Goal: Feedback & Contribution: Contribute content

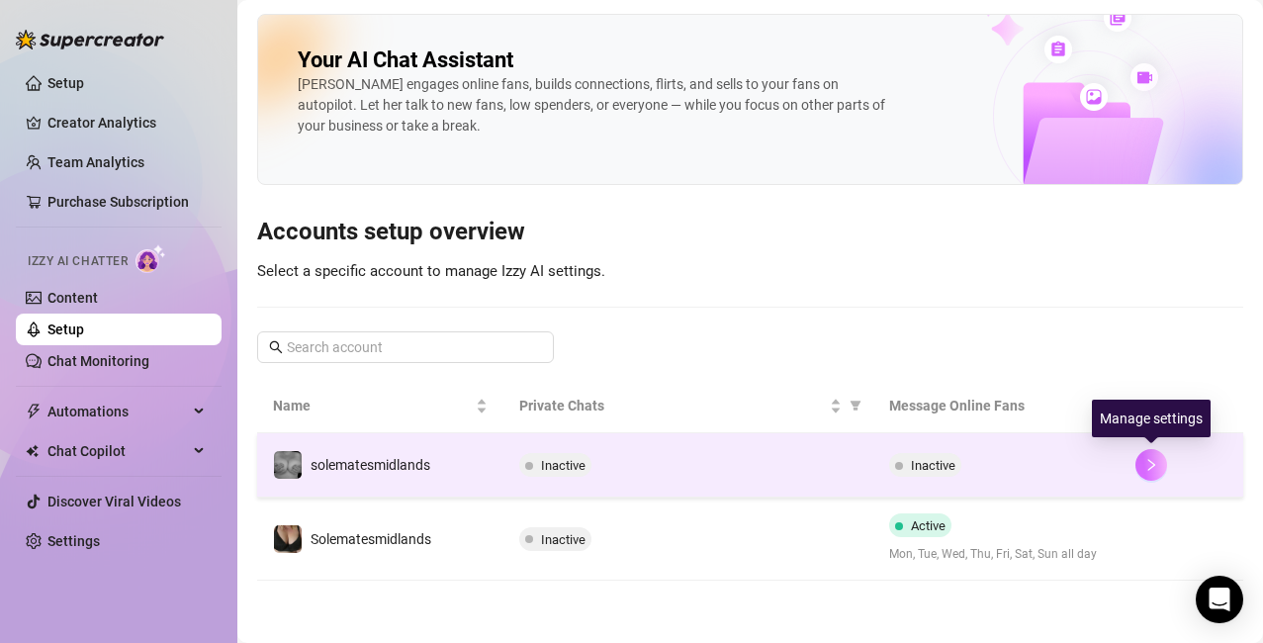
click at [1152, 460] on icon "right" at bounding box center [1152, 465] width 14 height 14
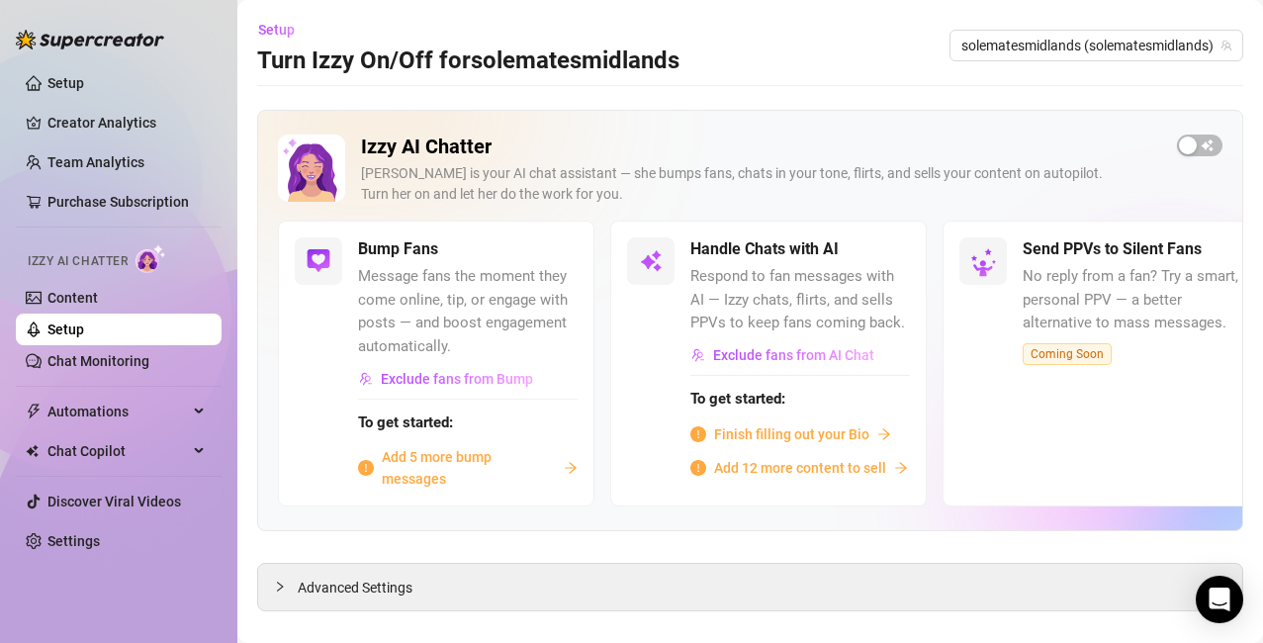
click at [410, 464] on span "Add 5 more bump messages" at bounding box center [469, 468] width 174 height 44
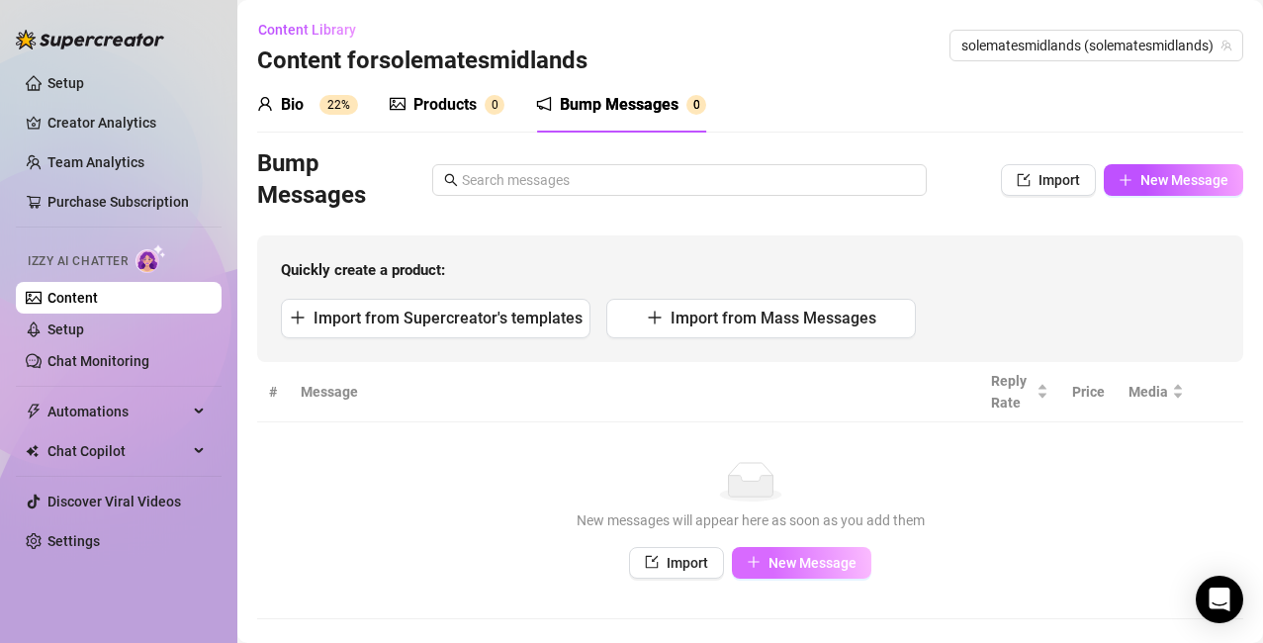
scroll to position [1, 0]
click at [770, 560] on span "New Message" at bounding box center [813, 562] width 88 height 16
type textarea "Type your message here..."
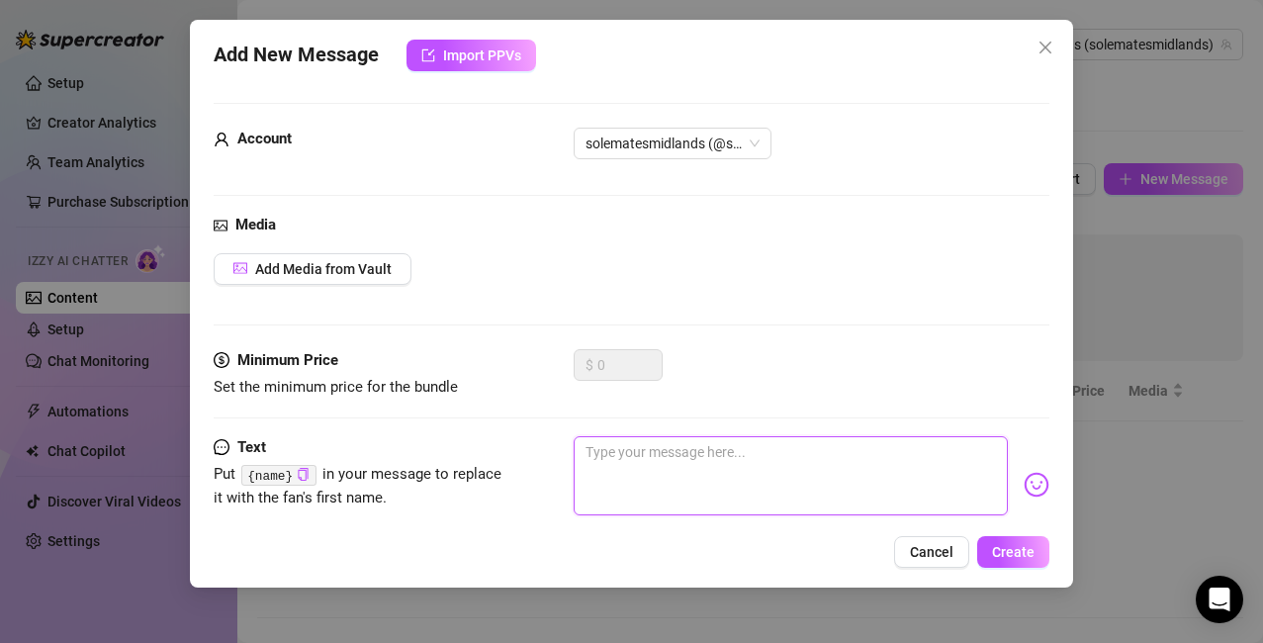
click at [643, 454] on textarea at bounding box center [791, 475] width 435 height 79
type textarea "Mmmm..."
type textarea "Mmmm...d"
type textarea "Mmmm...dd"
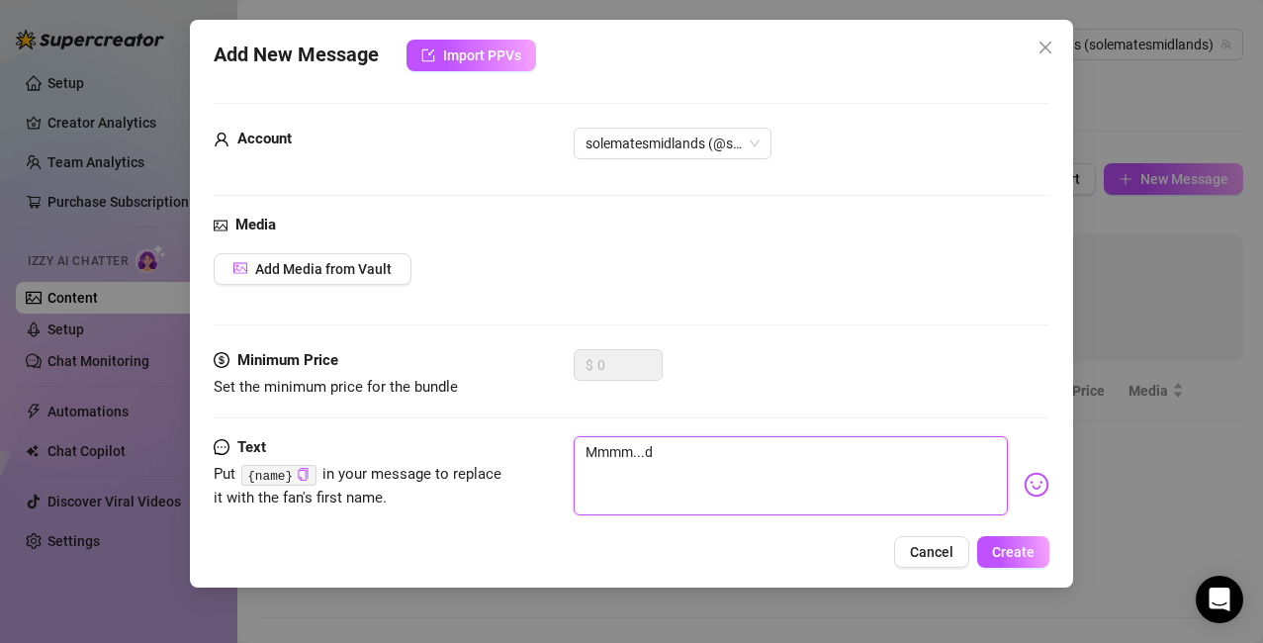
type textarea "Mmmm...dd"
type textarea "Mmmm...ddi"
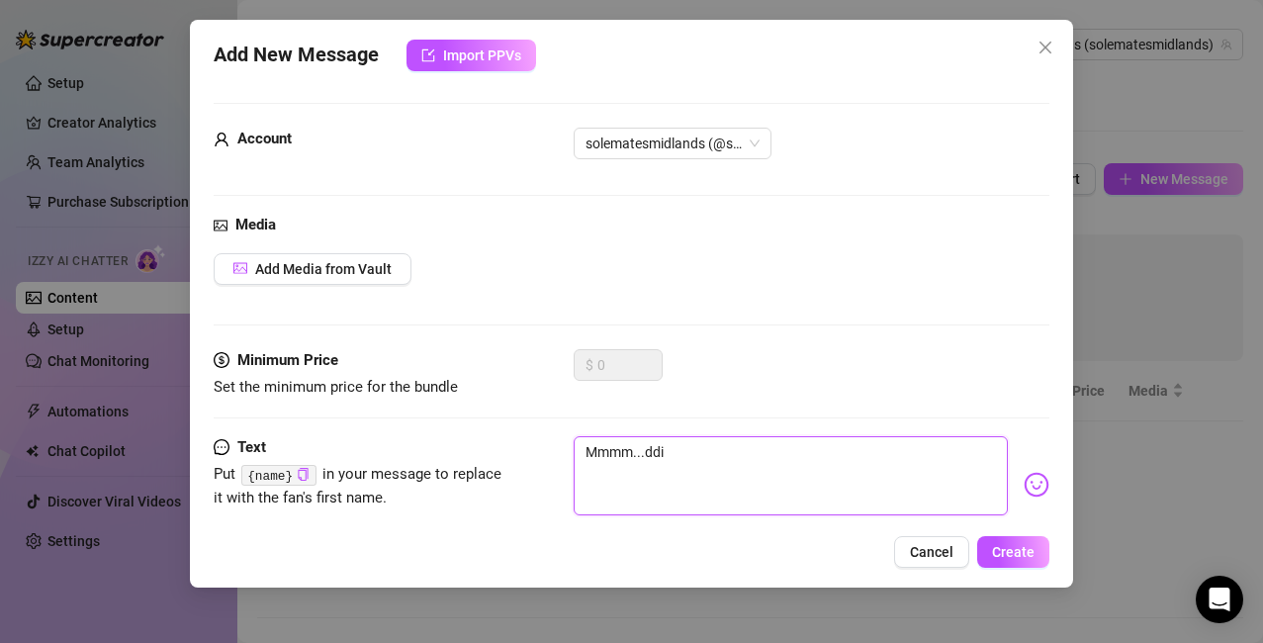
type textarea "Mmmm...dd"
type textarea "Mmmm...d"
type textarea "Mmmm...di"
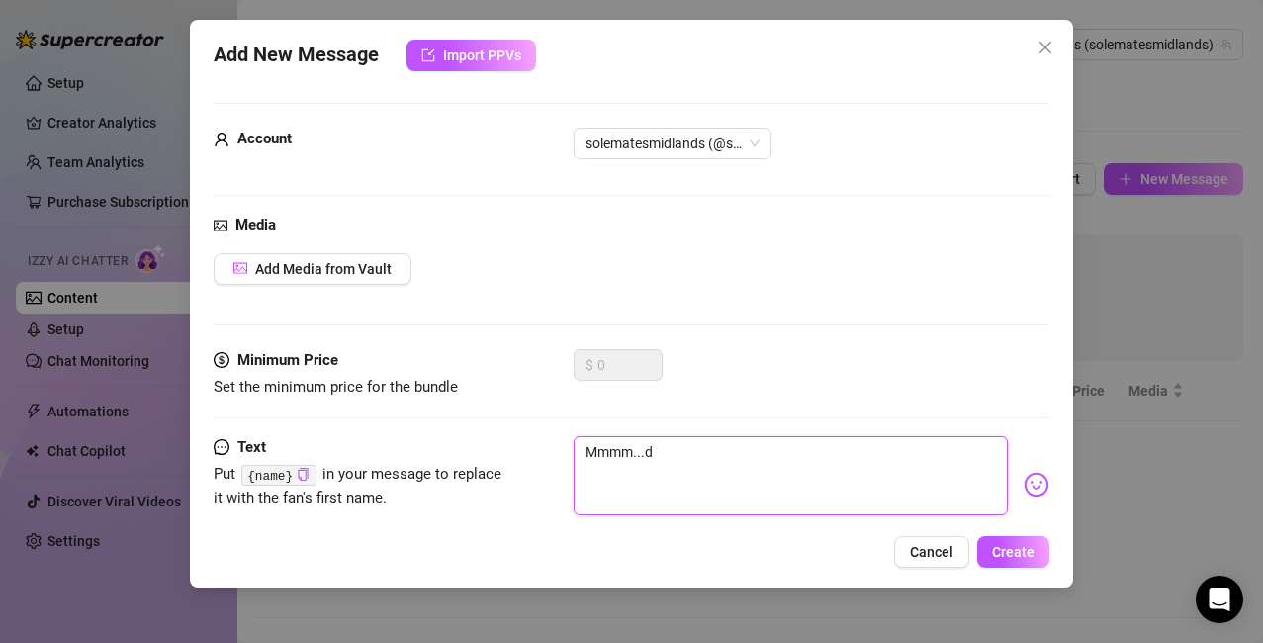
type textarea "Mmmm...di"
type textarea "Mmmm...did"
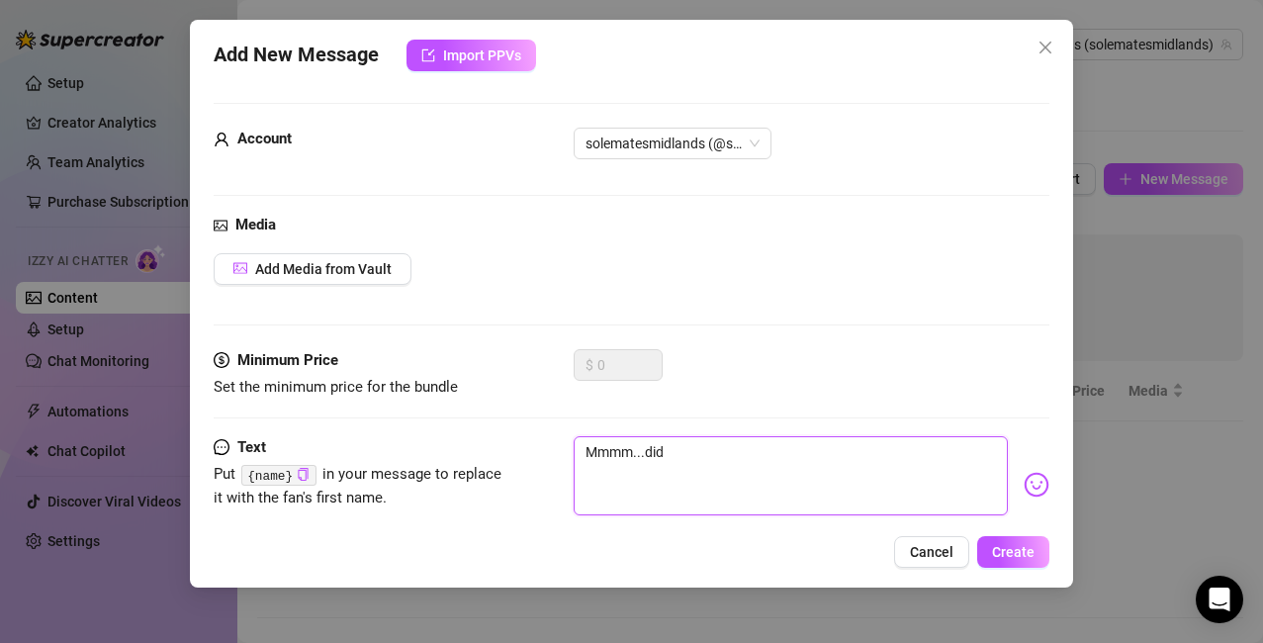
type textarea "Mmmm...did y"
type textarea "Mmmm...did yo"
type textarea "Mmmm...did you"
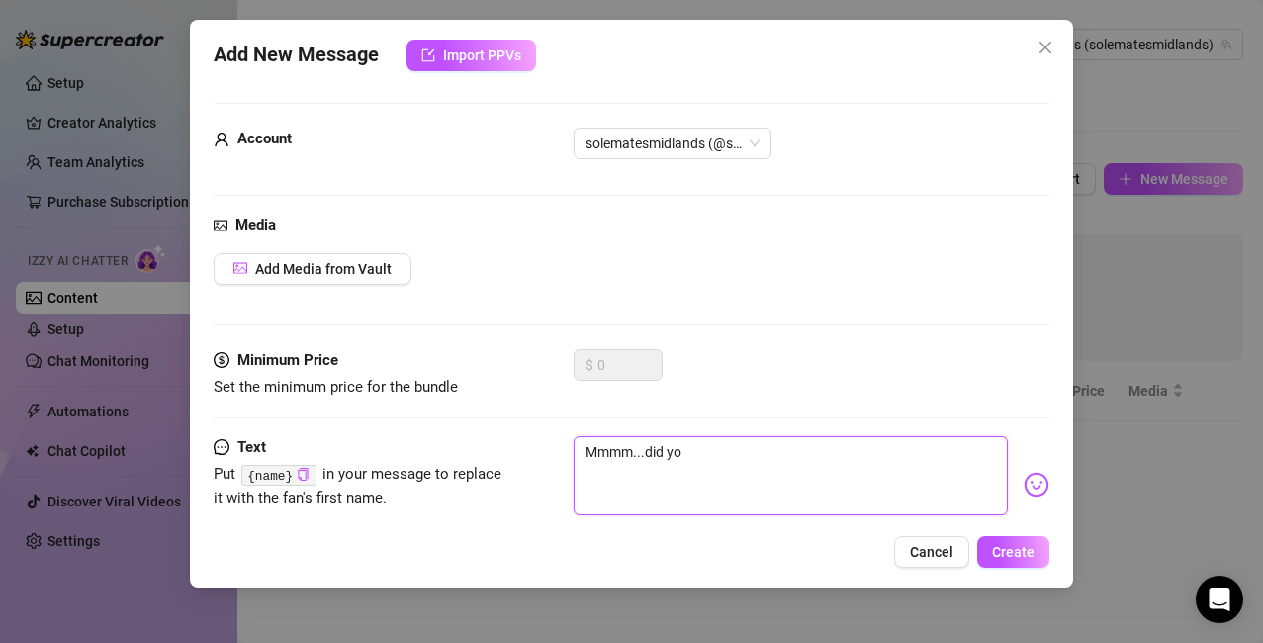
type textarea "Mmmm...did you"
type textarea "Mmmm...did you m"
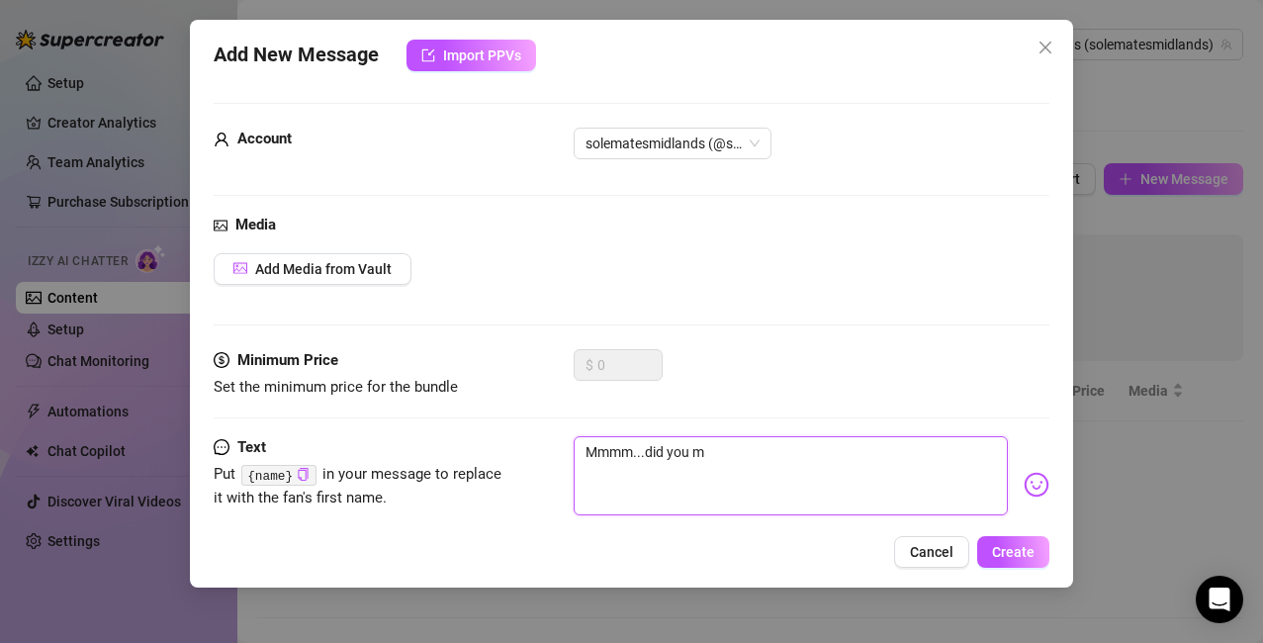
type textarea "Mmmm...did you mi"
type textarea "Mmmm...did you mis"
type textarea "Mmmm...did you miss"
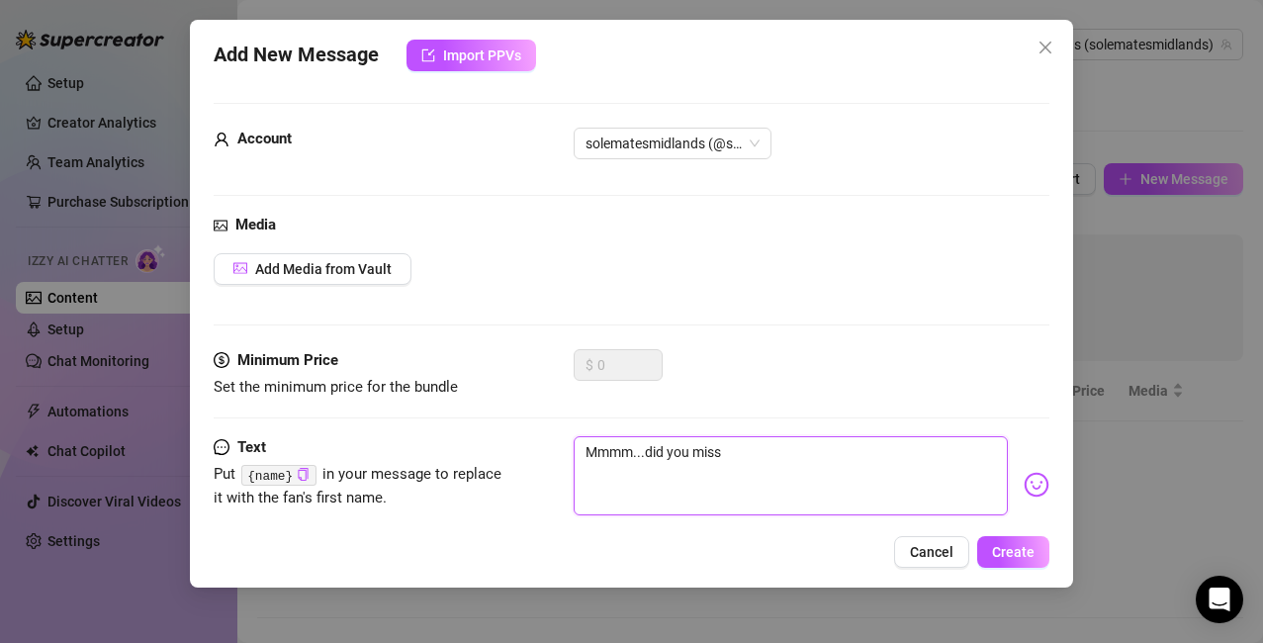
type textarea "Mmmm...did you miss"
type textarea "Mmmm...did you miss m"
type textarea "Mmmm...did you miss me"
type textarea "Mmmm...did you miss me,"
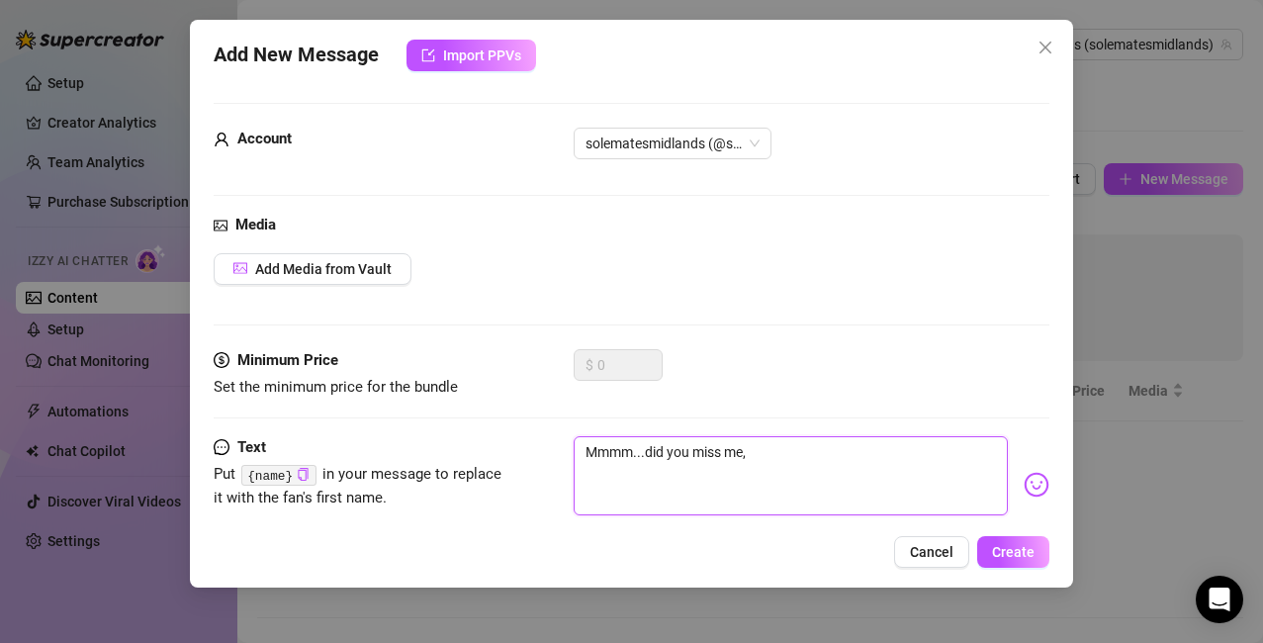
type textarea "Mmmm...did you miss me,"
type textarea "Mmmm...did you miss me, b"
type textarea "Mmmm...did you miss me, ba"
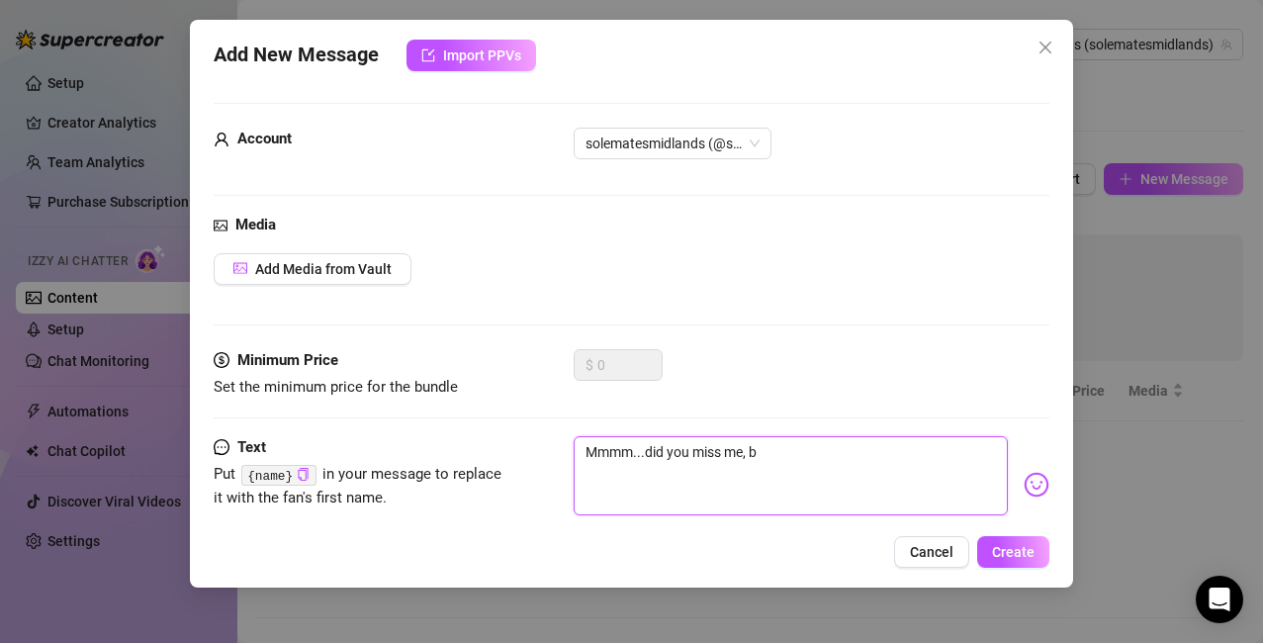
type textarea "Mmmm...did you miss me, ba"
type textarea "Mmmm...did you miss me, bab"
type textarea "Mmmm...did you miss me, babe"
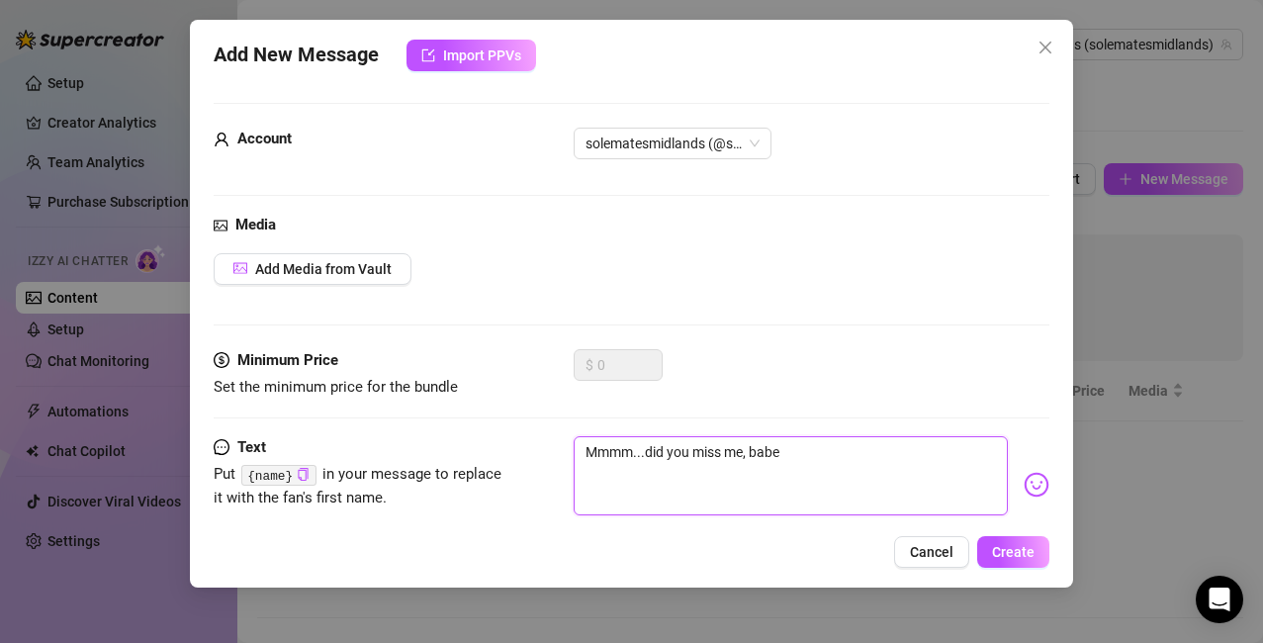
type textarea "Mmmm...did you miss me, [PERSON_NAME]?"
type textarea "Mmmm...did you miss me, [PERSON_NAME]? I"
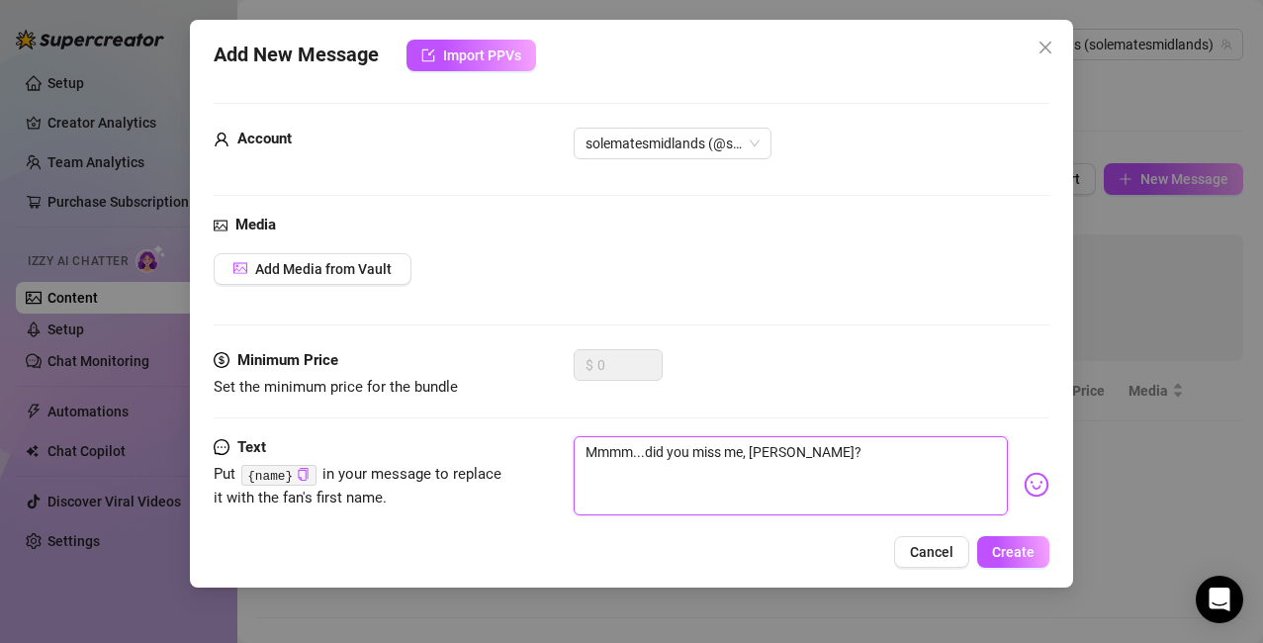
type textarea "Mmmm...did you miss me, [PERSON_NAME]? I"
type textarea "Mmmm...did you miss me, [PERSON_NAME]? I j"
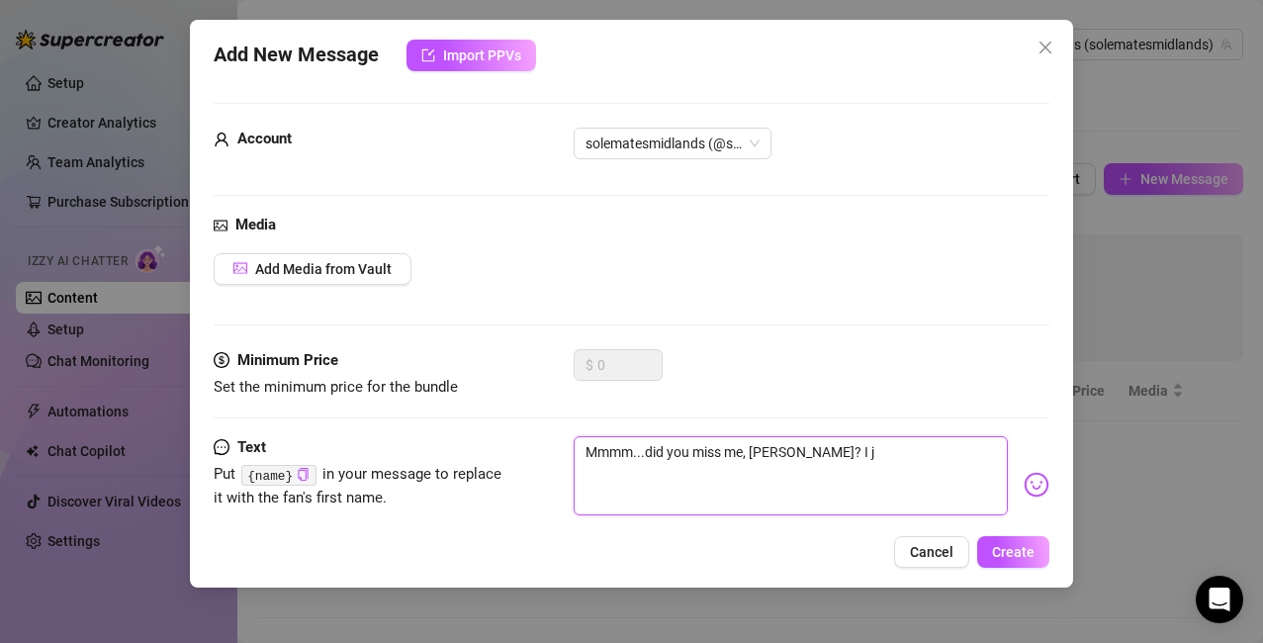
type textarea "Mmmm...did you miss me, [PERSON_NAME]? I ju"
type textarea "Mmmm...did you miss me, [PERSON_NAME]? I jus"
type textarea "Mmmm...did you miss me, [PERSON_NAME]? I just"
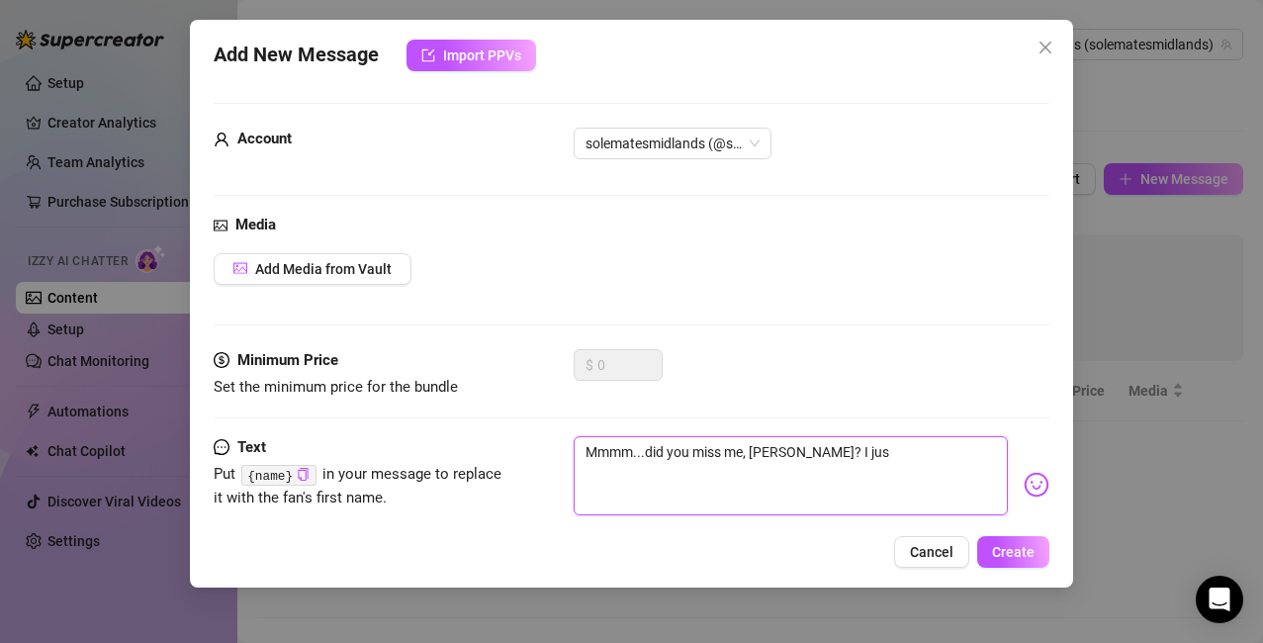
type textarea "Mmmm...did you miss me, [PERSON_NAME]? I just"
type textarea "Mmmm...did you miss me, [PERSON_NAME]? I just f"
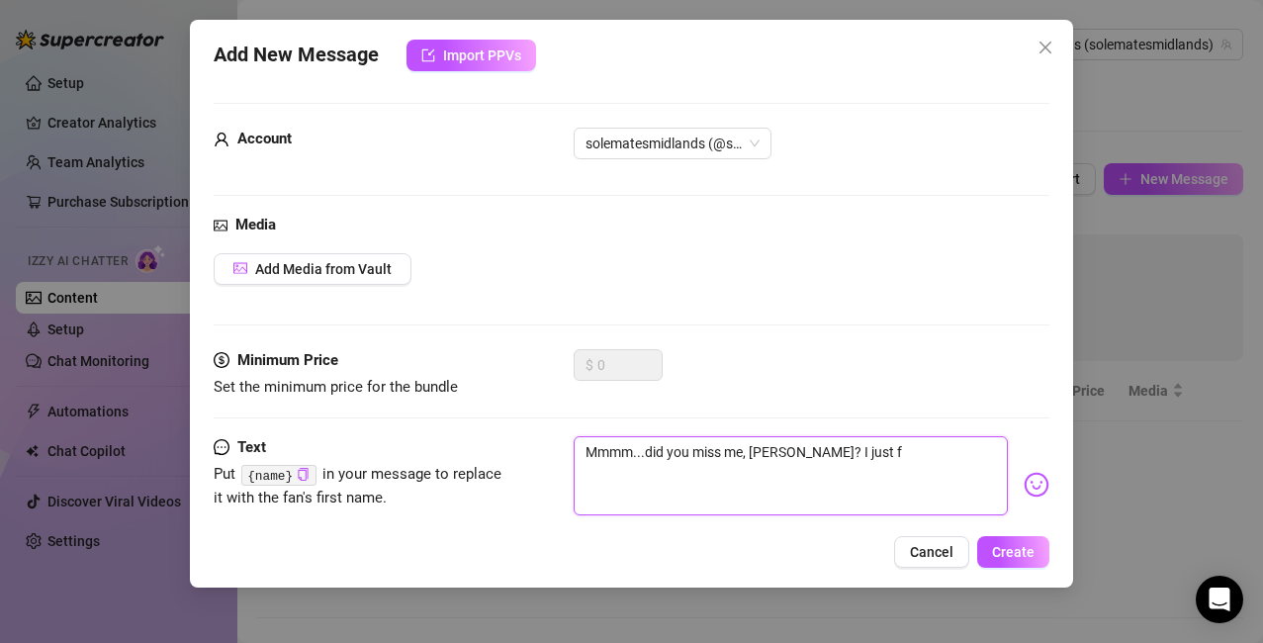
type textarea "Mmmm...did you miss me, [PERSON_NAME]? I just"
type textarea "Mmmm...did you miss me, [PERSON_NAME]? I just d"
type textarea "Mmmm...did you miss me, [PERSON_NAME]? I just dr"
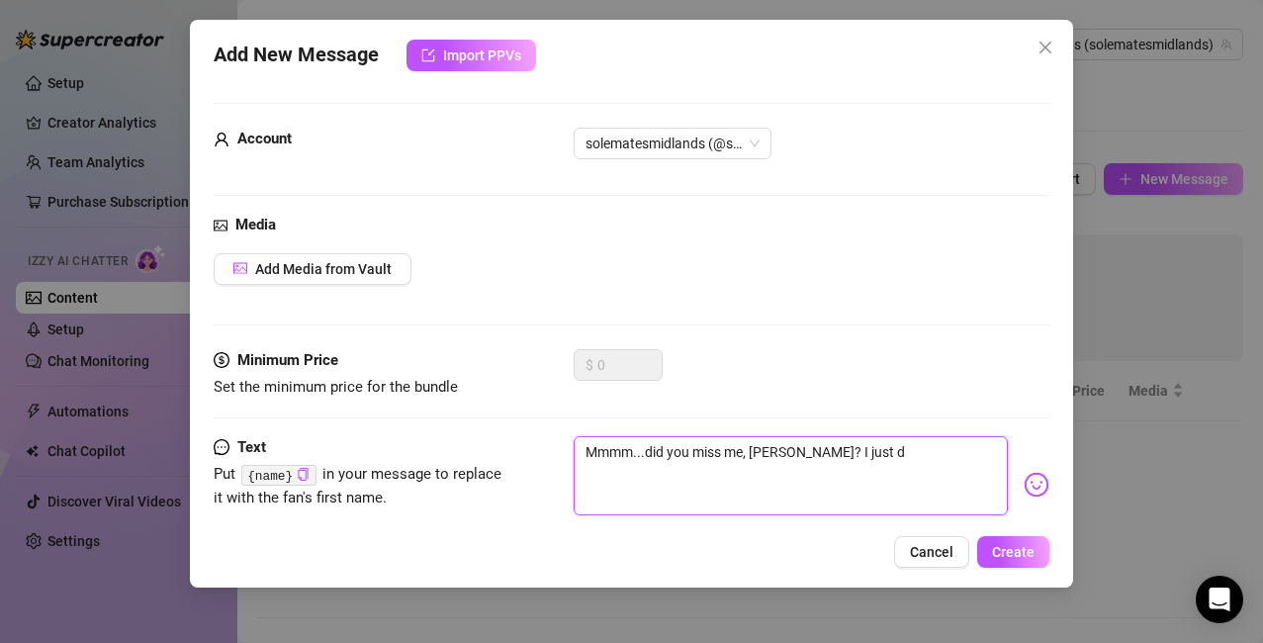
type textarea "Mmmm...did you miss me, [PERSON_NAME]? I just dr"
type textarea "Mmmm...did you miss me, [PERSON_NAME]? I just dro"
type textarea "Mmmm...did you miss me, [PERSON_NAME]? I just drop"
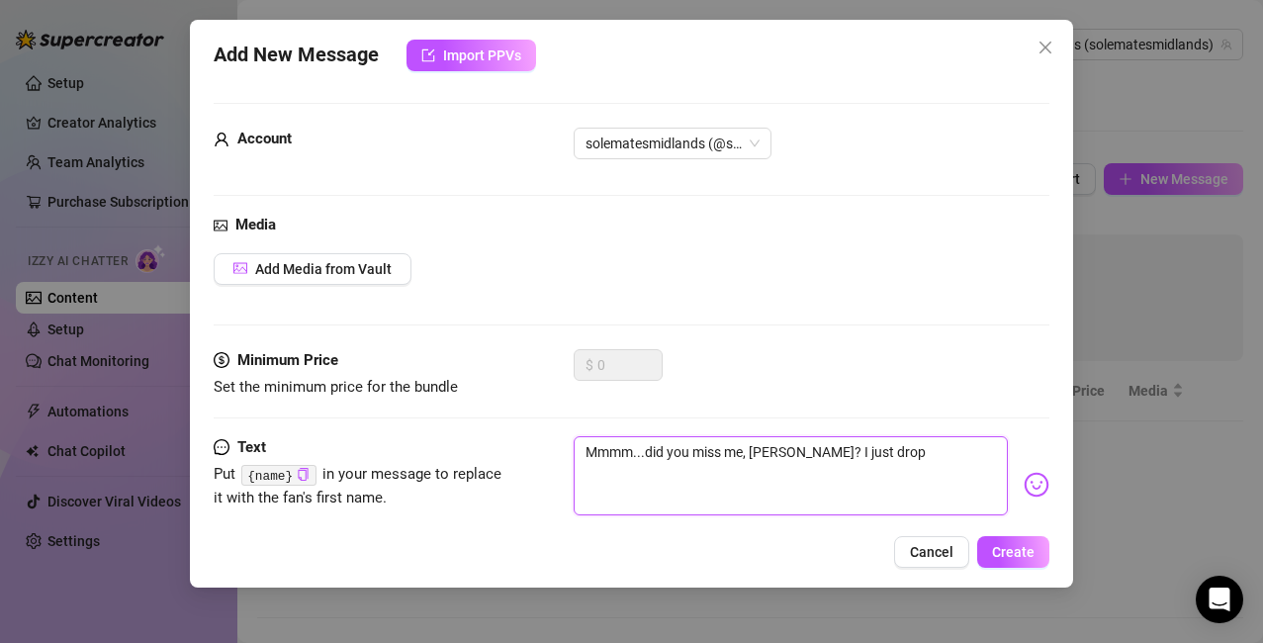
type textarea "Mmmm...did you miss me, [PERSON_NAME]? I just [PERSON_NAME]"
type textarea "Mmmm...did you miss me, [PERSON_NAME]? I just droppe"
type textarea "Mmmm...did you miss me, [PERSON_NAME]? I just dropped"
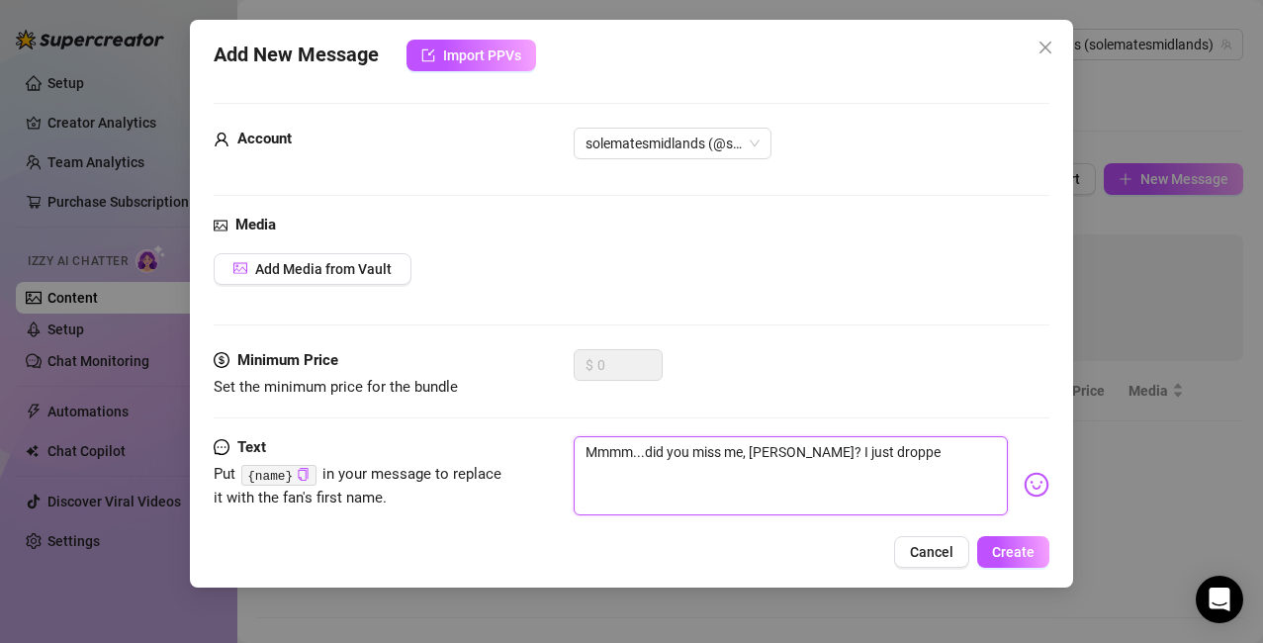
type textarea "Mmmm...did you miss me, [PERSON_NAME]? I just dropped"
type textarea "Mmmm...did you miss me, [PERSON_NAME]? I just dropped s"
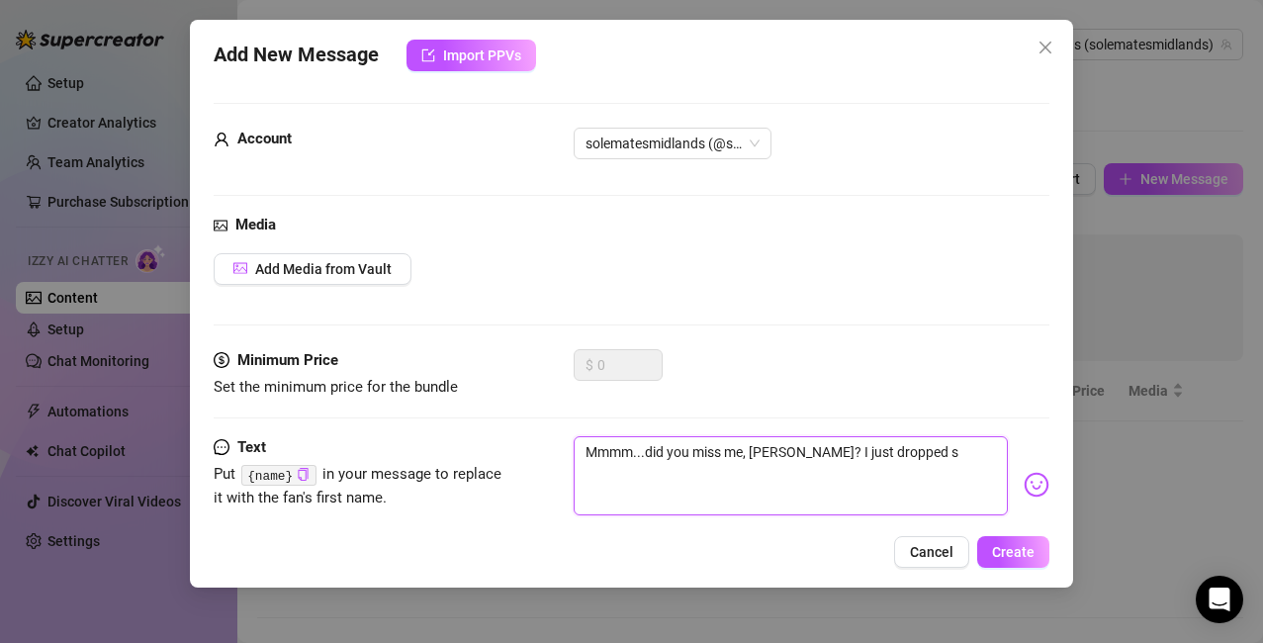
type textarea "Mmmm...did you miss me, [PERSON_NAME]? I just dropped so"
type textarea "Mmmm...did you miss me, [PERSON_NAME]? I just dropped som"
type textarea "Mmmm...did you miss me, [PERSON_NAME]? I just dropped somr"
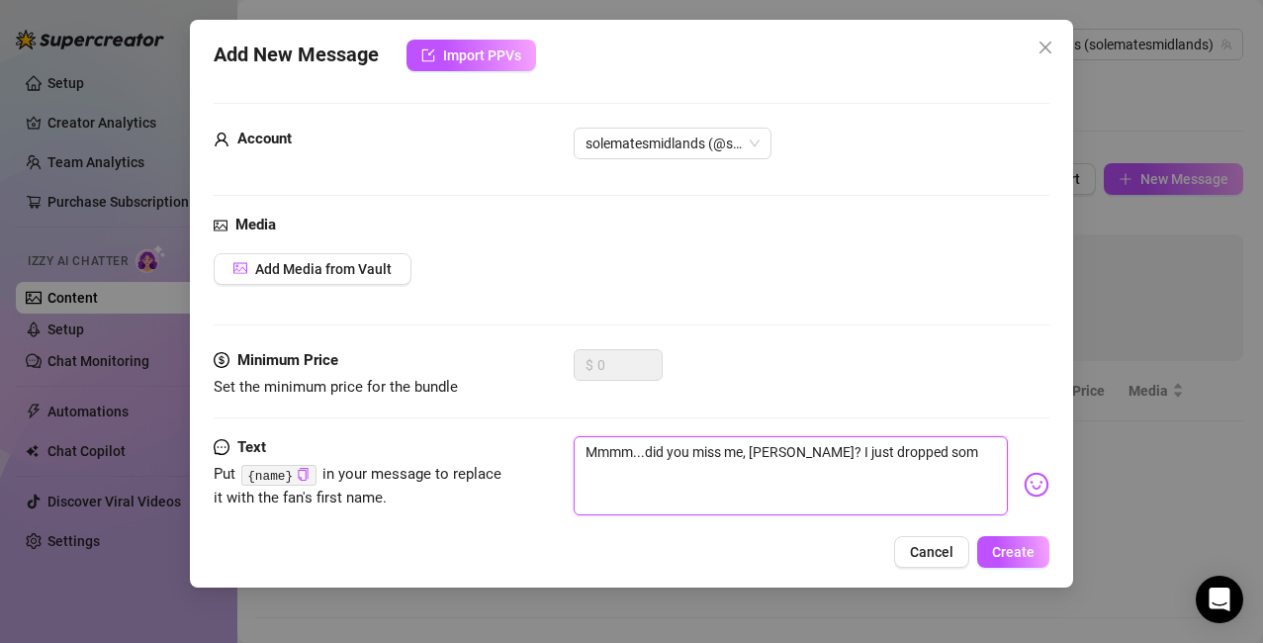
type textarea "Mmmm...did you miss me, [PERSON_NAME]? I just dropped somr"
type textarea "Mmmm...did you miss me, [PERSON_NAME]? I just dropped somrt"
type textarea "Mmmm...did you miss me, [PERSON_NAME]? I just dropped somrth"
type textarea "Mmmm...did you miss me, [PERSON_NAME]? I just dropped somrthi"
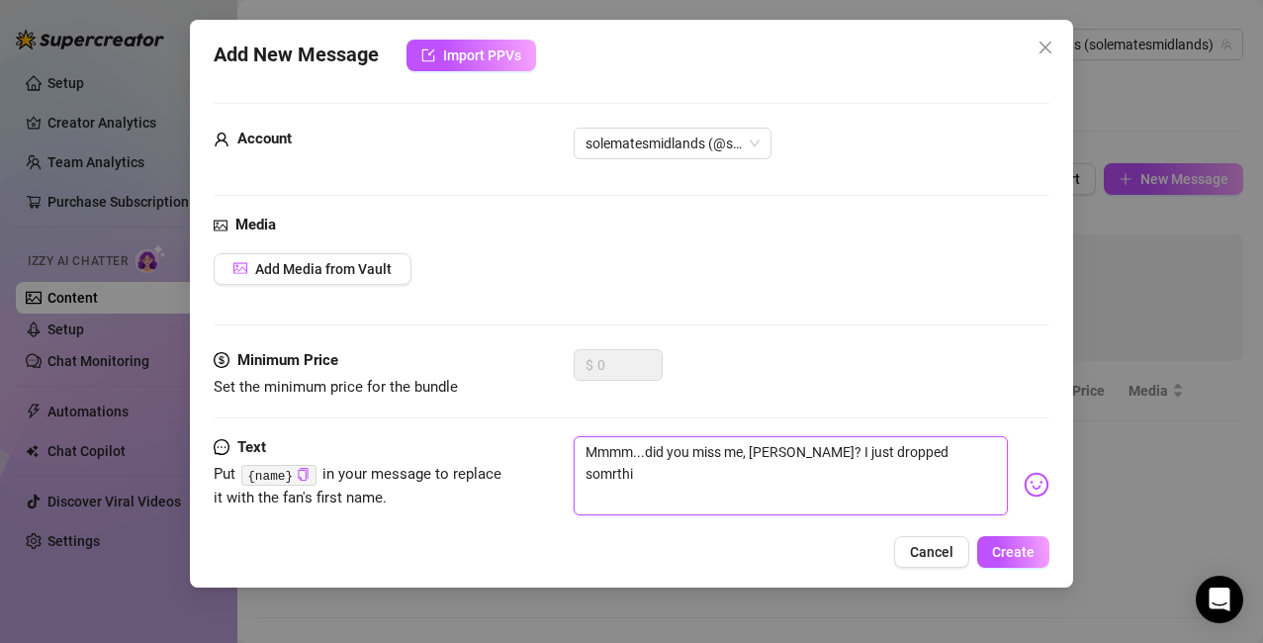
type textarea "Mmmm...did you miss me, [PERSON_NAME]? I just dropped somrthin"
type textarea "Mmmm...did you miss me, [PERSON_NAME]? I just dropped somrthing"
type textarea "Mmmm...did you miss me, [PERSON_NAME]? I just dropped somrthing n"
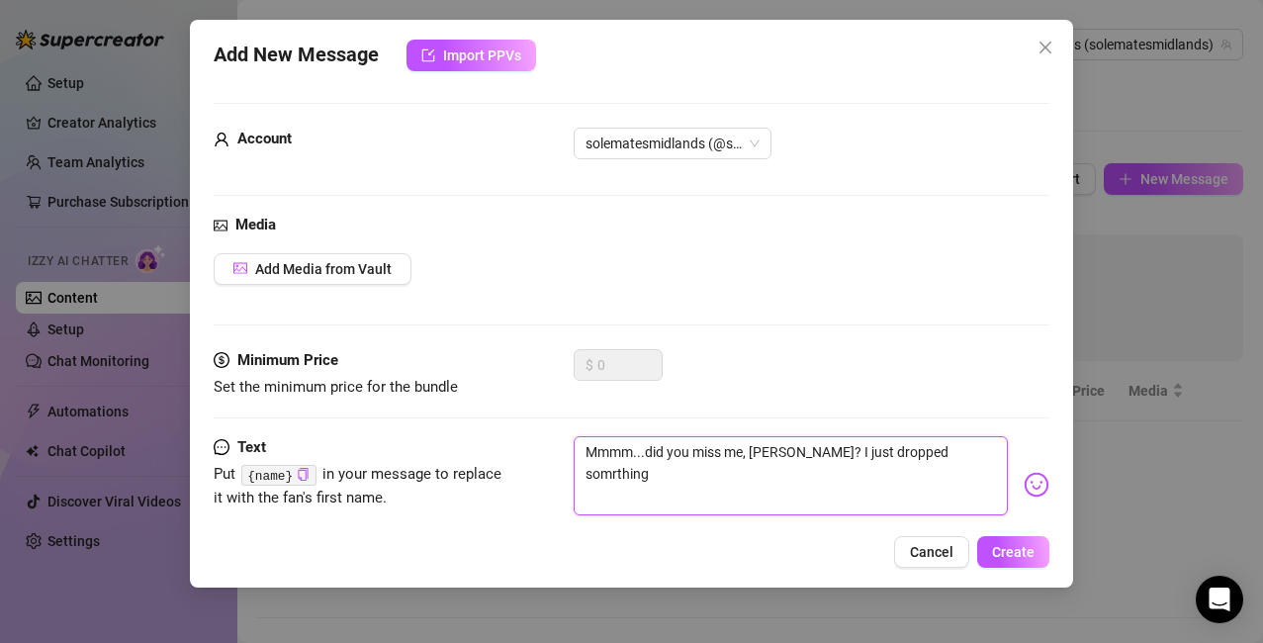
type textarea "Mmmm...did you miss me, [PERSON_NAME]? I just dropped somrthing n"
type textarea "Mmmm...did you miss me, [PERSON_NAME]? I just dropped somrthing ne"
type textarea "Mmmm...did you miss me, [PERSON_NAME]? I just dropped somrthing new"
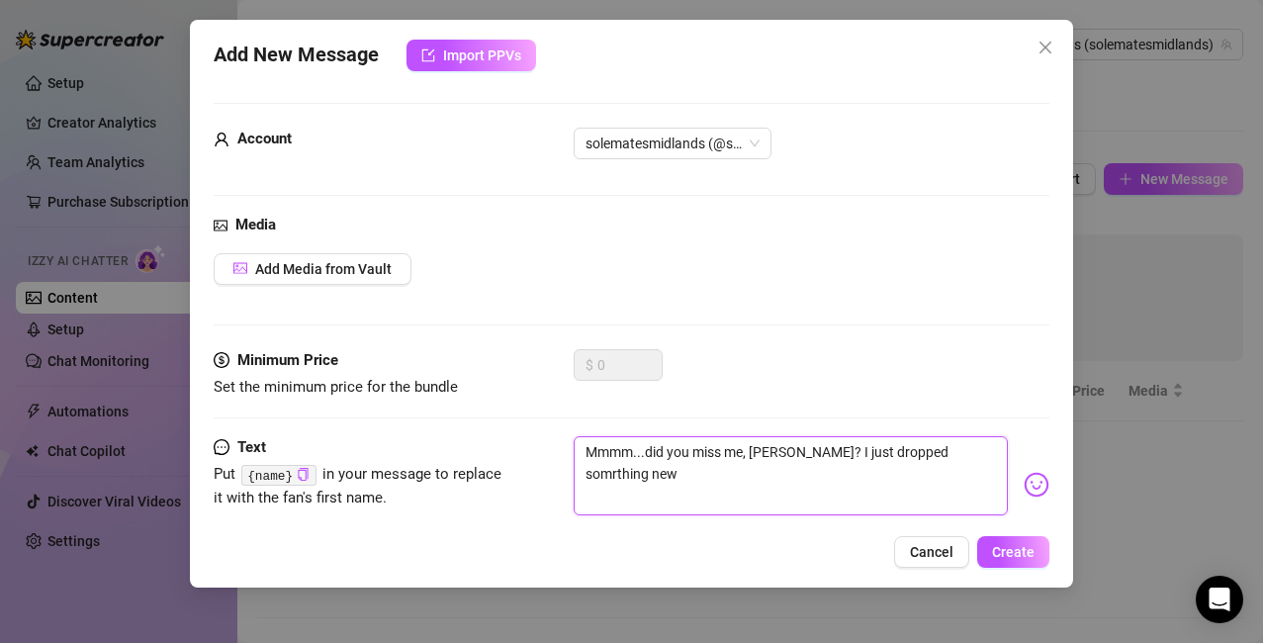
type textarea "Mmmm...did you miss me, [PERSON_NAME]? I just dropped somthing new"
type textarea "Mmmm...did you miss me, [PERSON_NAME]? I just dropped something new"
type textarea "Mmmm...did you miss me, [PERSON_NAME]? I just dropped something new a"
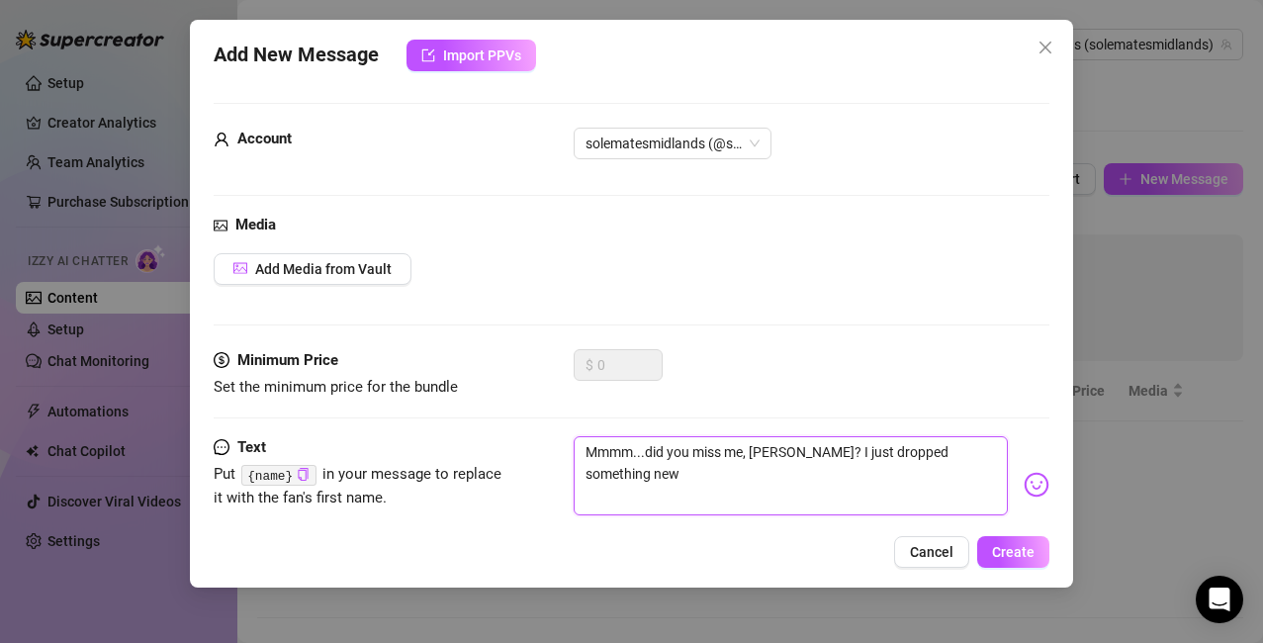
type textarea "Mmmm...did you miss me, [PERSON_NAME]? I just dropped something new a"
type textarea "Mmmm...did you miss me, [PERSON_NAME]? I just dropped something new an"
type textarea "Mmmm...did you miss me, [PERSON_NAME]? I just dropped something new and"
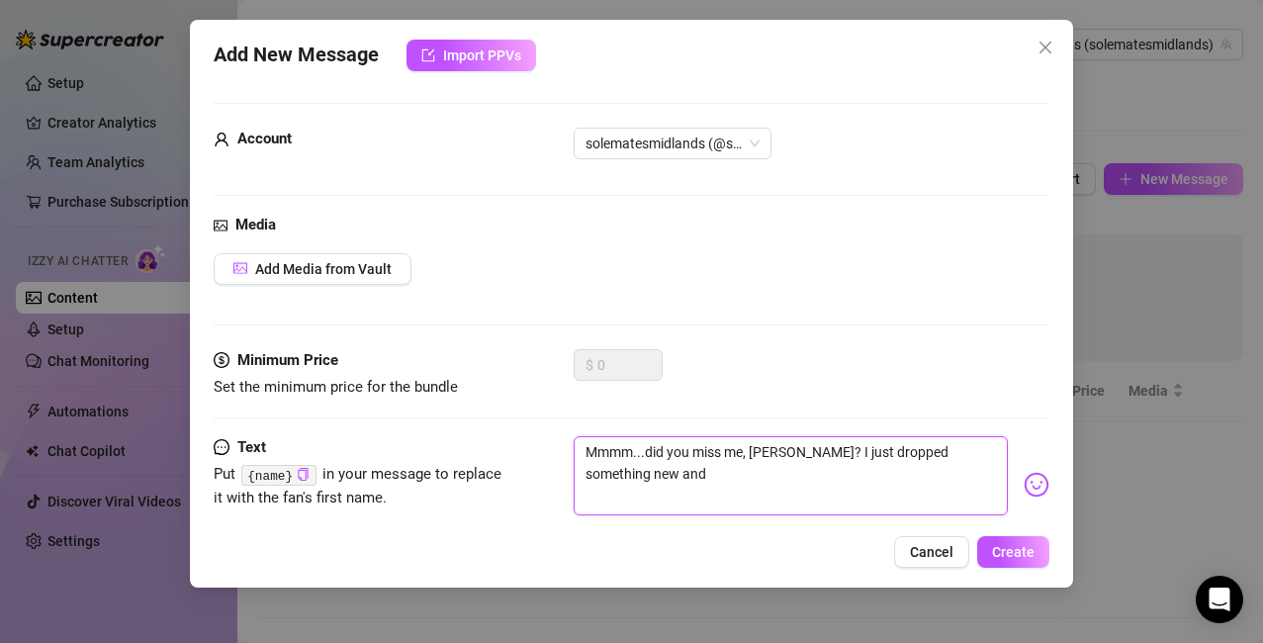
type textarea "Mmmm...did you miss me, [PERSON_NAME]? I just dropped something new and i"
type textarea "Mmmm...did you miss me, [PERSON_NAME]? I just dropped something new and"
type textarea "Mmmm...did you miss me, [PERSON_NAME]? I just dropped something new and I"
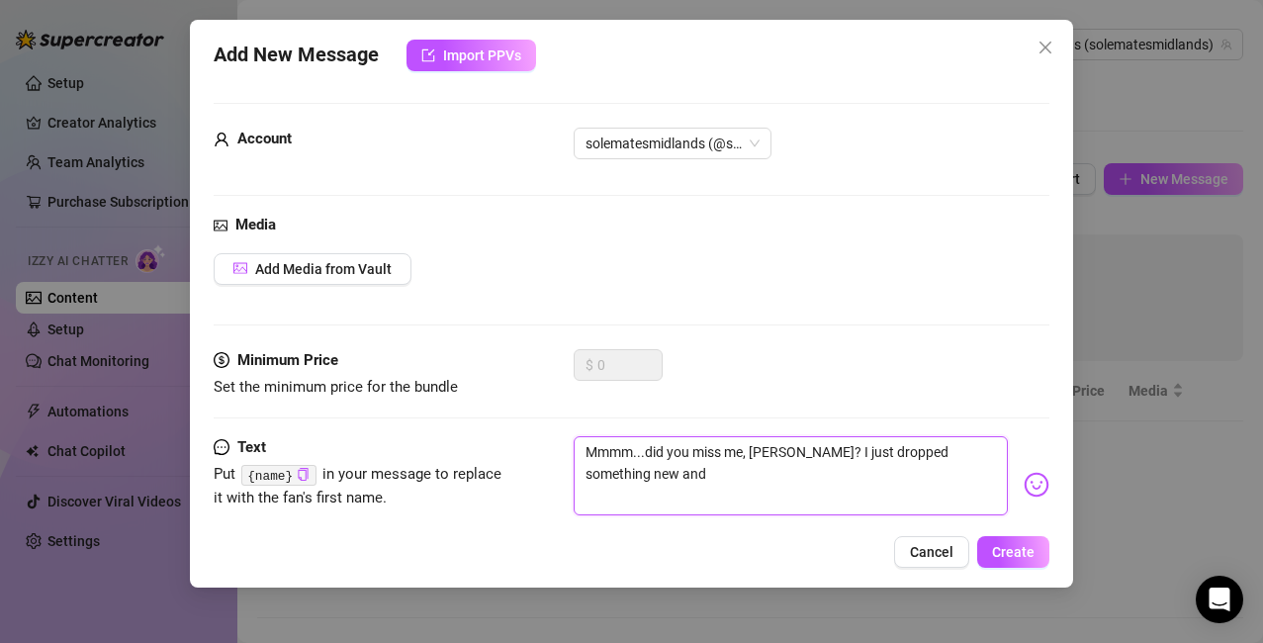
type textarea "Mmmm...did you miss me, [PERSON_NAME]? I just dropped something new and I"
type textarea "Mmmm...did you miss me, [PERSON_NAME]? I just dropped something new and I d"
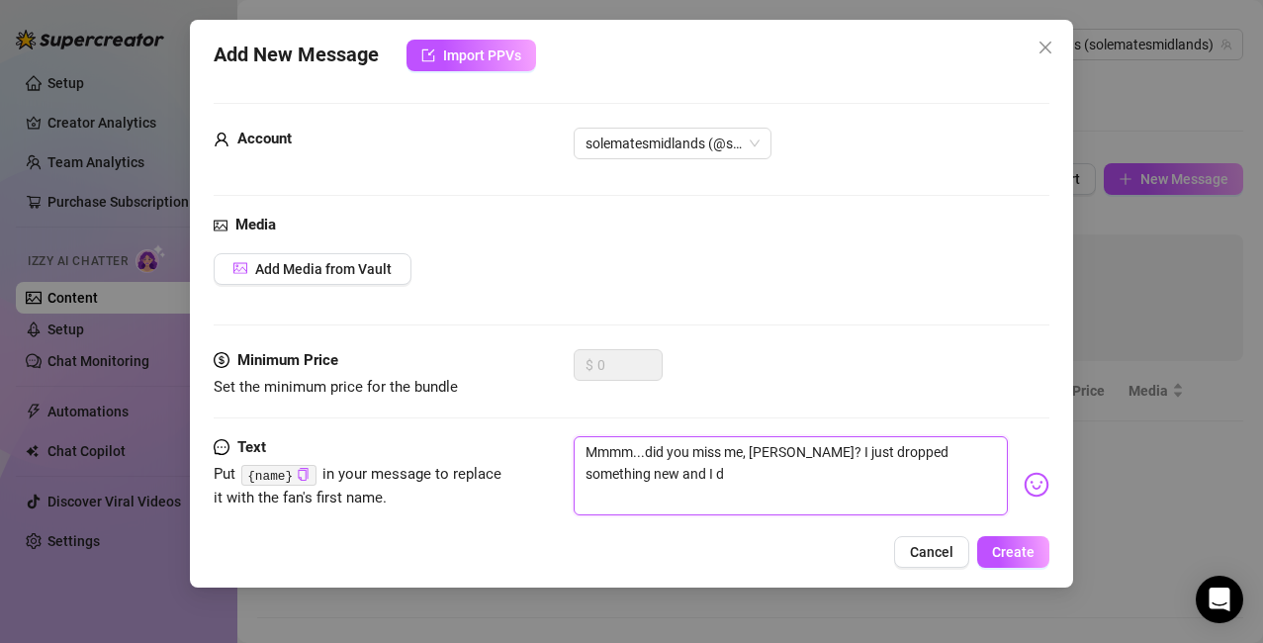
type textarea "Mmmm...did you miss me, [PERSON_NAME]? I just dropped something new and I do"
type textarea "Mmmm...did you miss me, [PERSON_NAME]? I just dropped something new and I don"
type textarea "Mmmm...did you miss me, [PERSON_NAME]? I just dropped something new and I don'"
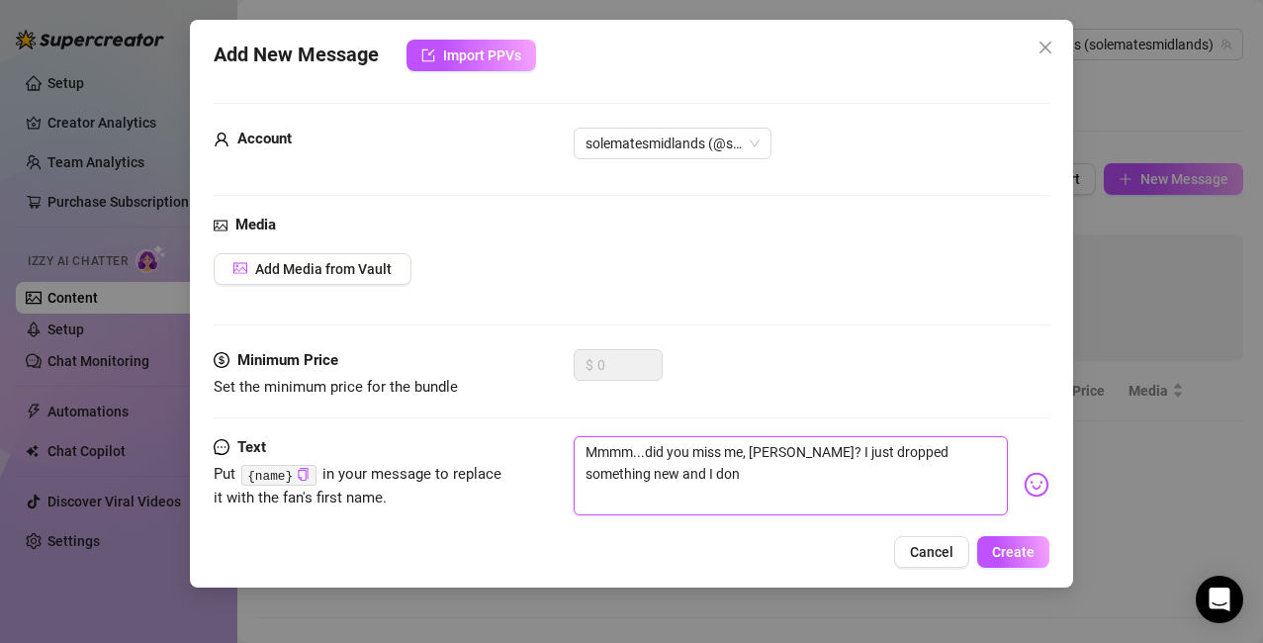
type textarea "Mmmm...did you miss me, [PERSON_NAME]? I just dropped something new and I don'"
type textarea "Mmmm...did you miss me, [PERSON_NAME]? I just dropped something new and I don't"
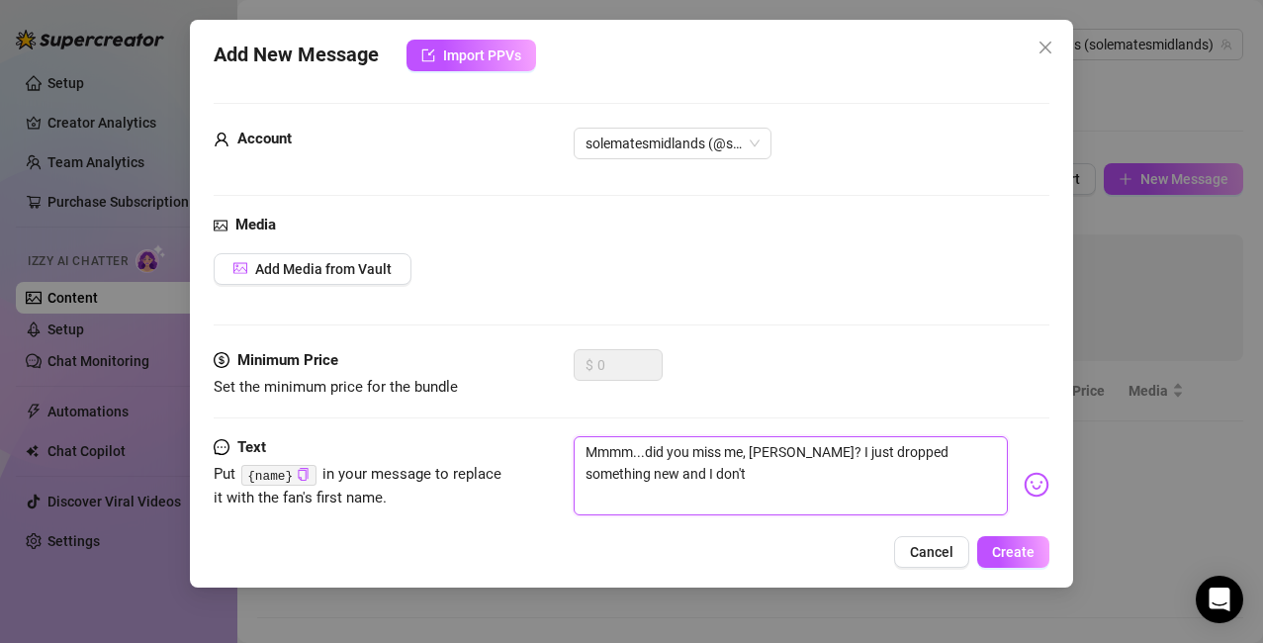
type textarea "Mmmm...did you miss me, [PERSON_NAME]? I just dropped something new and I don't…"
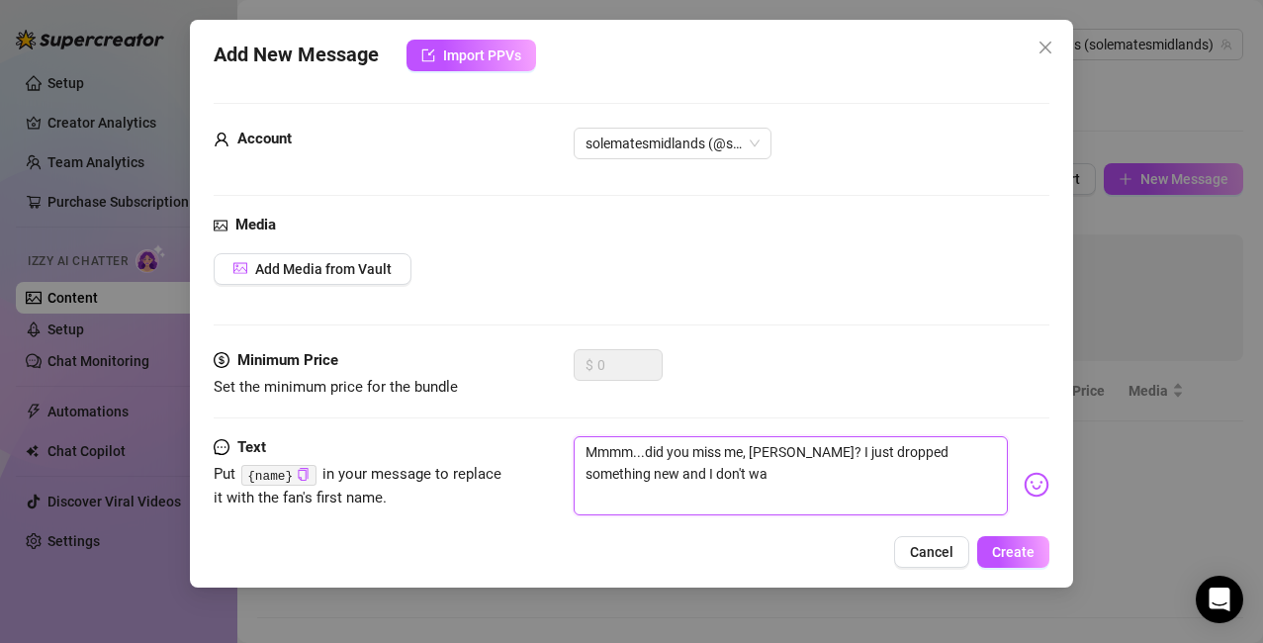
type textarea "Mmmm...did you miss me, [PERSON_NAME]? I just dropped something new and I don't…"
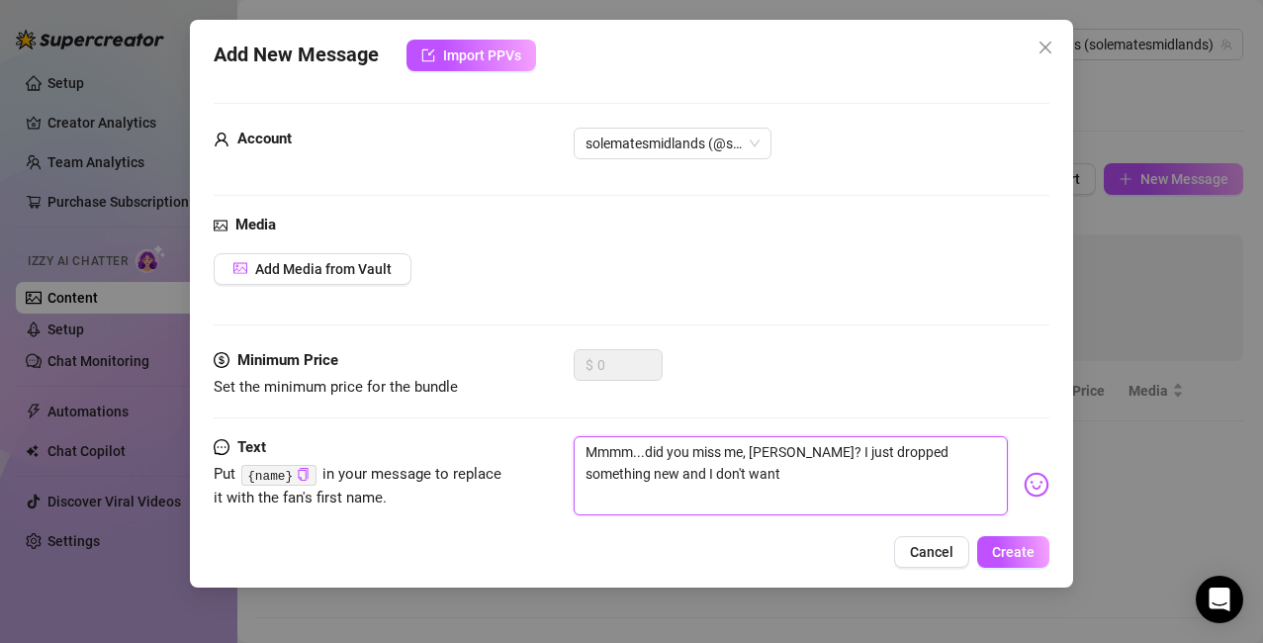
type textarea "Mmmm...did you miss me, [PERSON_NAME]? I just dropped something new and I don't…"
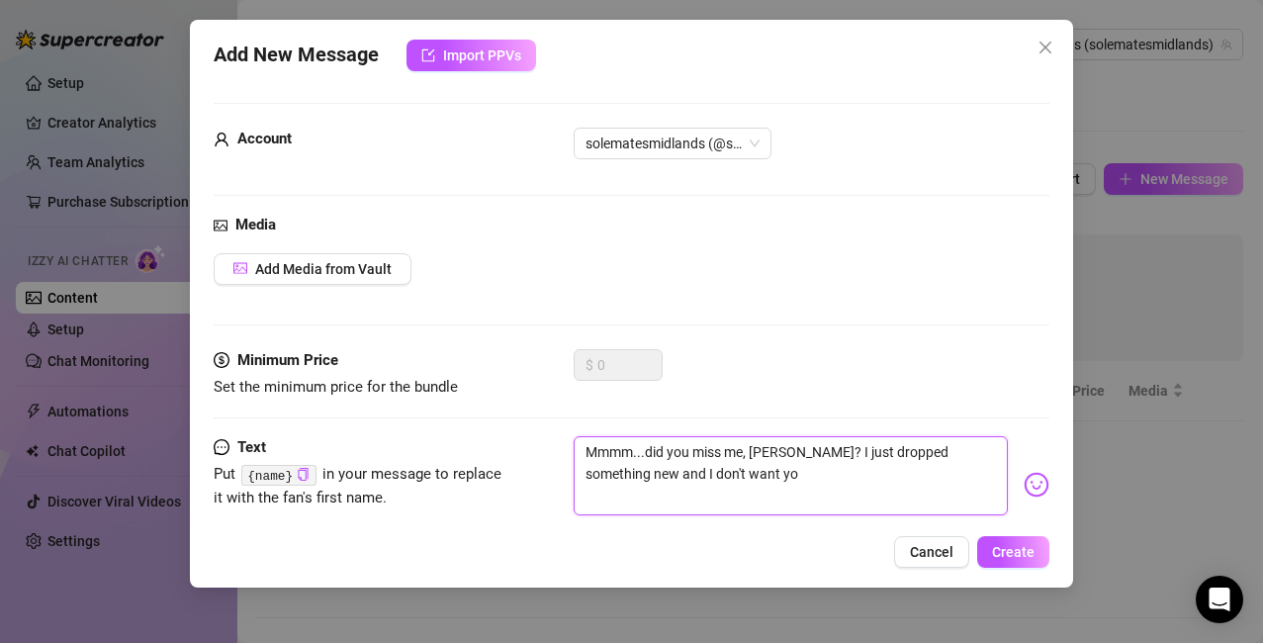
type textarea "Mmmm...did you miss me, [PERSON_NAME]? I just dropped something new and I don't…"
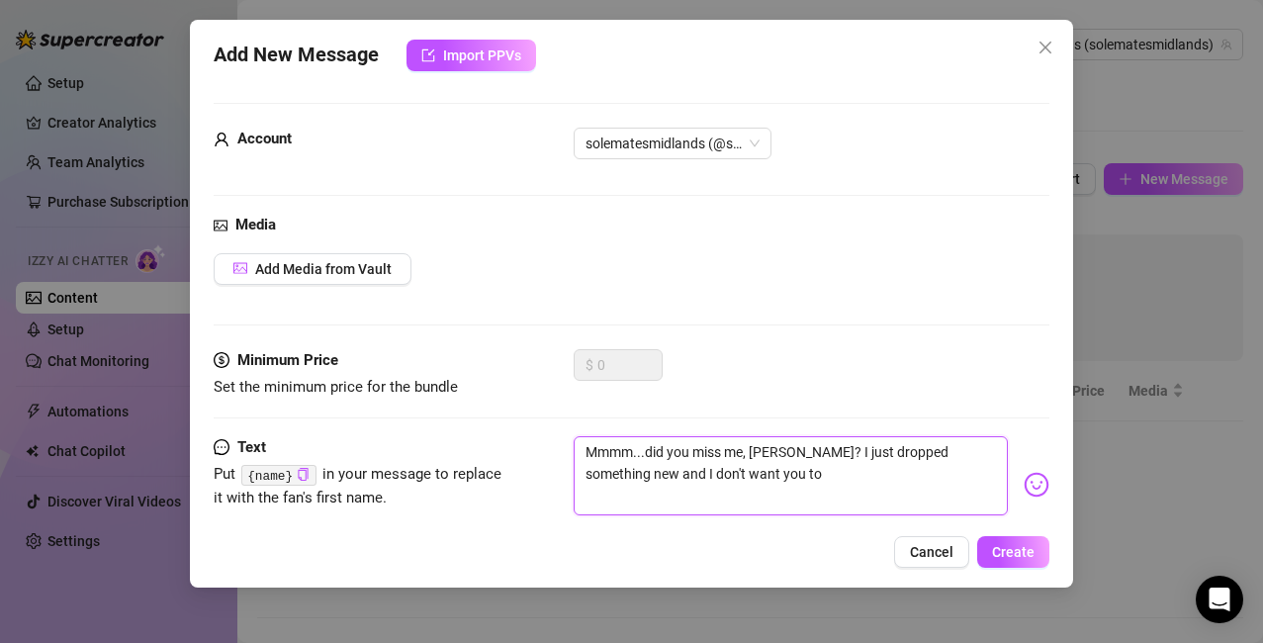
type textarea "Mmmm...did you miss me, [PERSON_NAME]? I just dropped something new and I don't…"
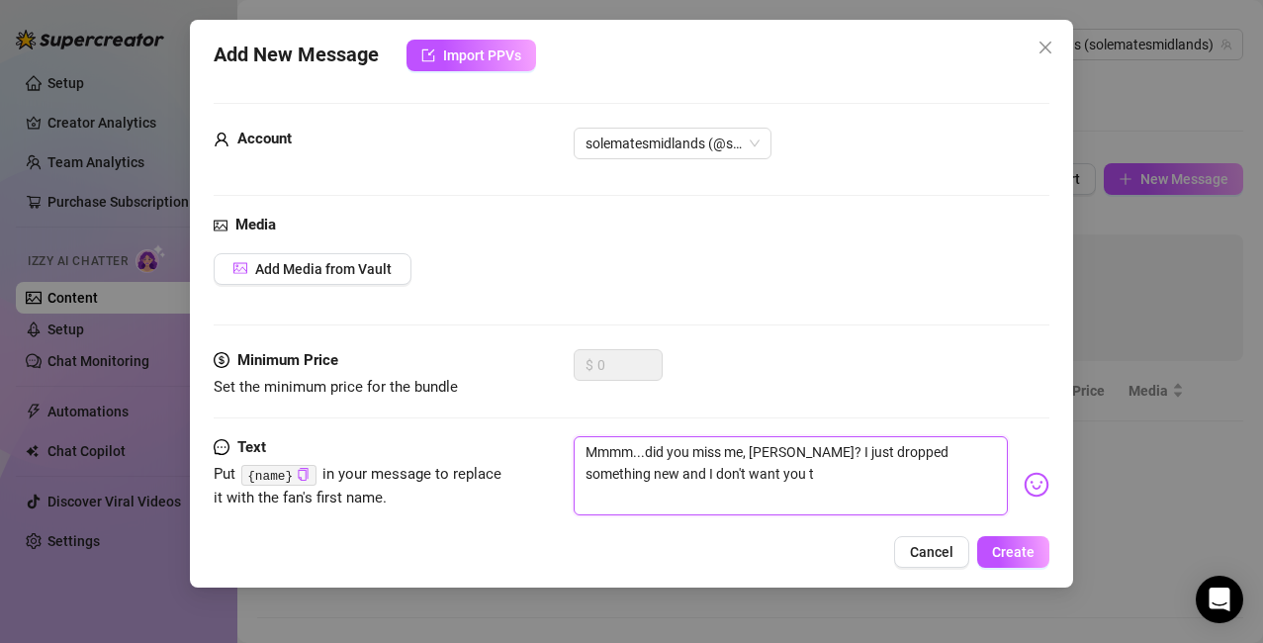
type textarea "Mmmm...did you miss me, [PERSON_NAME]? I just dropped something new and I don't…"
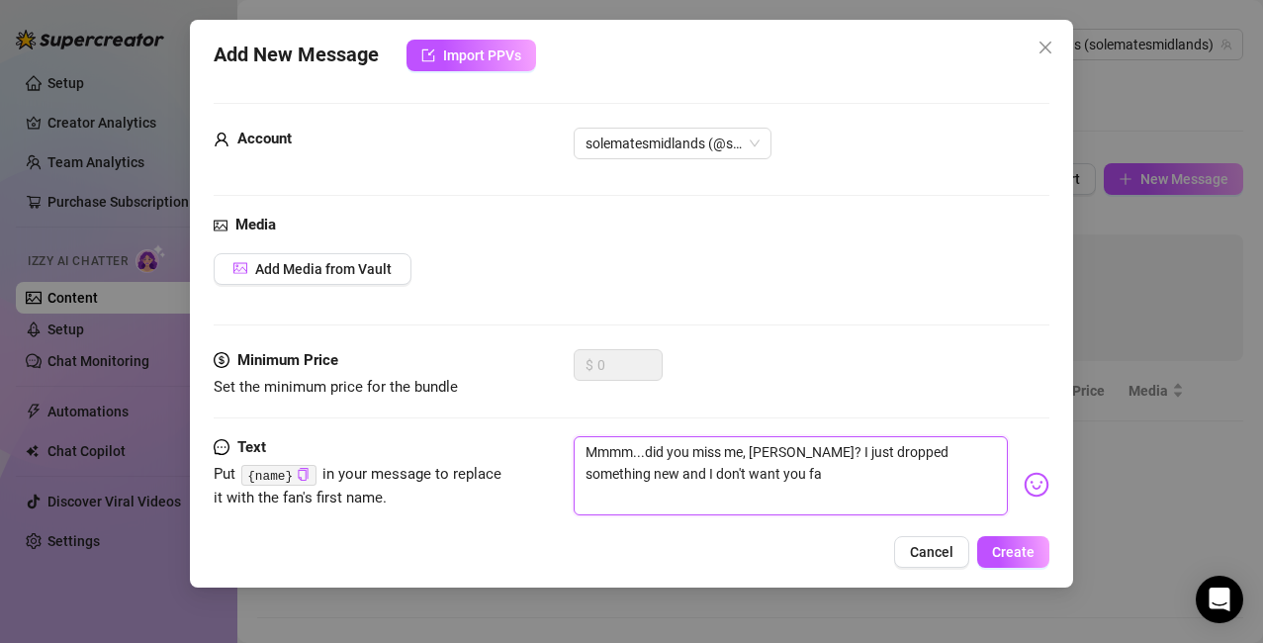
type textarea "Mmmm...did you miss me, [PERSON_NAME]? I just dropped something new and I don't…"
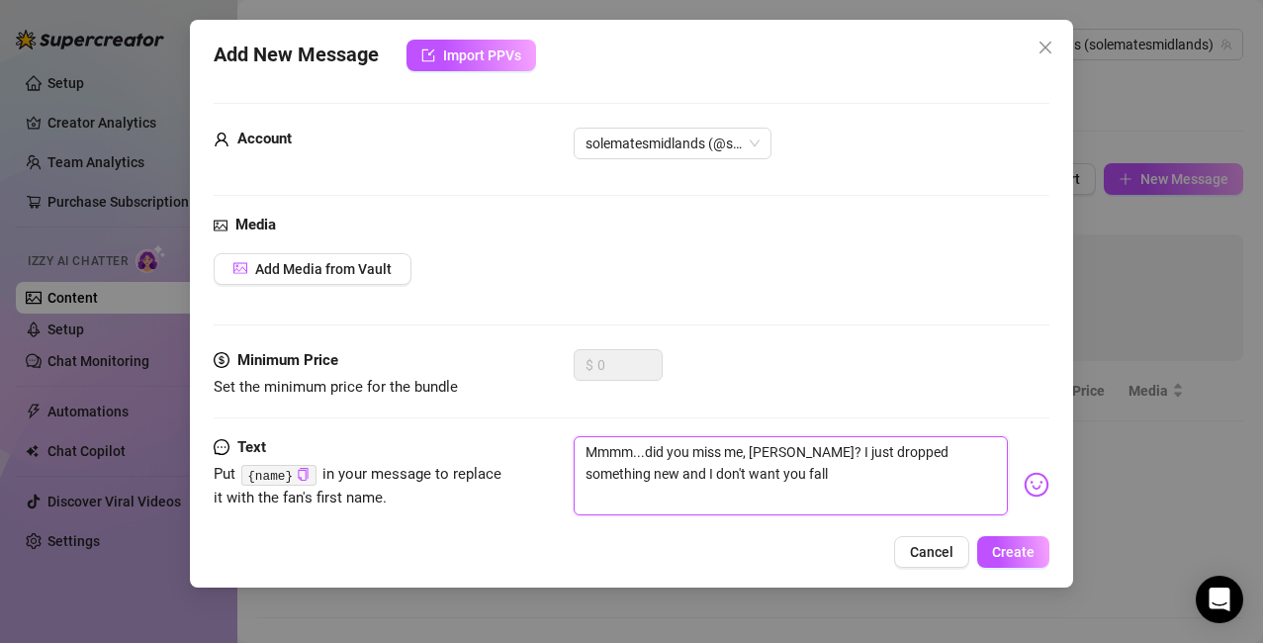
type textarea "Mmmm...did you miss me, [PERSON_NAME]? I just dropped something new and I don't…"
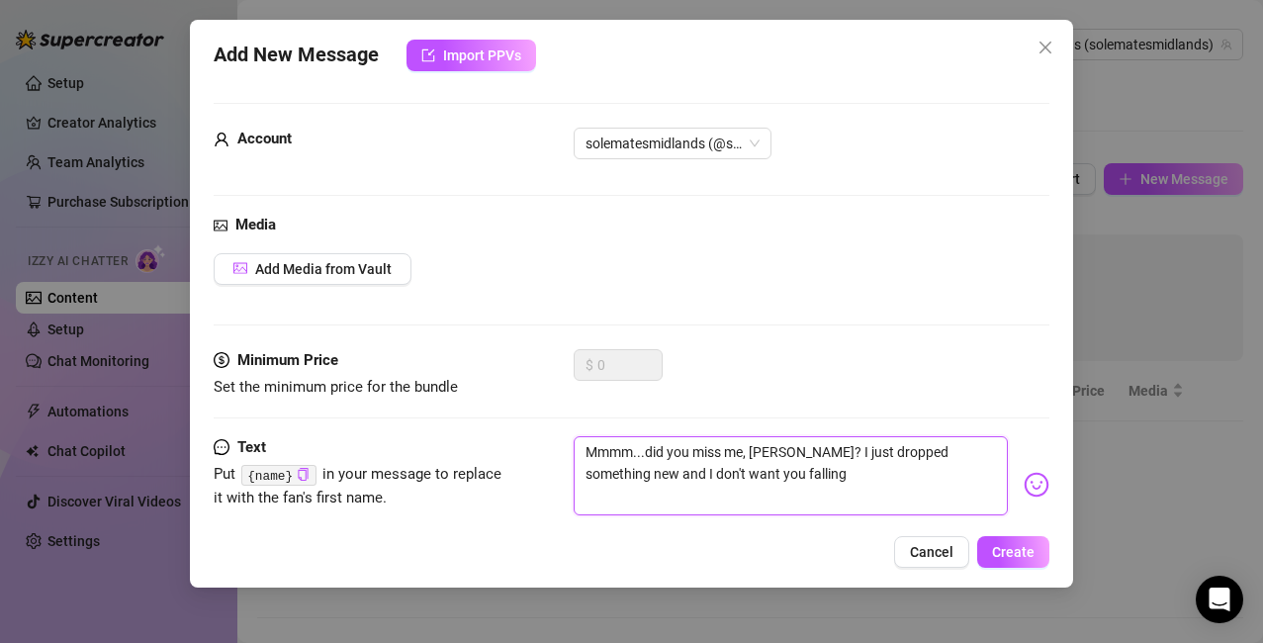
type textarea "Mmmm...did you miss me, [PERSON_NAME]? I just dropped something new and I don't…"
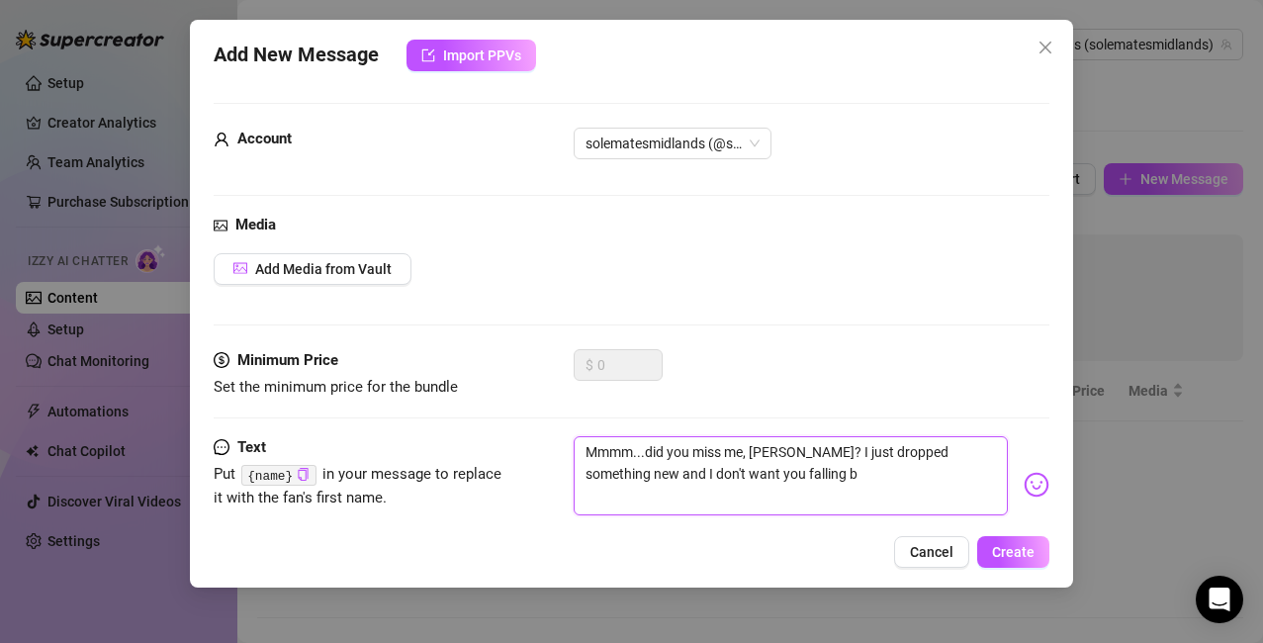
type textarea "Mmmm...did you miss me, [PERSON_NAME]? I just dropped something new and I don't…"
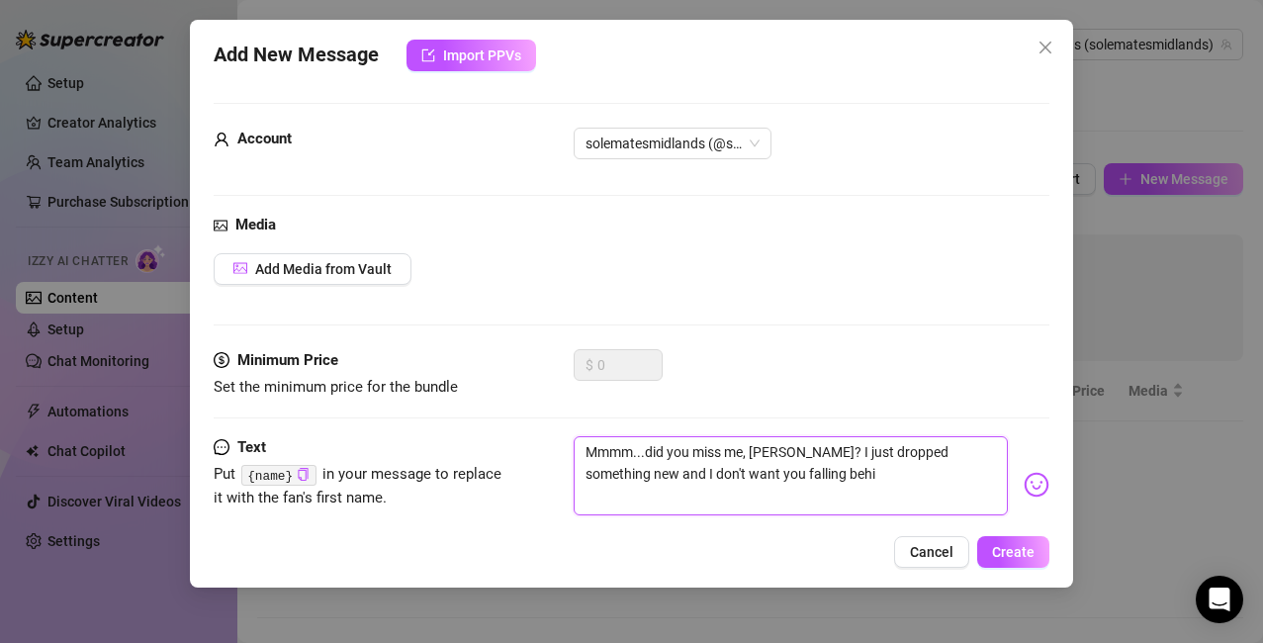
type textarea "Mmmm...did you miss me, [PERSON_NAME]? I just dropped something new and I don't…"
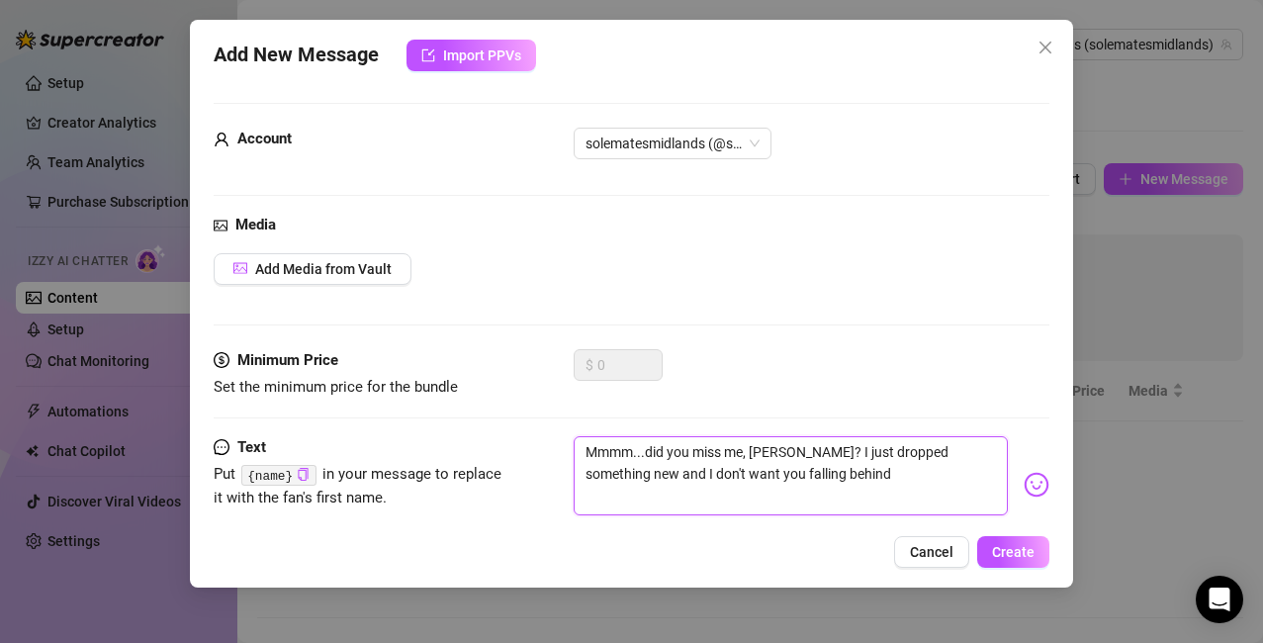
type textarea "Mmmm...did you miss me, [PERSON_NAME]? I just dropped something new and I don't…"
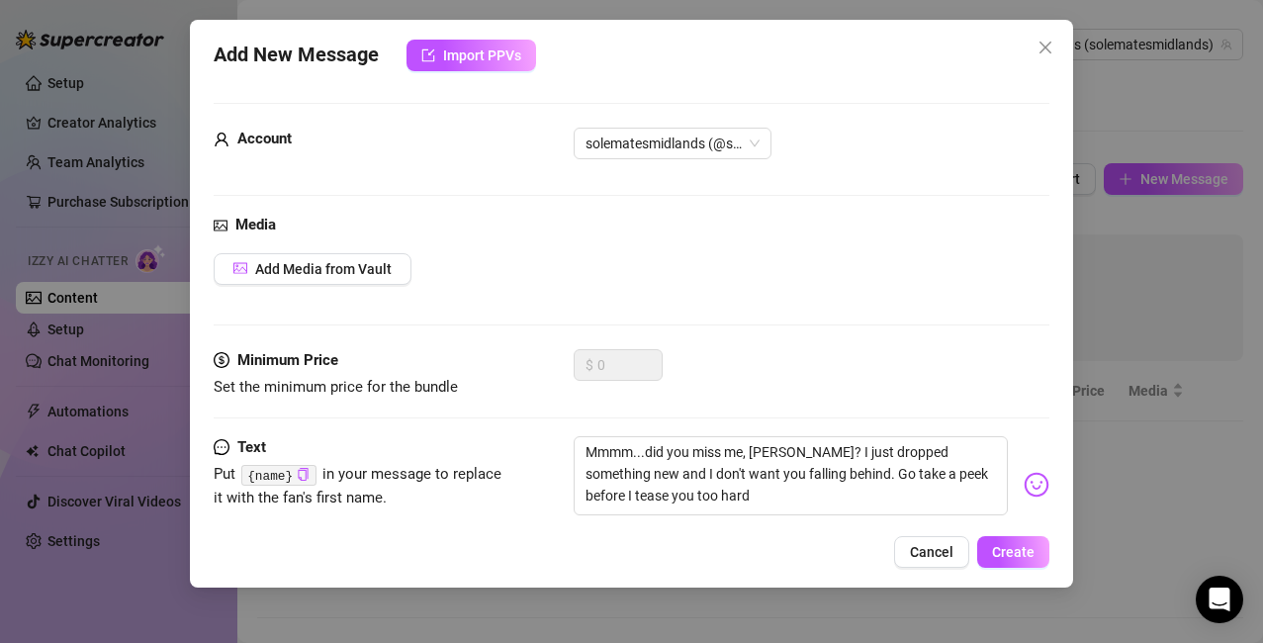
click at [1024, 492] on img at bounding box center [1037, 485] width 26 height 26
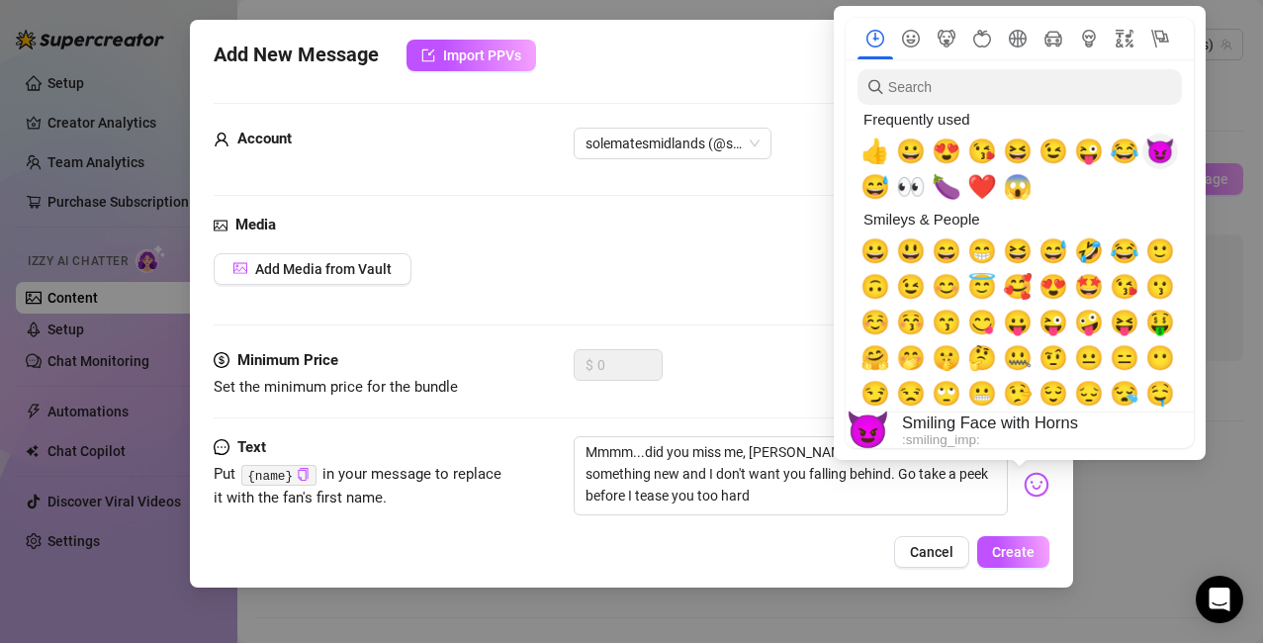
click at [1156, 159] on span "😈" at bounding box center [1161, 152] width 30 height 28
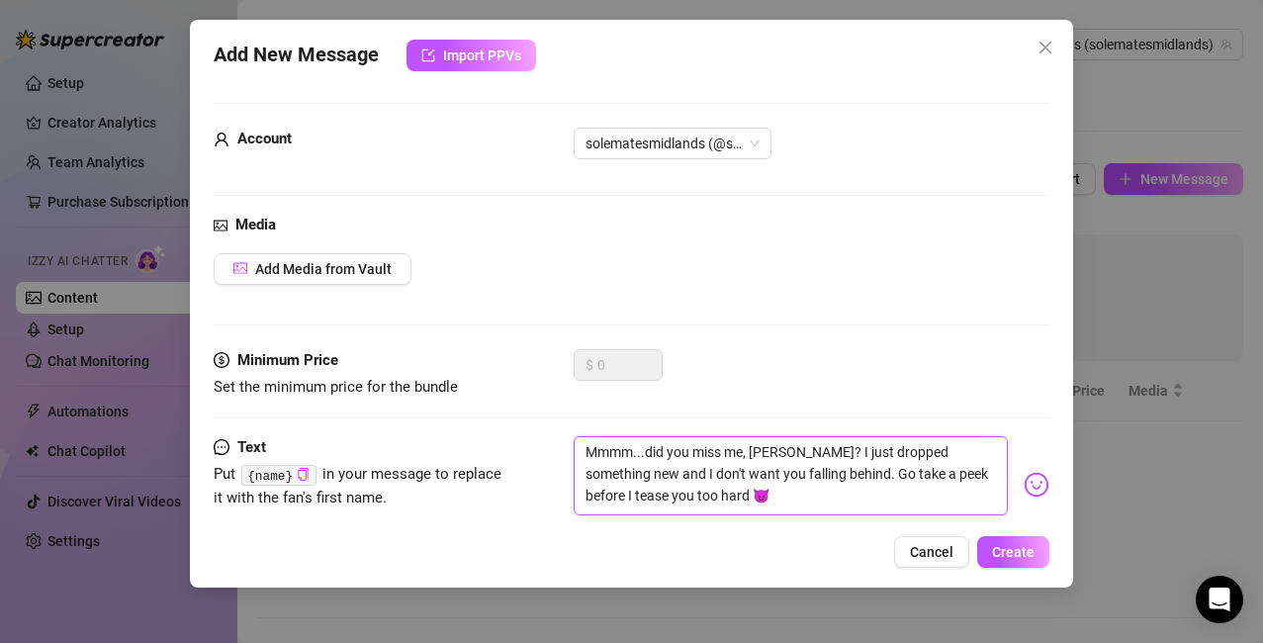
click at [789, 452] on textarea "Mmmm...did you miss me, [PERSON_NAME]? I just dropped something new and I don't…" at bounding box center [791, 475] width 435 height 79
click at [1025, 486] on img at bounding box center [1037, 485] width 26 height 26
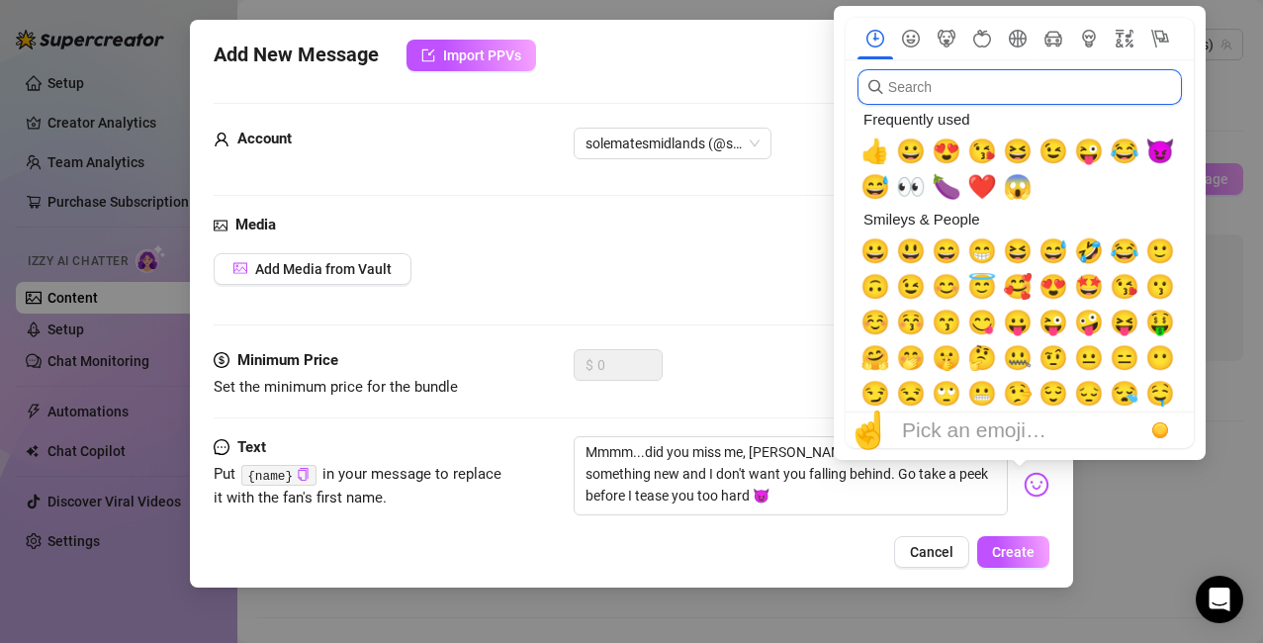
click at [961, 97] on input "search" at bounding box center [1020, 87] width 324 height 36
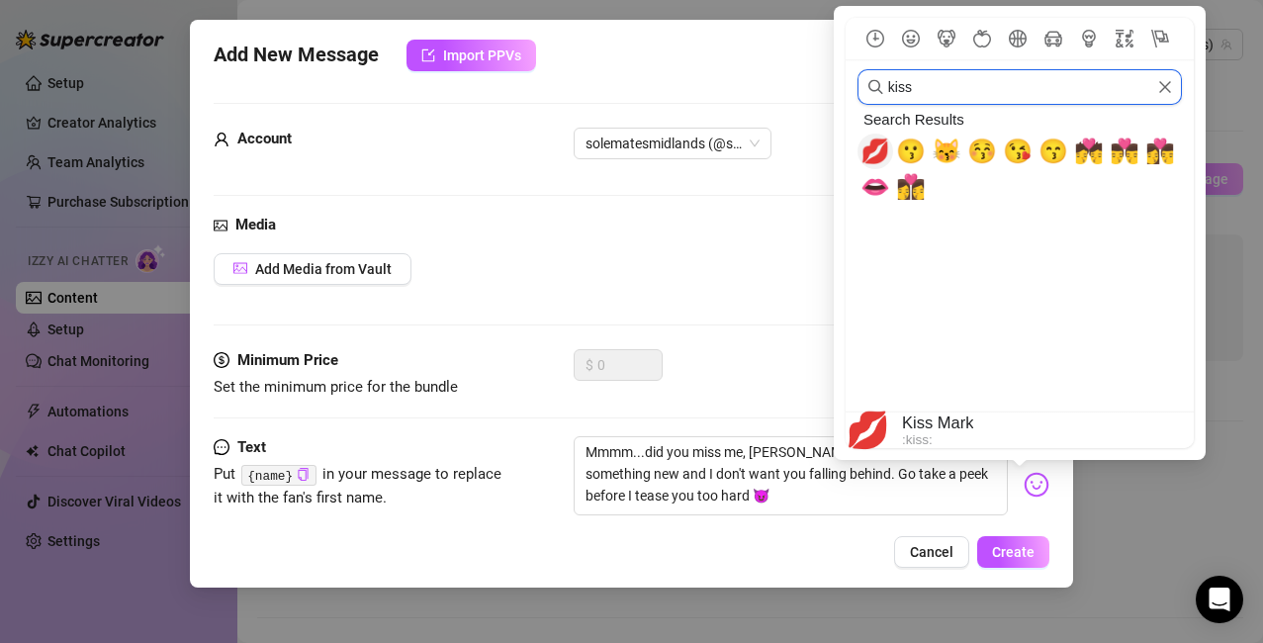
click at [877, 152] on span "💋" at bounding box center [876, 152] width 30 height 28
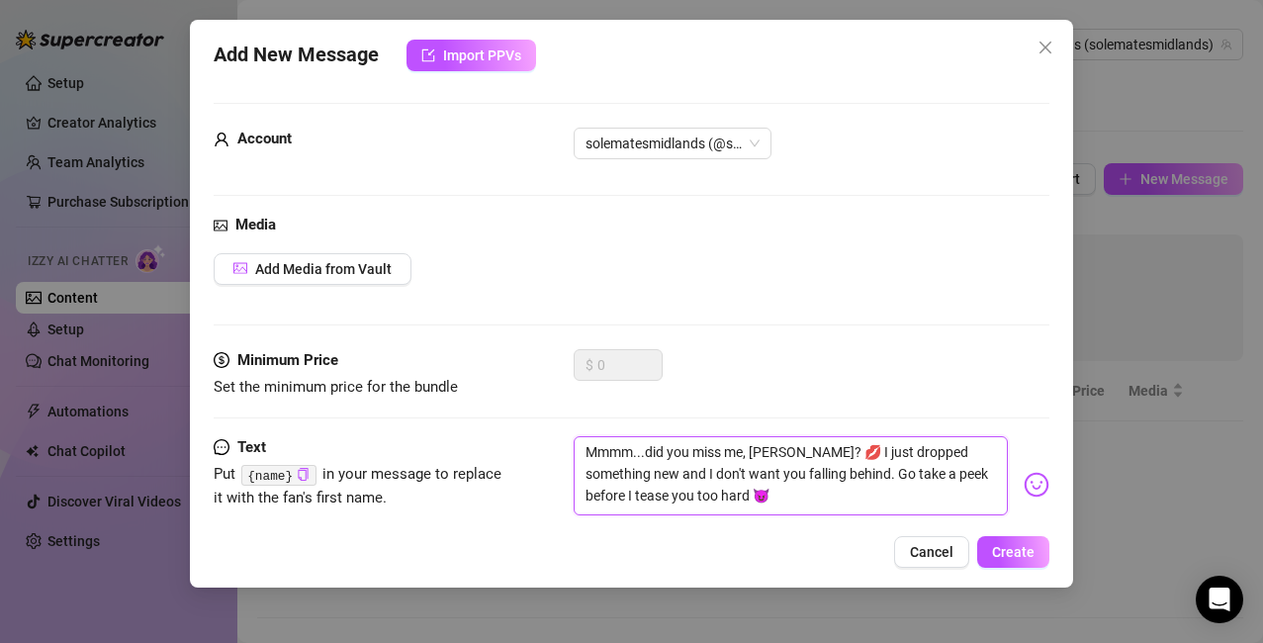
click at [820, 474] on textarea "Mmmm...did you miss me, [PERSON_NAME]? 💋 I just dropped something new and I don…" at bounding box center [791, 475] width 435 height 79
click at [1015, 555] on span "Create" at bounding box center [1013, 552] width 43 height 16
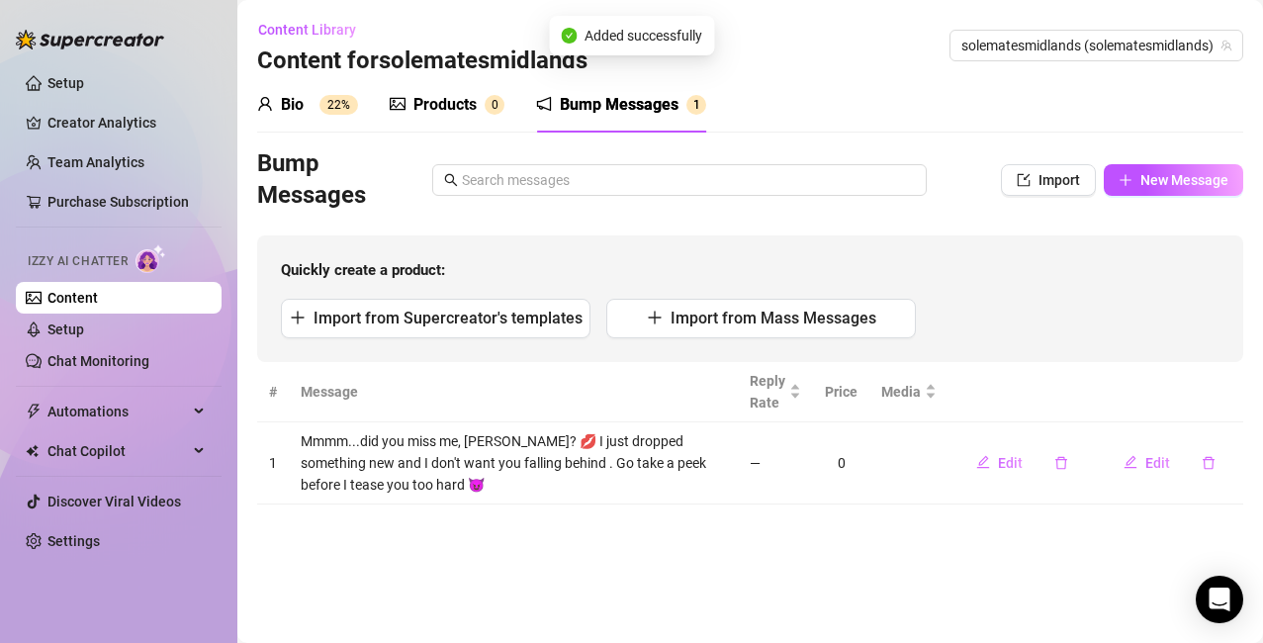
scroll to position [0, 0]
click at [1178, 183] on span "New Message" at bounding box center [1185, 180] width 88 height 16
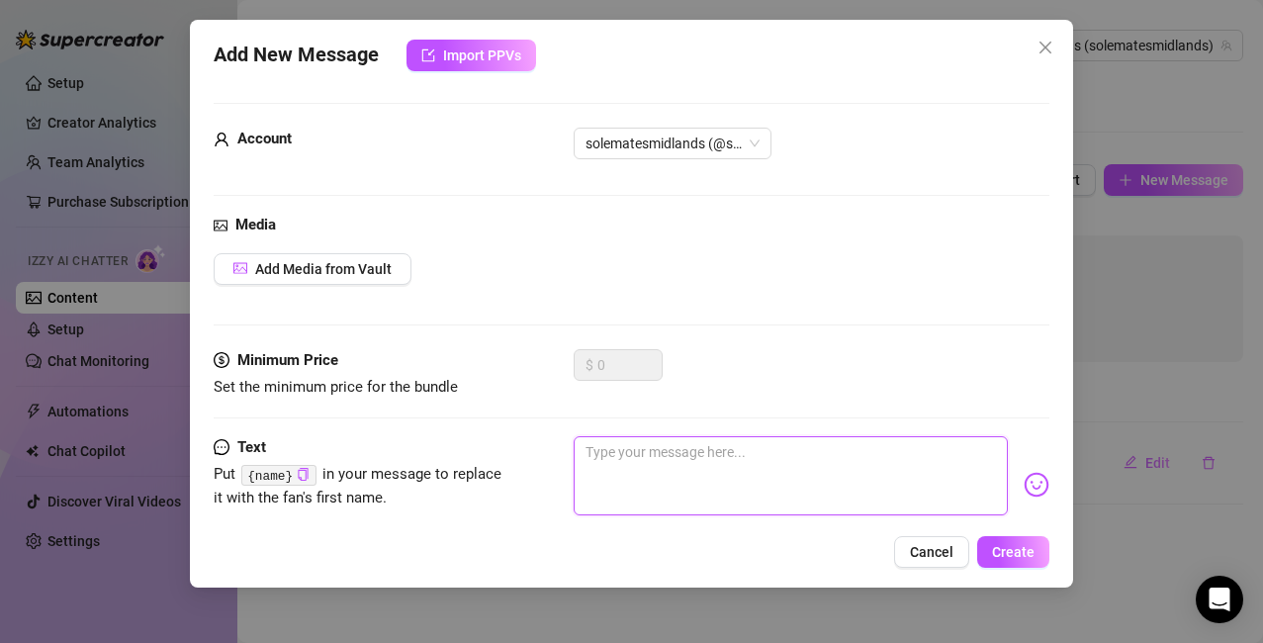
click at [659, 452] on textarea at bounding box center [791, 475] width 435 height 79
click at [1024, 485] on img at bounding box center [1037, 485] width 26 height 26
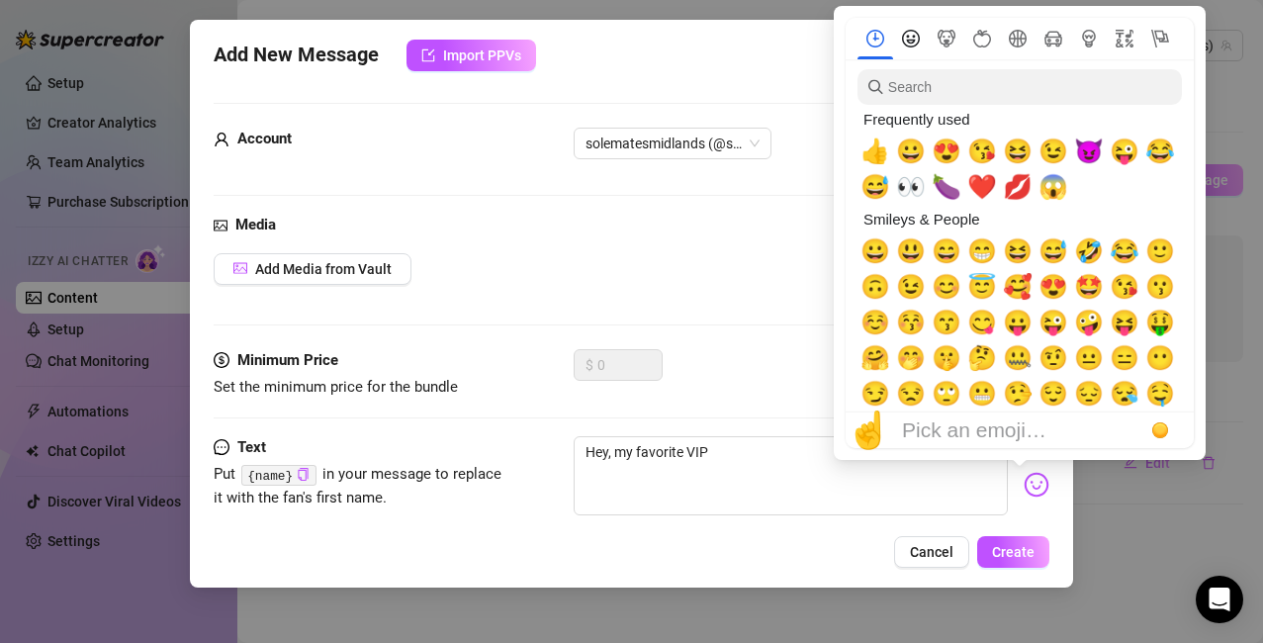
click at [910, 34] on icon "Smileys & People" at bounding box center [911, 39] width 18 height 18
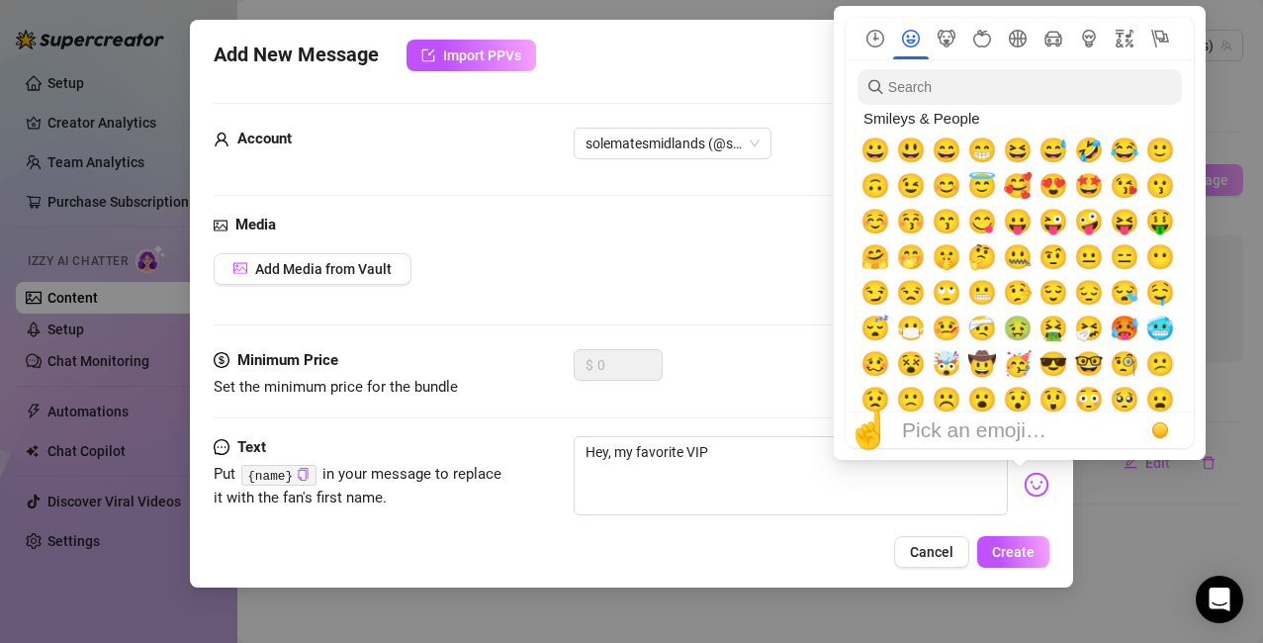
click at [1024, 484] on img at bounding box center [1037, 485] width 26 height 26
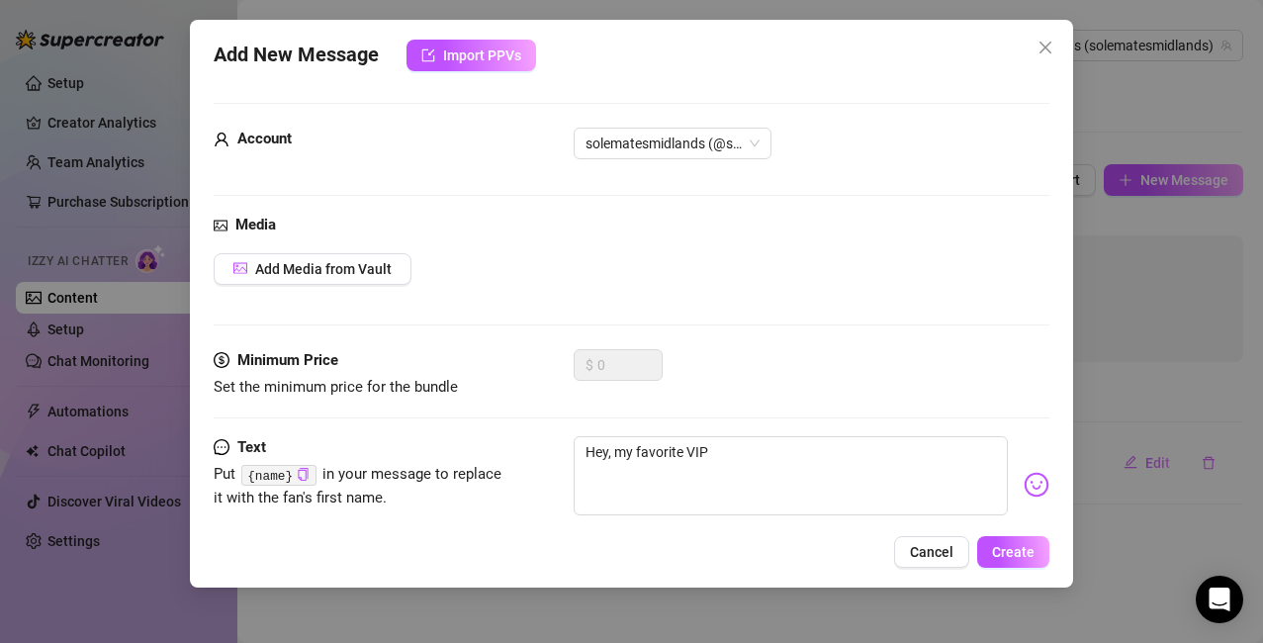
click at [1024, 486] on img at bounding box center [1037, 485] width 26 height 26
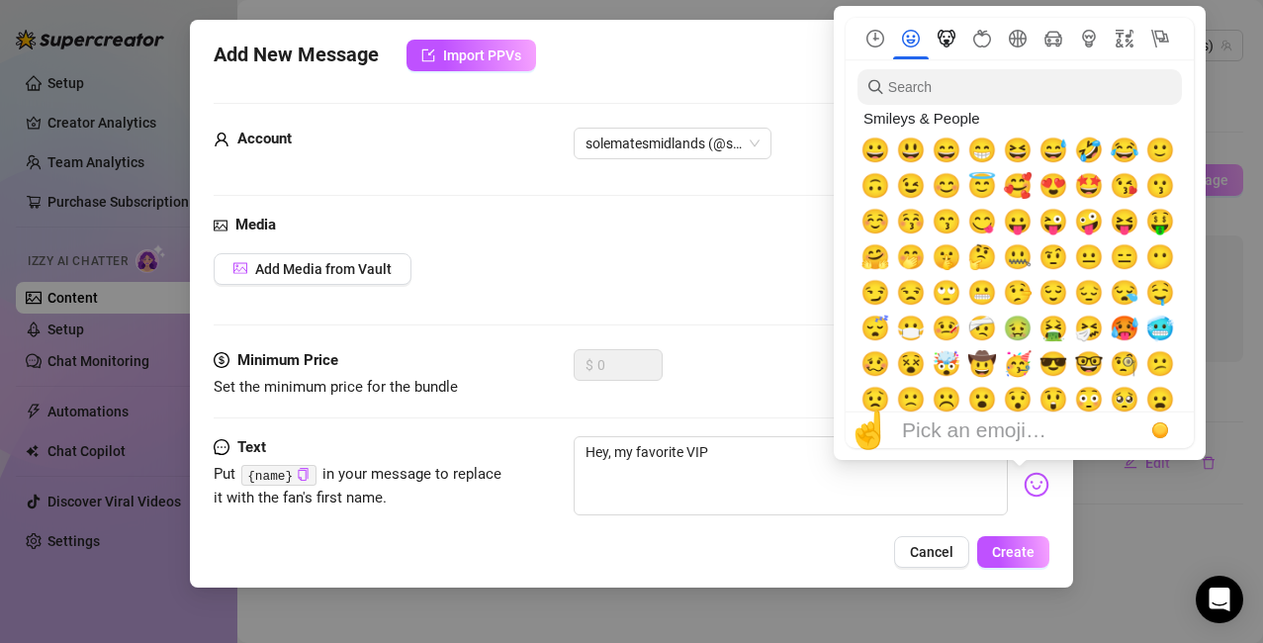
click at [948, 42] on icon "Animals & Nature" at bounding box center [947, 39] width 18 height 18
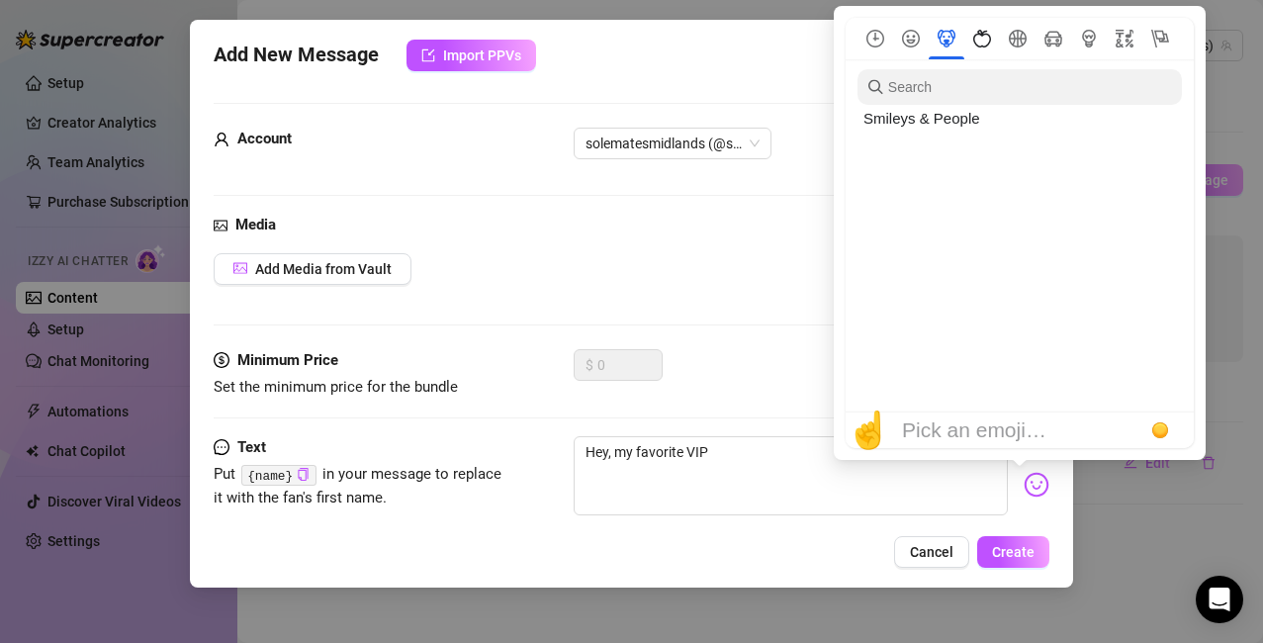
scroll to position [1981, 0]
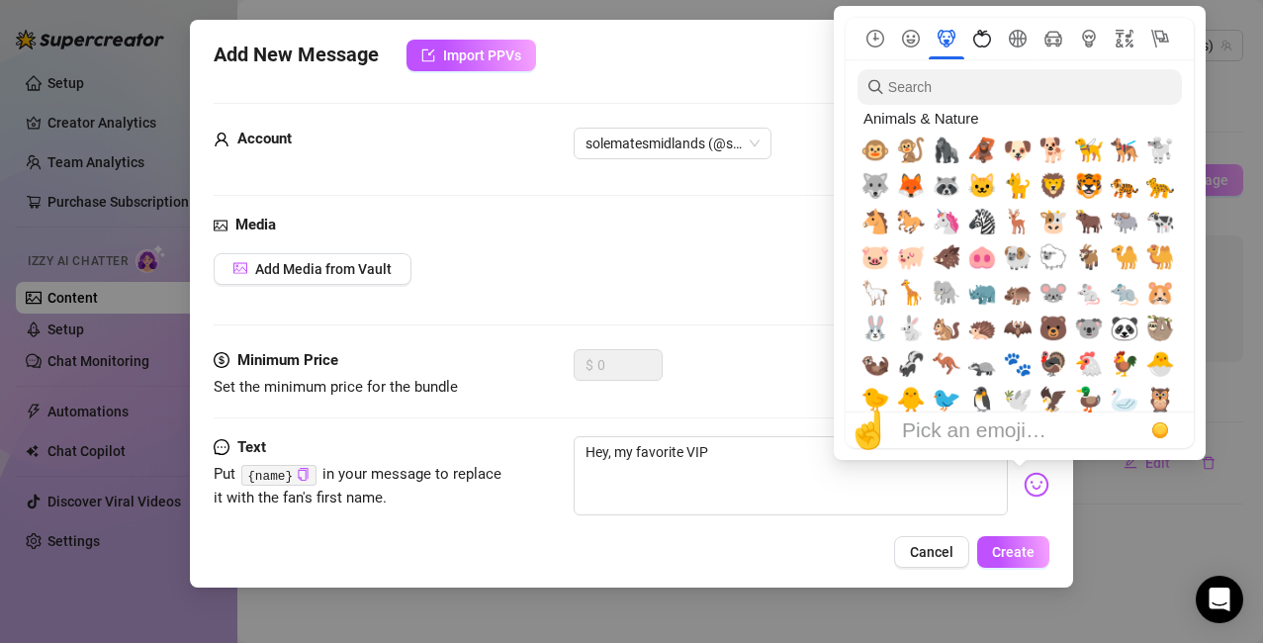
click at [976, 36] on icon "Food & Drink" at bounding box center [982, 39] width 18 height 18
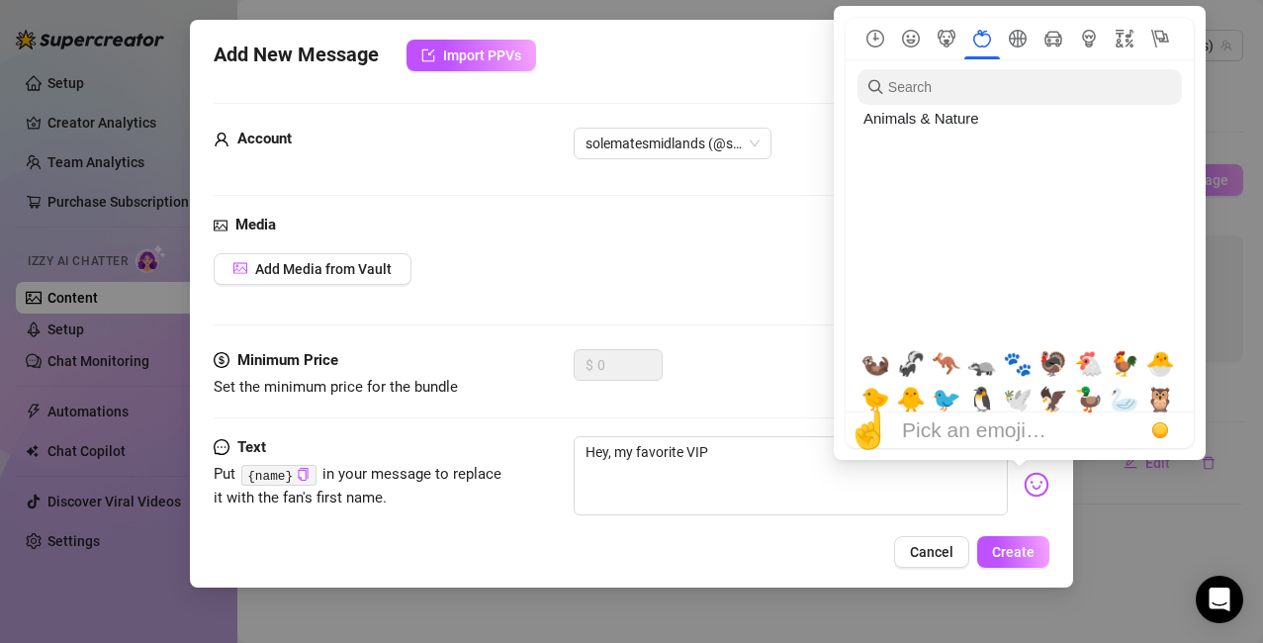
scroll to position [2544, 0]
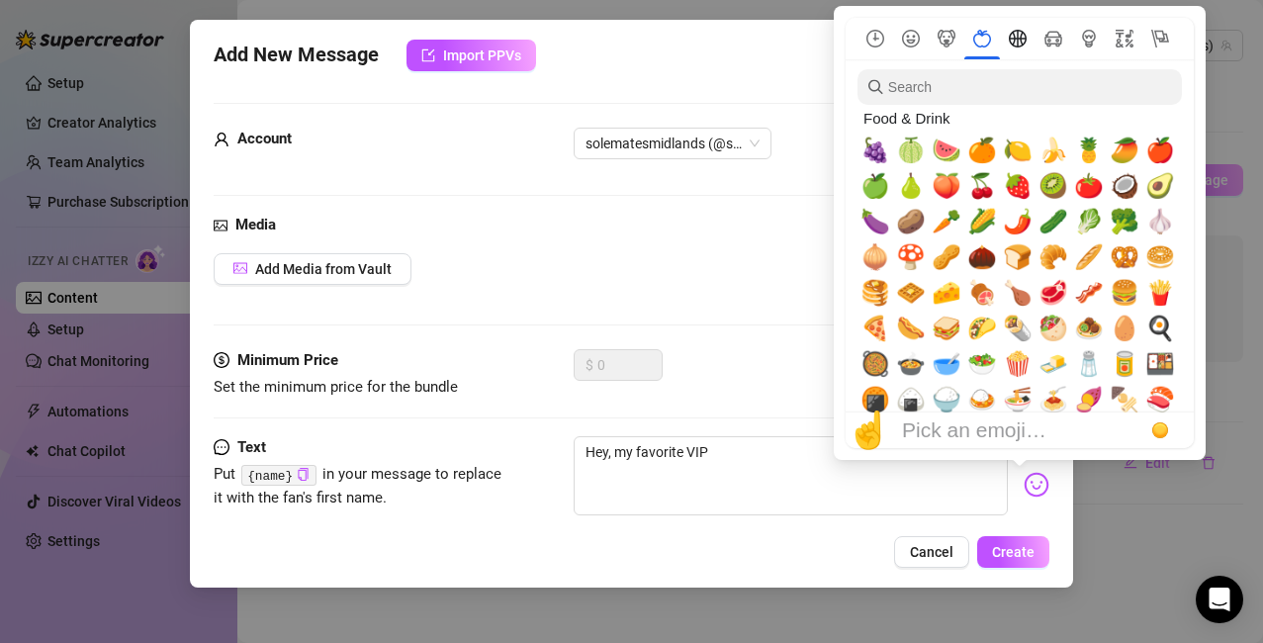
click at [1020, 37] on icon "Activity" at bounding box center [1018, 39] width 18 height 18
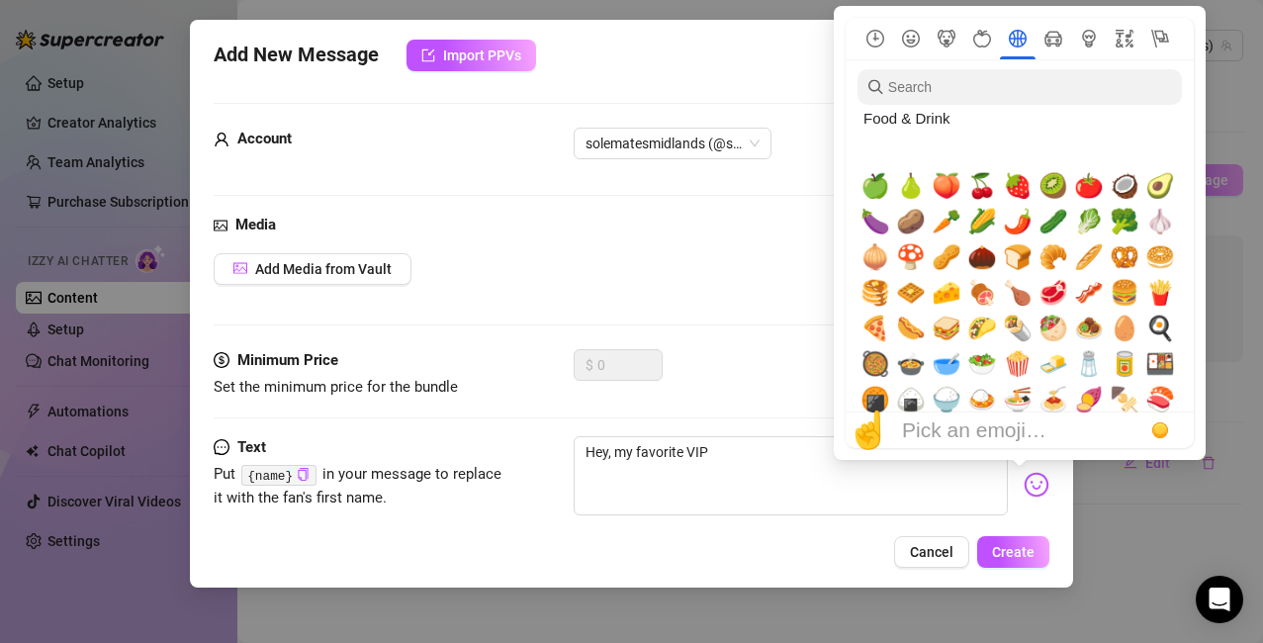
scroll to position [3072, 0]
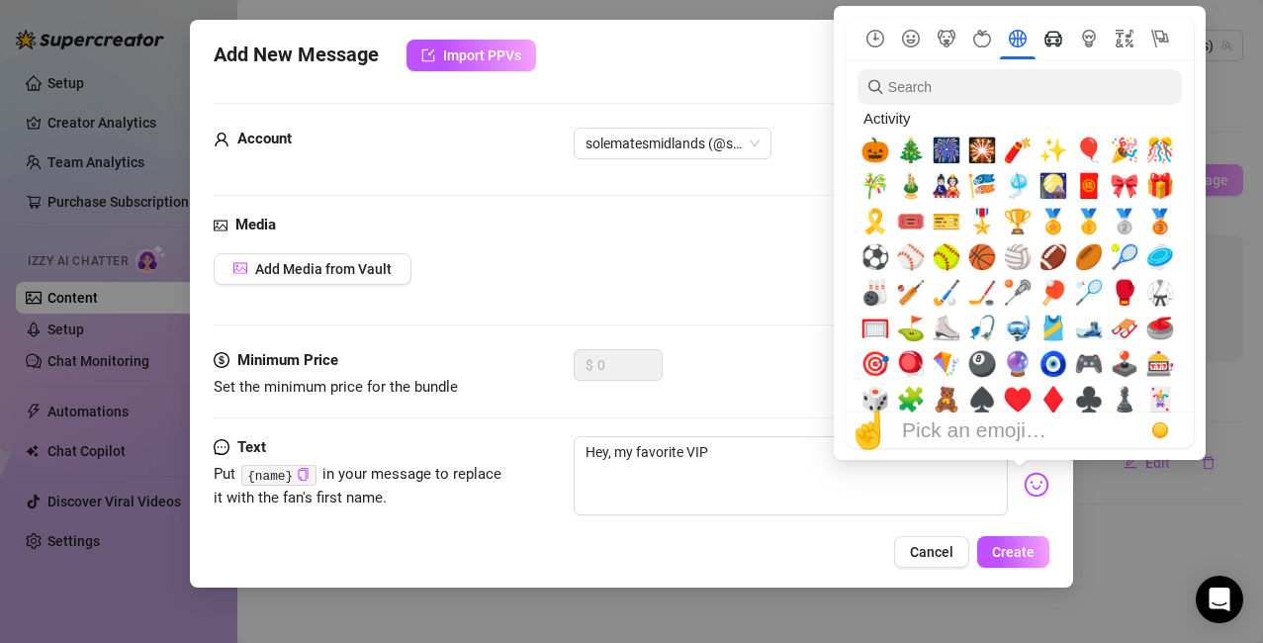
click at [1050, 45] on icon "Travel & Places" at bounding box center [1054, 40] width 18 height 16
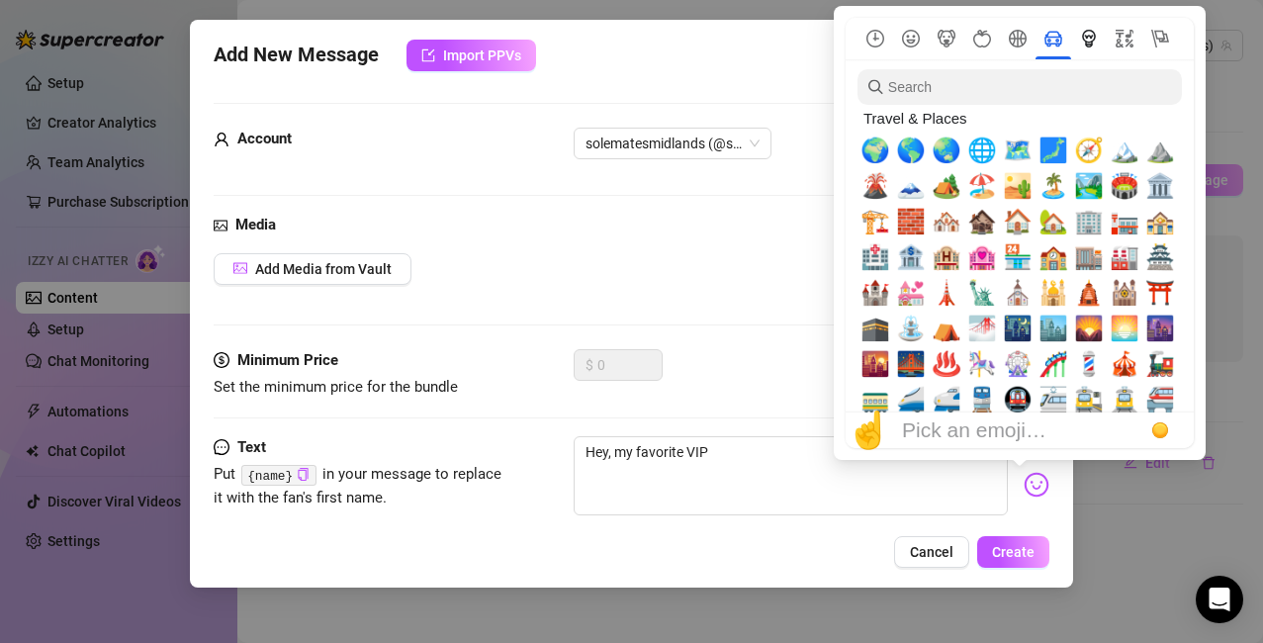
click at [1087, 42] on icon "Objects" at bounding box center [1088, 39] width 13 height 18
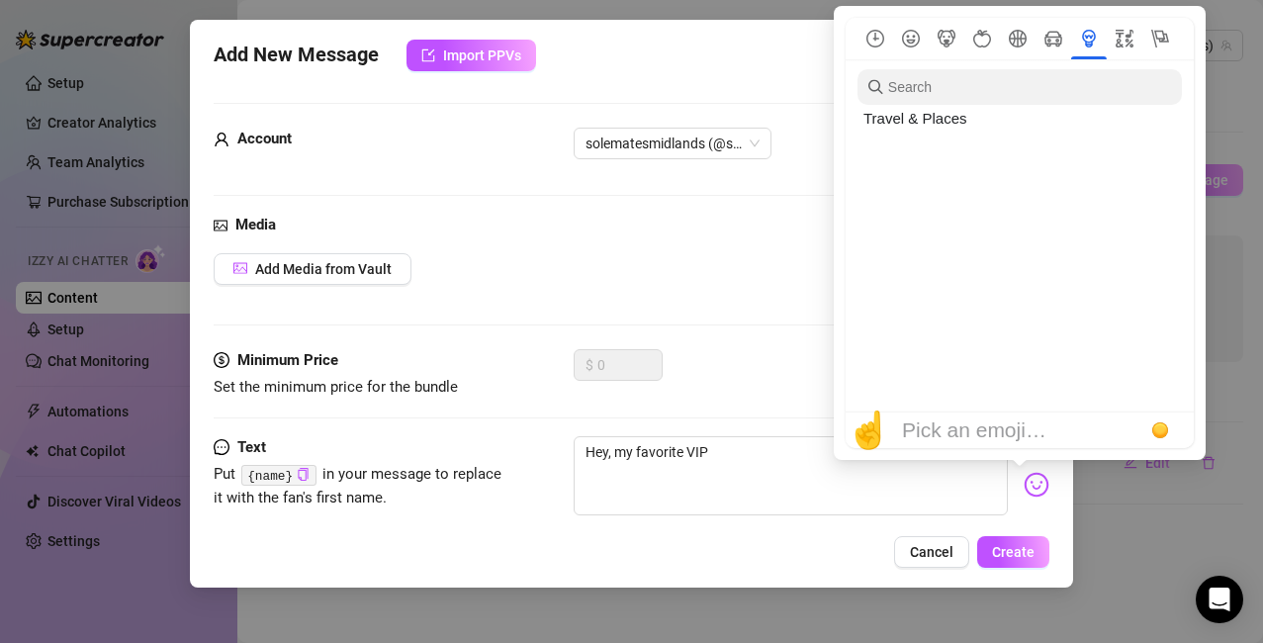
scroll to position [4304, 0]
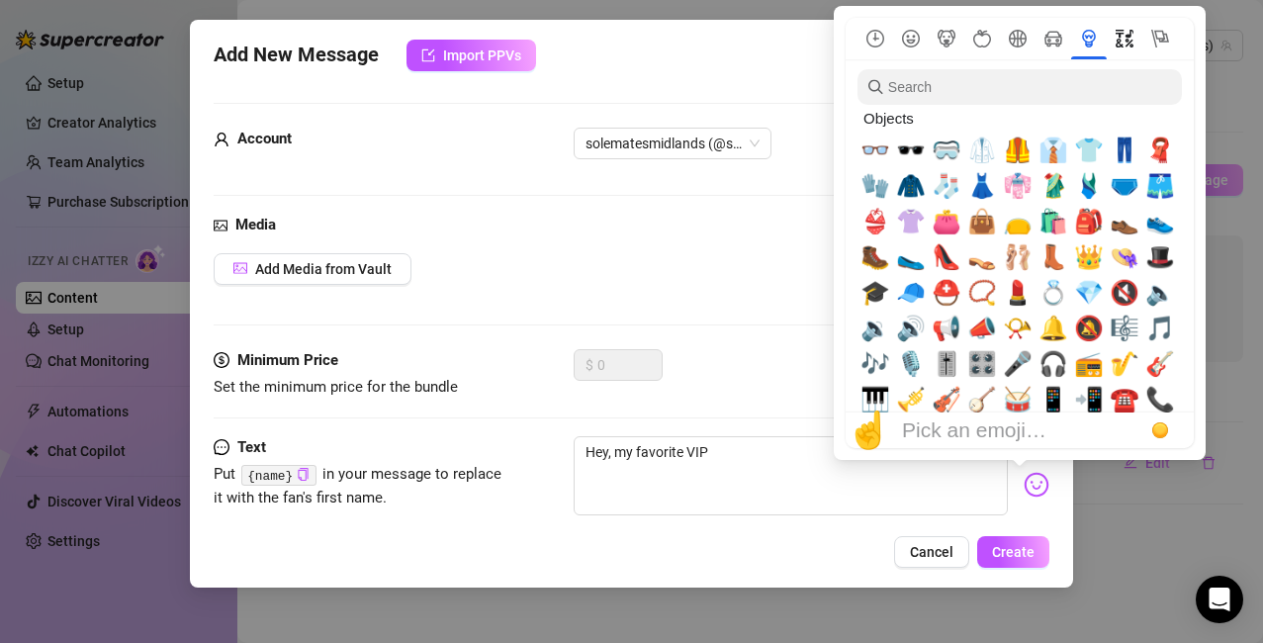
click at [1122, 41] on icon "Symbols" at bounding box center [1125, 39] width 18 height 18
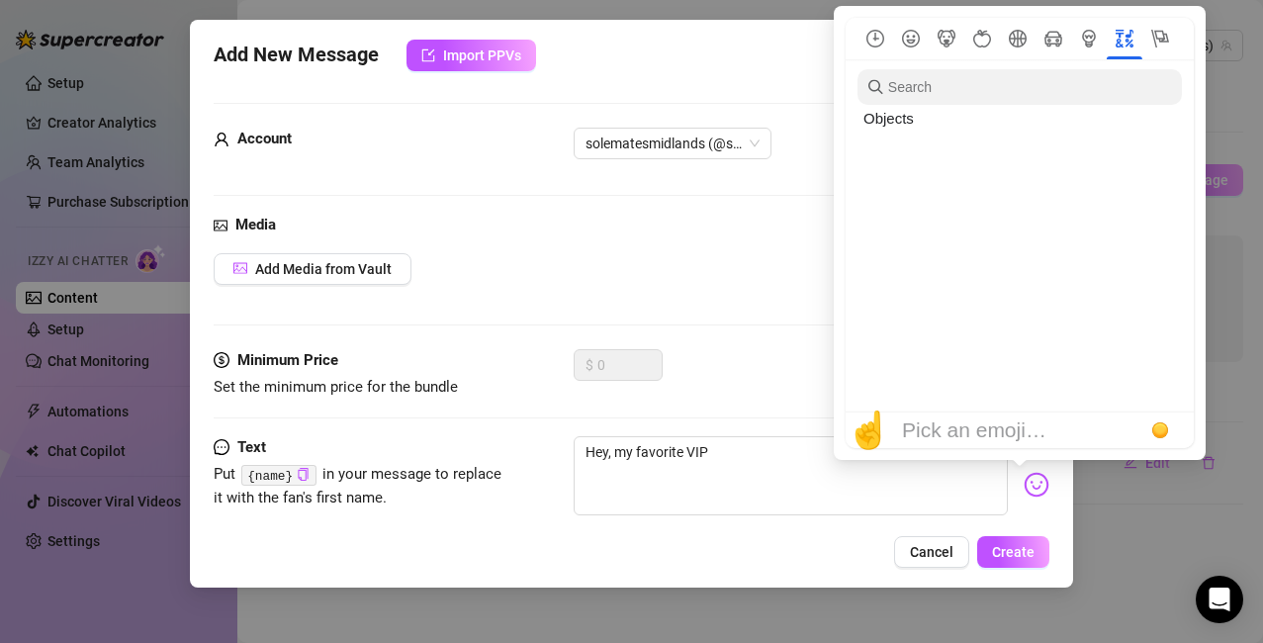
scroll to position [5259, 0]
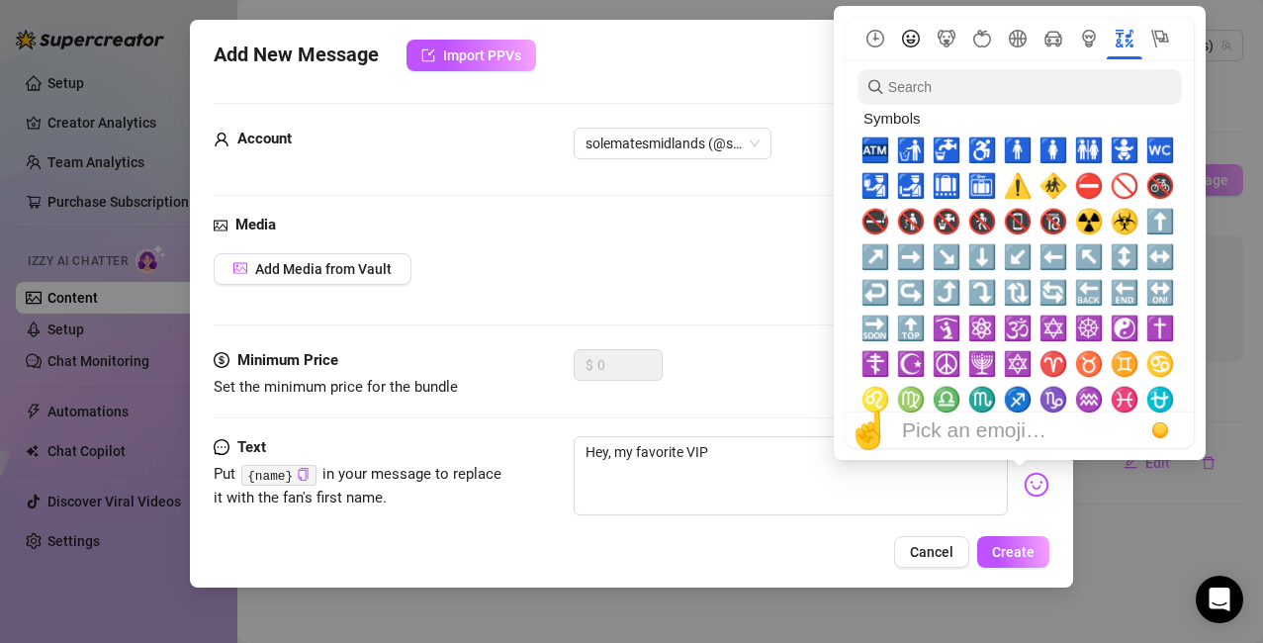
click at [900, 34] on button "Smileys & People" at bounding box center [911, 39] width 36 height 18
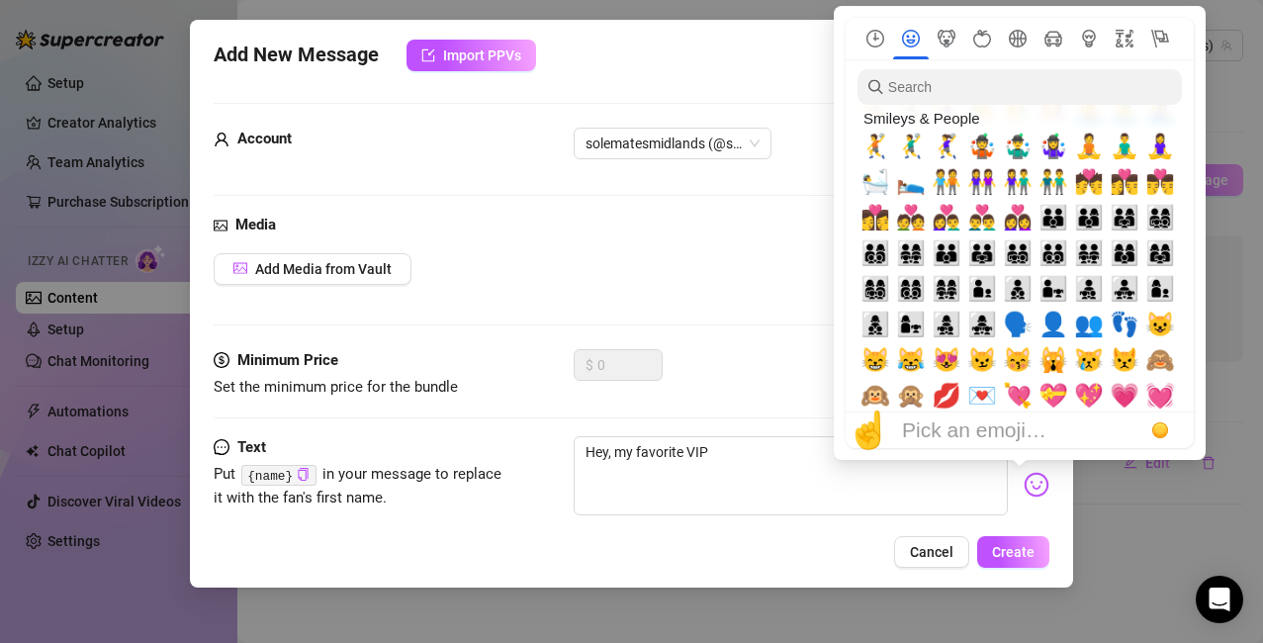
scroll to position [1761, 0]
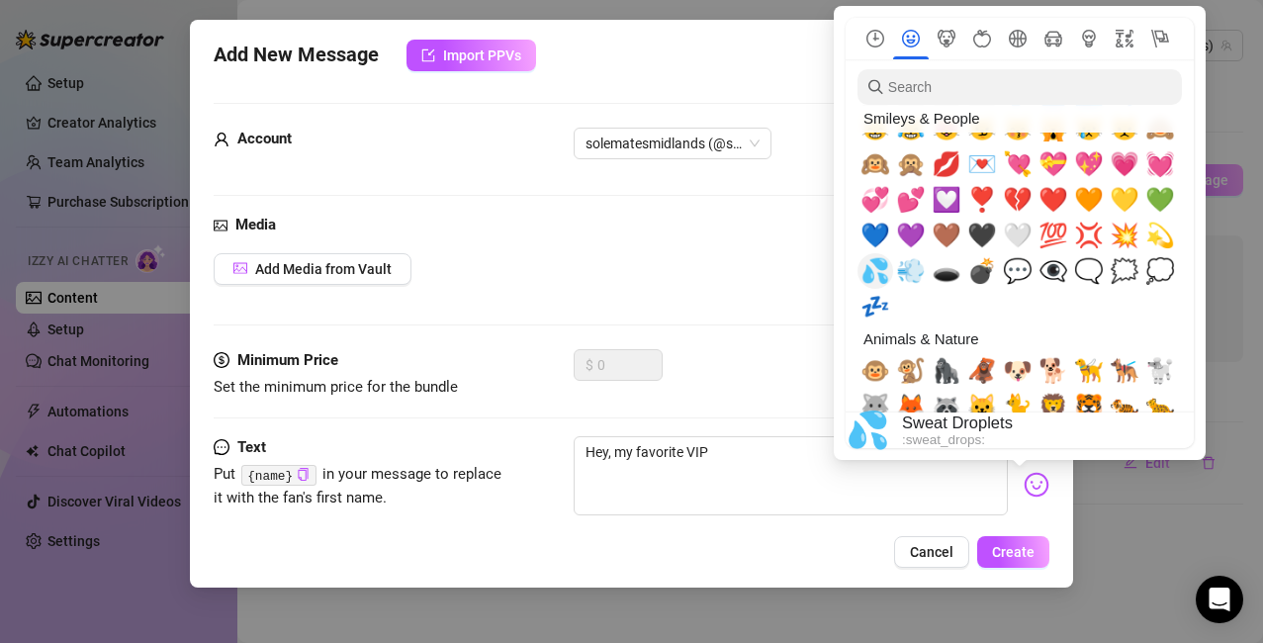
click at [875, 266] on span "💦" at bounding box center [876, 271] width 30 height 28
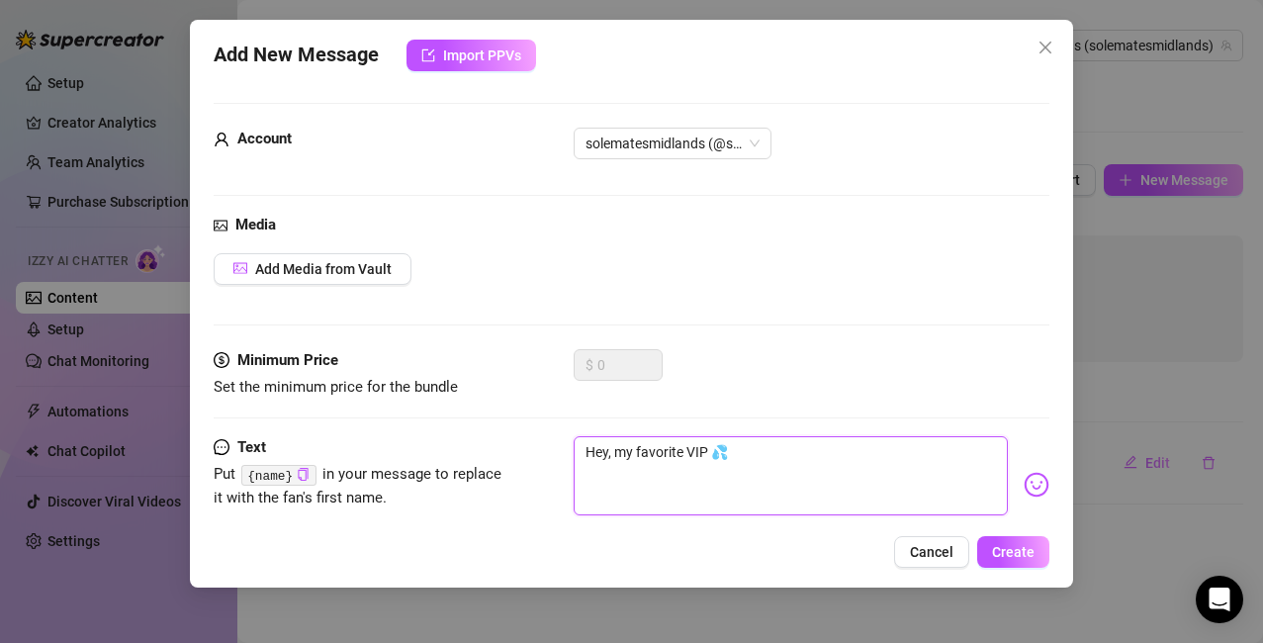
click at [760, 452] on textarea "Hey, my favorite VIP 💦" at bounding box center [791, 475] width 435 height 79
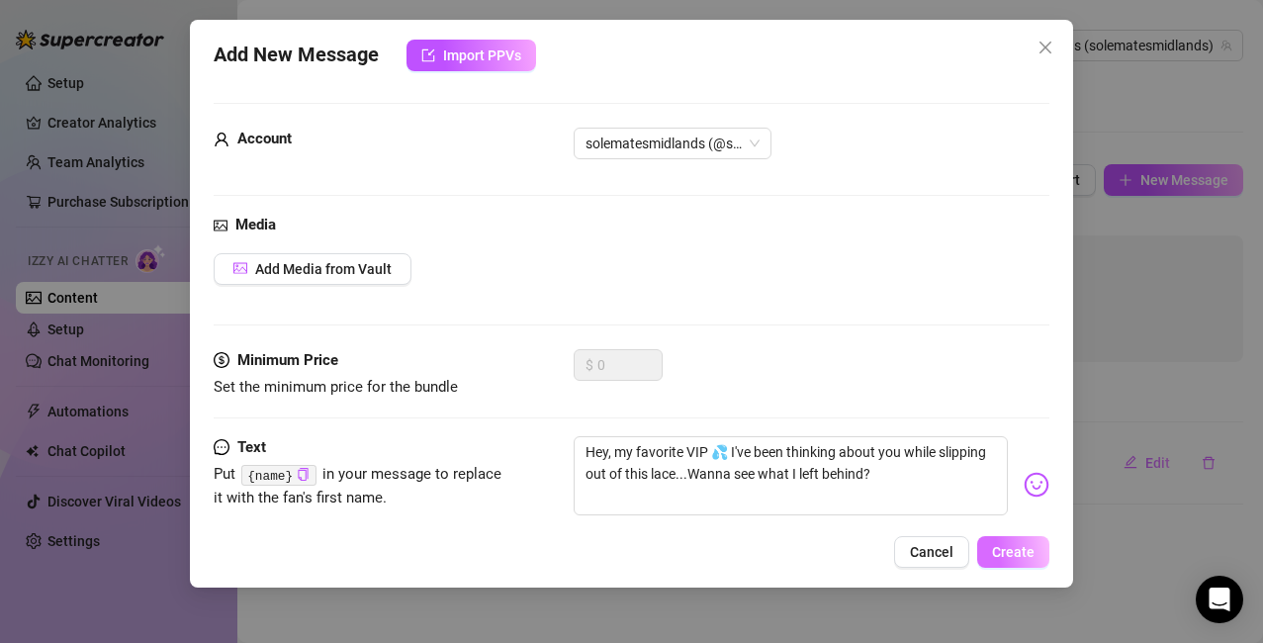
click at [1013, 540] on button "Create" at bounding box center [1013, 552] width 72 height 32
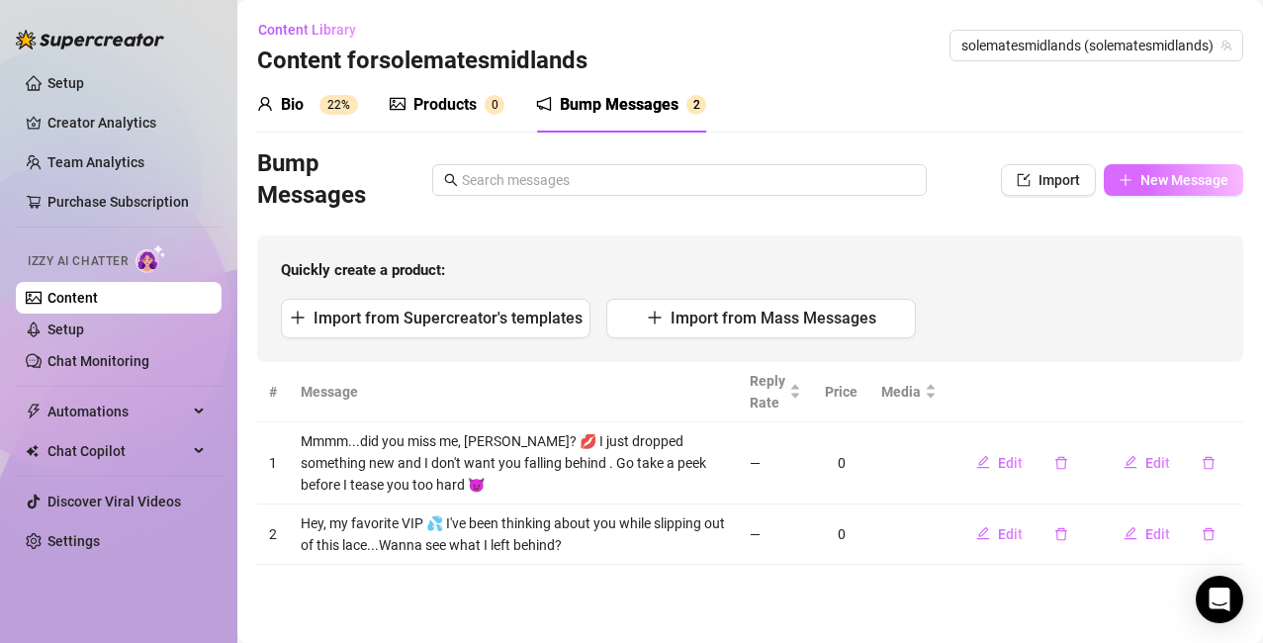
click at [1159, 180] on span "New Message" at bounding box center [1185, 180] width 88 height 16
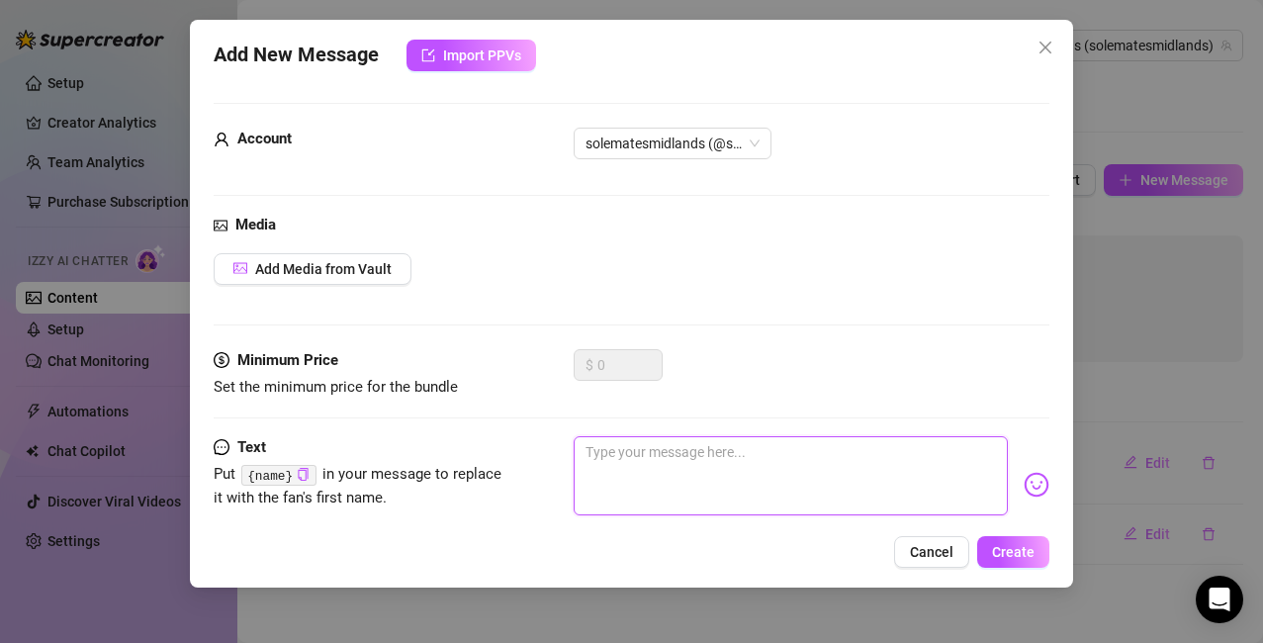
click at [682, 452] on textarea at bounding box center [791, 475] width 435 height 79
click at [1024, 478] on img at bounding box center [1037, 485] width 26 height 26
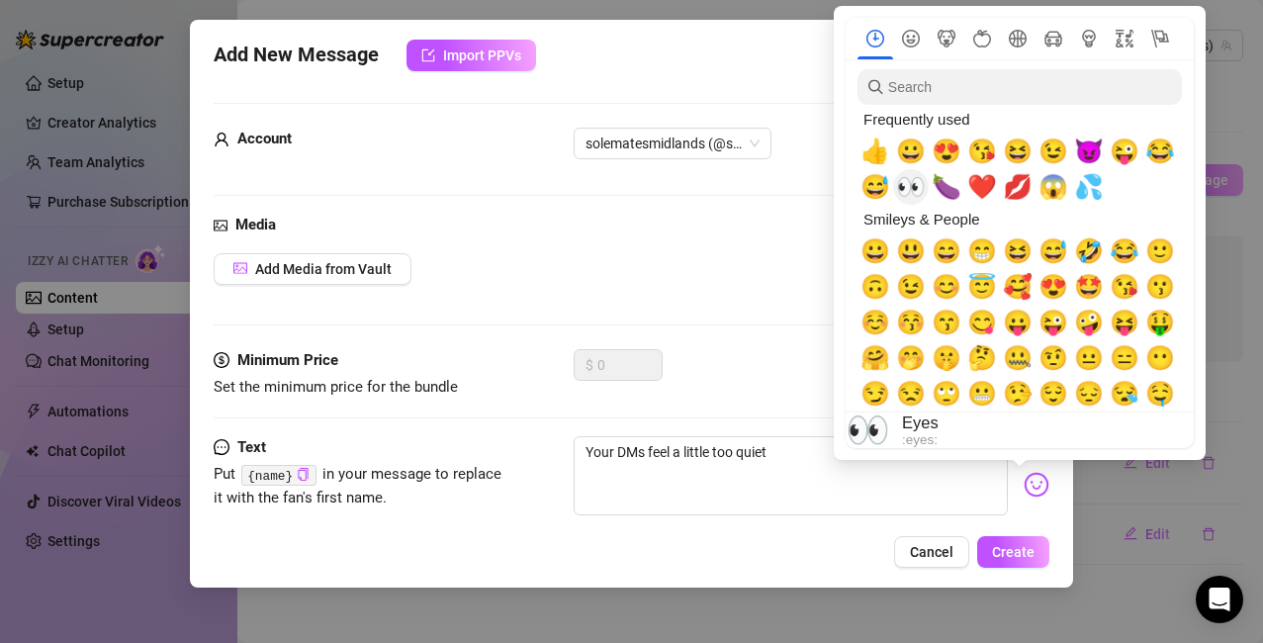
click at [898, 185] on span "👀" at bounding box center [911, 187] width 30 height 28
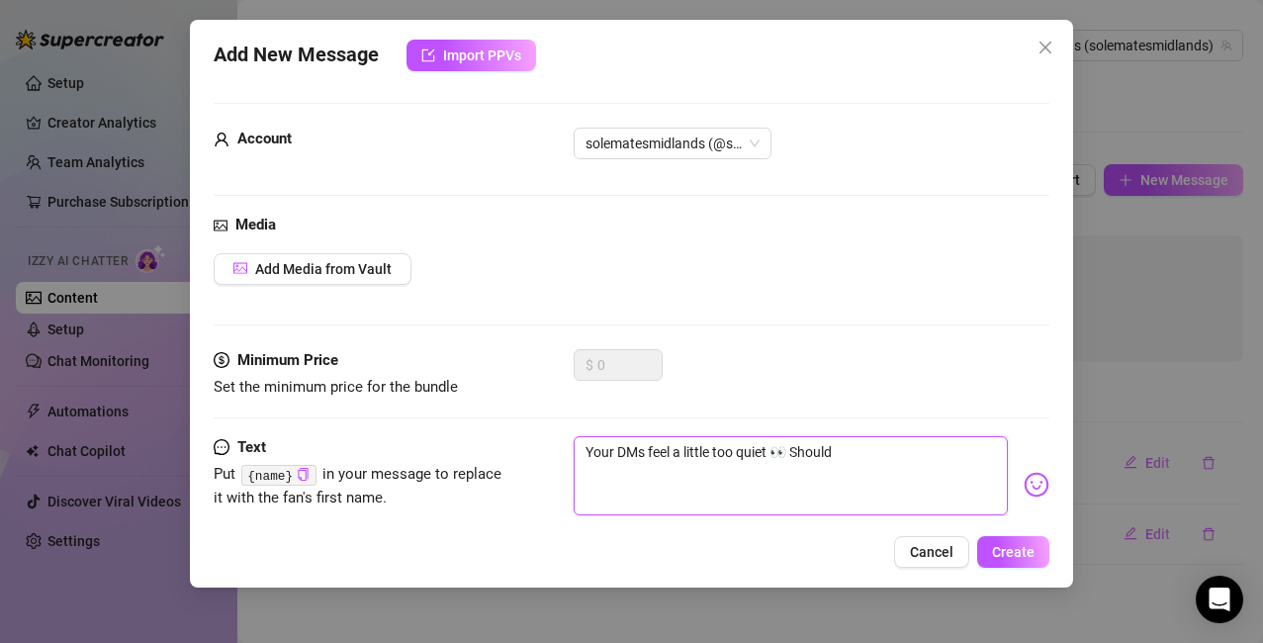
click at [861, 480] on textarea "Your DMs feel a little too quiet 👀 Should" at bounding box center [791, 475] width 435 height 79
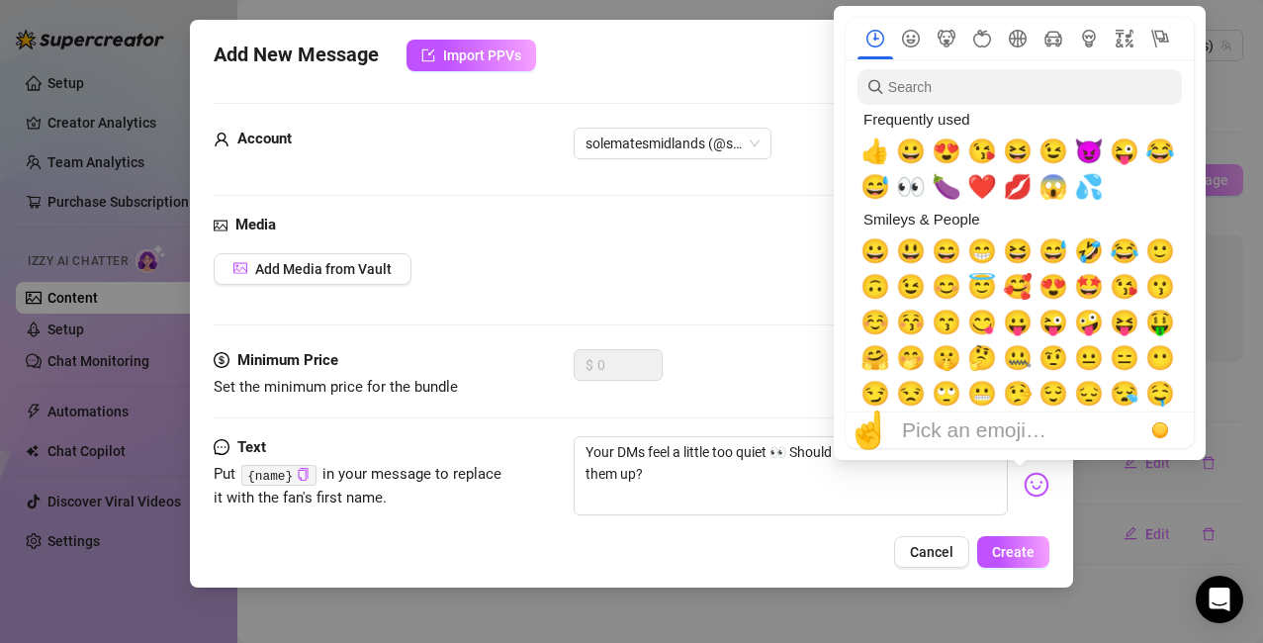
click at [1024, 492] on img at bounding box center [1037, 485] width 26 height 26
click at [1058, 150] on span "😉" at bounding box center [1054, 152] width 30 height 28
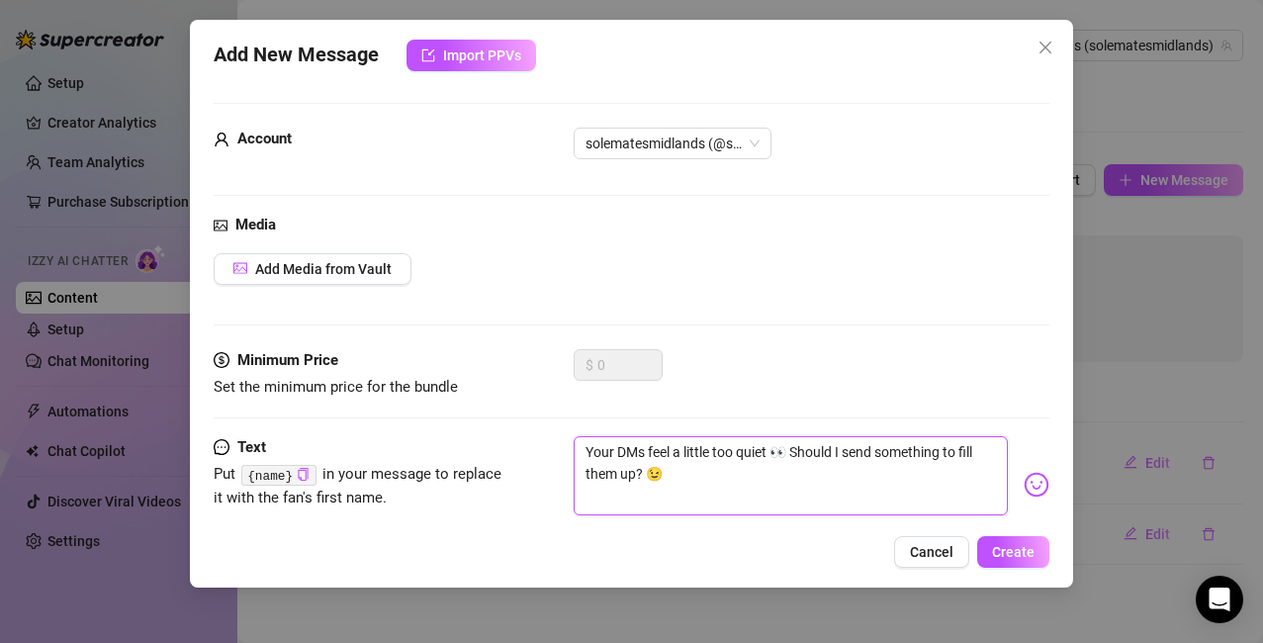
click at [697, 480] on textarea "Your DMs feel a little too quiet 👀 Should I send something to fill them up? 😉" at bounding box center [791, 475] width 435 height 79
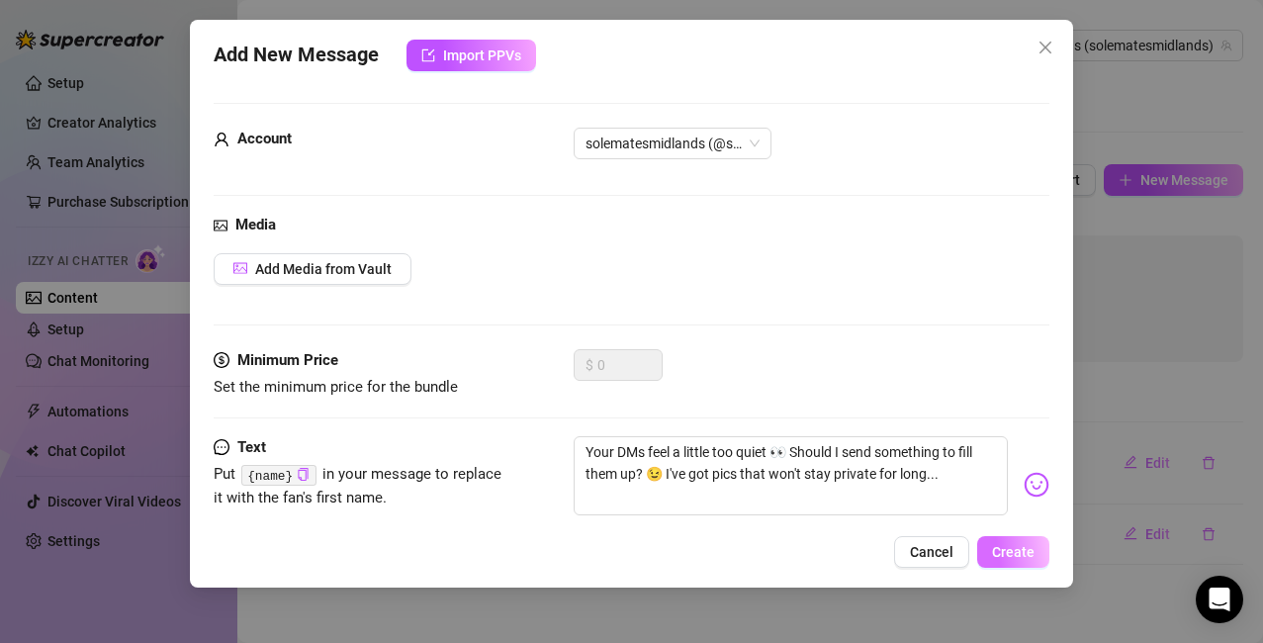
click at [995, 547] on span "Create" at bounding box center [1013, 552] width 43 height 16
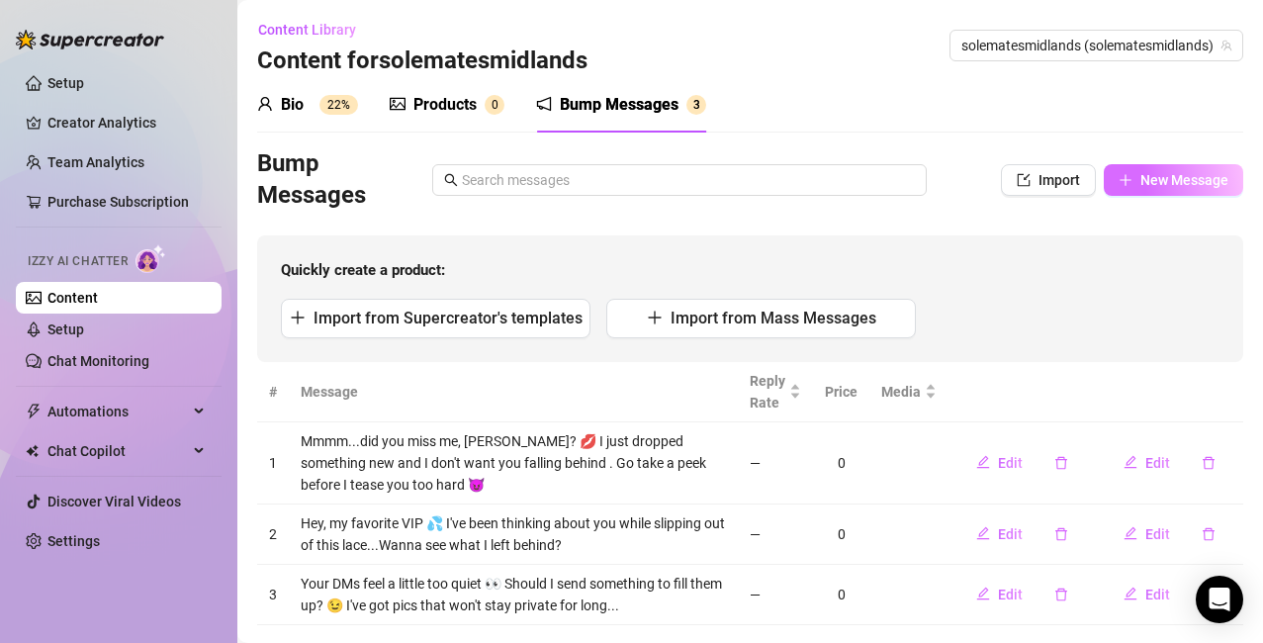
click at [1173, 188] on span "New Message" at bounding box center [1185, 180] width 88 height 16
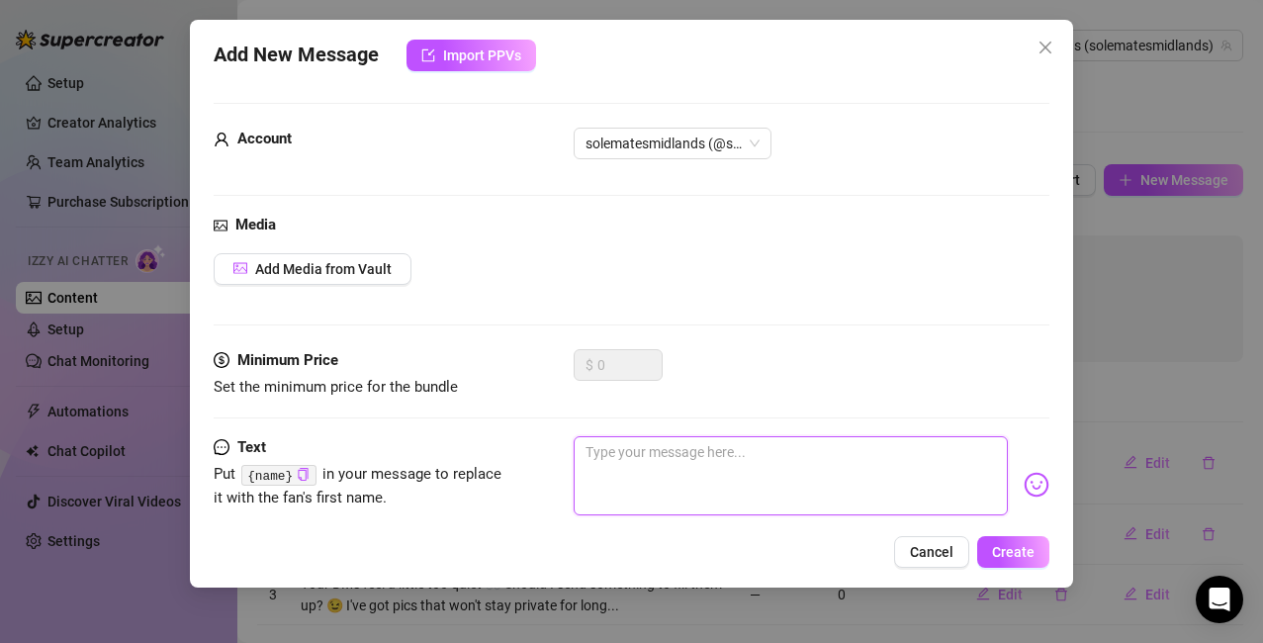
click at [653, 452] on textarea at bounding box center [791, 475] width 435 height 79
click at [1024, 482] on img at bounding box center [1037, 485] width 26 height 26
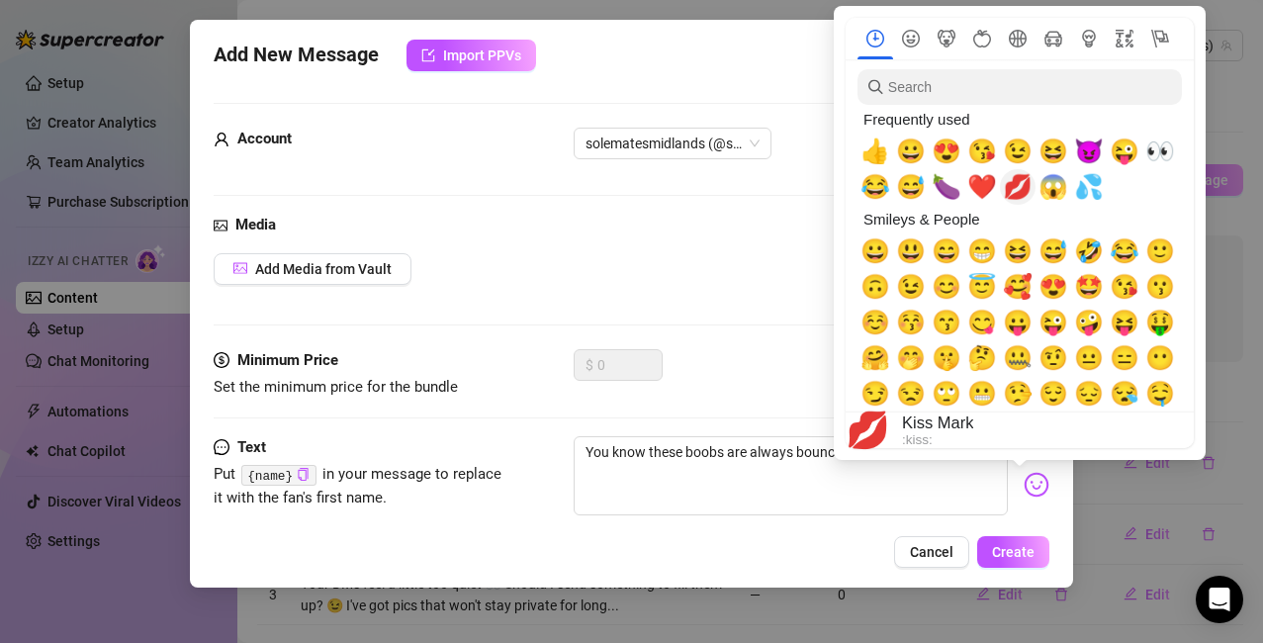
click at [1027, 182] on span "💋" at bounding box center [1018, 187] width 30 height 28
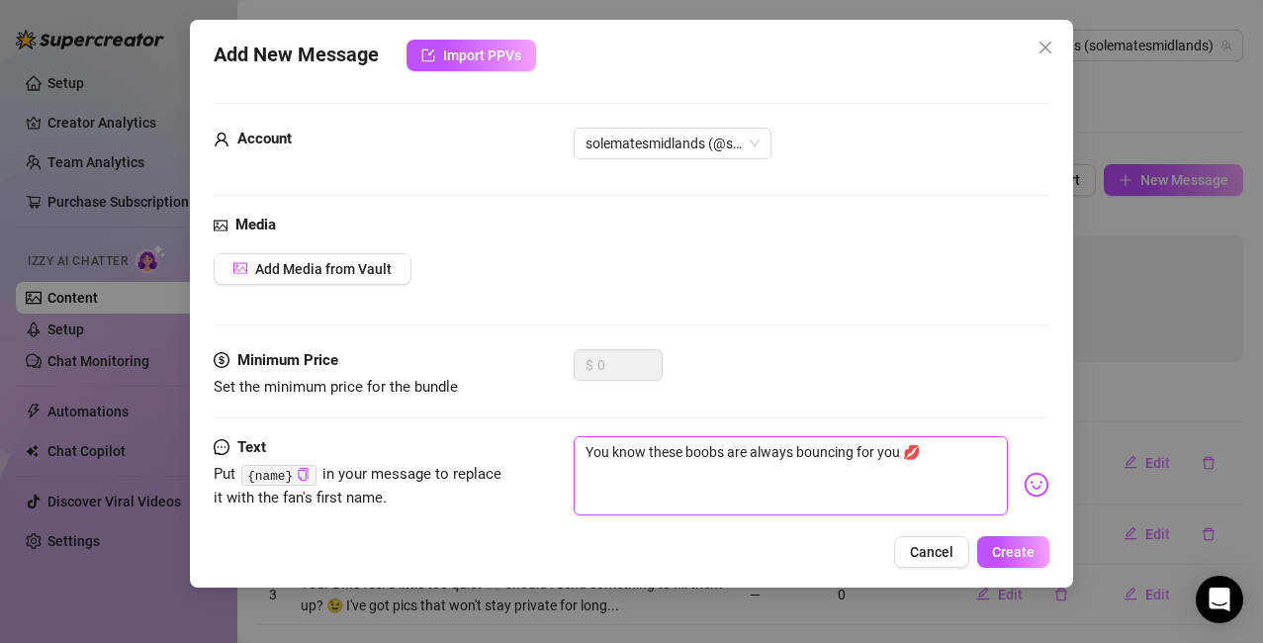
click at [847, 470] on textarea "You know these boobs are always bouncing for you 💋" at bounding box center [791, 475] width 435 height 79
click at [935, 454] on textarea "You know these boobs are always bouncing for you 💋" at bounding box center [791, 475] width 435 height 79
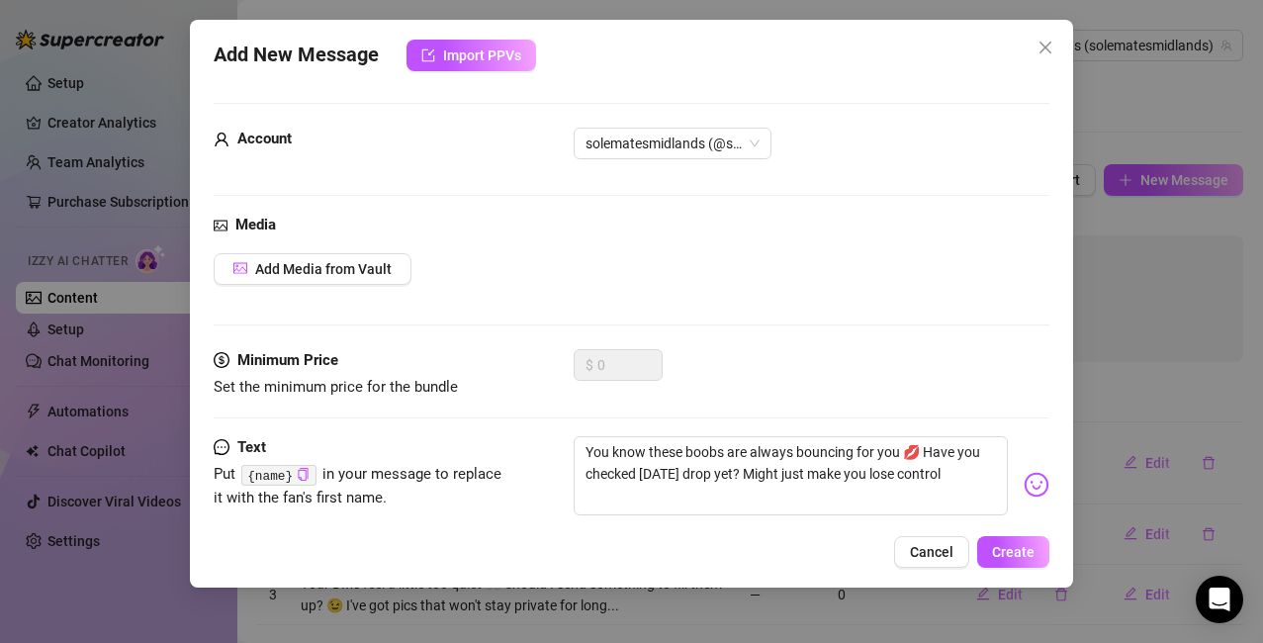
click at [1024, 483] on img at bounding box center [1037, 485] width 26 height 26
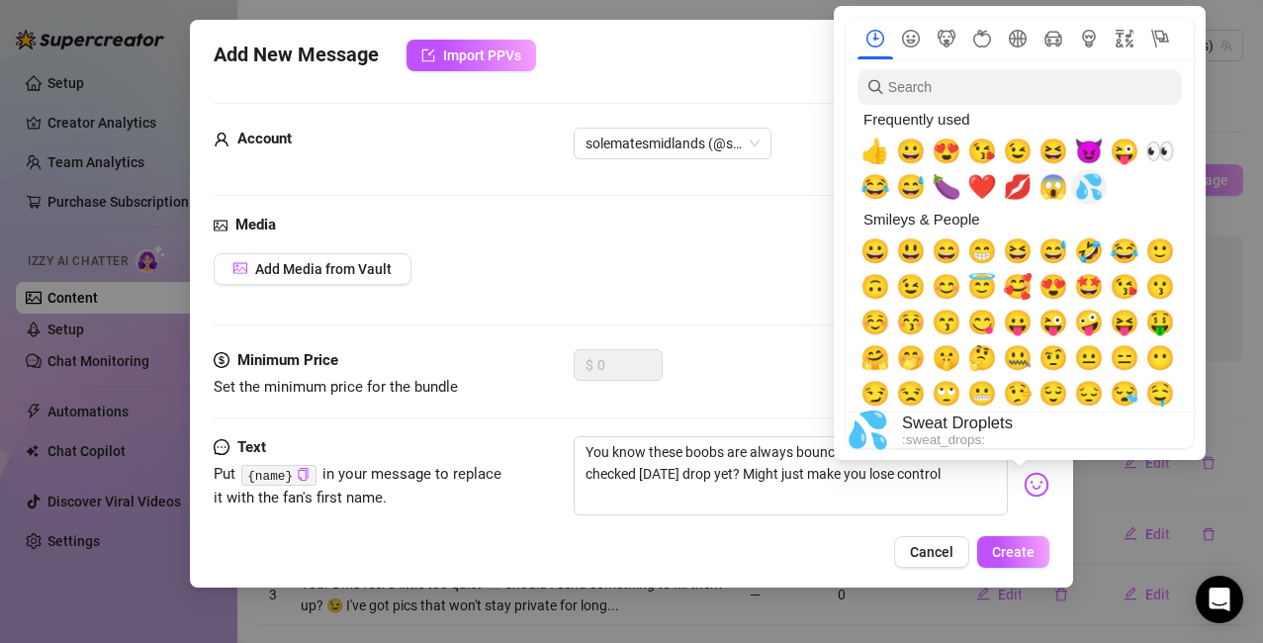
click at [1086, 193] on span "💦" at bounding box center [1089, 187] width 30 height 28
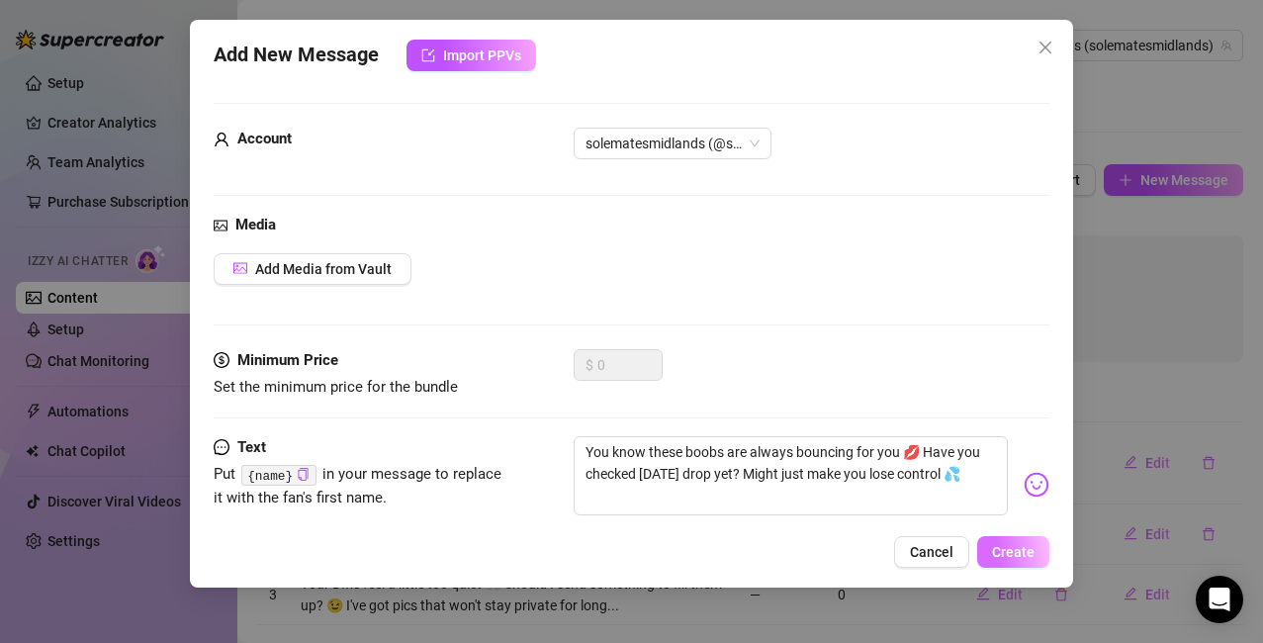
click at [1016, 550] on span "Create" at bounding box center [1013, 552] width 43 height 16
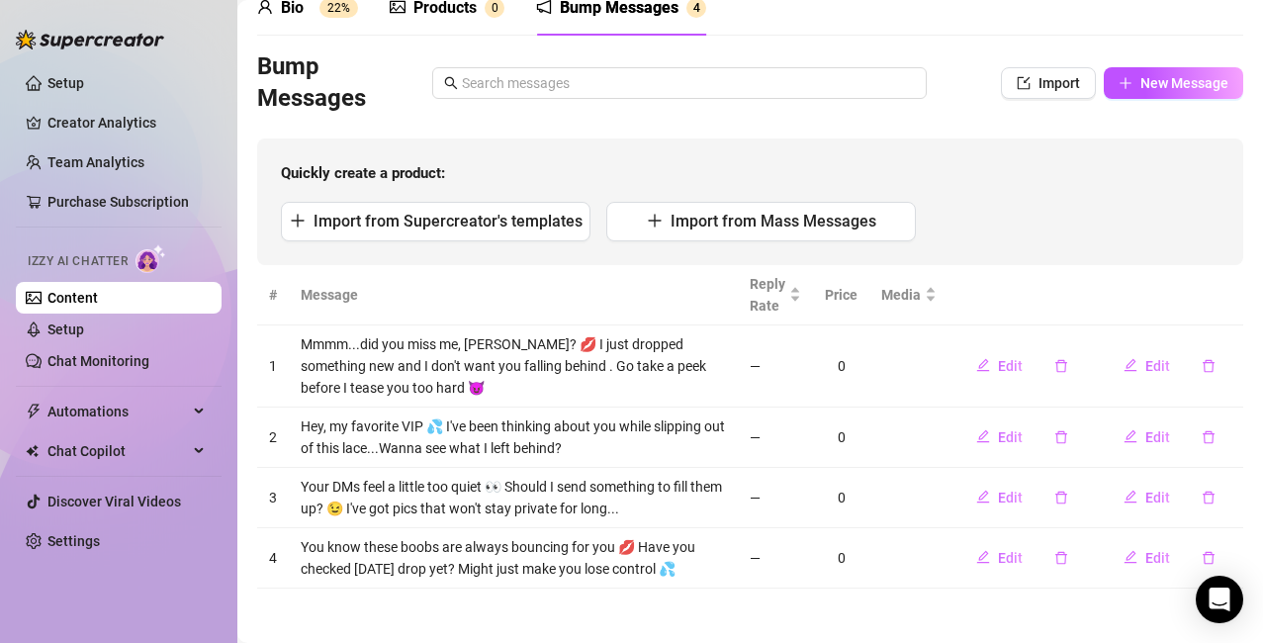
scroll to position [98, 0]
click at [1153, 86] on span "New Message" at bounding box center [1185, 82] width 88 height 16
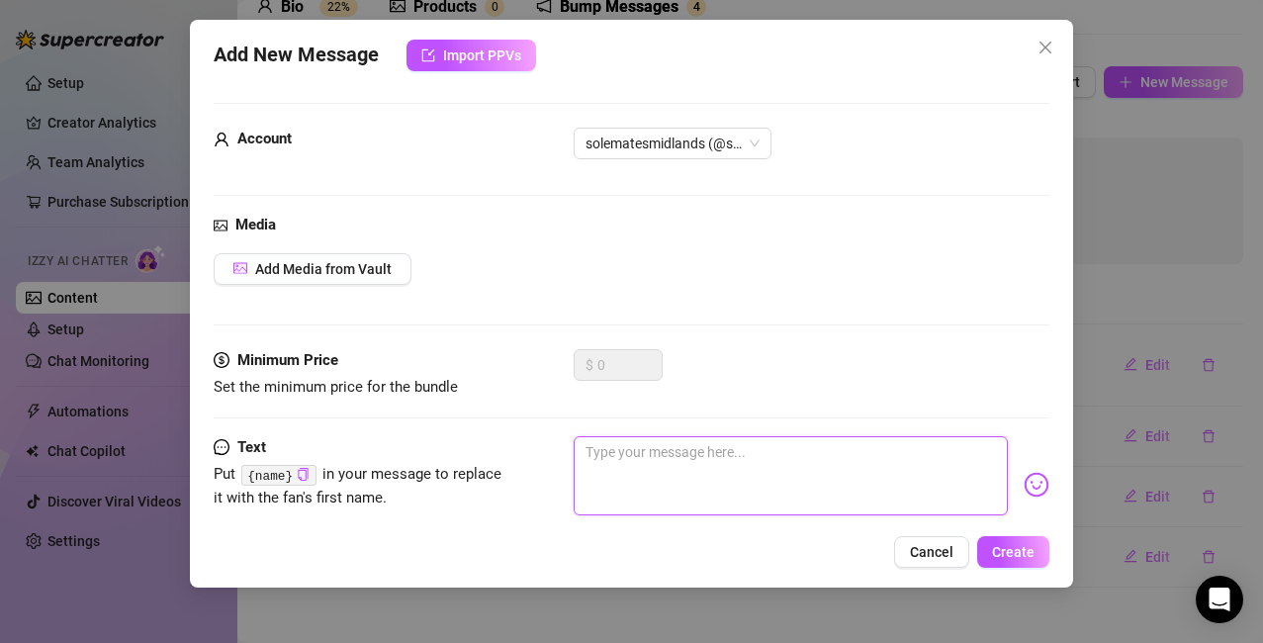
click at [664, 456] on textarea at bounding box center [791, 475] width 435 height 79
click at [1024, 486] on img at bounding box center [1037, 485] width 26 height 26
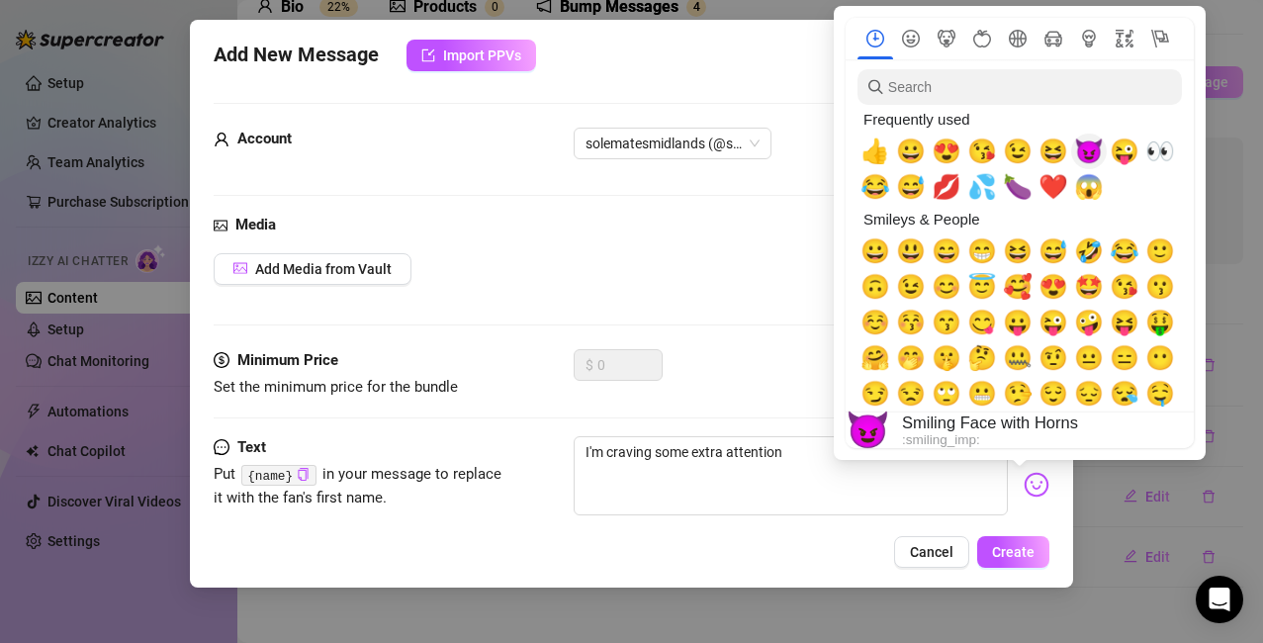
click at [1085, 152] on span "😈" at bounding box center [1089, 152] width 30 height 28
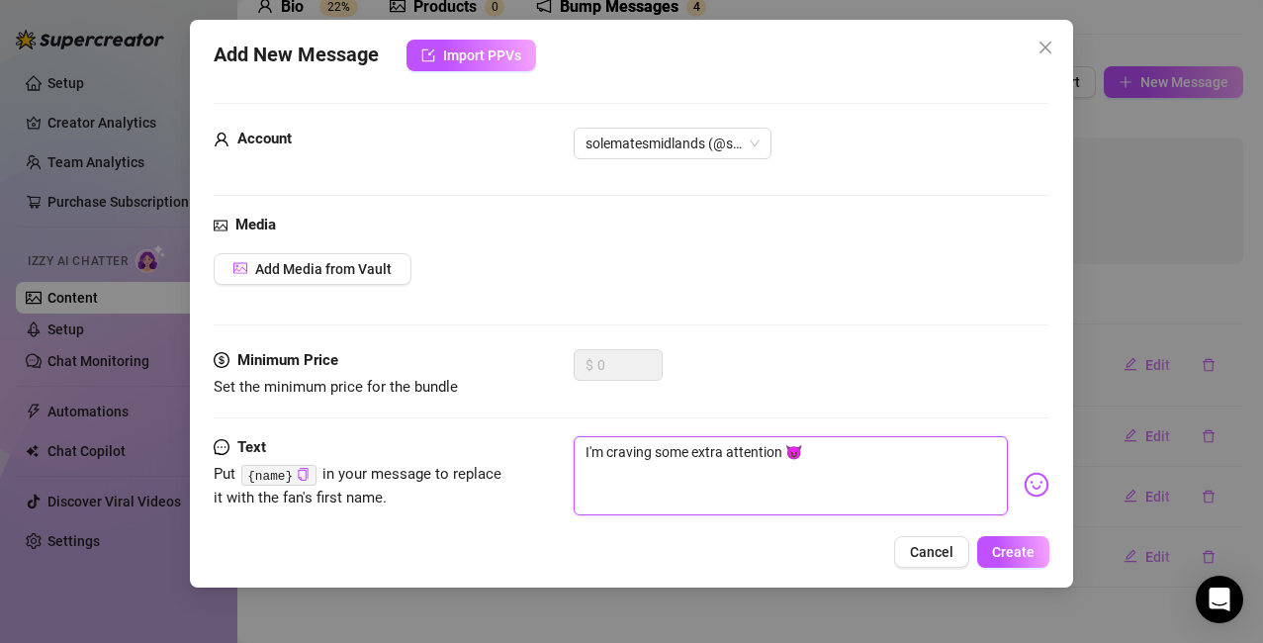
click at [810, 459] on textarea "I'm craving some extra attention 😈" at bounding box center [791, 475] width 435 height 79
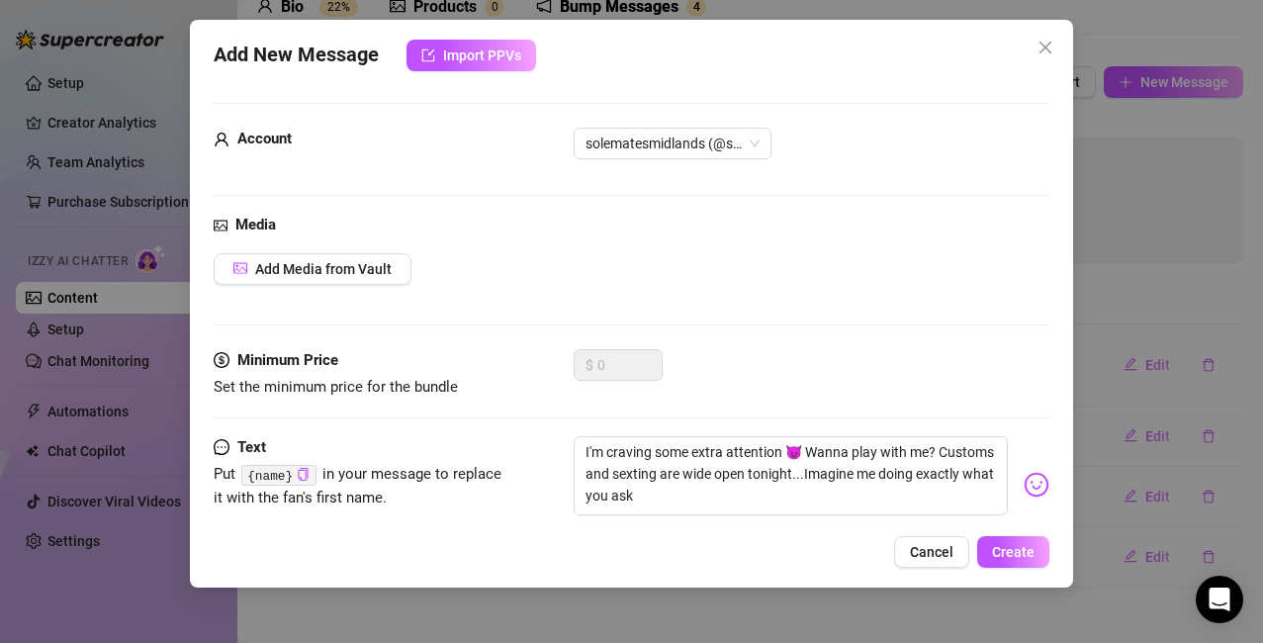
click at [1024, 484] on img at bounding box center [1037, 485] width 26 height 26
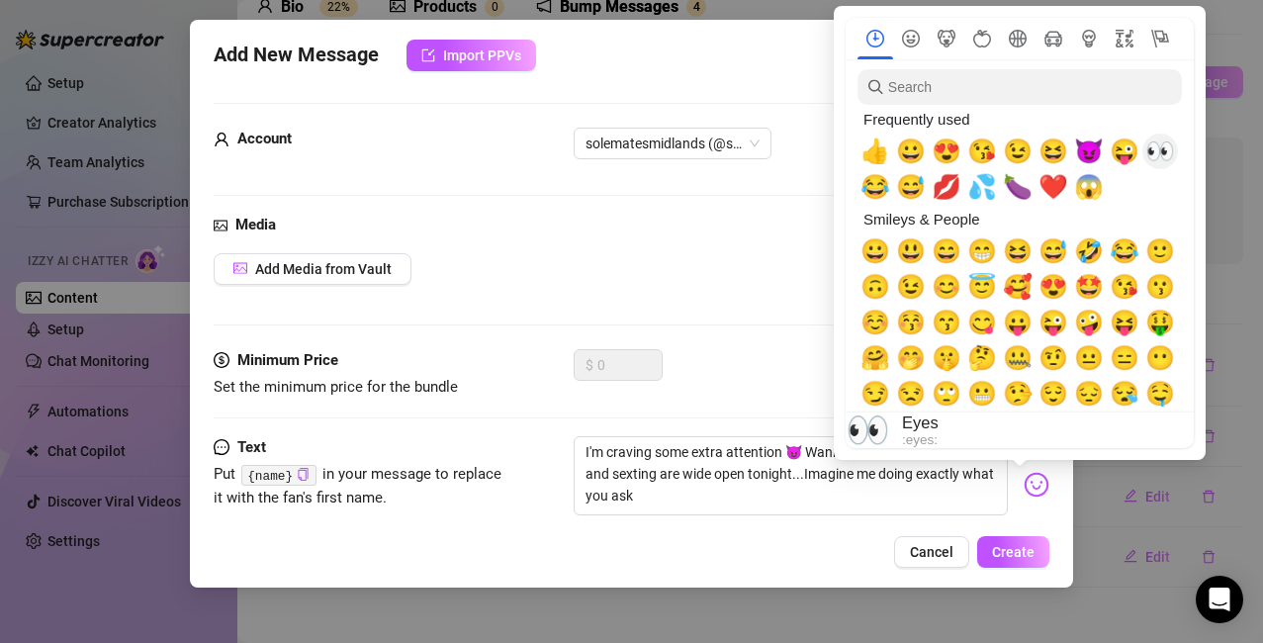
click at [1162, 147] on span "👀" at bounding box center [1161, 152] width 30 height 28
drag, startPoint x: 950, startPoint y: 191, endPoint x: 873, endPoint y: 275, distance: 114.1
click at [951, 190] on span "💋" at bounding box center [947, 187] width 30 height 28
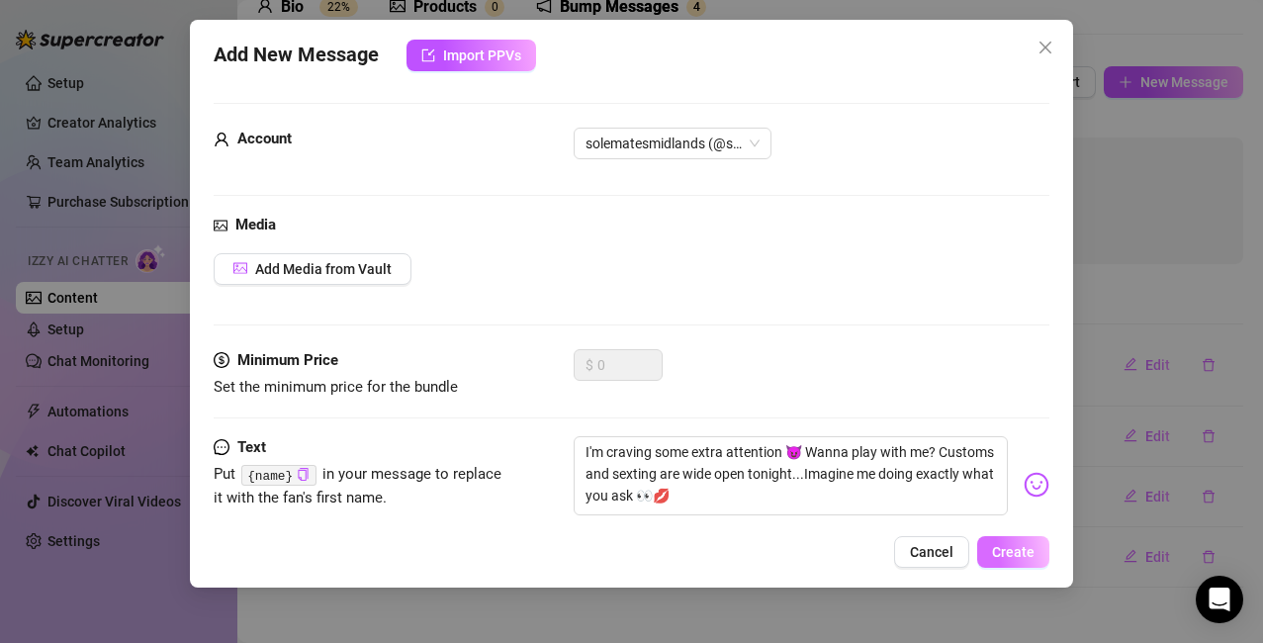
click at [1003, 559] on span "Create" at bounding box center [1013, 552] width 43 height 16
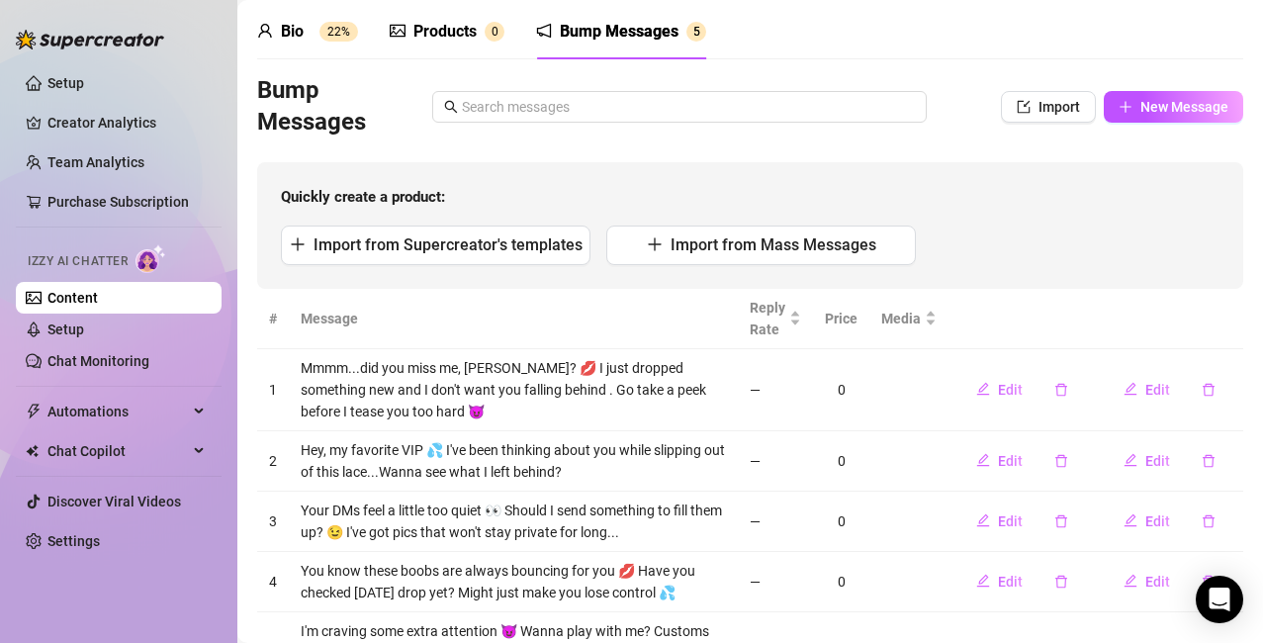
scroll to position [0, 0]
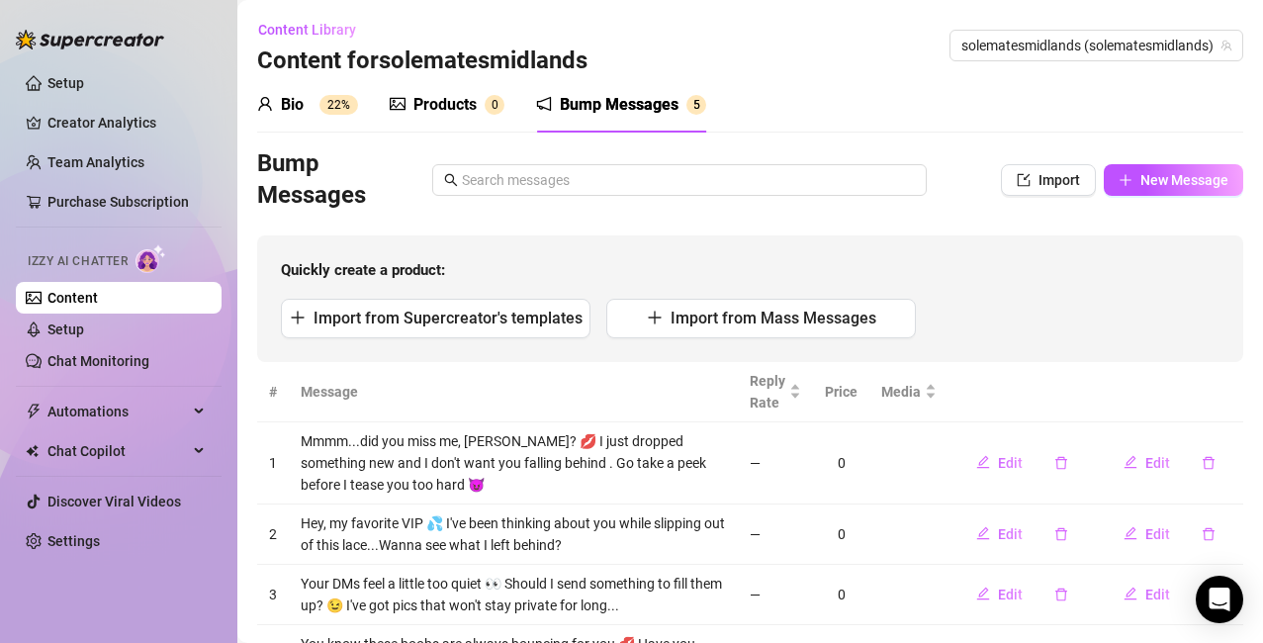
click at [308, 104] on div "Bio 22%" at bounding box center [307, 105] width 101 height 24
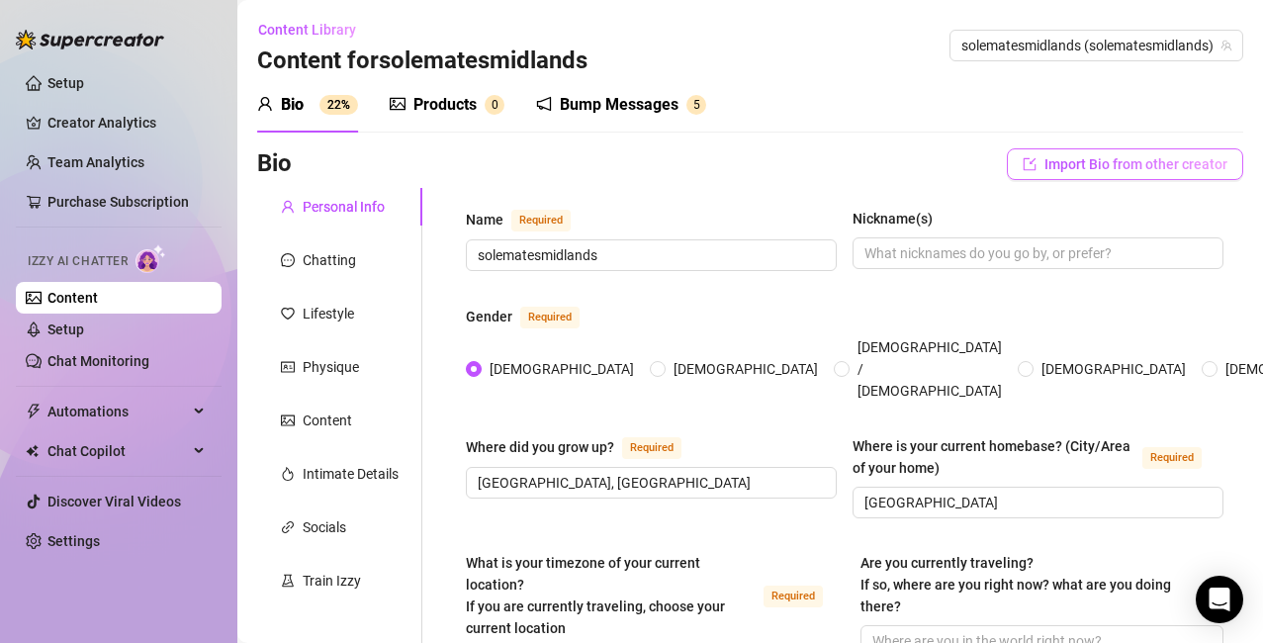
click at [1146, 164] on span "Import Bio from other creator" at bounding box center [1136, 164] width 183 height 16
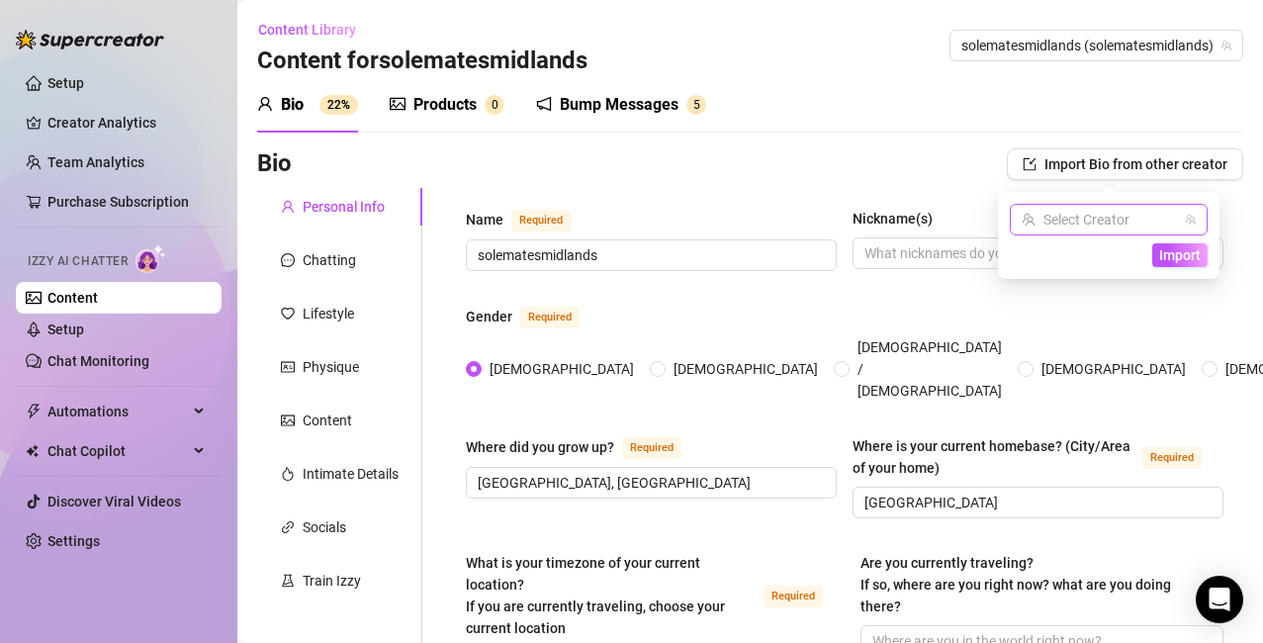
click at [1162, 219] on input "search" at bounding box center [1100, 220] width 156 height 30
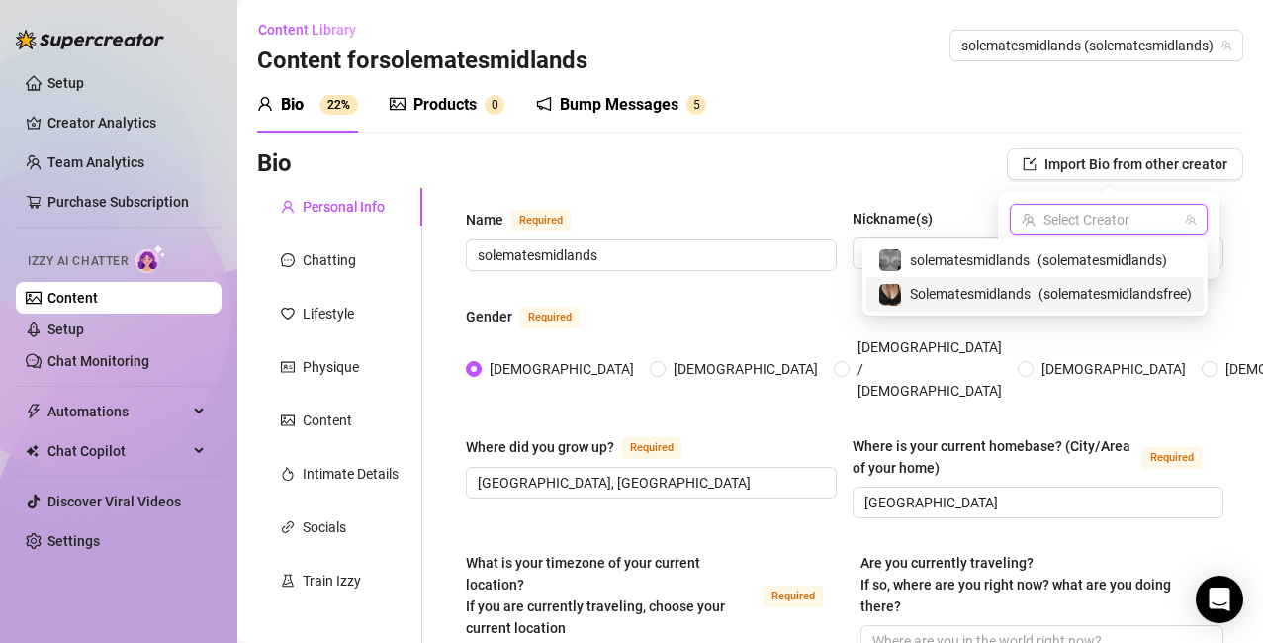
click at [1106, 296] on span "( solematesmidlandsfree )" at bounding box center [1115, 294] width 153 height 22
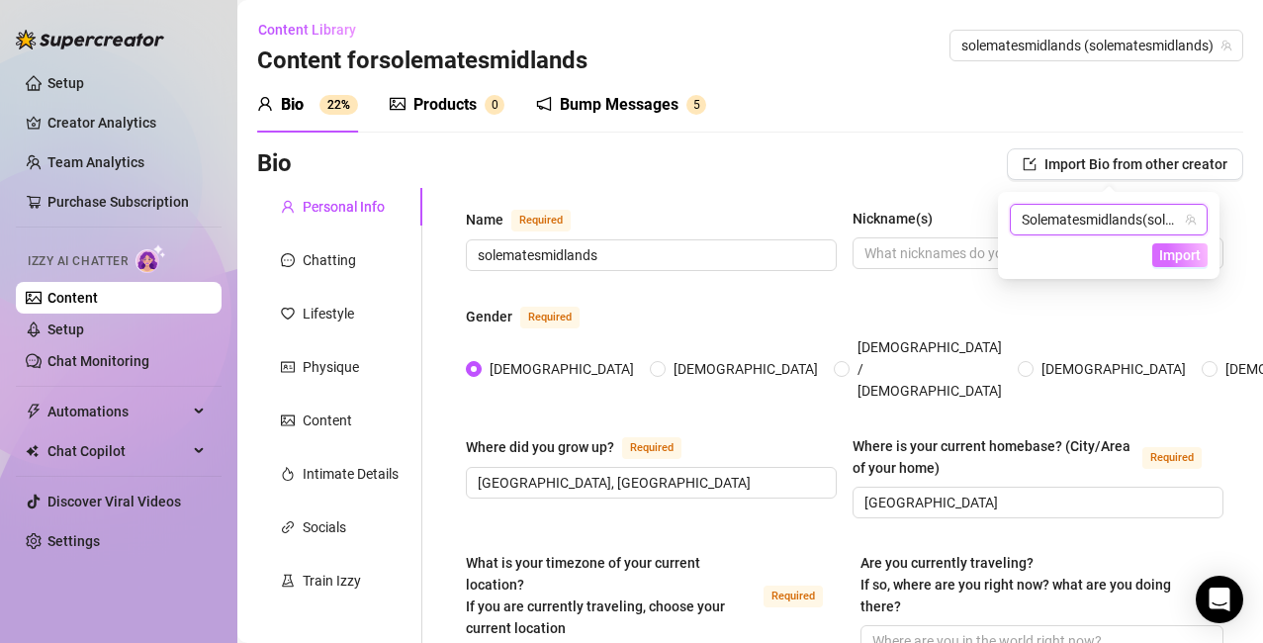
click at [1182, 254] on span "Import" at bounding box center [1180, 255] width 42 height 16
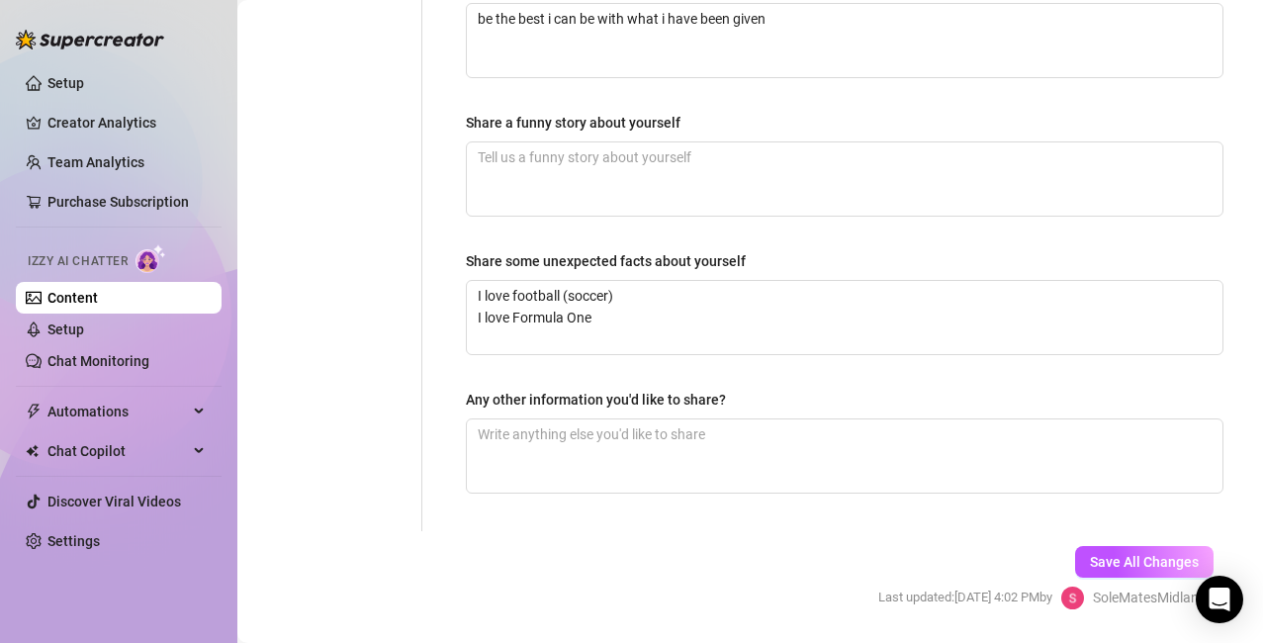
scroll to position [1381, 0]
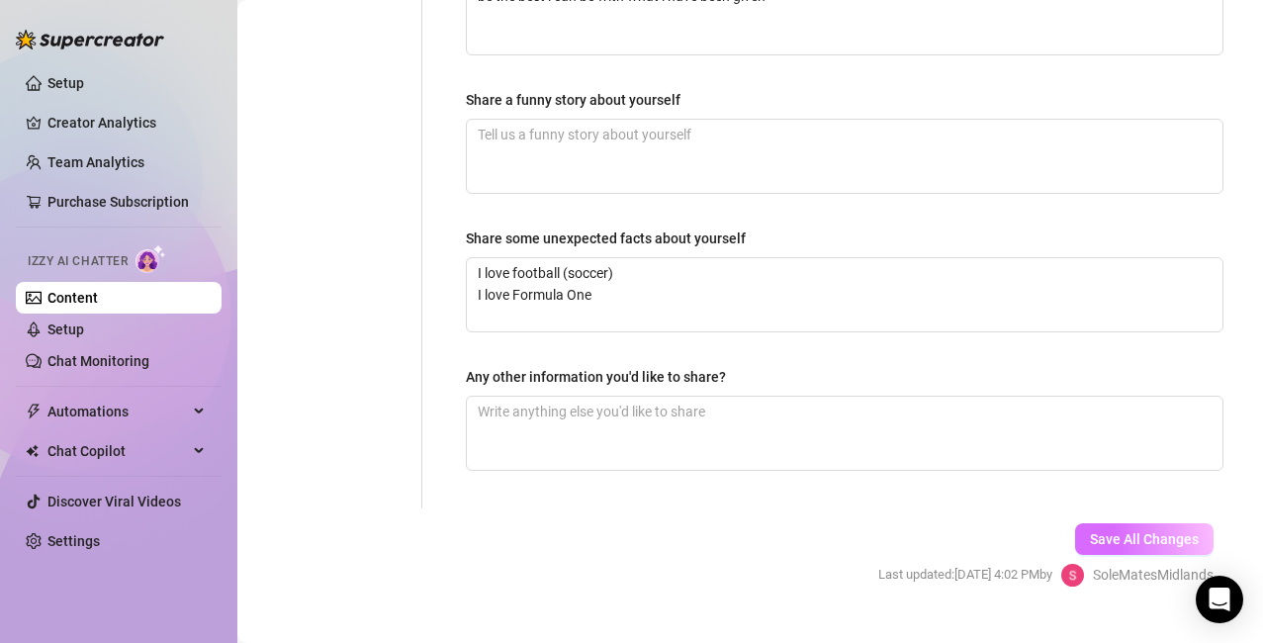
click at [1102, 531] on span "Save All Changes" at bounding box center [1144, 539] width 109 height 16
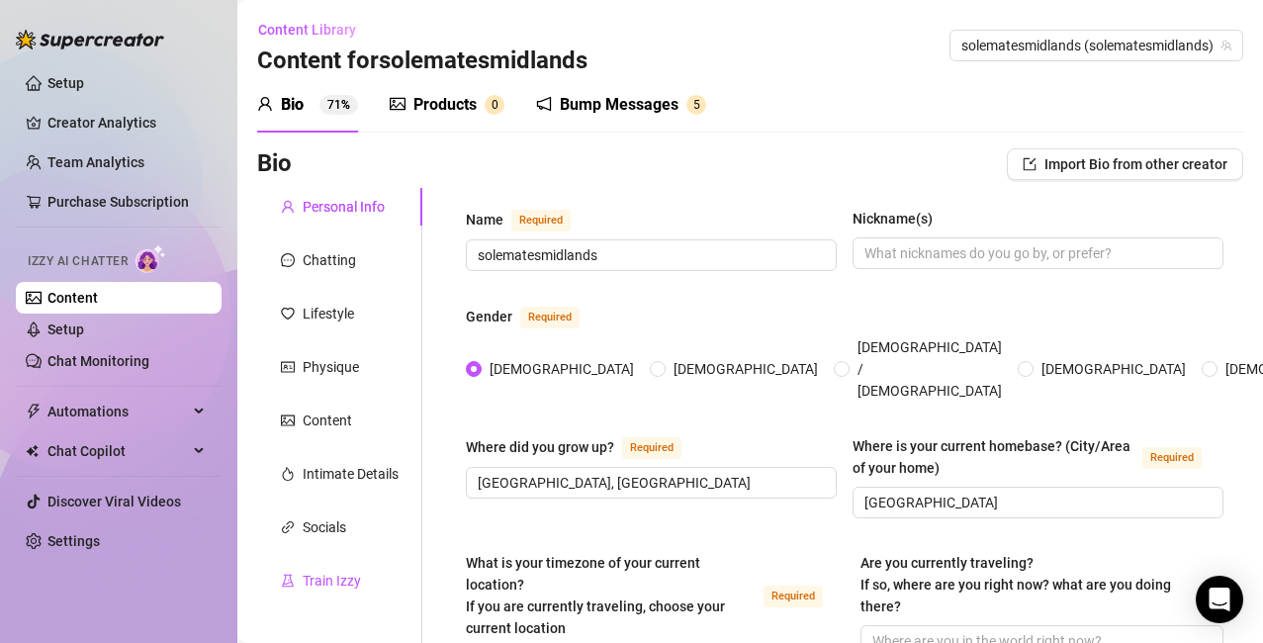
click at [352, 580] on div "Train Izzy" at bounding box center [332, 581] width 58 height 22
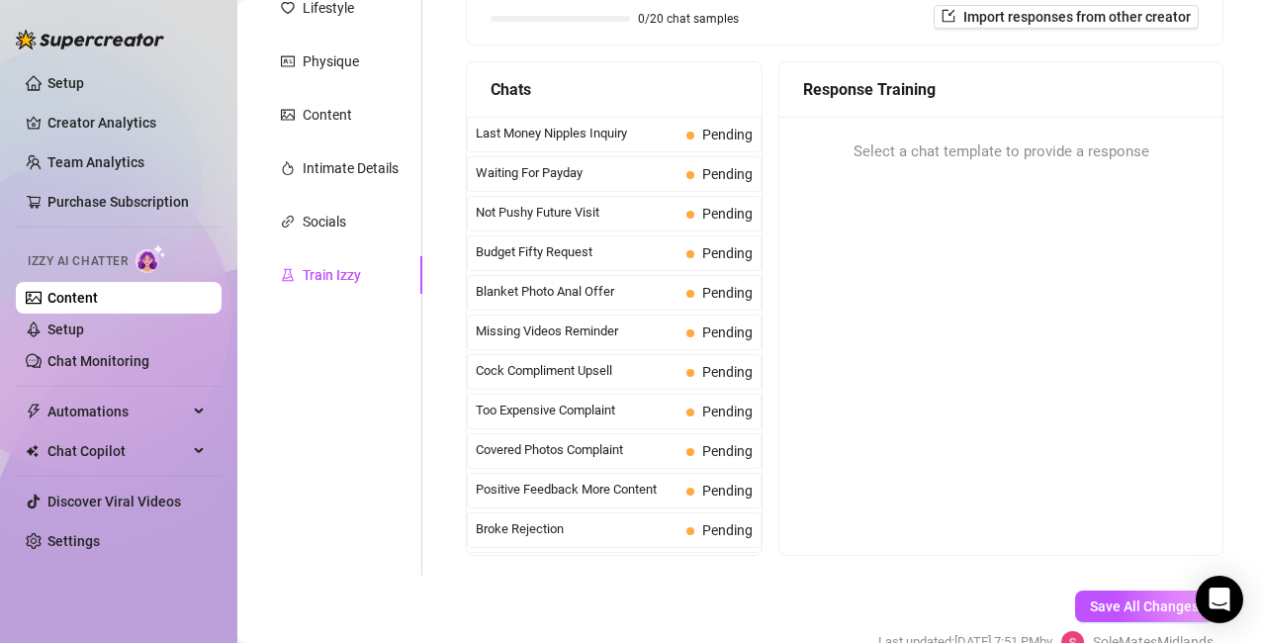
scroll to position [293, 0]
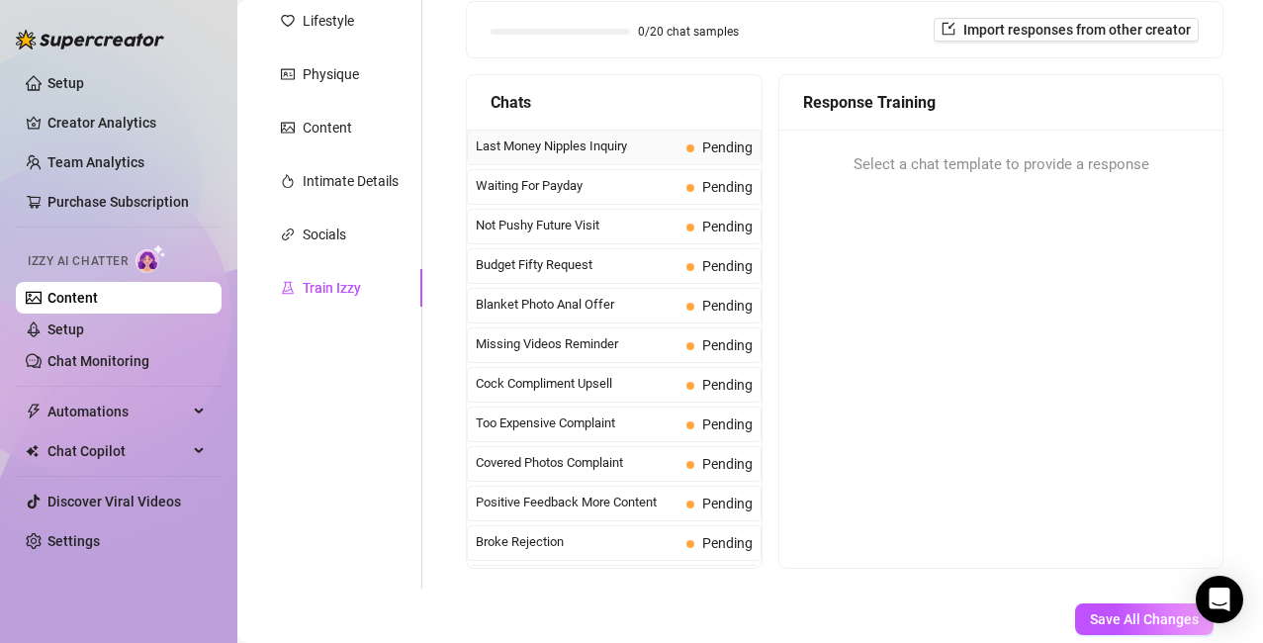
click at [534, 144] on span "Last Money Nipples Inquiry" at bounding box center [577, 147] width 203 height 20
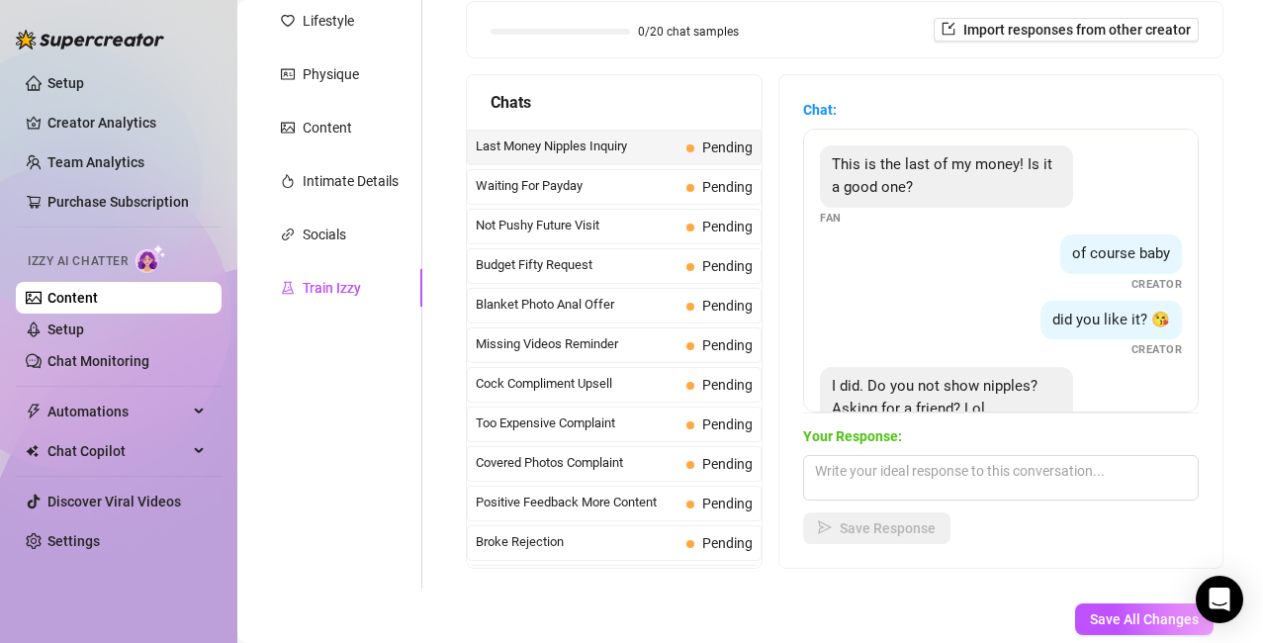
scroll to position [60, 0]
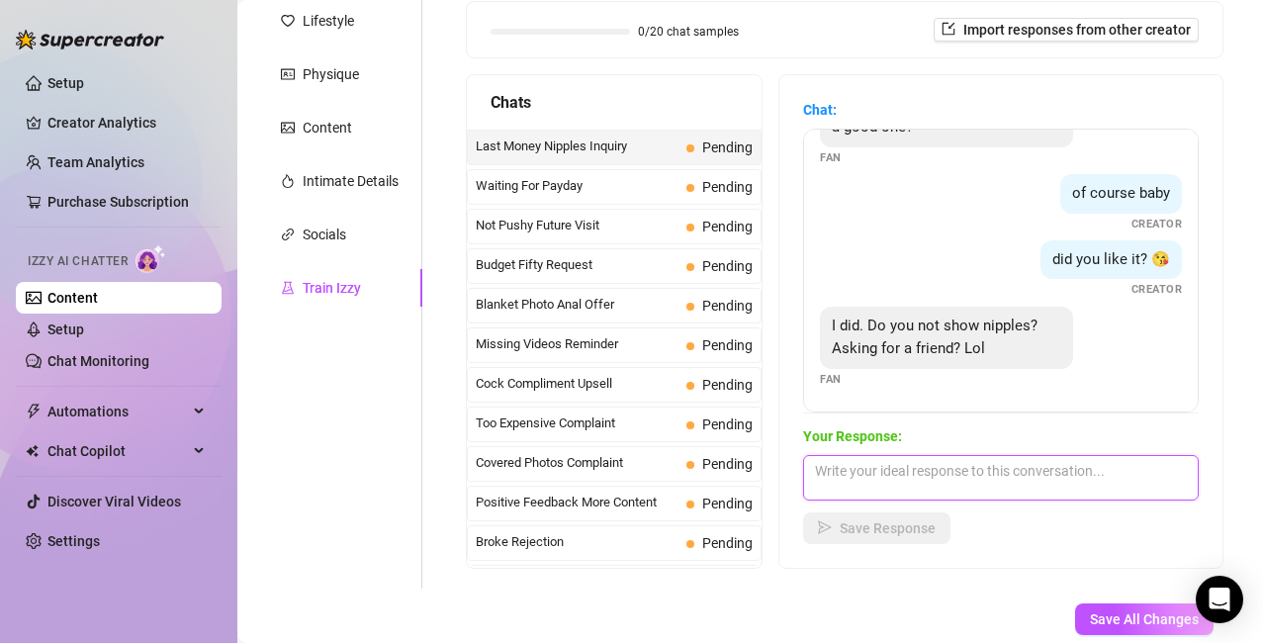
click at [905, 475] on textarea at bounding box center [1001, 478] width 396 height 46
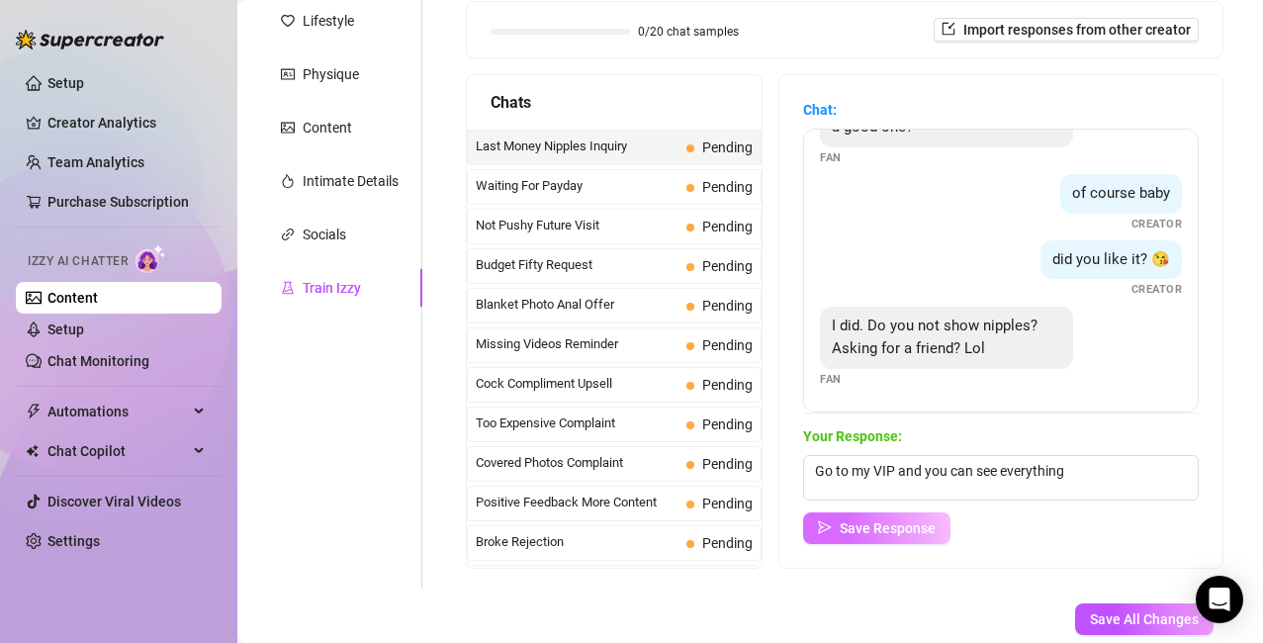
click at [889, 520] on span "Save Response" at bounding box center [888, 528] width 96 height 16
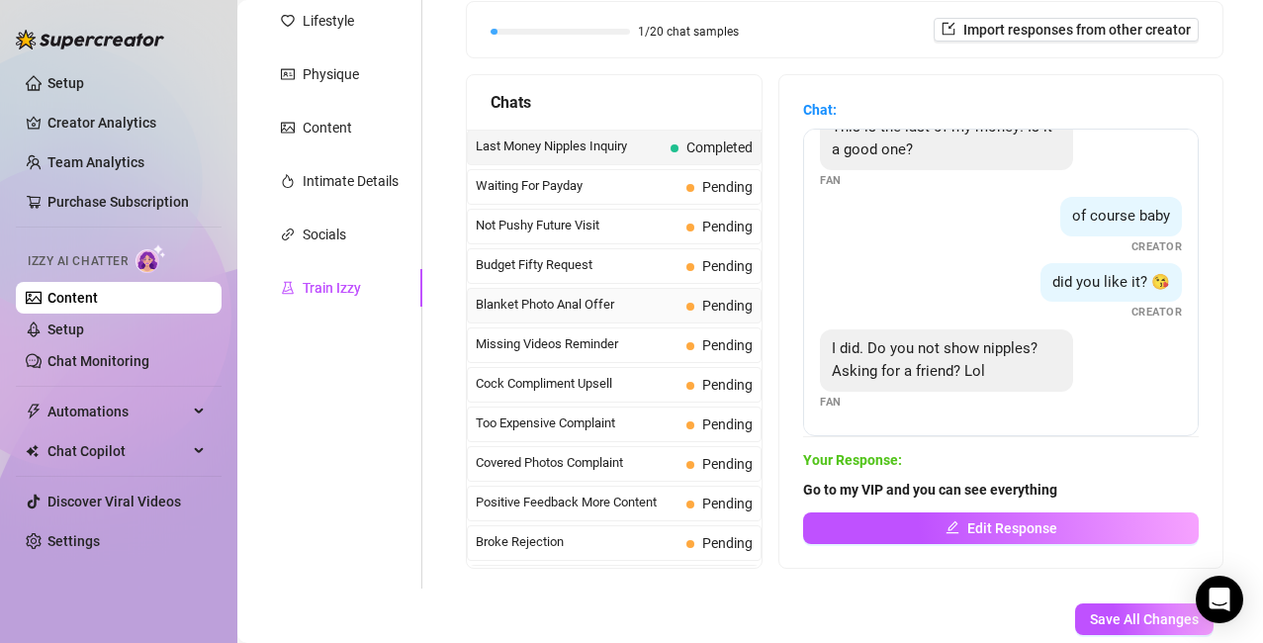
scroll to position [38, 0]
click at [570, 190] on span "Waiting For Payday" at bounding box center [577, 186] width 203 height 20
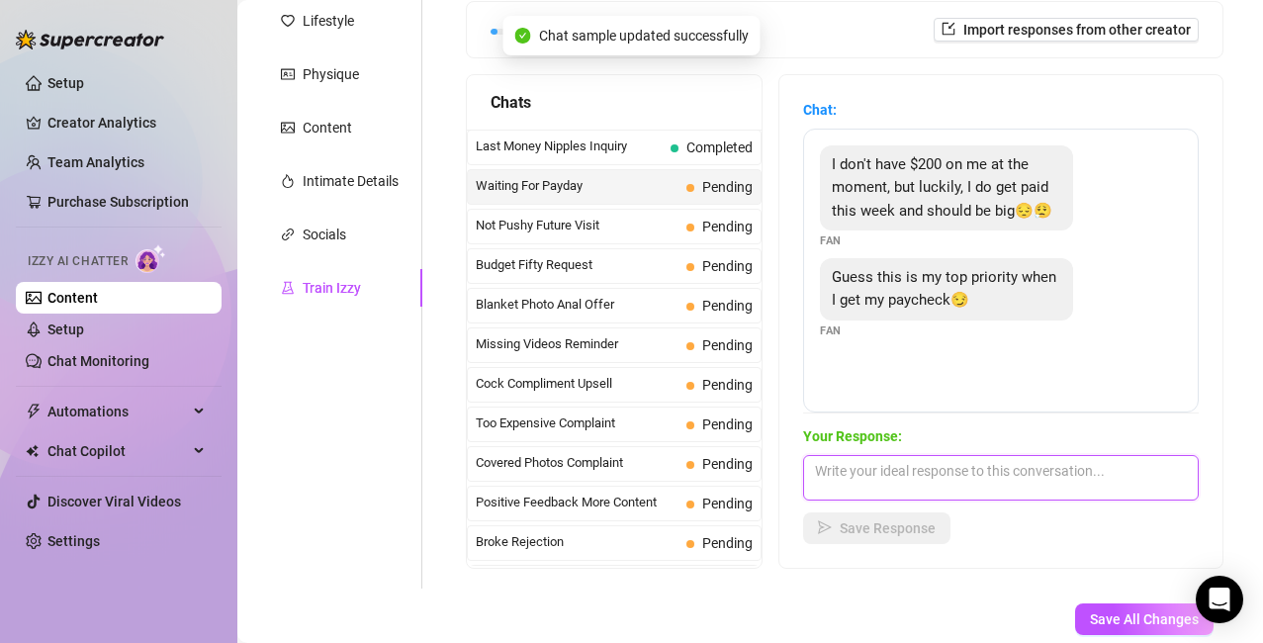
click at [882, 471] on textarea at bounding box center [1001, 478] width 396 height 46
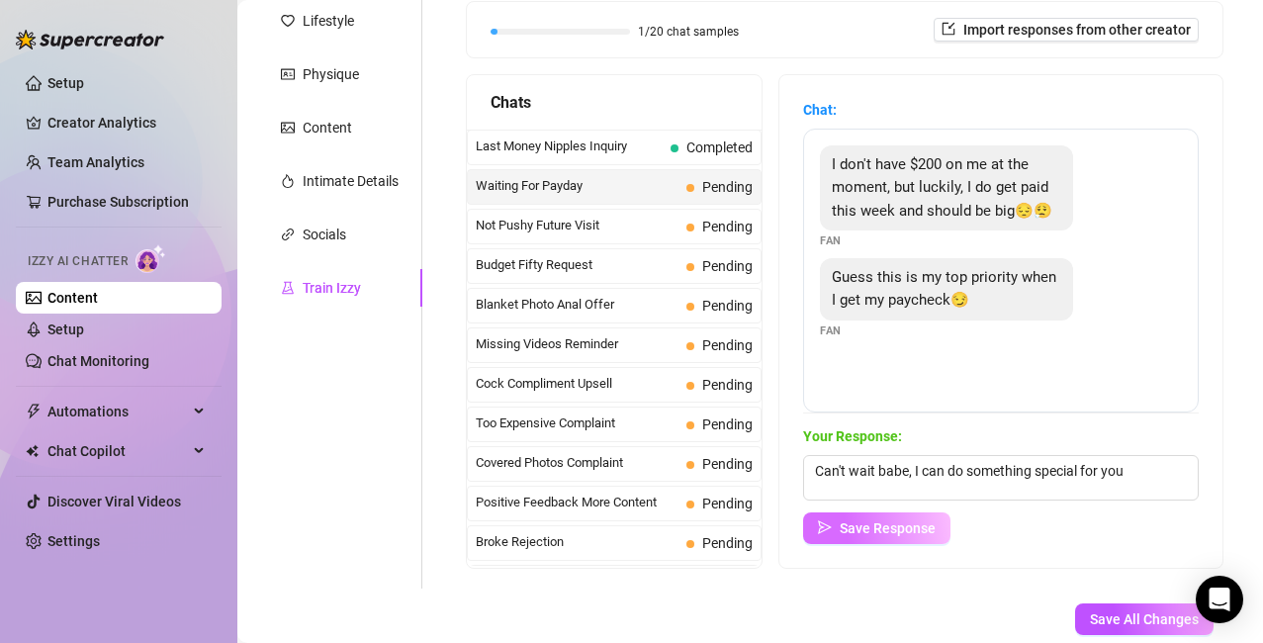
click at [903, 535] on span "Save Response" at bounding box center [888, 528] width 96 height 16
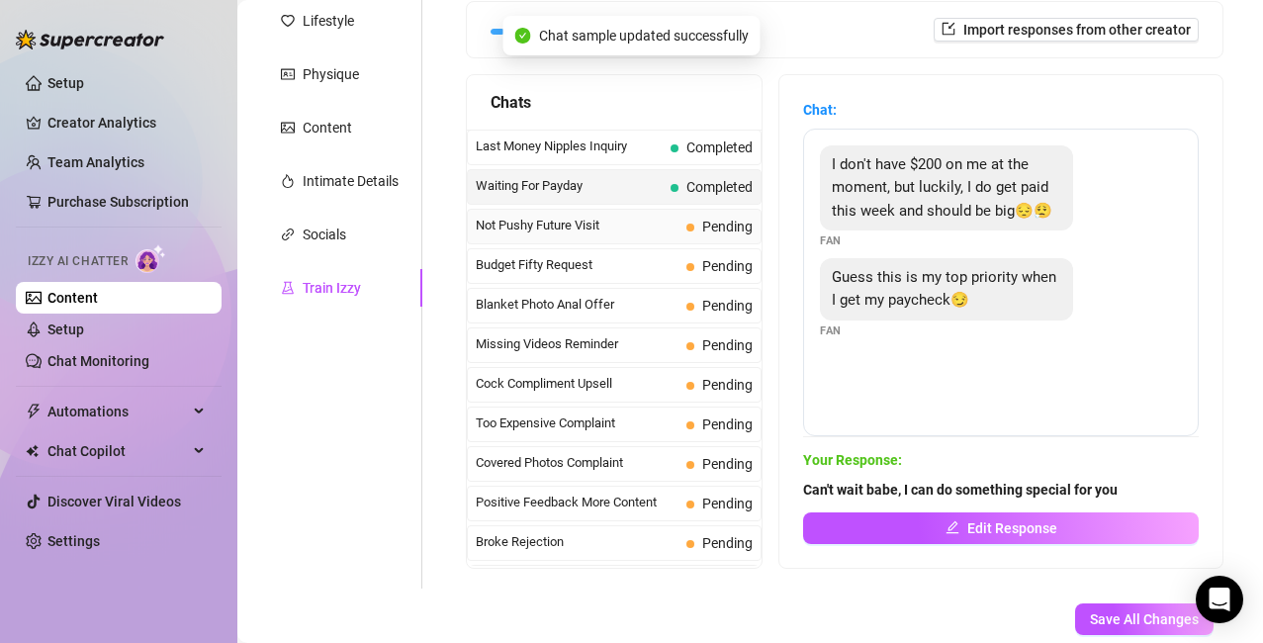
click at [591, 223] on span "Not Pushy Future Visit" at bounding box center [577, 226] width 203 height 20
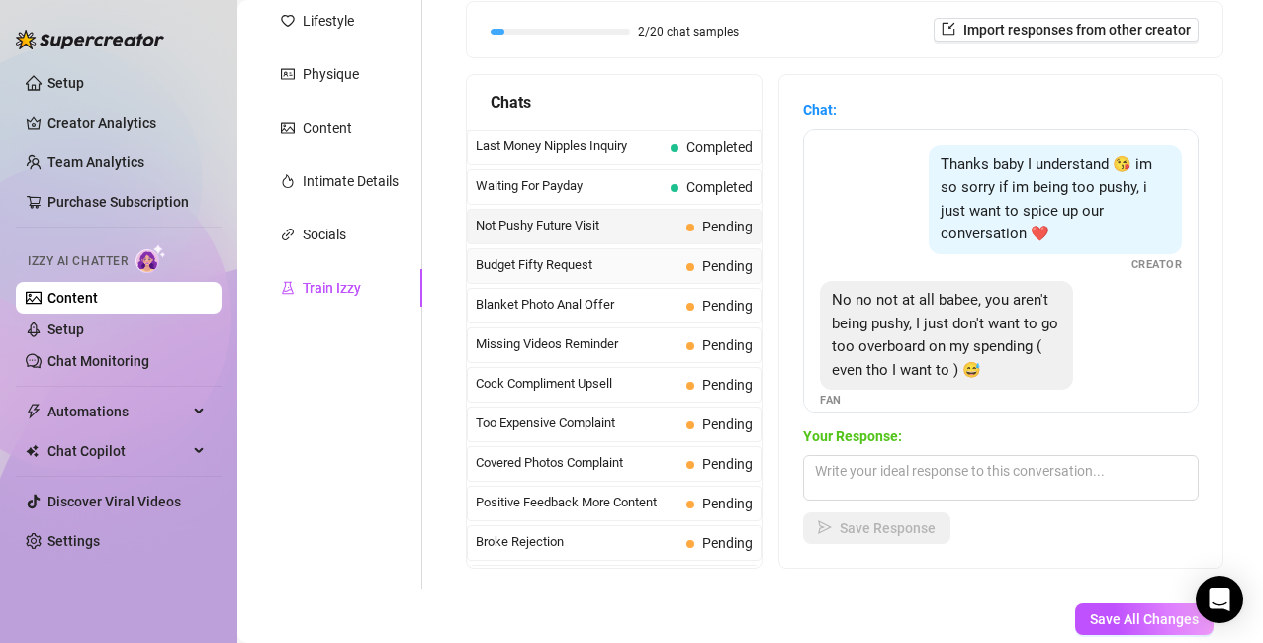
click at [582, 272] on span "Budget Fifty Request" at bounding box center [577, 265] width 203 height 20
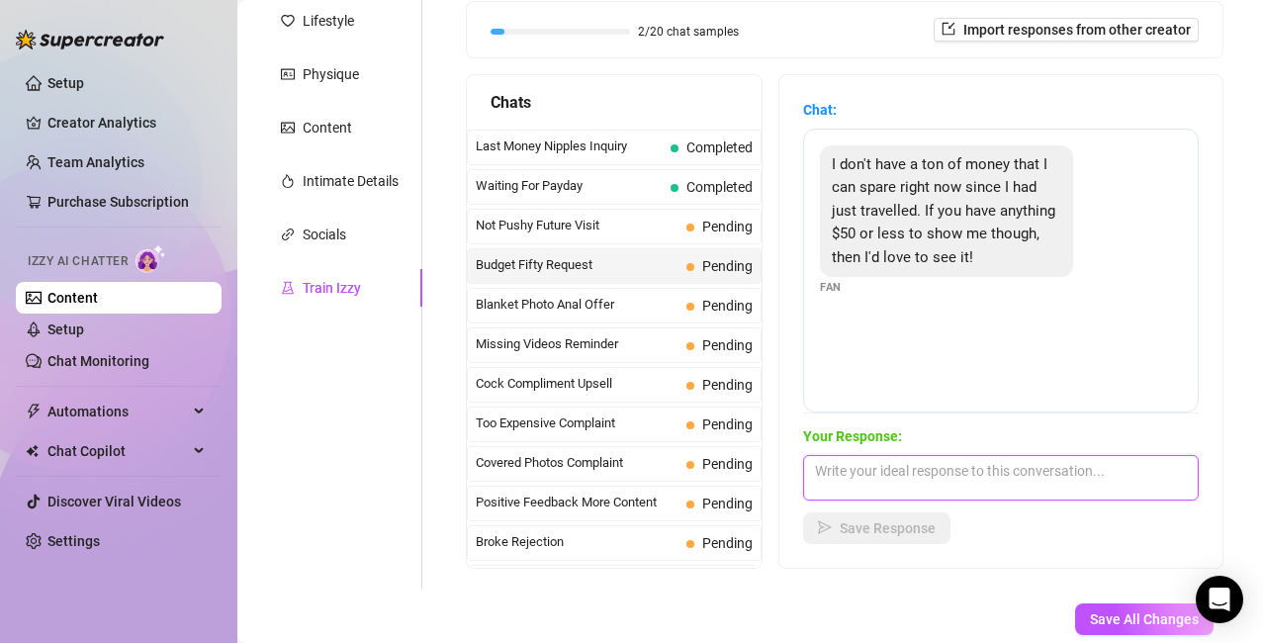
click at [871, 473] on textarea at bounding box center [1001, 478] width 396 height 46
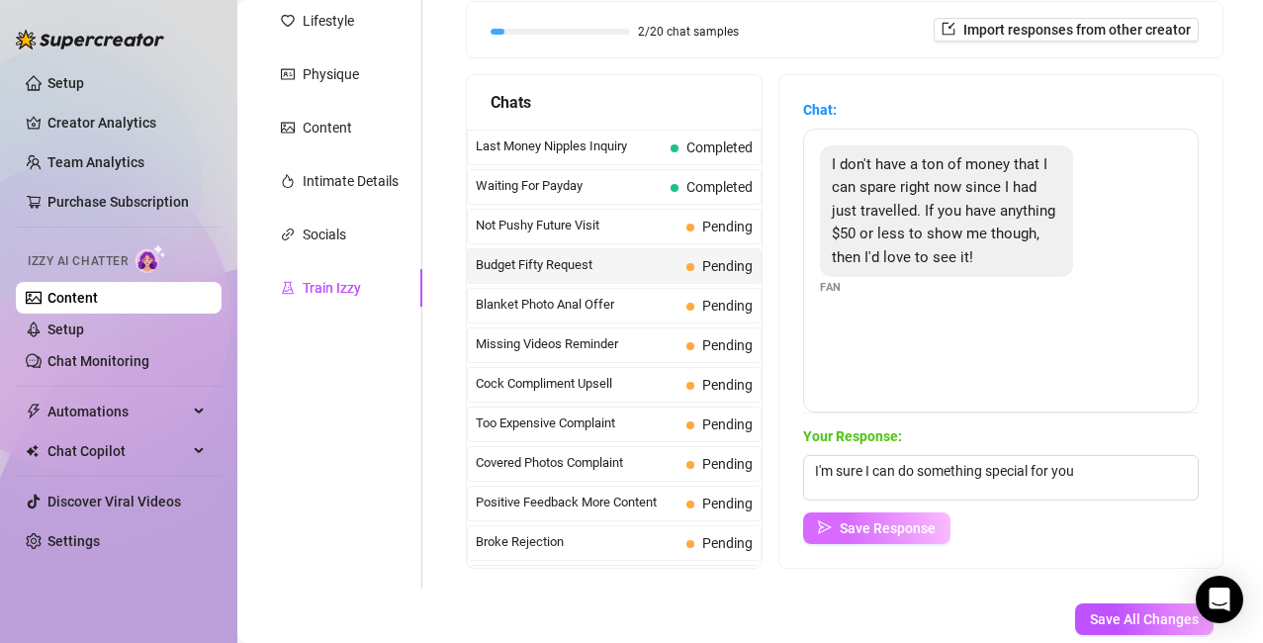
click at [844, 527] on span "Save Response" at bounding box center [888, 528] width 96 height 16
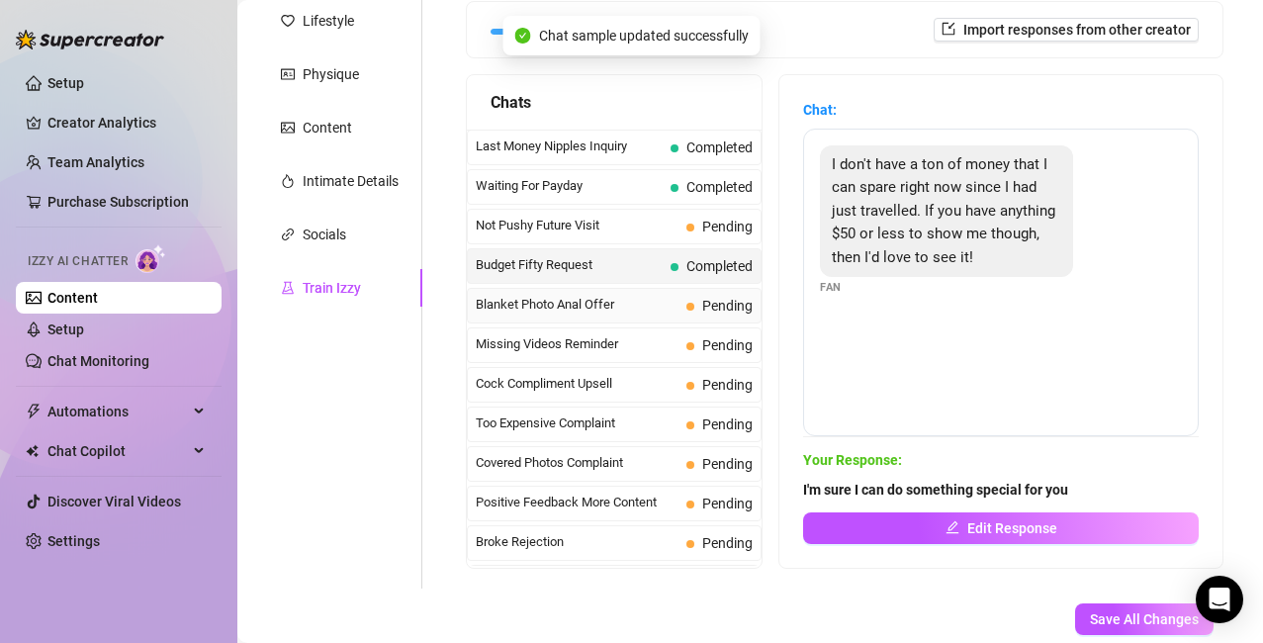
click at [587, 308] on span "Blanket Photo Anal Offer" at bounding box center [577, 305] width 203 height 20
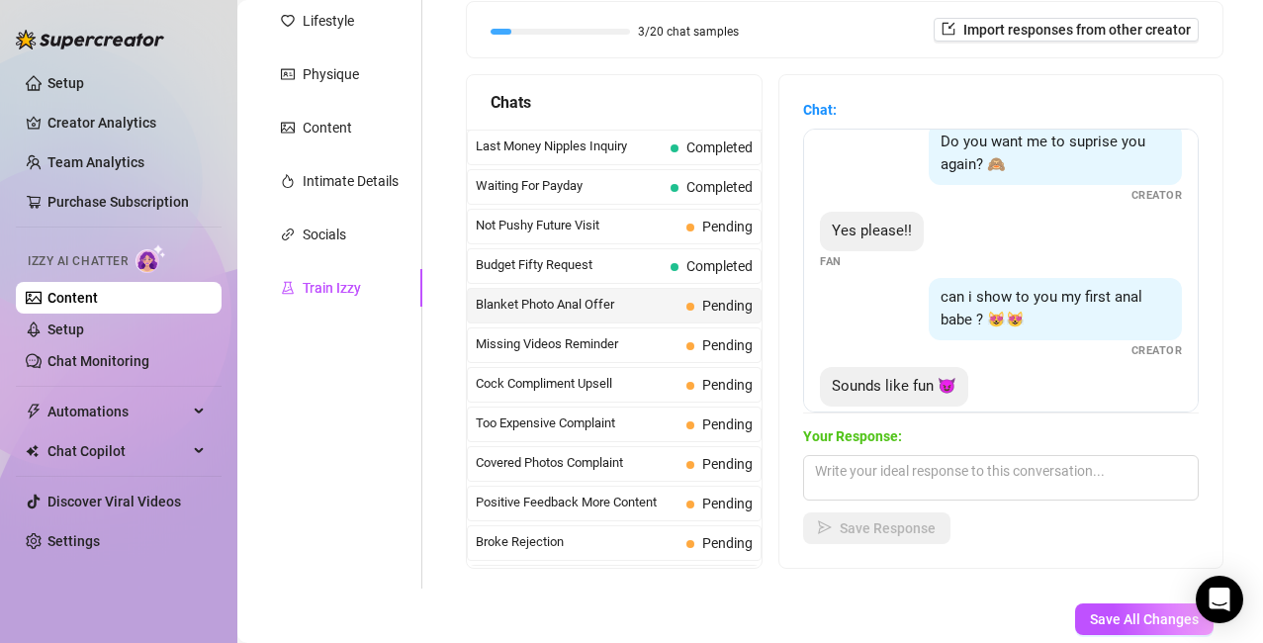
scroll to position [348, 0]
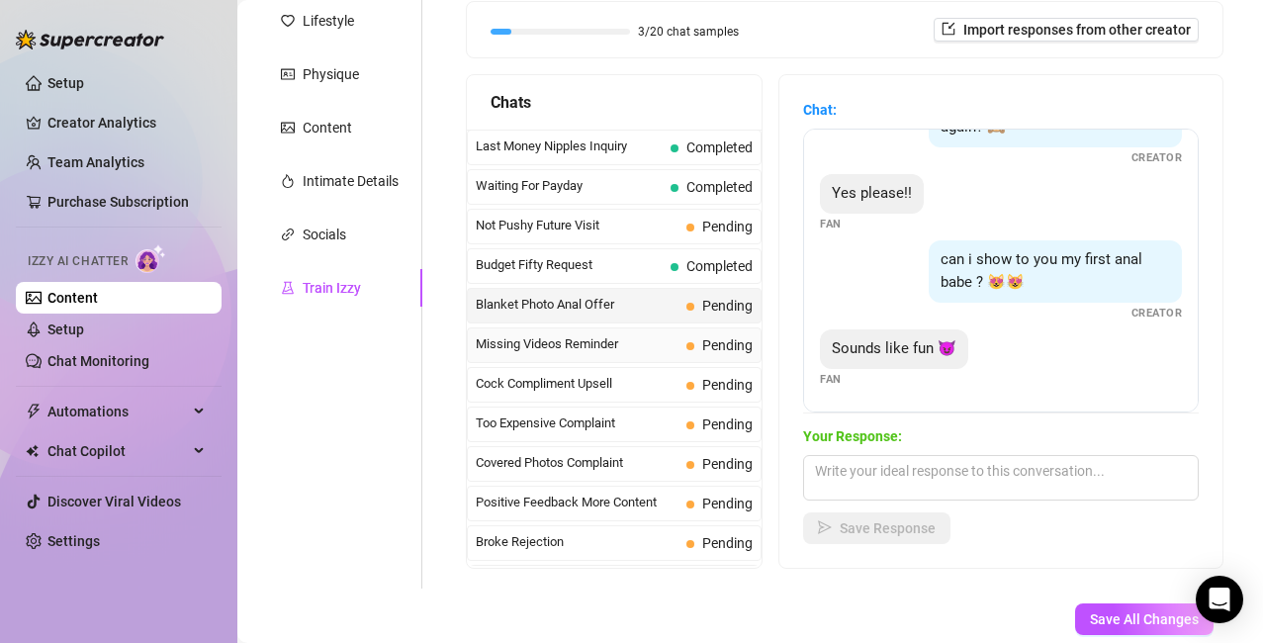
click at [507, 345] on span "Missing Videos Reminder" at bounding box center [577, 344] width 203 height 20
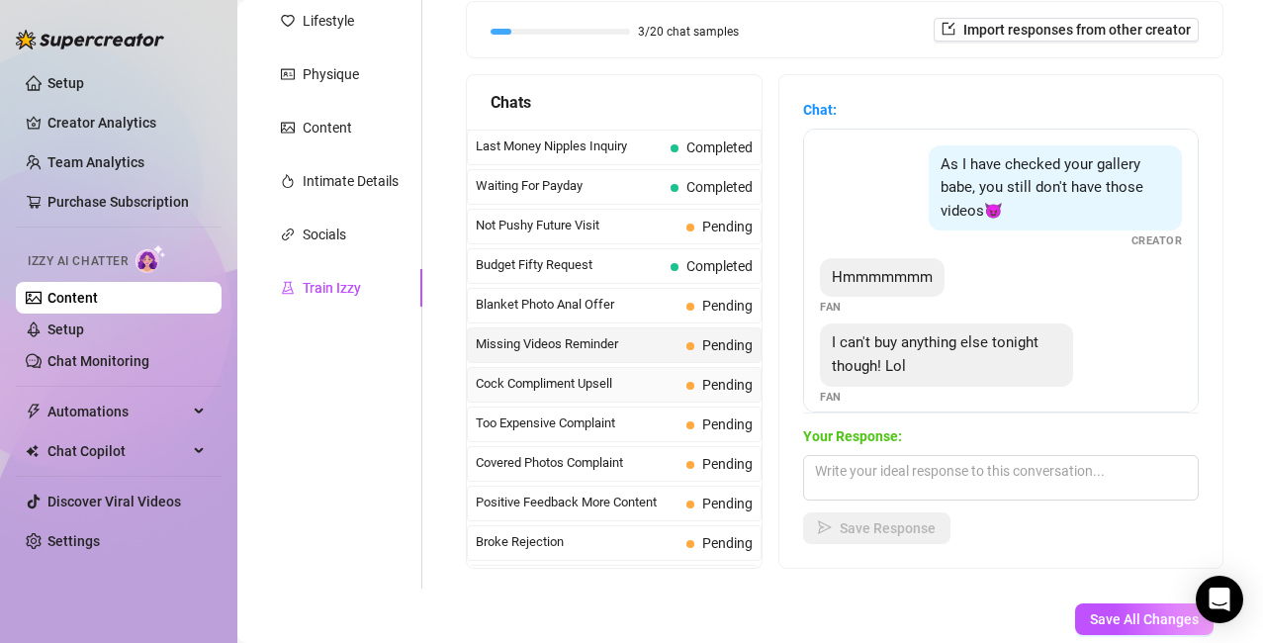
click at [562, 383] on span "Cock Compliment Upsell" at bounding box center [577, 384] width 203 height 20
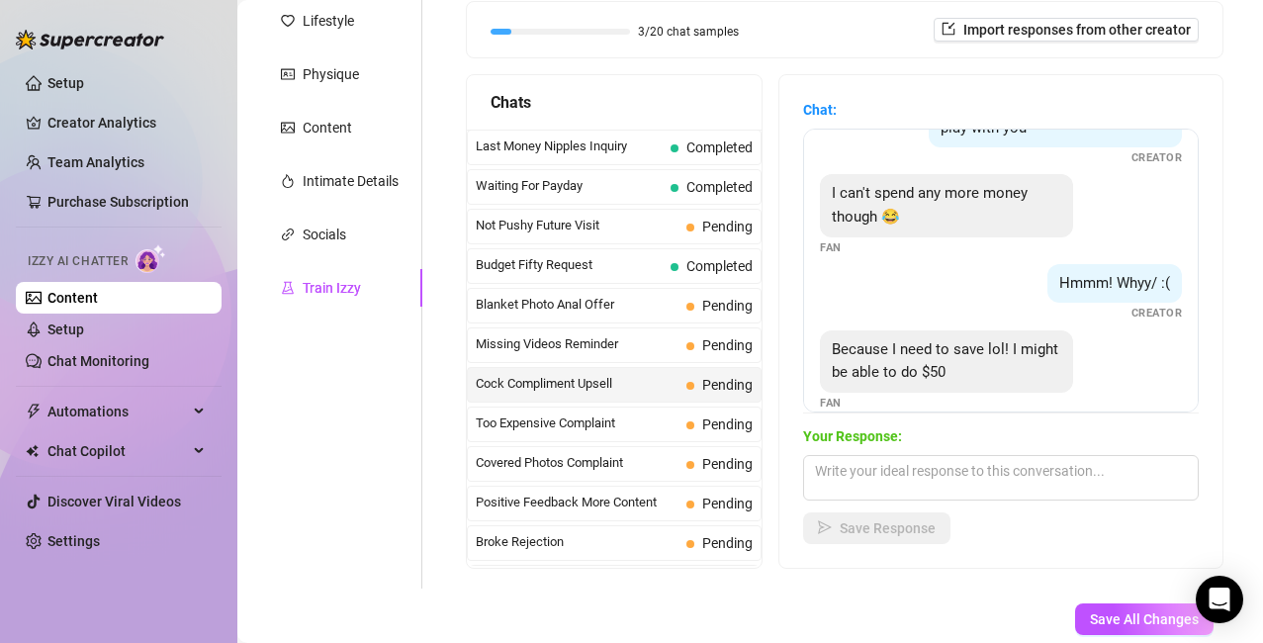
scroll to position [574, 0]
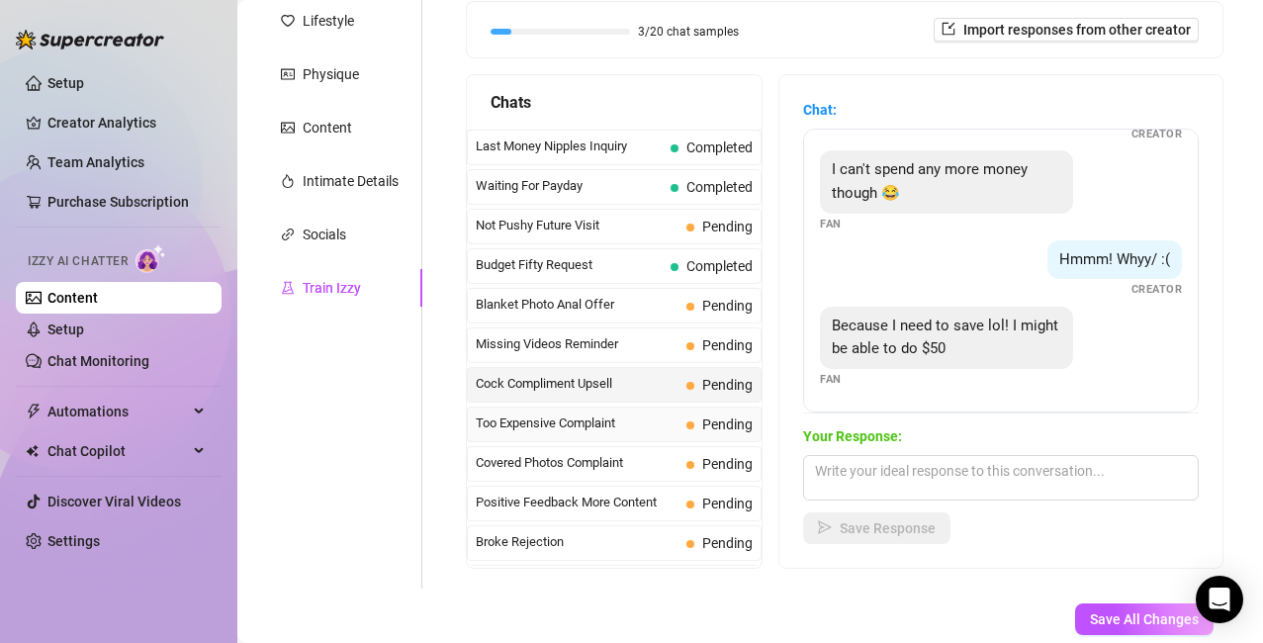
click at [552, 431] on span "Too Expensive Complaint" at bounding box center [577, 424] width 203 height 20
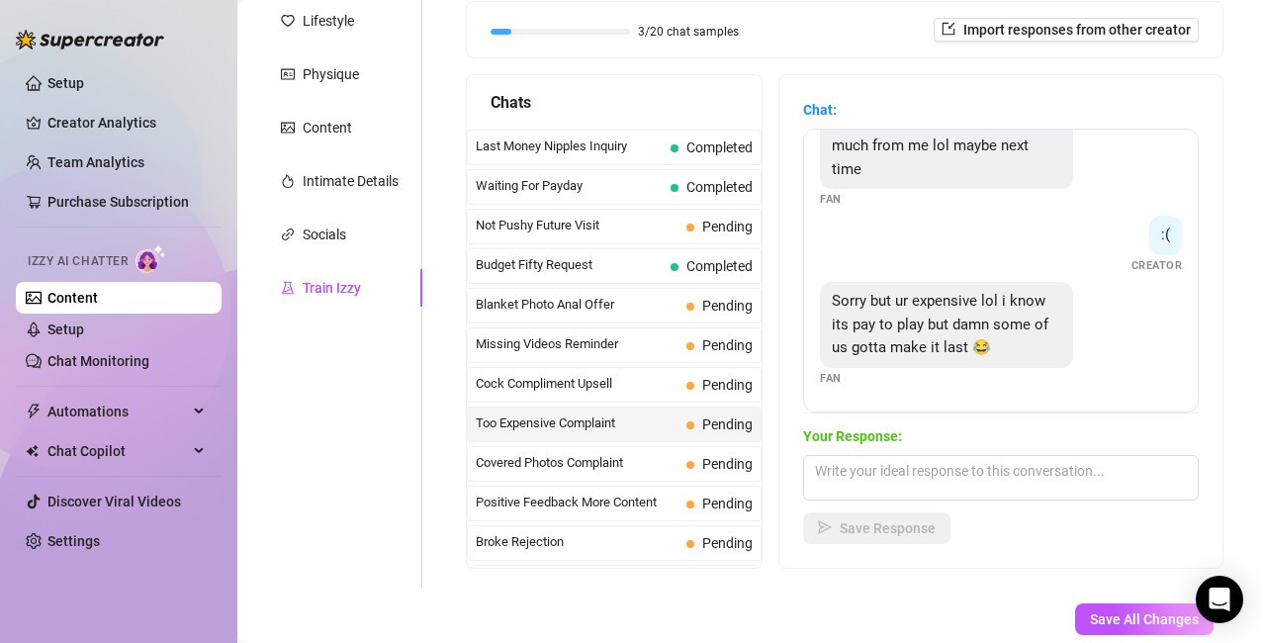
scroll to position [465, 0]
click at [568, 500] on span "Positive Feedback More Content" at bounding box center [577, 503] width 203 height 20
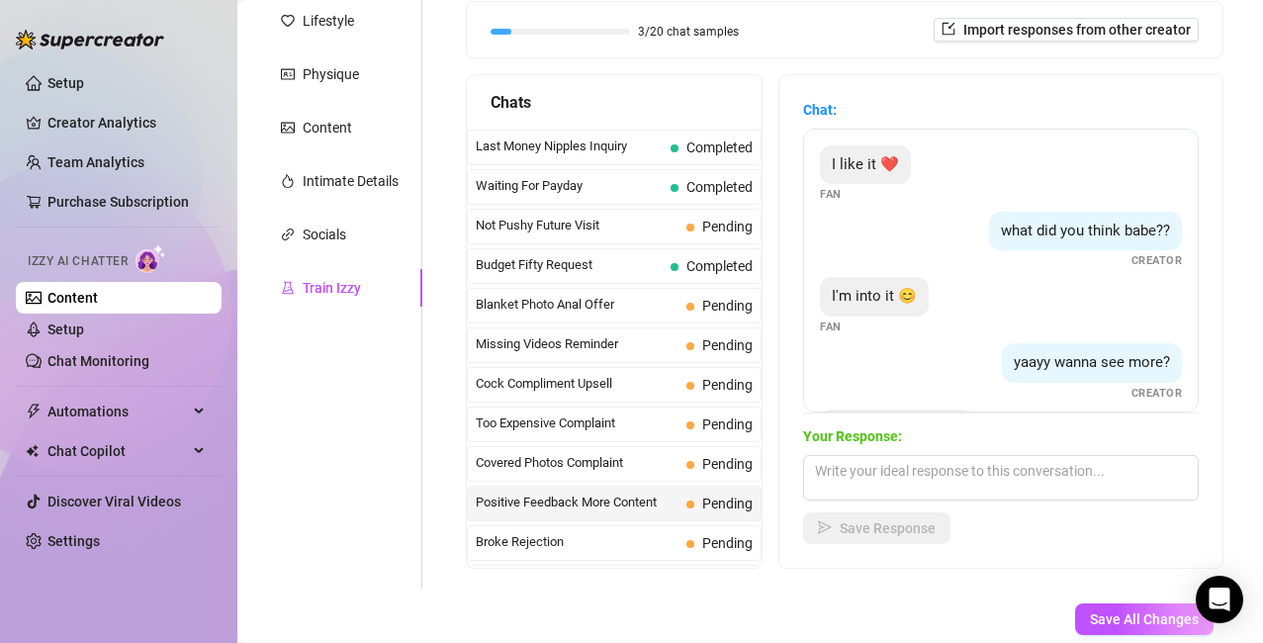
scroll to position [80, 0]
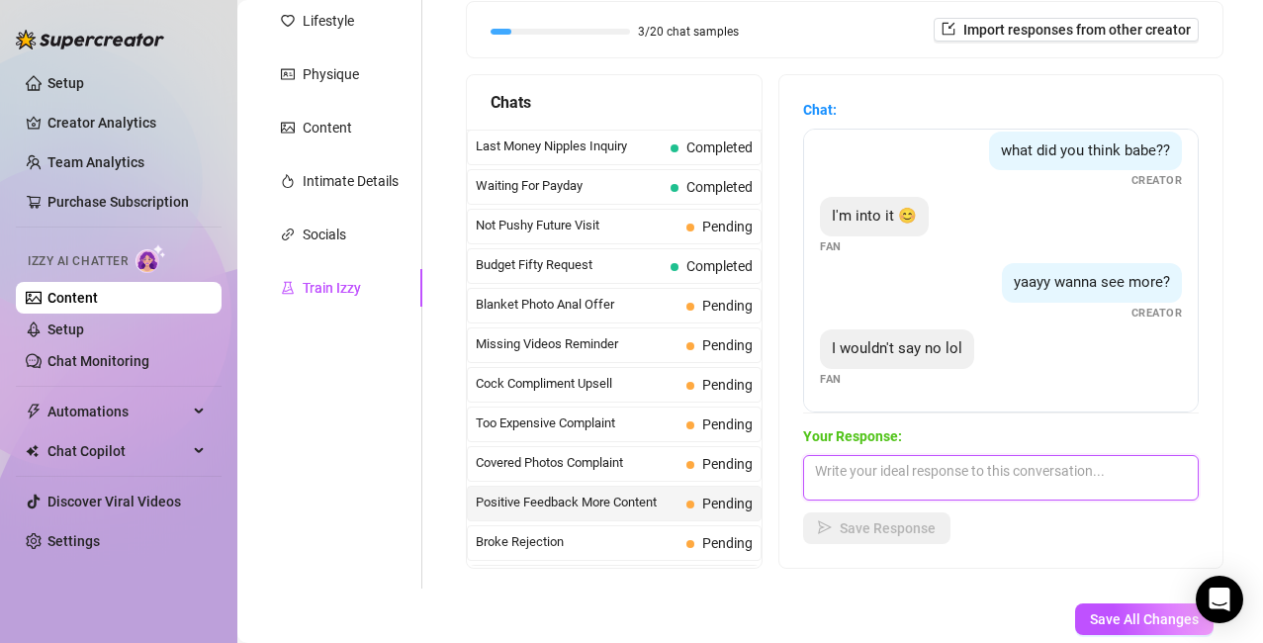
click at [867, 479] on textarea at bounding box center [1001, 478] width 396 height 46
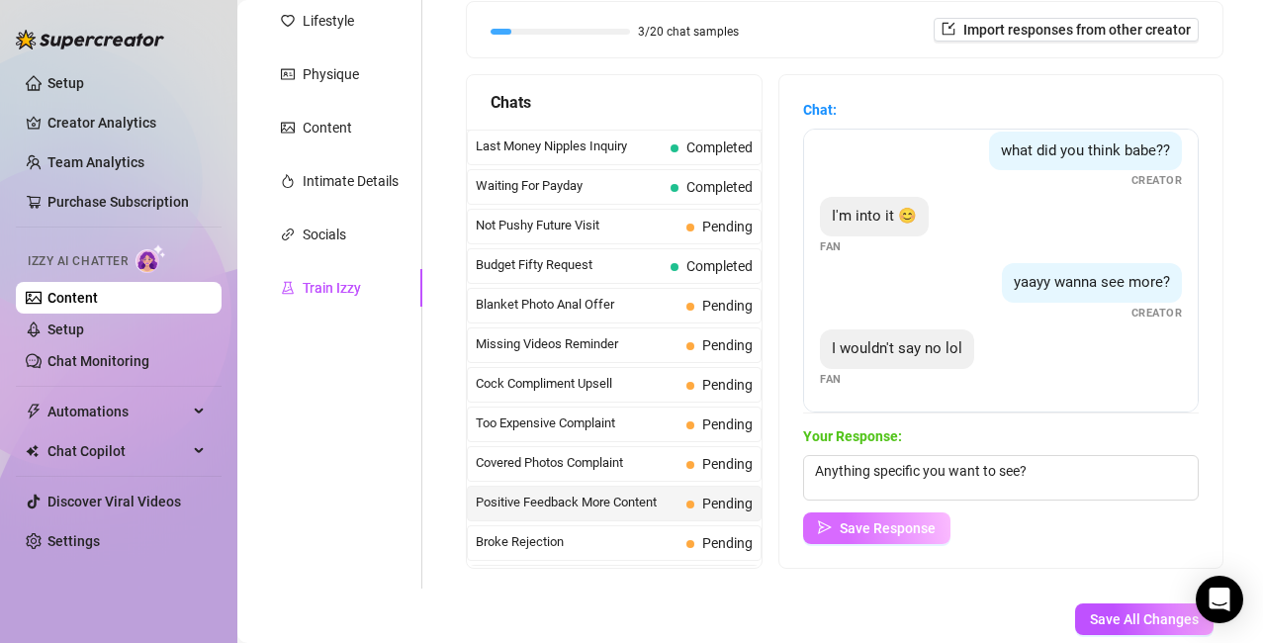
click at [921, 527] on span "Save Response" at bounding box center [888, 528] width 96 height 16
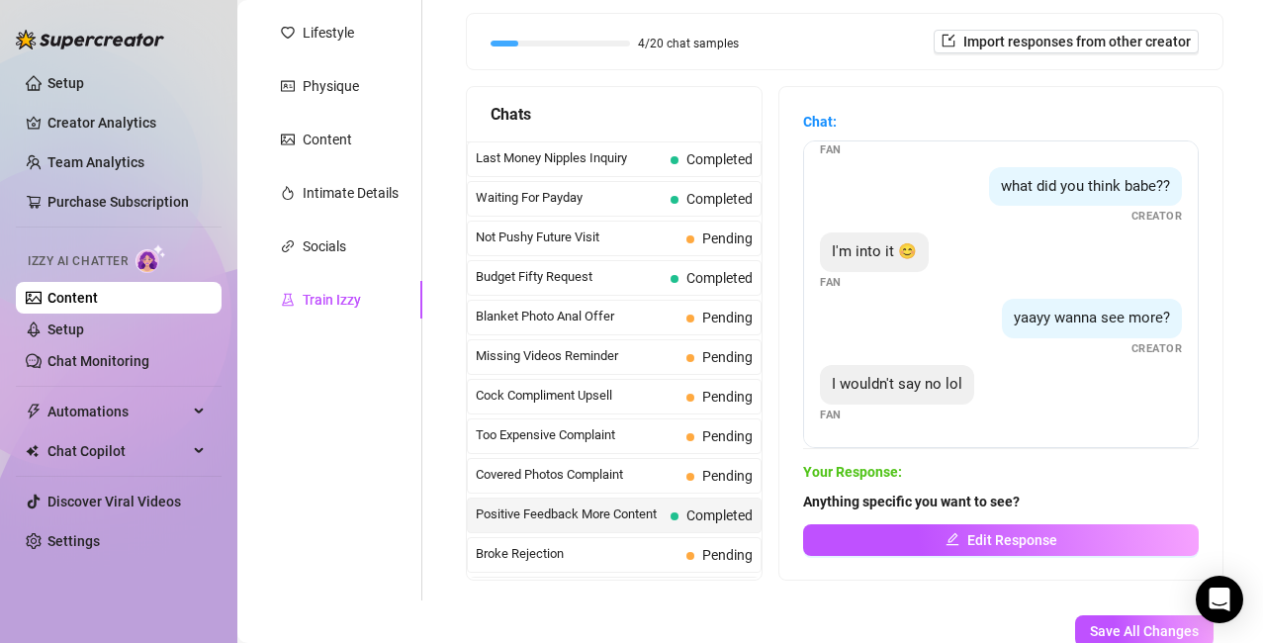
scroll to position [201, 0]
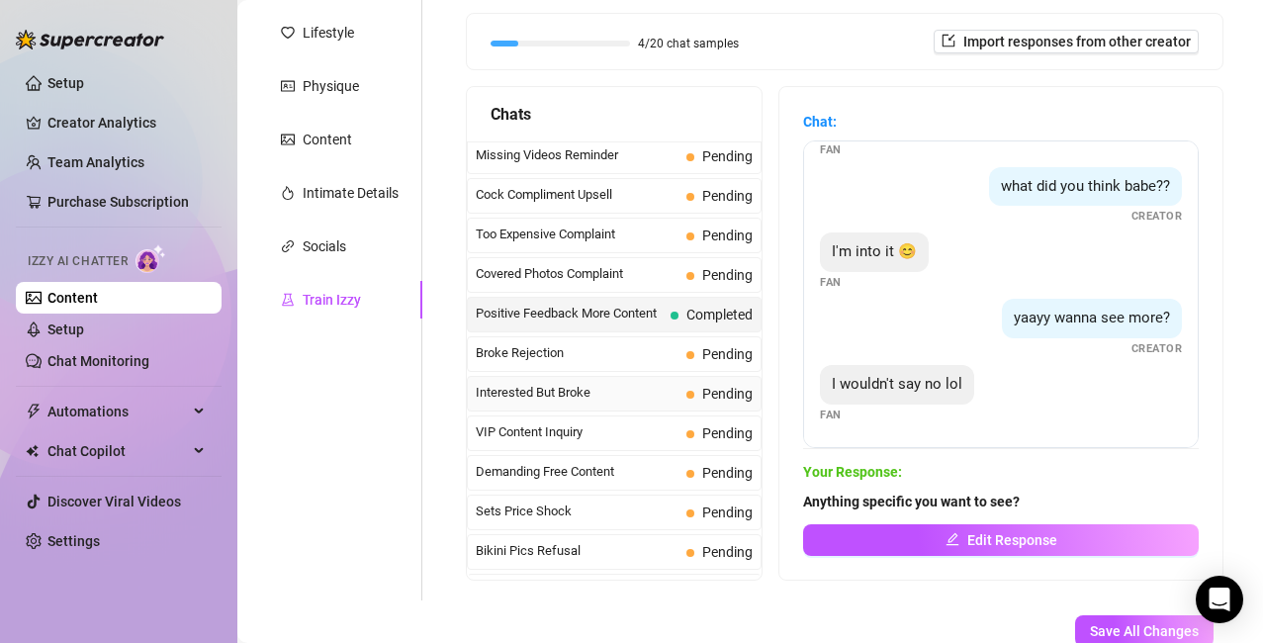
click at [587, 389] on span "Interested But Broke" at bounding box center [577, 393] width 203 height 20
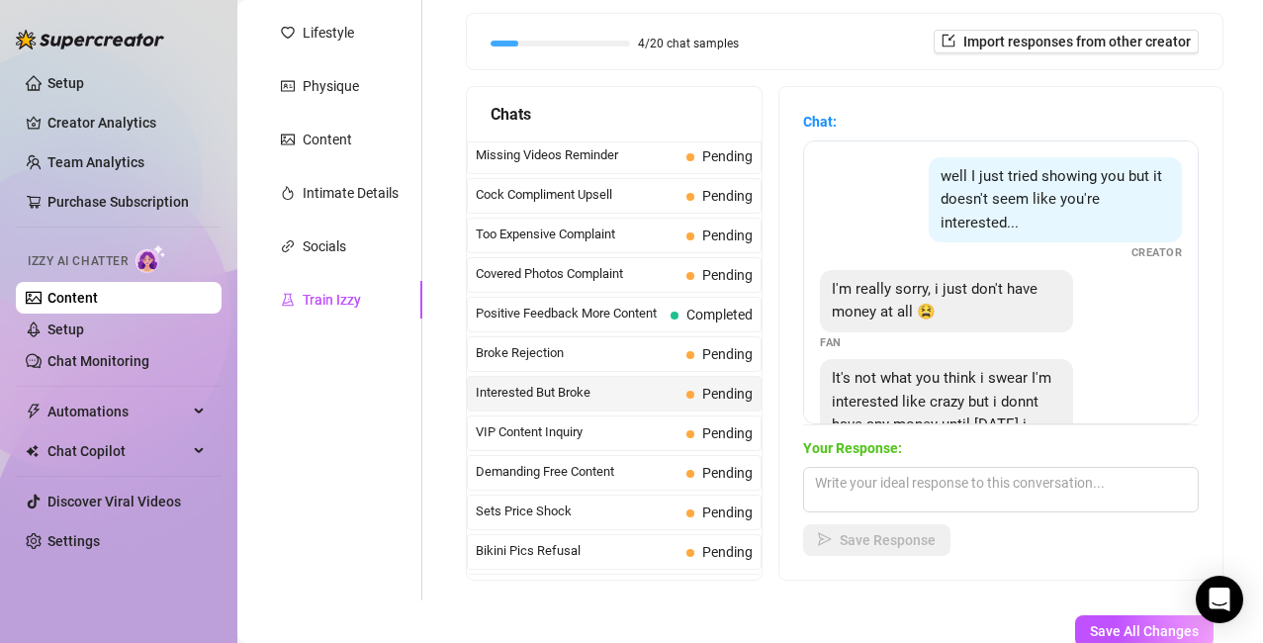
scroll to position [88, 0]
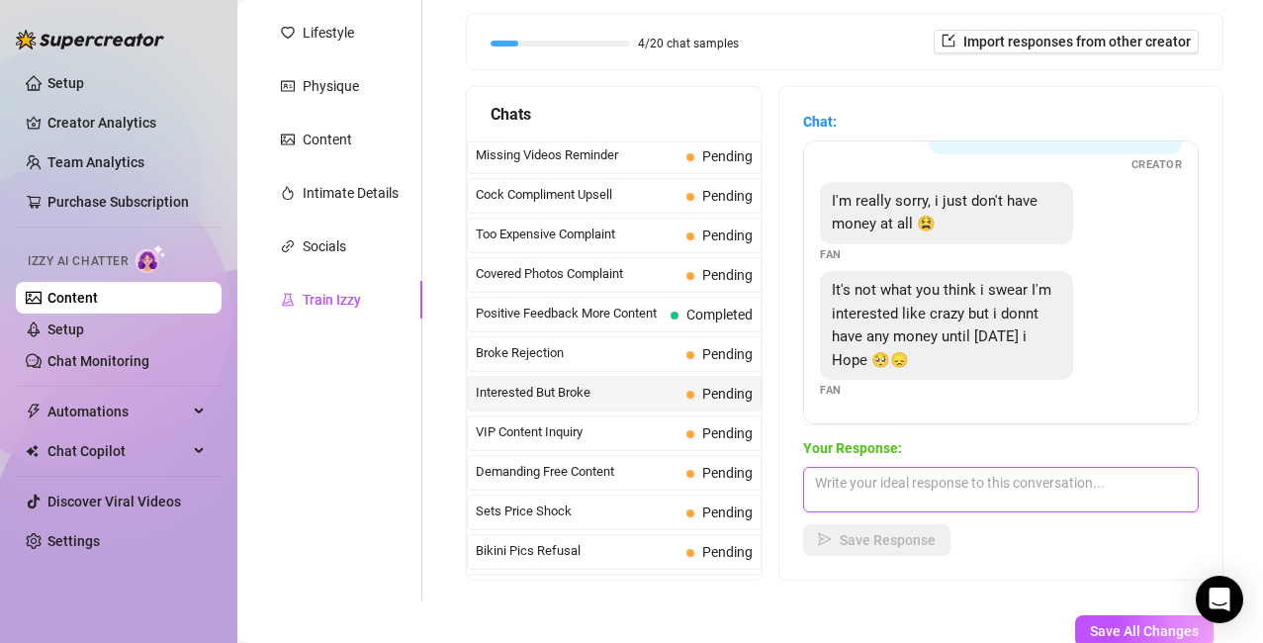
click at [869, 493] on textarea at bounding box center [1001, 490] width 396 height 46
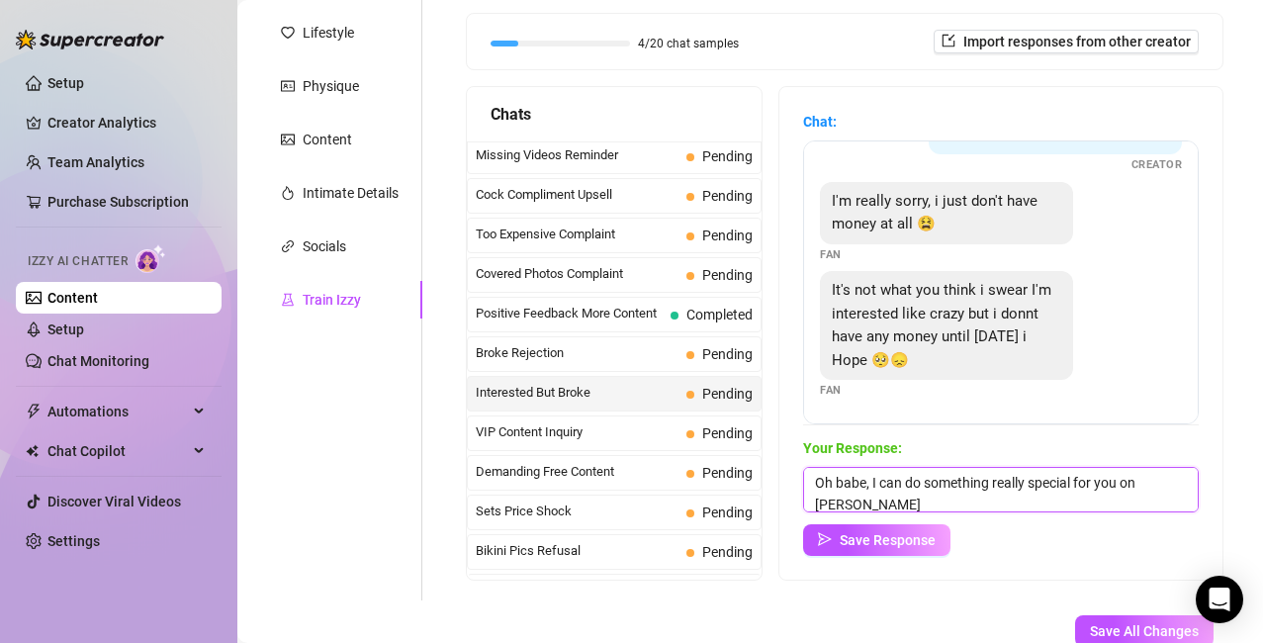
scroll to position [1, 0]
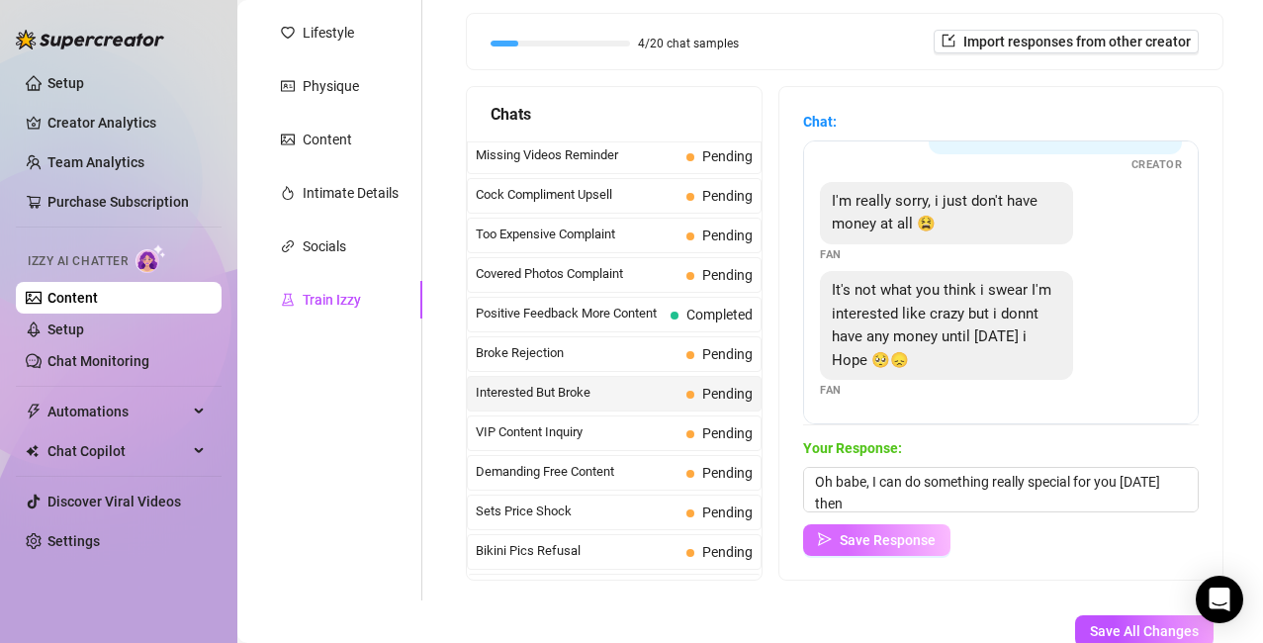
click at [884, 530] on button "Save Response" at bounding box center [876, 540] width 147 height 32
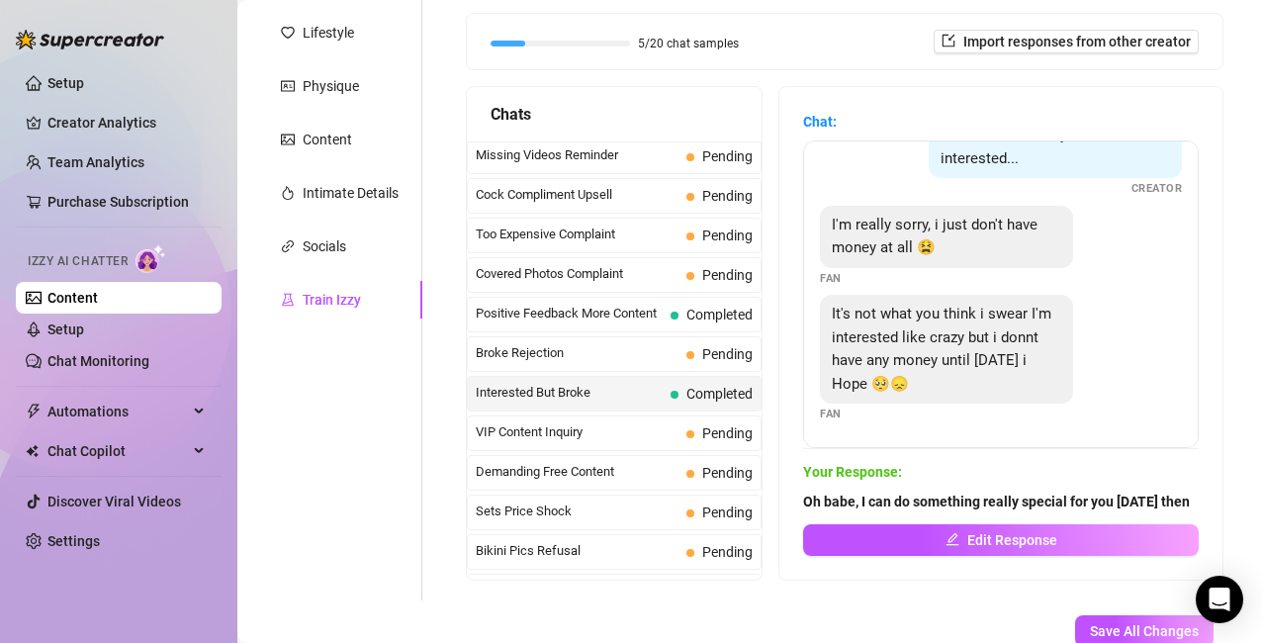
scroll to position [86, 0]
click at [621, 426] on span "VIP Content Inquiry" at bounding box center [577, 432] width 203 height 20
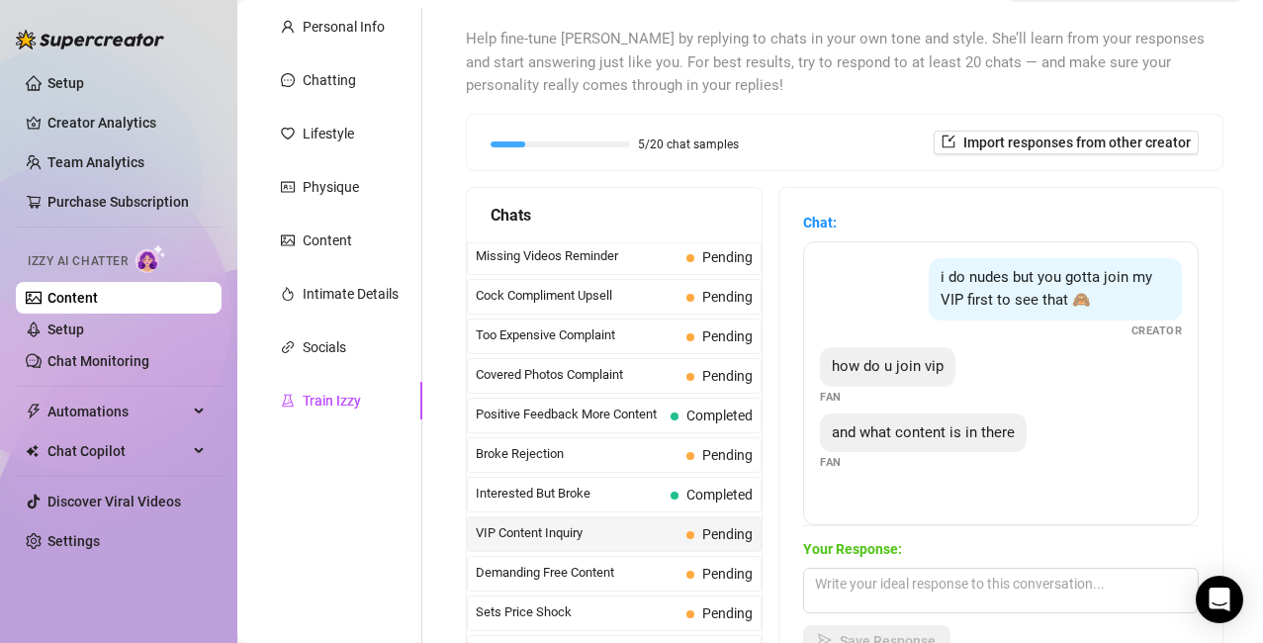
scroll to position [384, 0]
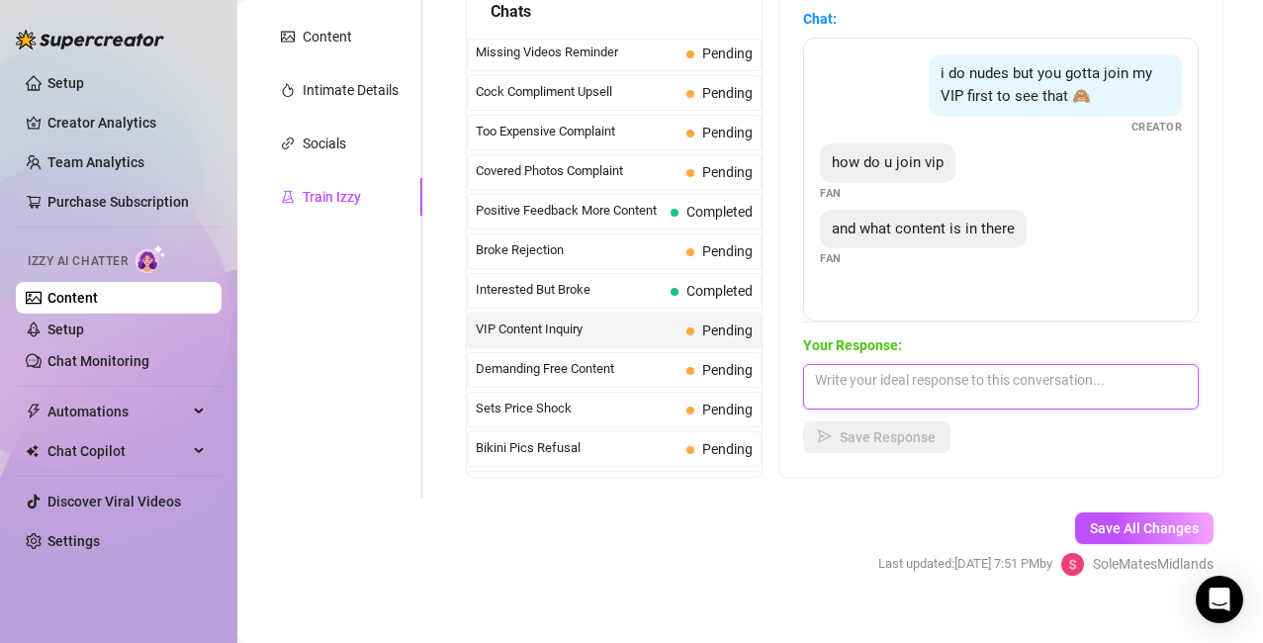
click at [861, 377] on textarea at bounding box center [1001, 387] width 396 height 46
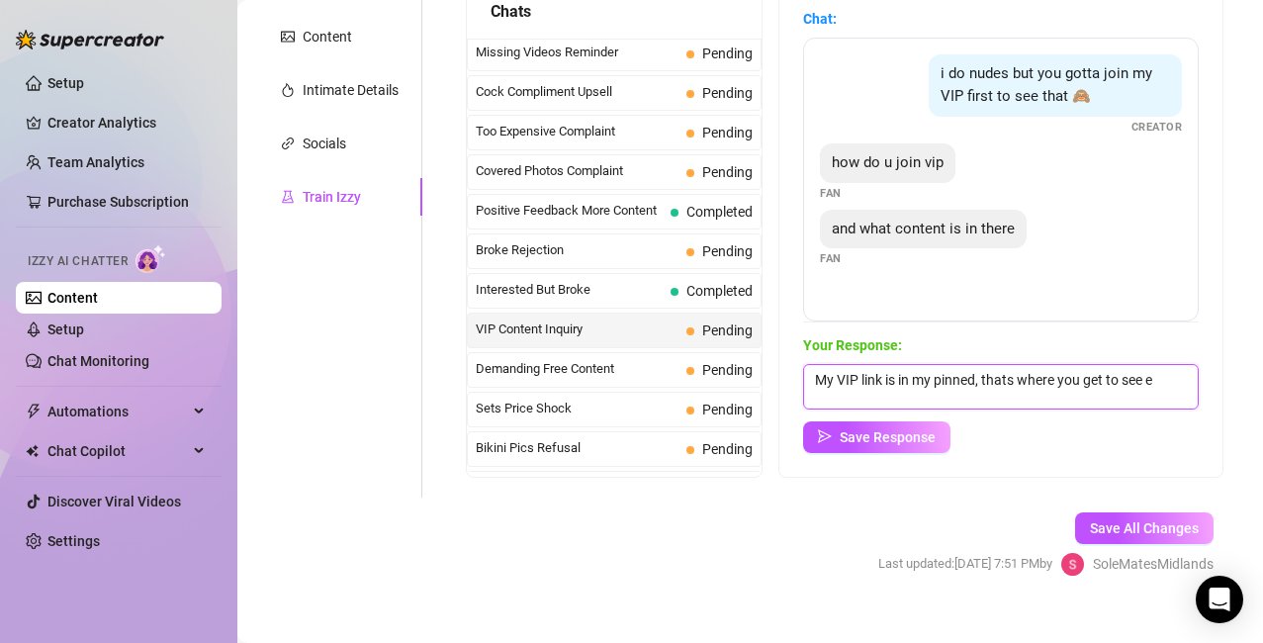
scroll to position [1, 0]
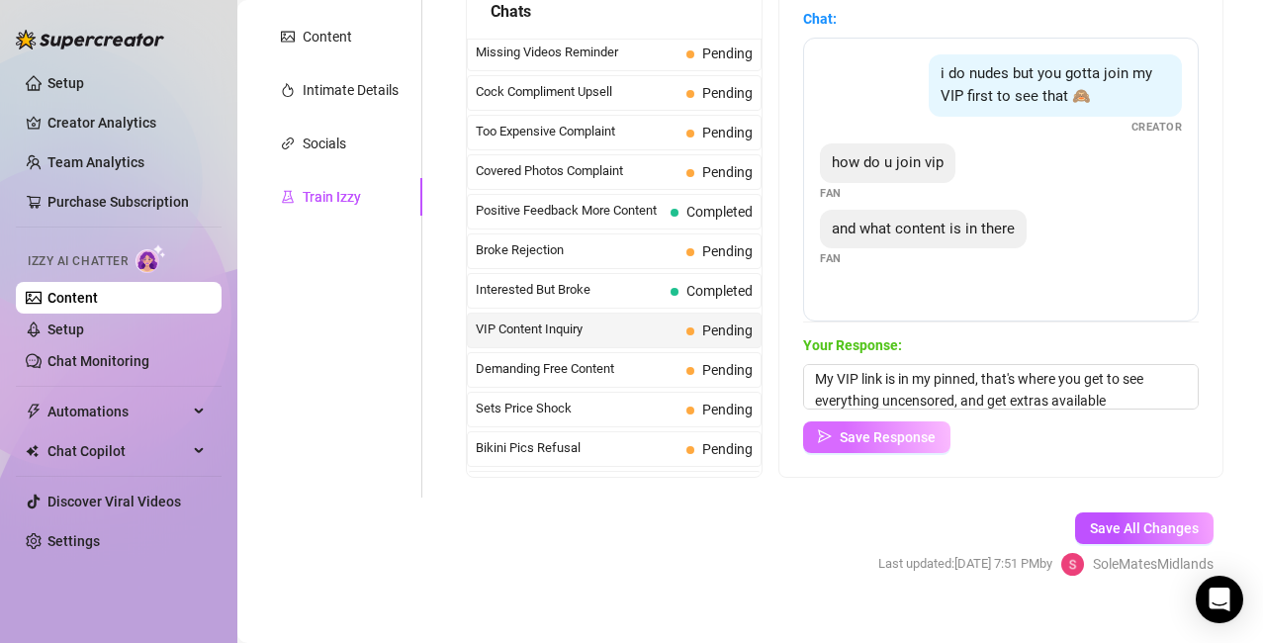
click at [901, 435] on span "Save Response" at bounding box center [888, 437] width 96 height 16
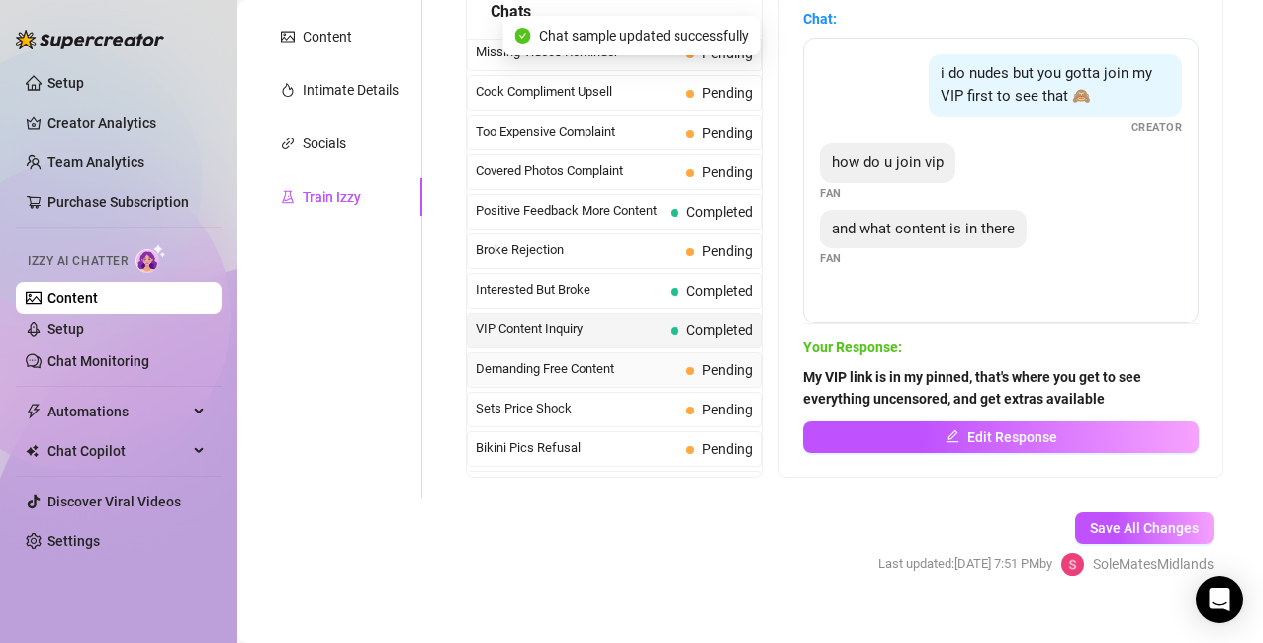
click at [572, 370] on span "Demanding Free Content" at bounding box center [577, 369] width 203 height 20
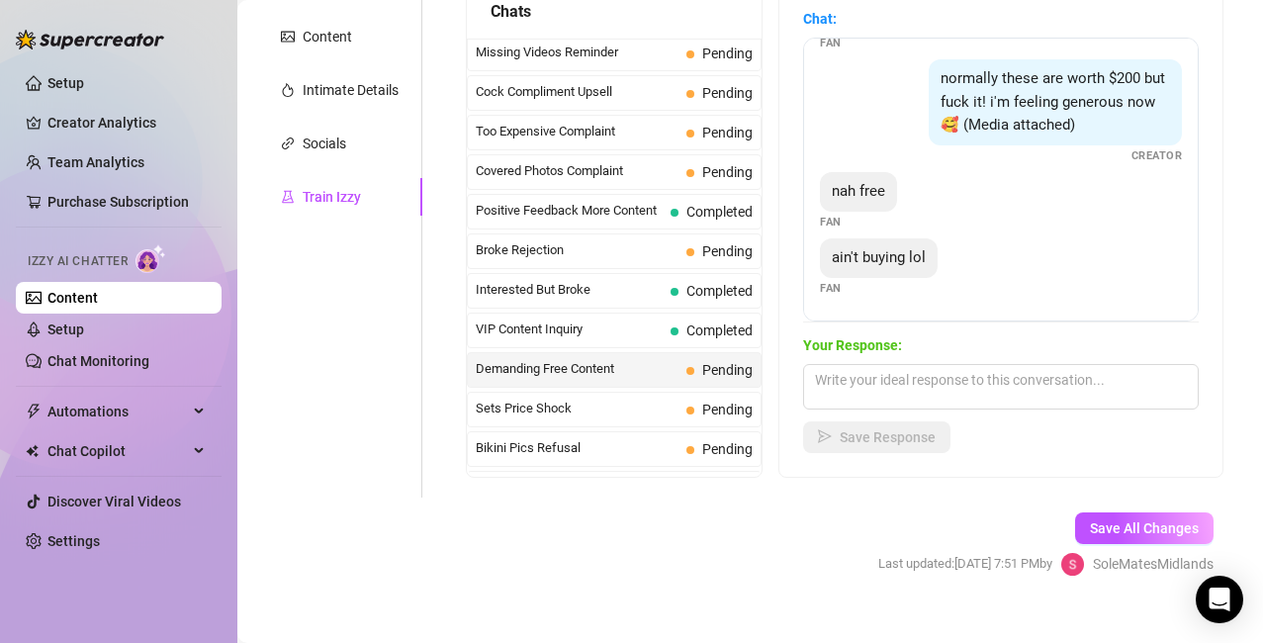
scroll to position [216, 0]
click at [588, 450] on span "Bikini Pics Refusal" at bounding box center [577, 448] width 203 height 20
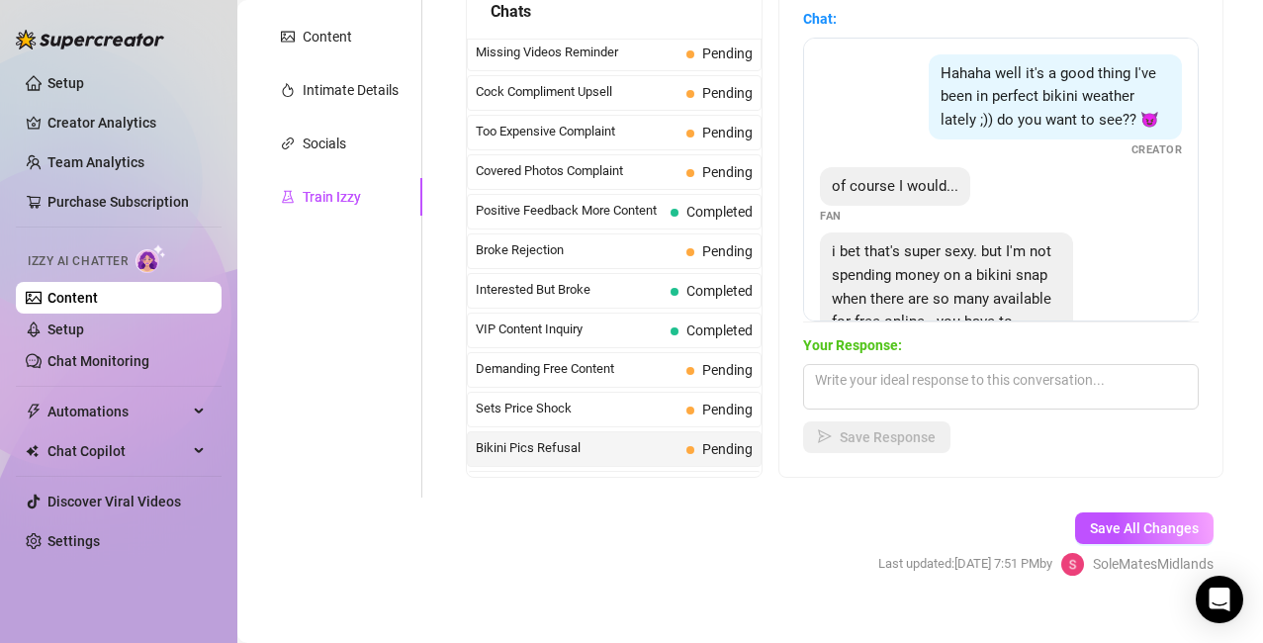
scroll to position [157, 0]
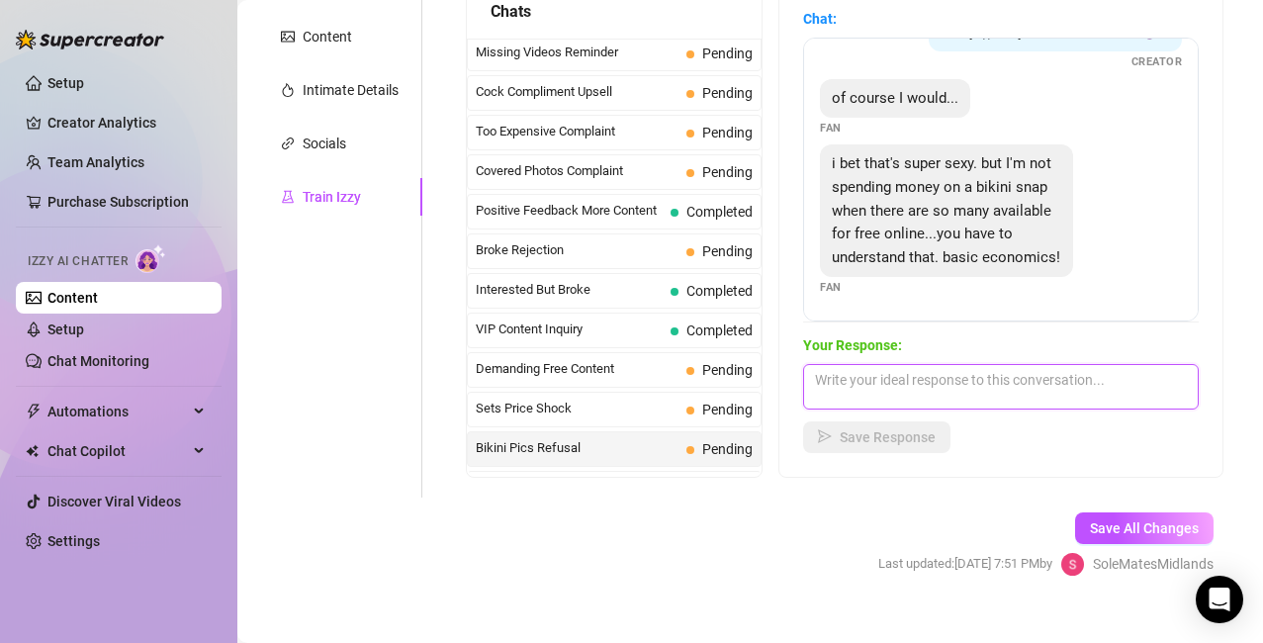
click at [892, 393] on textarea at bounding box center [1001, 387] width 396 height 46
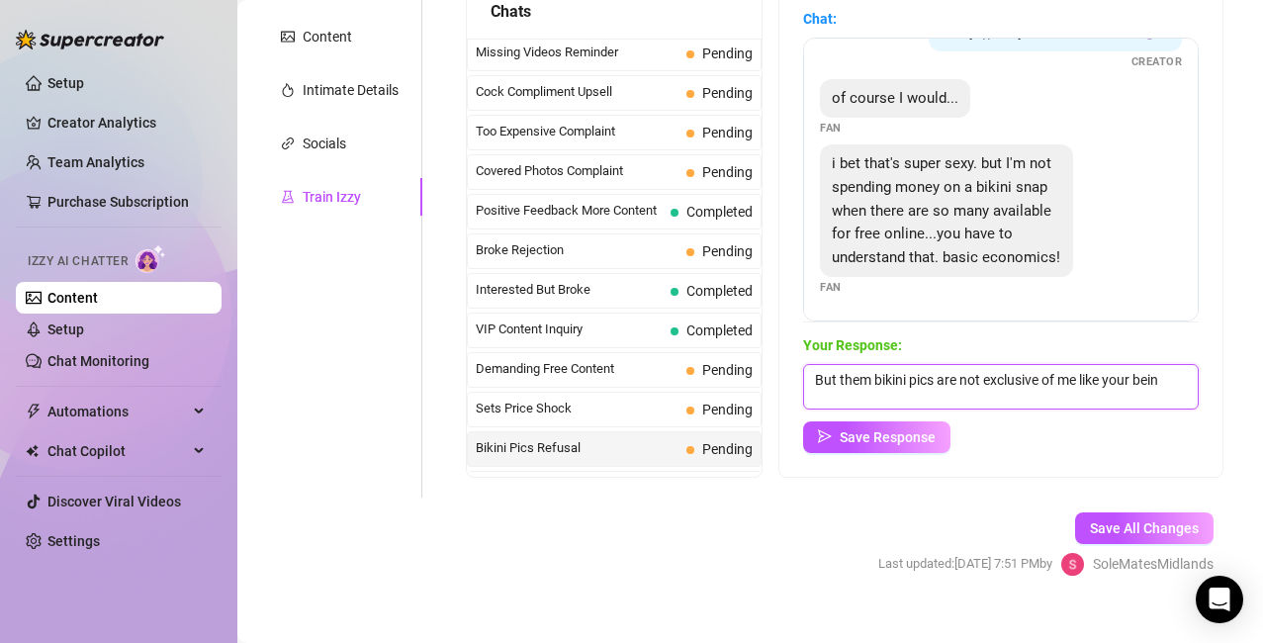
scroll to position [1, 0]
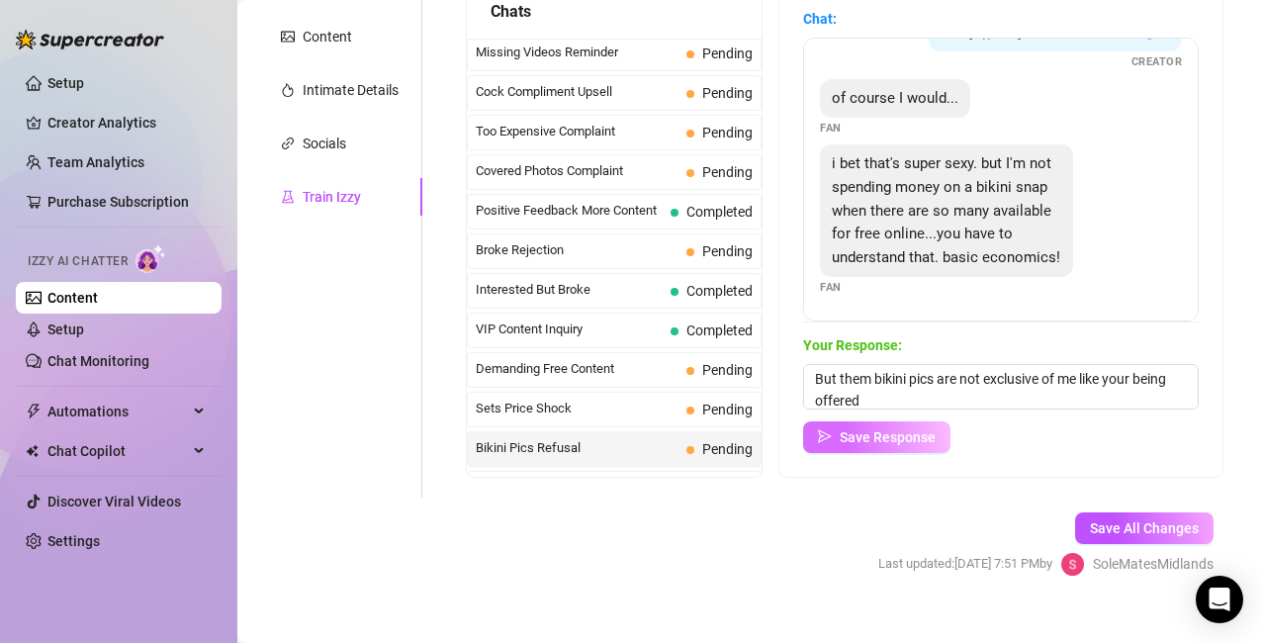
click at [884, 433] on span "Save Response" at bounding box center [888, 437] width 96 height 16
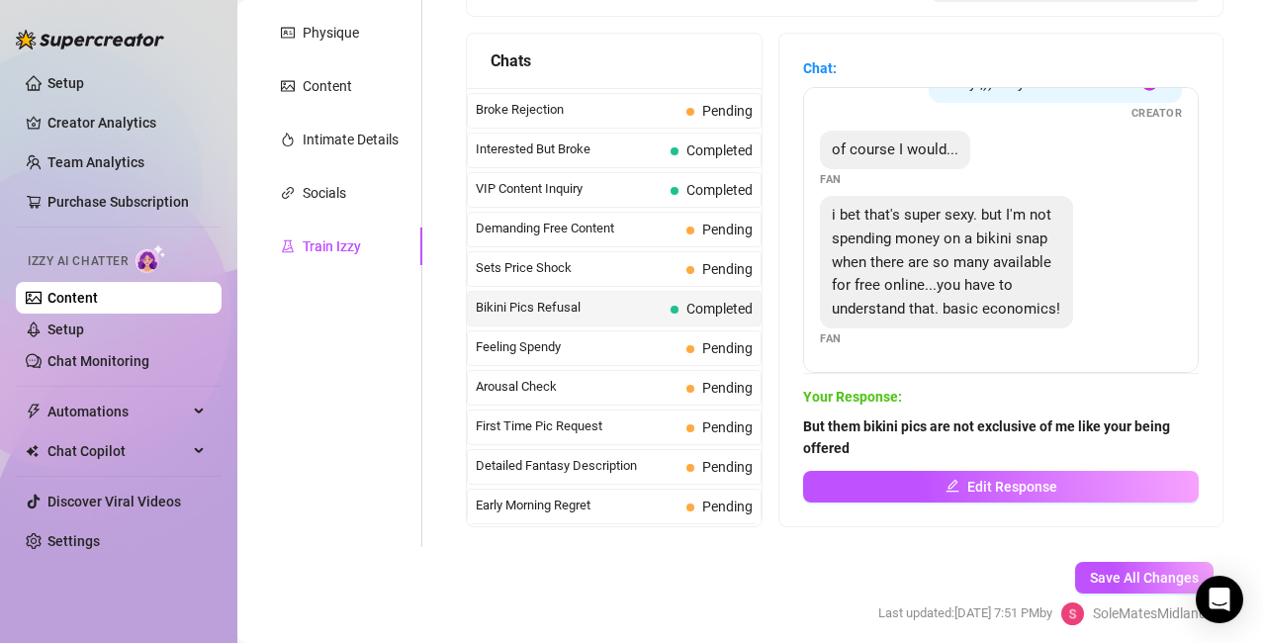
scroll to position [456, 0]
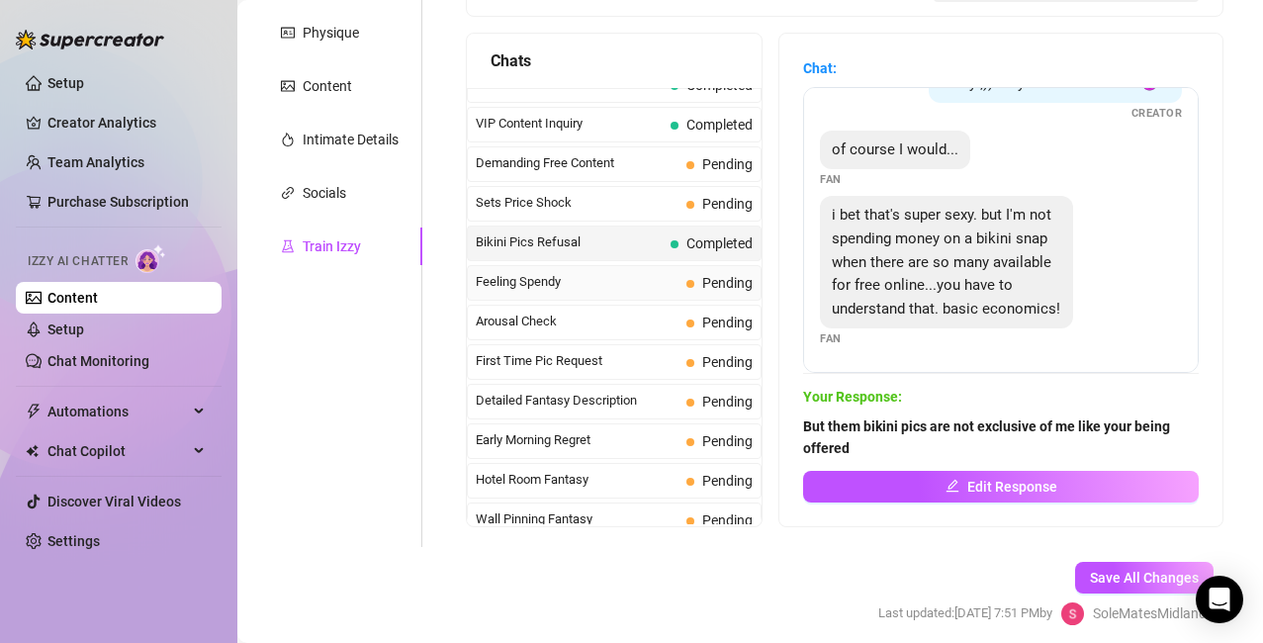
click at [595, 280] on span "Feeling Spendy" at bounding box center [577, 282] width 203 height 20
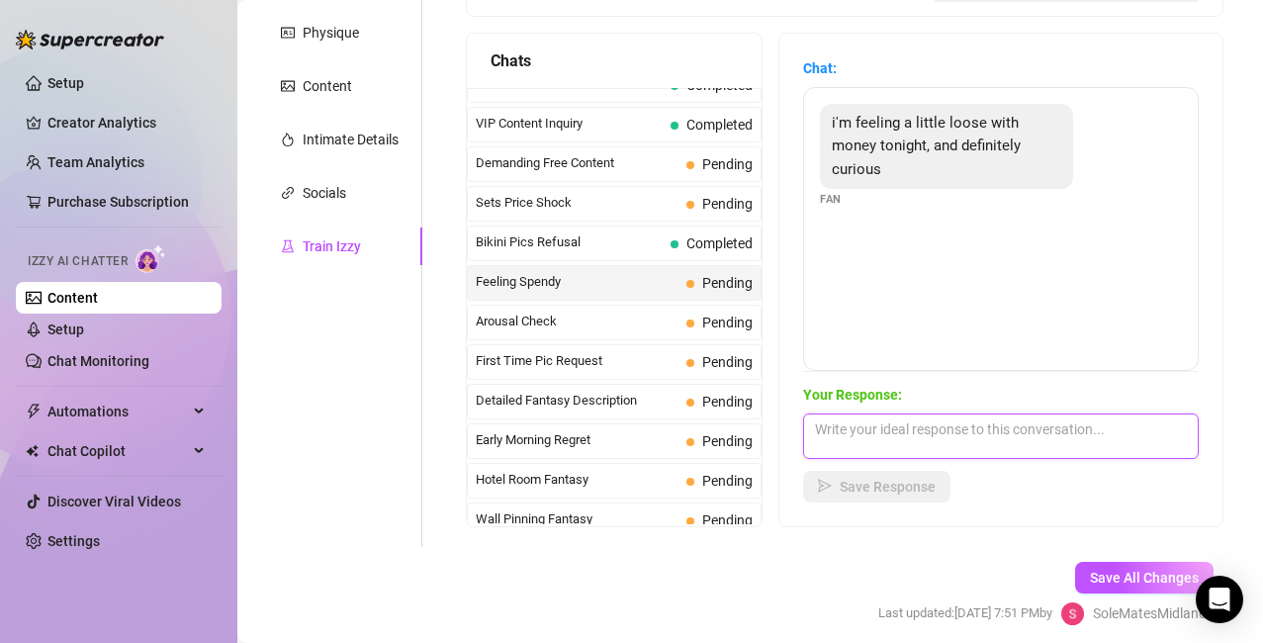
click at [899, 438] on textarea at bounding box center [1001, 437] width 396 height 46
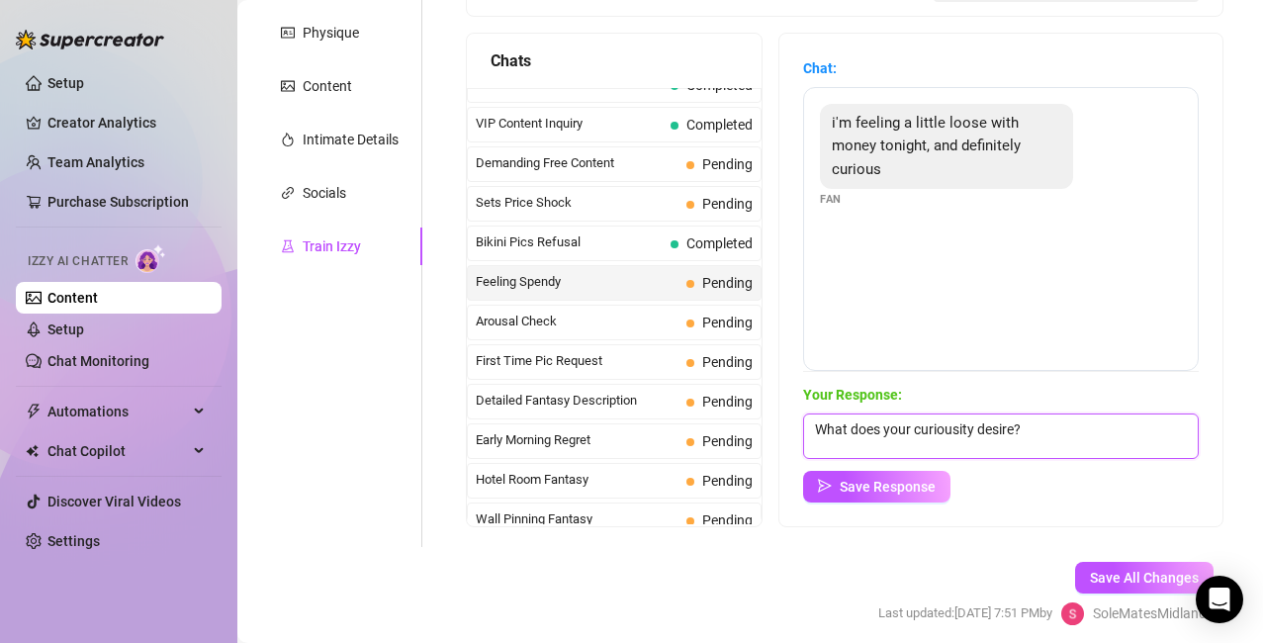
click at [973, 428] on textarea "What does your curiousity desire?" at bounding box center [1001, 437] width 396 height 46
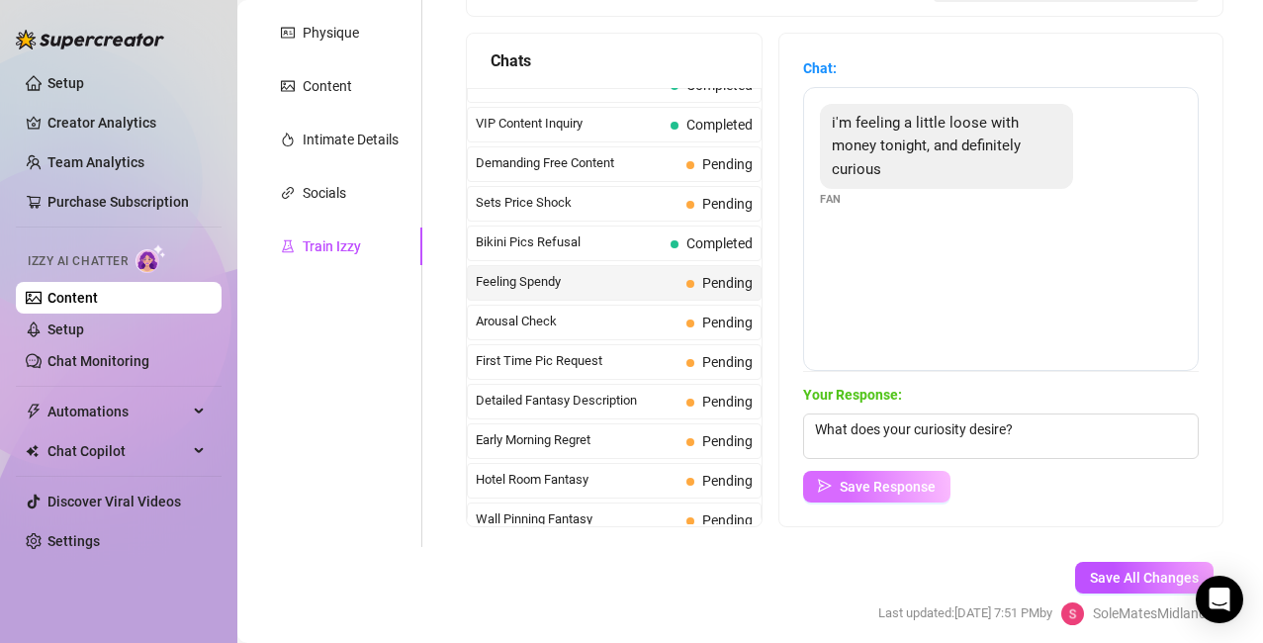
click at [894, 485] on span "Save Response" at bounding box center [888, 487] width 96 height 16
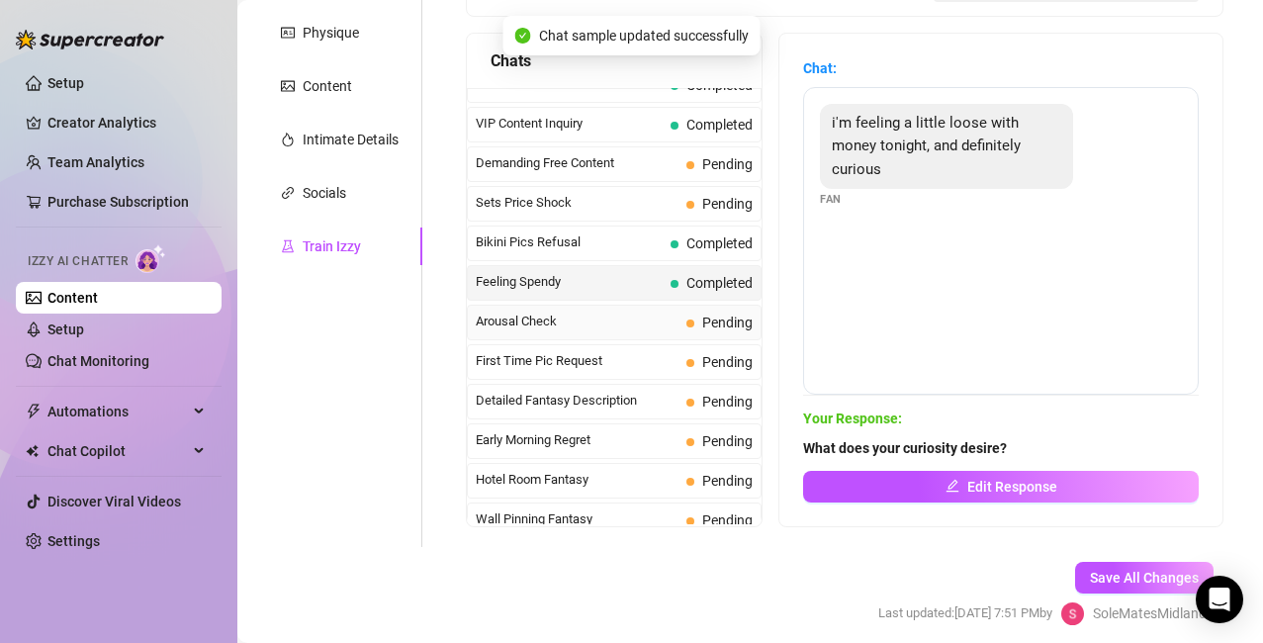
click at [577, 324] on span "Arousal Check" at bounding box center [577, 322] width 203 height 20
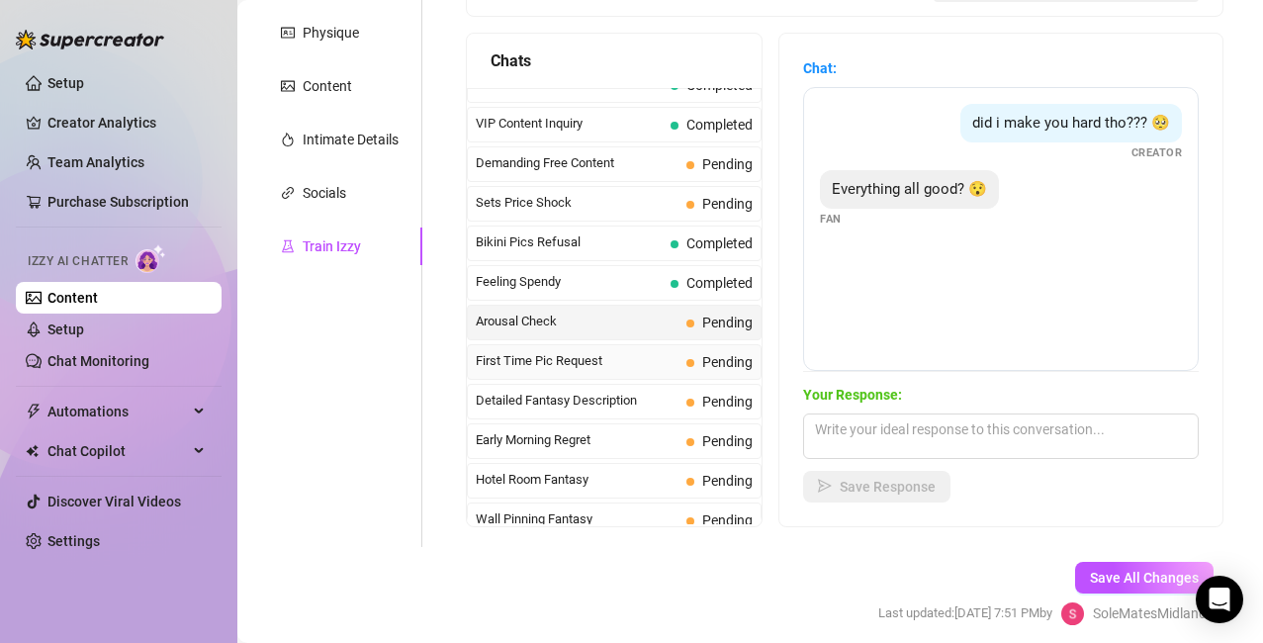
click at [566, 365] on span "First Time Pic Request" at bounding box center [577, 361] width 203 height 20
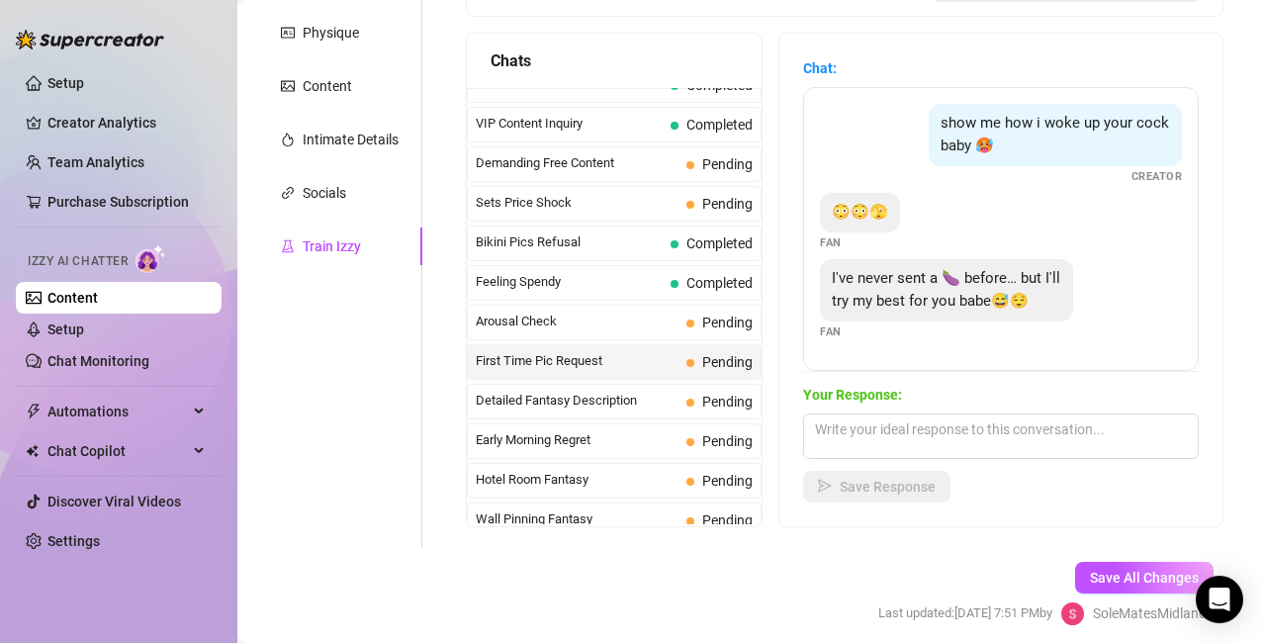
scroll to position [18, 0]
click at [886, 427] on textarea at bounding box center [1001, 437] width 396 height 46
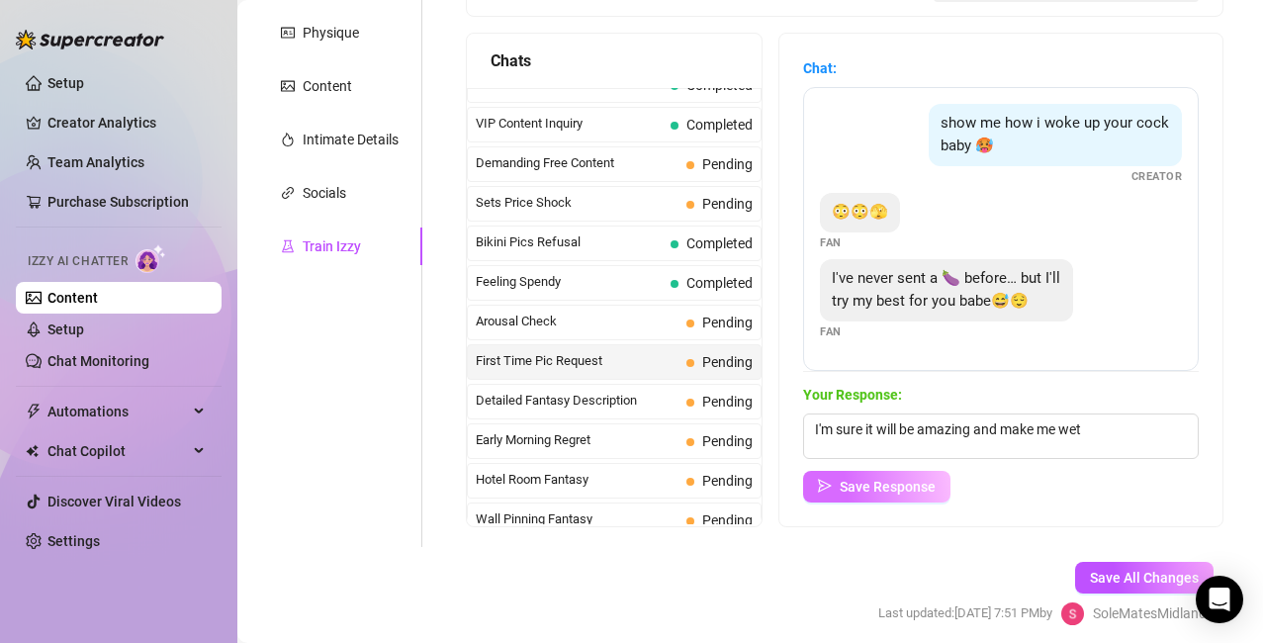
click at [887, 489] on span "Save Response" at bounding box center [888, 487] width 96 height 16
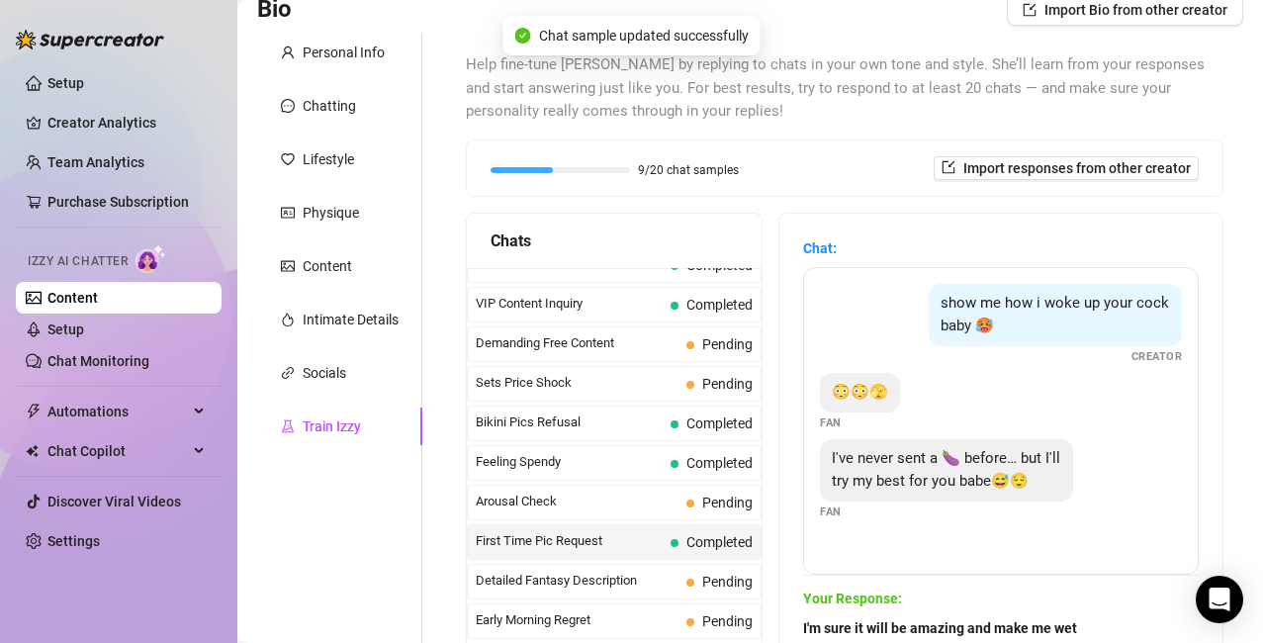
scroll to position [388, 0]
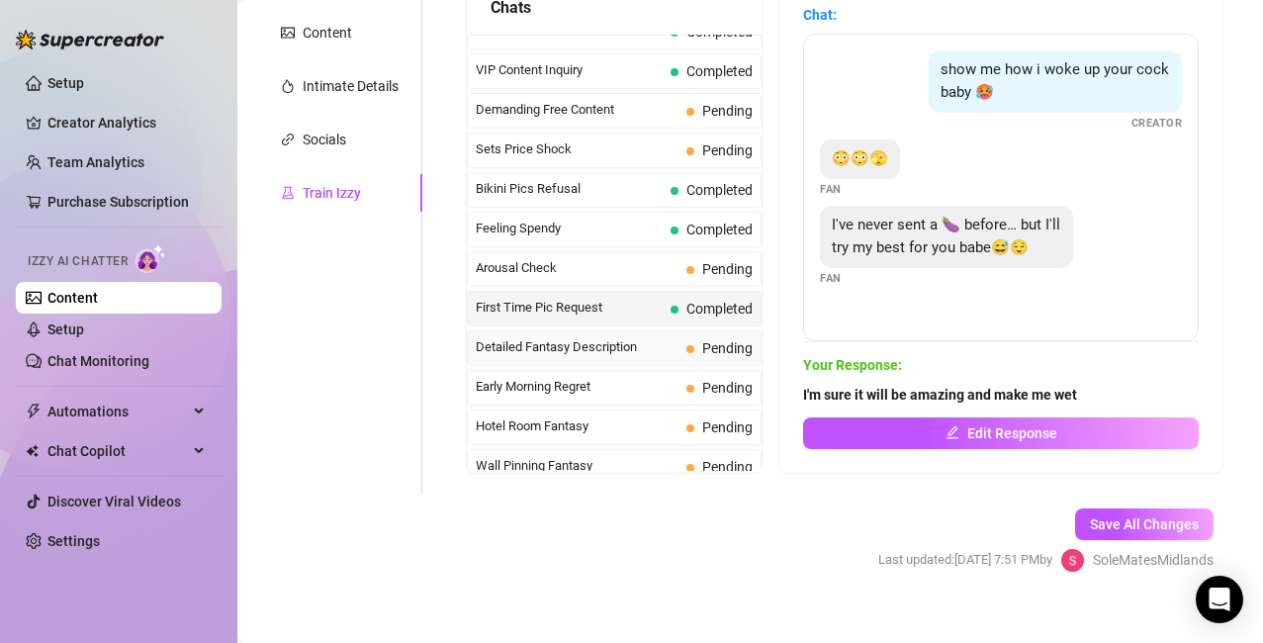
click at [611, 345] on span "Detailed Fantasy Description" at bounding box center [577, 347] width 203 height 20
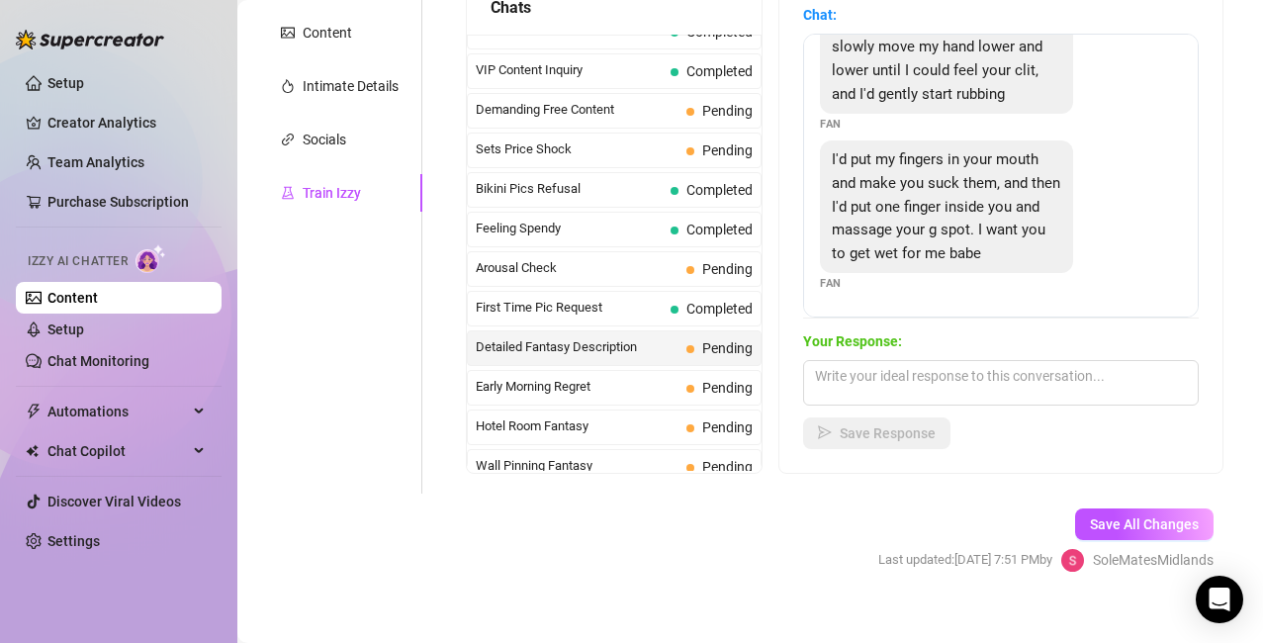
scroll to position [208, 0]
click at [891, 383] on textarea at bounding box center [1001, 383] width 396 height 46
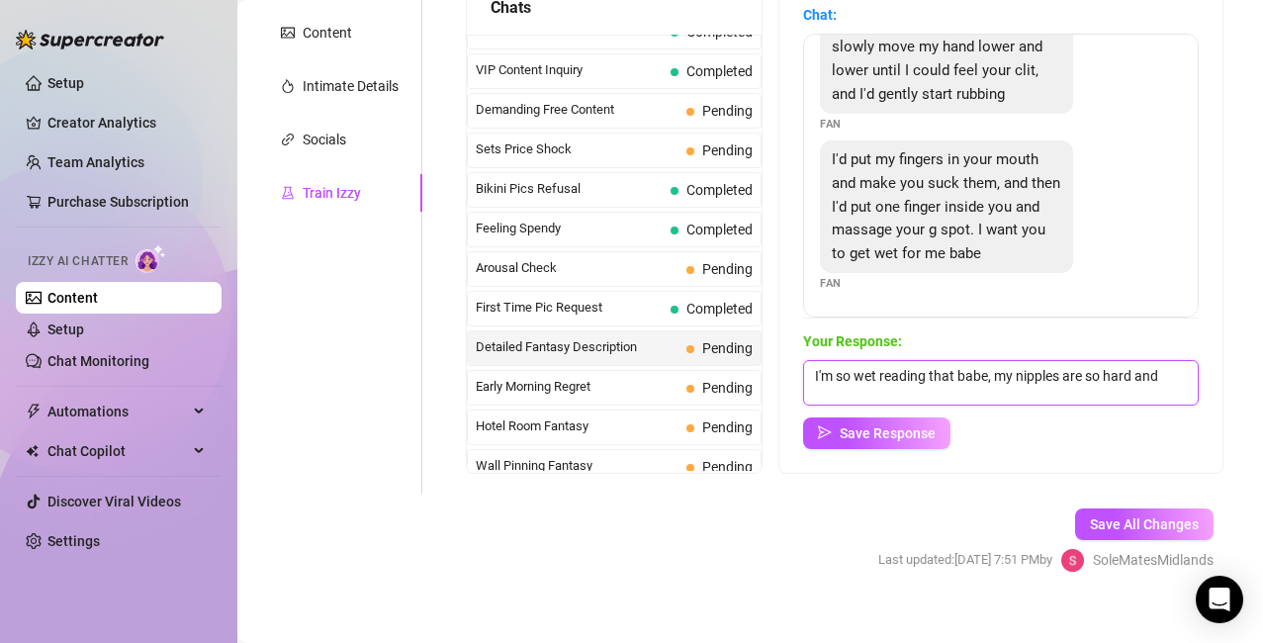
scroll to position [1, 0]
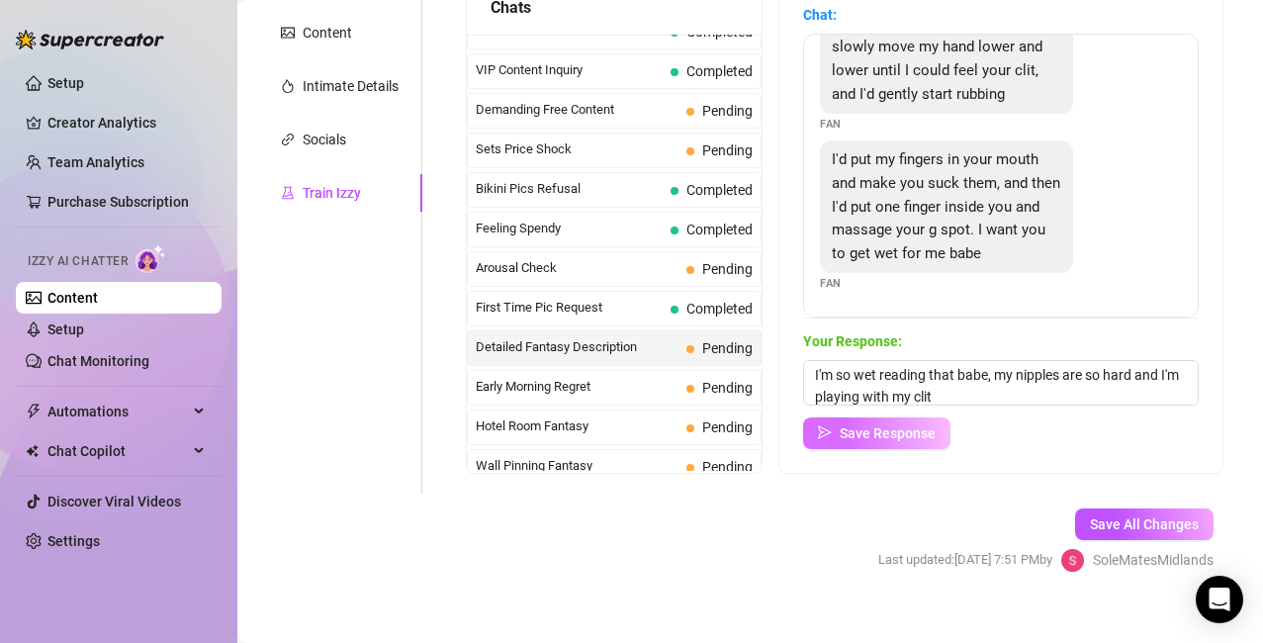
click at [892, 423] on button "Save Response" at bounding box center [876, 433] width 147 height 32
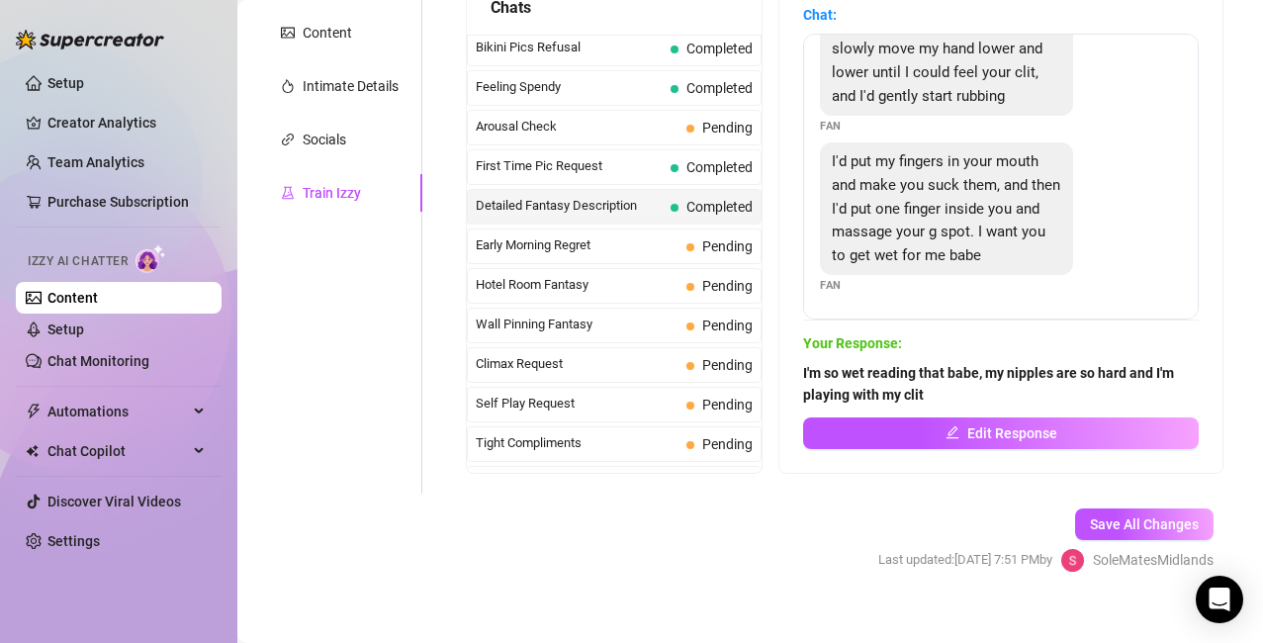
scroll to position [0, 0]
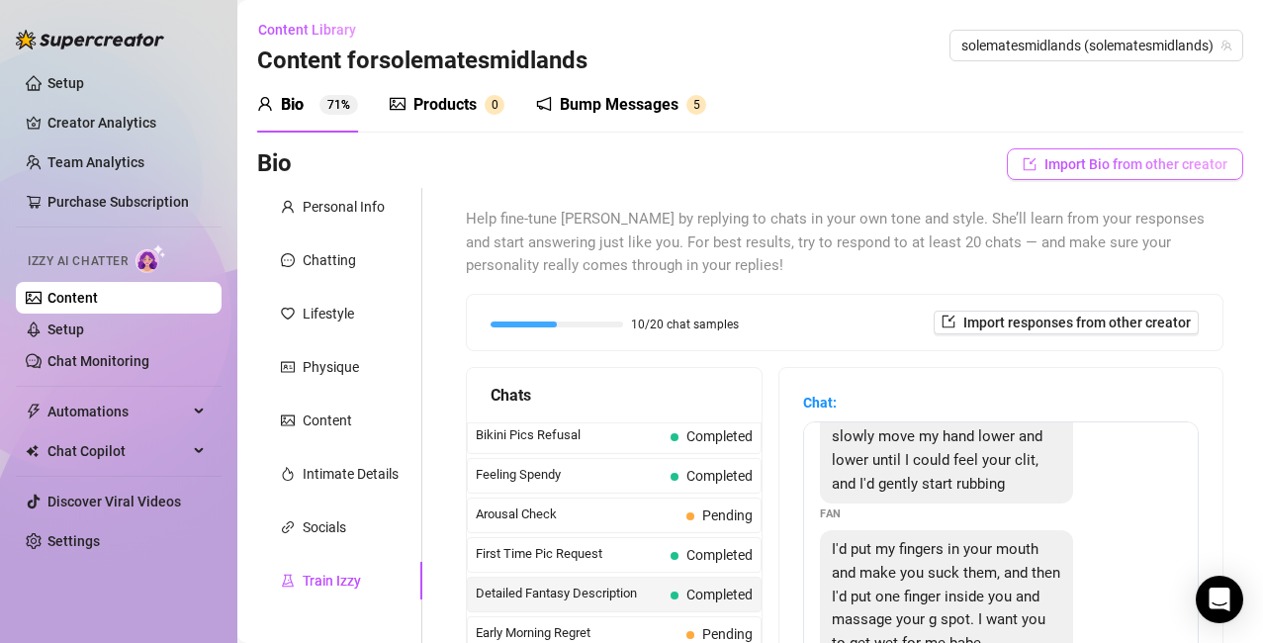
click at [1095, 165] on span "Import Bio from other creator" at bounding box center [1136, 164] width 183 height 16
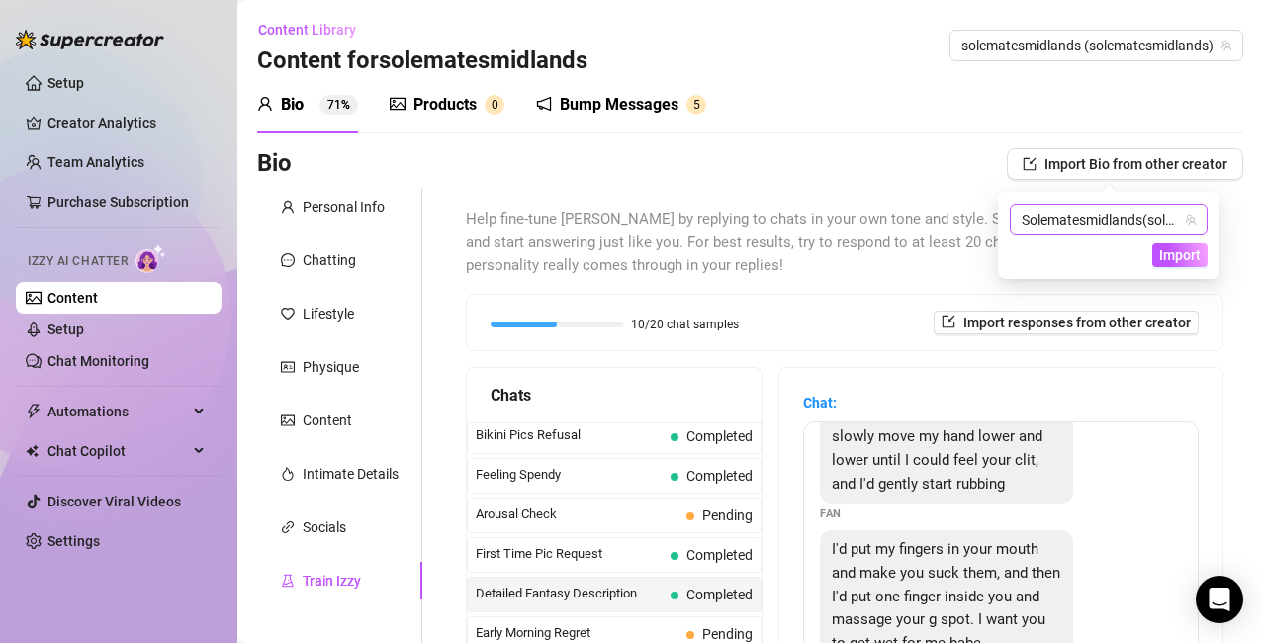
click at [1113, 216] on span "Solematesmidlands" at bounding box center [1082, 220] width 121 height 16
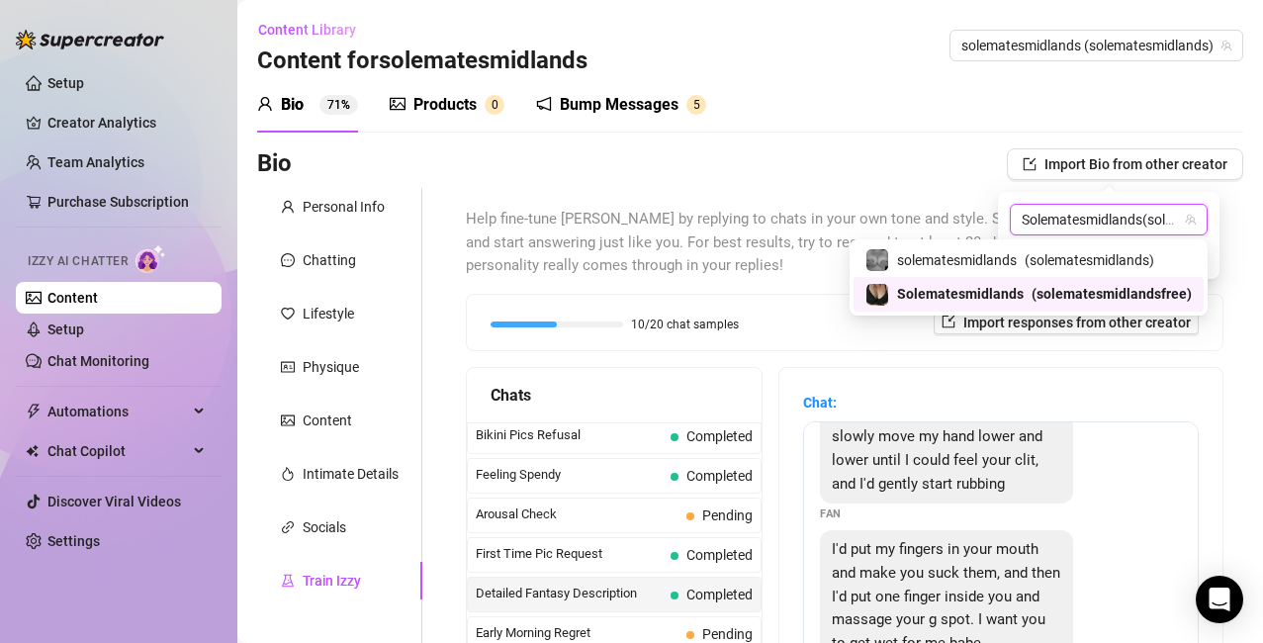
click at [1002, 290] on span "Solematesmidlands" at bounding box center [960, 294] width 127 height 22
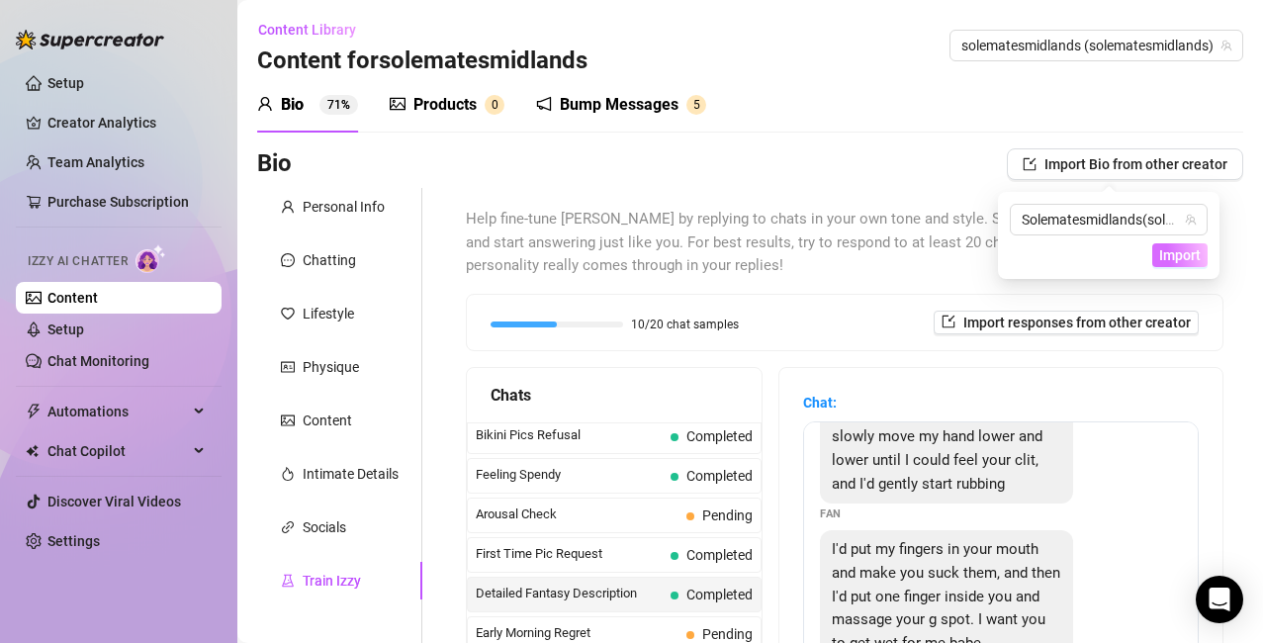
click at [1165, 258] on span "Import" at bounding box center [1180, 255] width 42 height 16
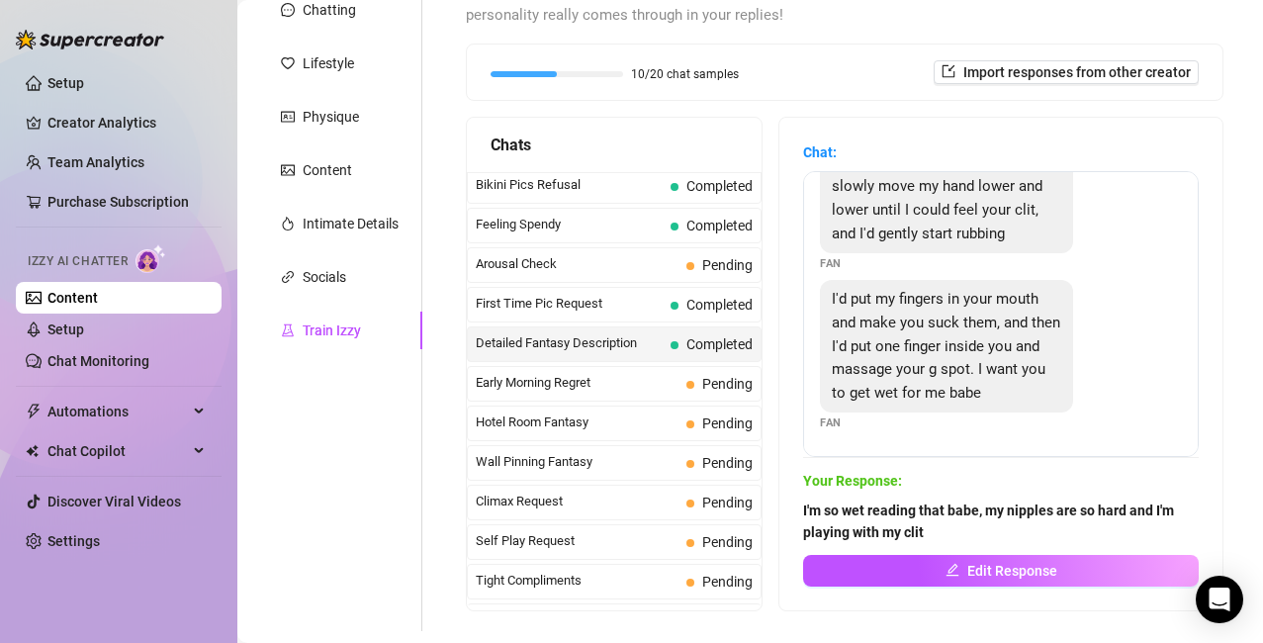
scroll to position [409, 0]
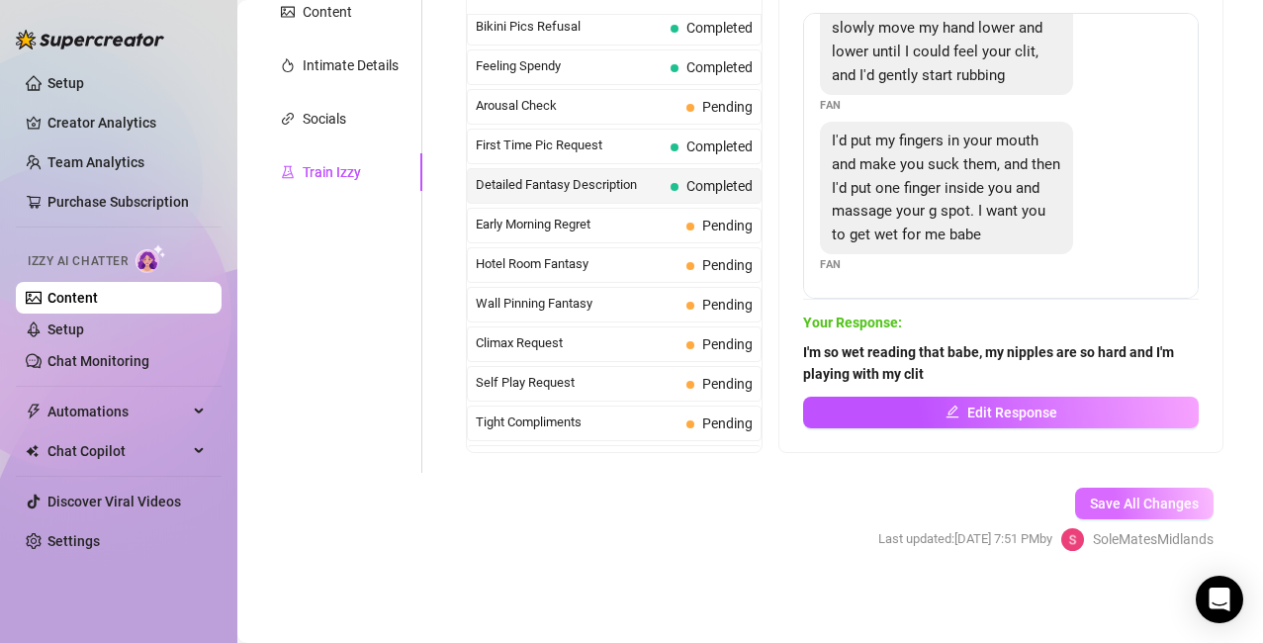
click at [1139, 505] on span "Save All Changes" at bounding box center [1144, 504] width 109 height 16
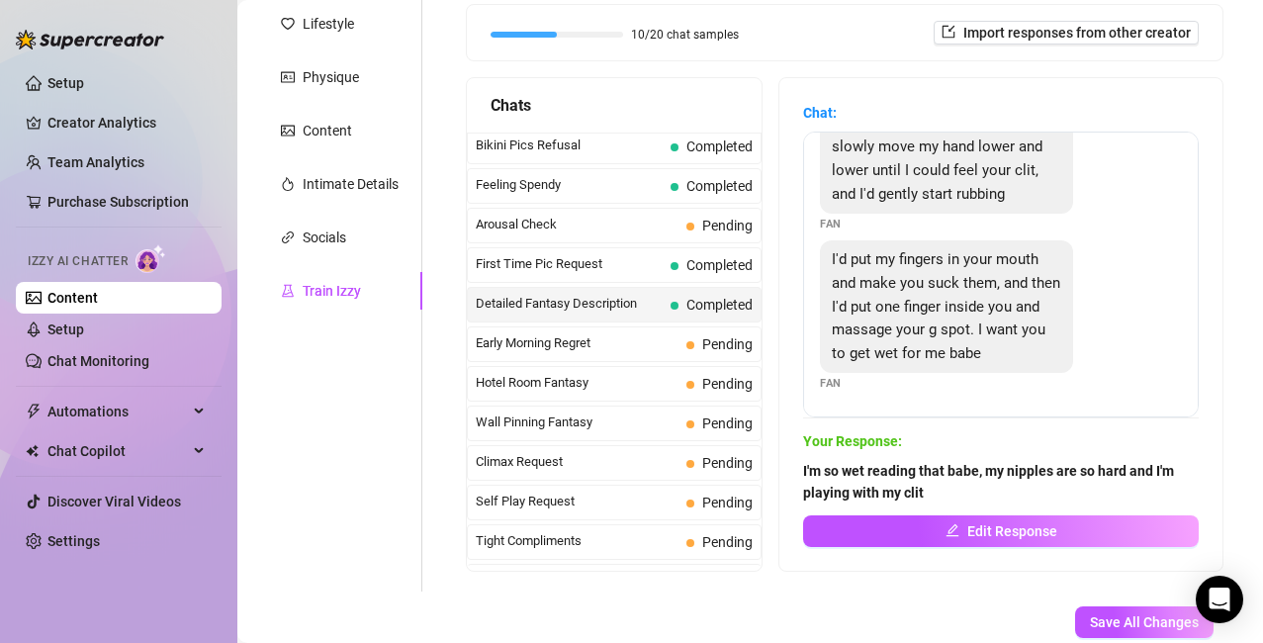
scroll to position [344, 0]
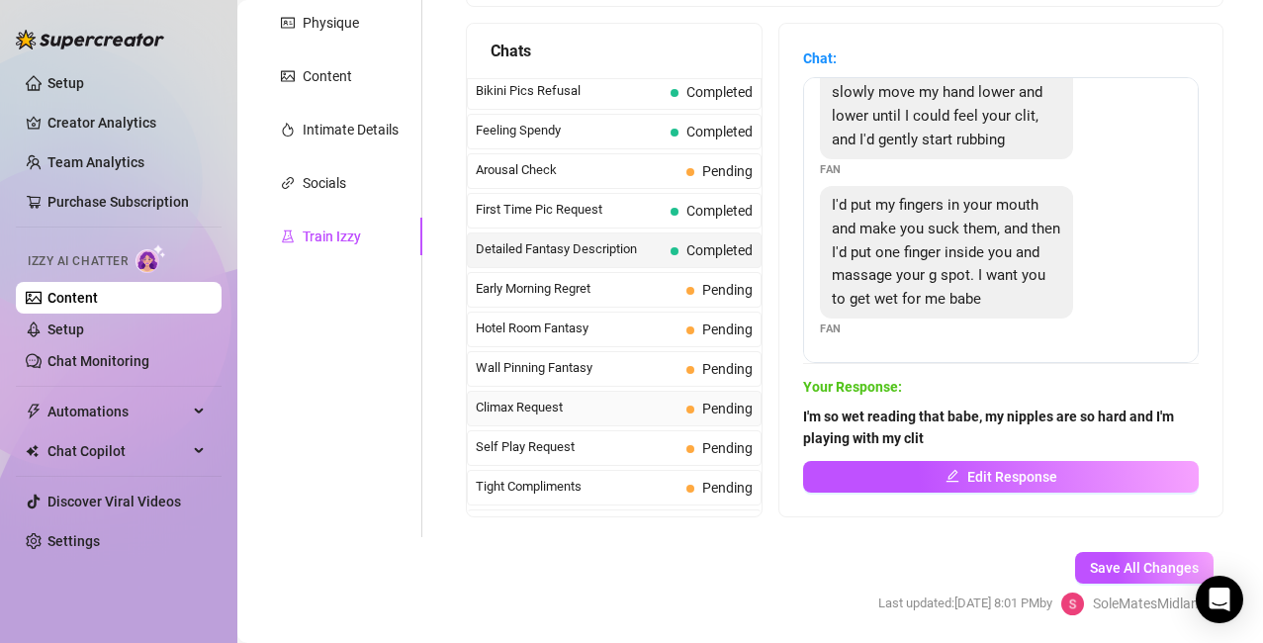
click at [533, 417] on span "Climax Request" at bounding box center [577, 408] width 203 height 20
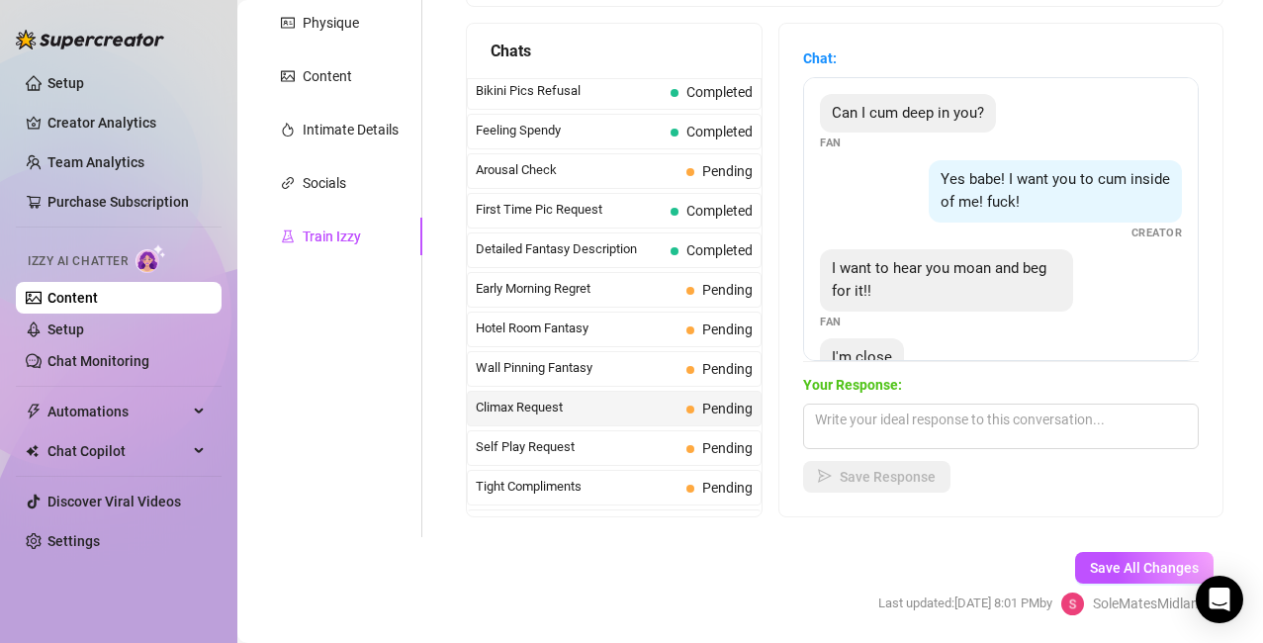
scroll to position [60, 0]
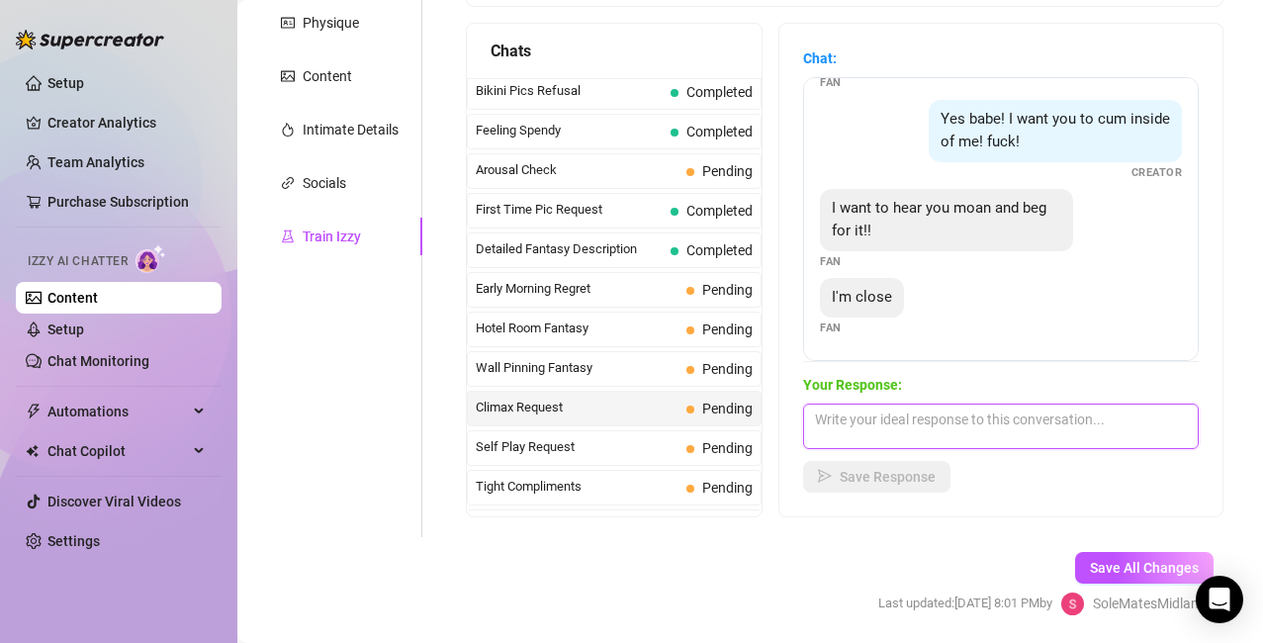
click at [965, 421] on textarea at bounding box center [1001, 427] width 396 height 46
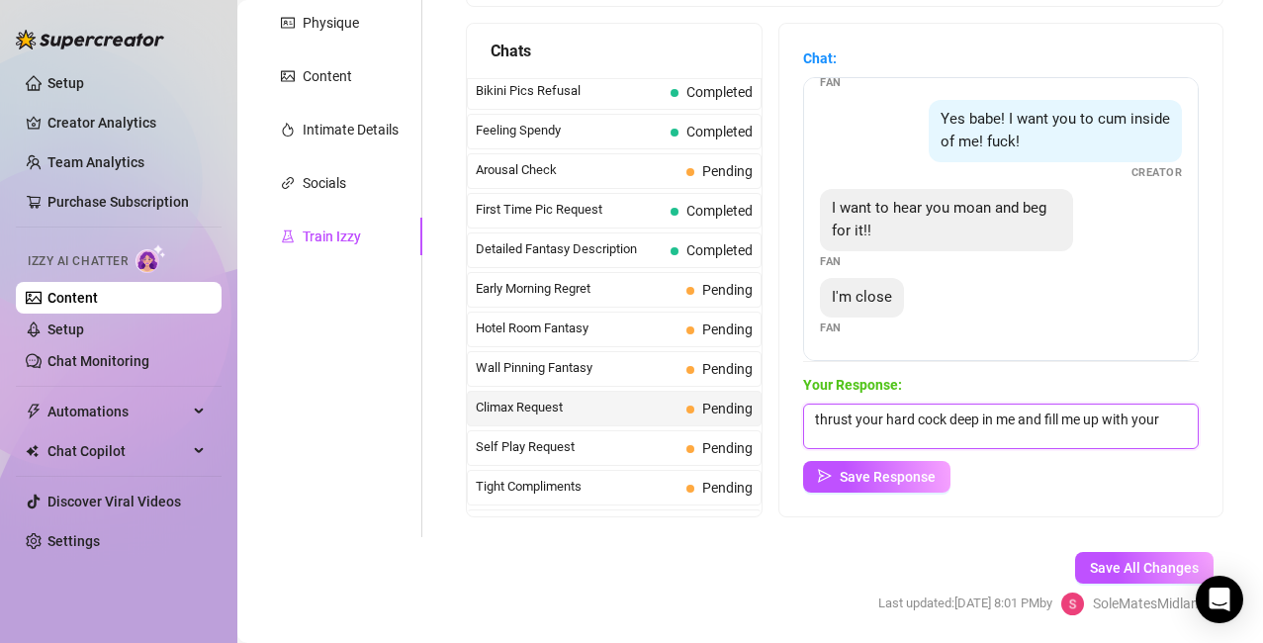
scroll to position [1, 0]
click at [927, 469] on span "Save Response" at bounding box center [888, 477] width 96 height 16
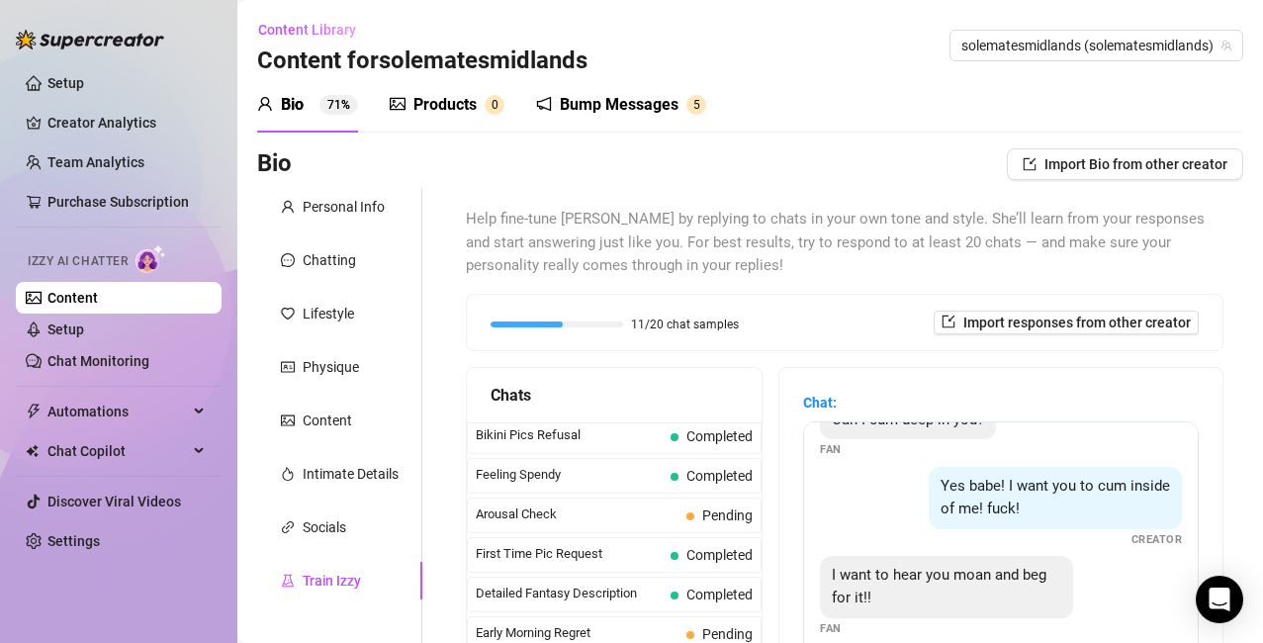
scroll to position [412, 0]
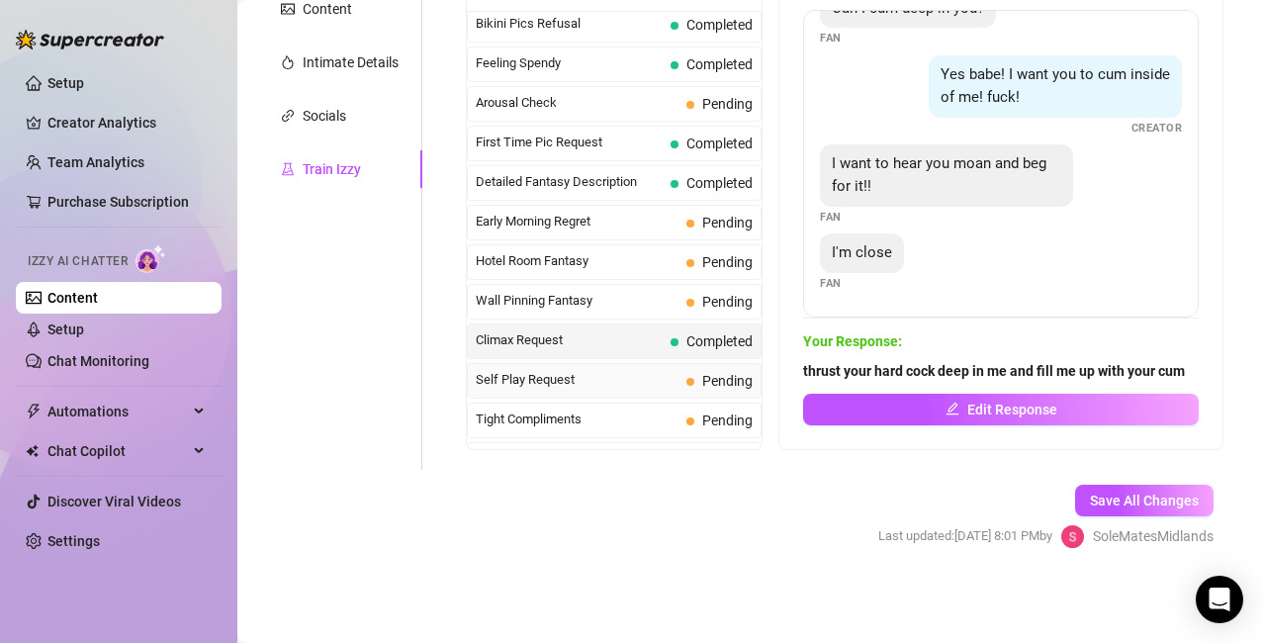
click at [531, 380] on span "Self Play Request" at bounding box center [577, 380] width 203 height 20
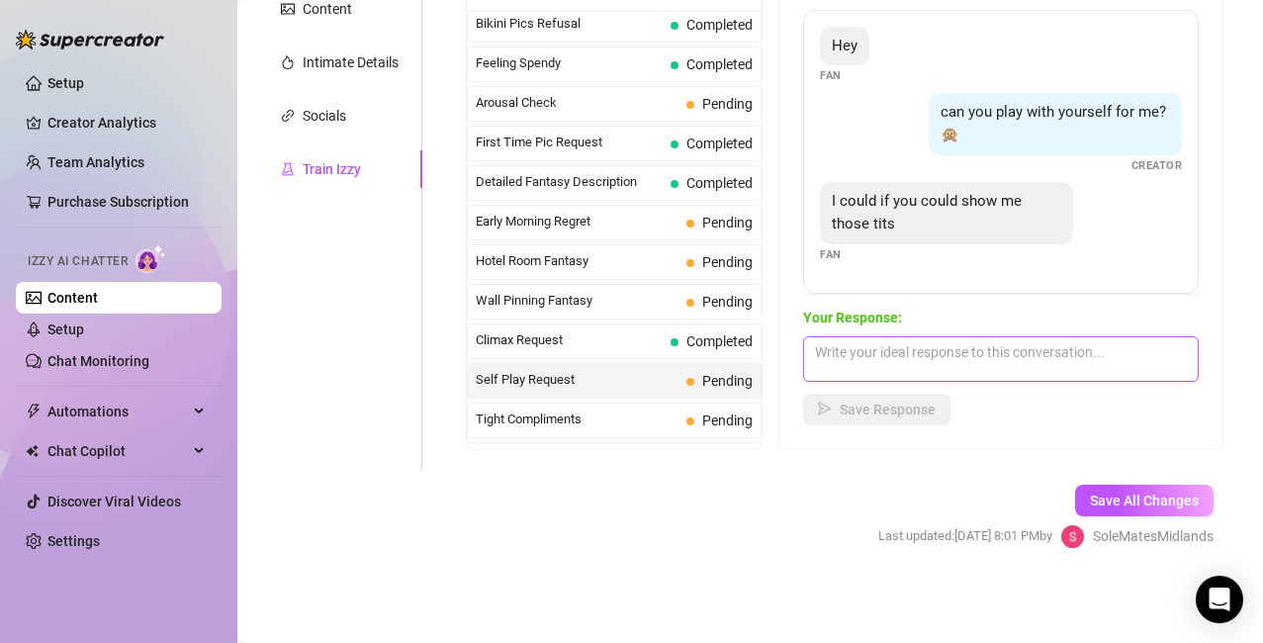
click at [930, 353] on textarea at bounding box center [1001, 359] width 396 height 46
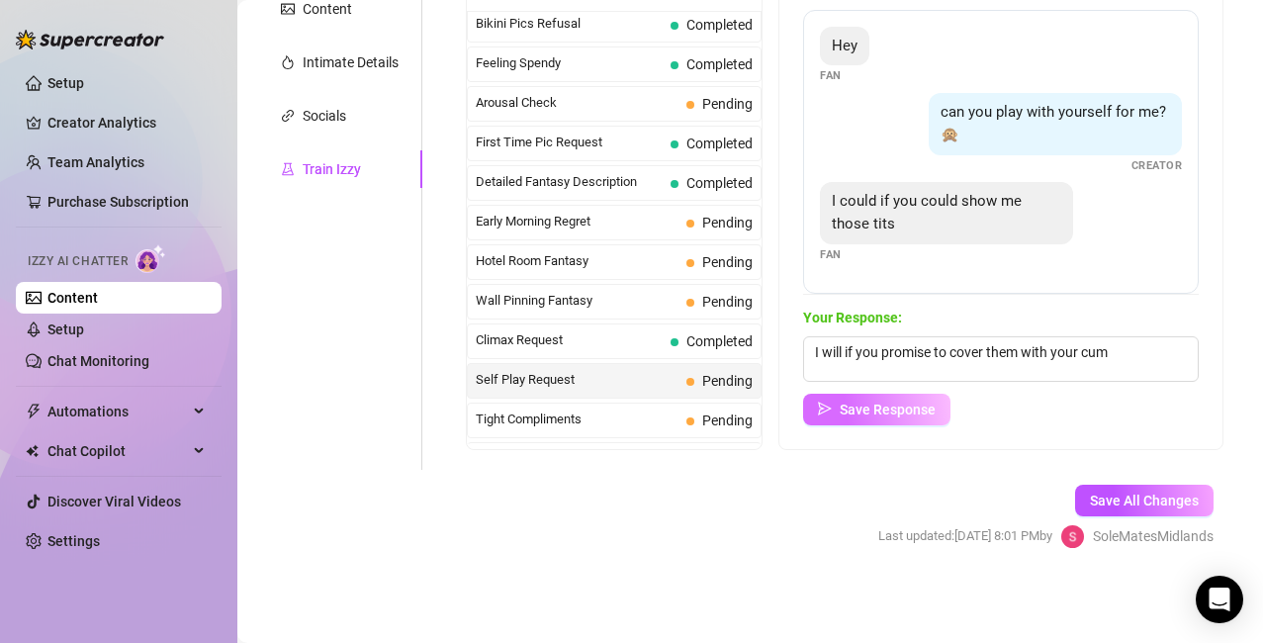
click at [889, 404] on span "Save Response" at bounding box center [888, 410] width 96 height 16
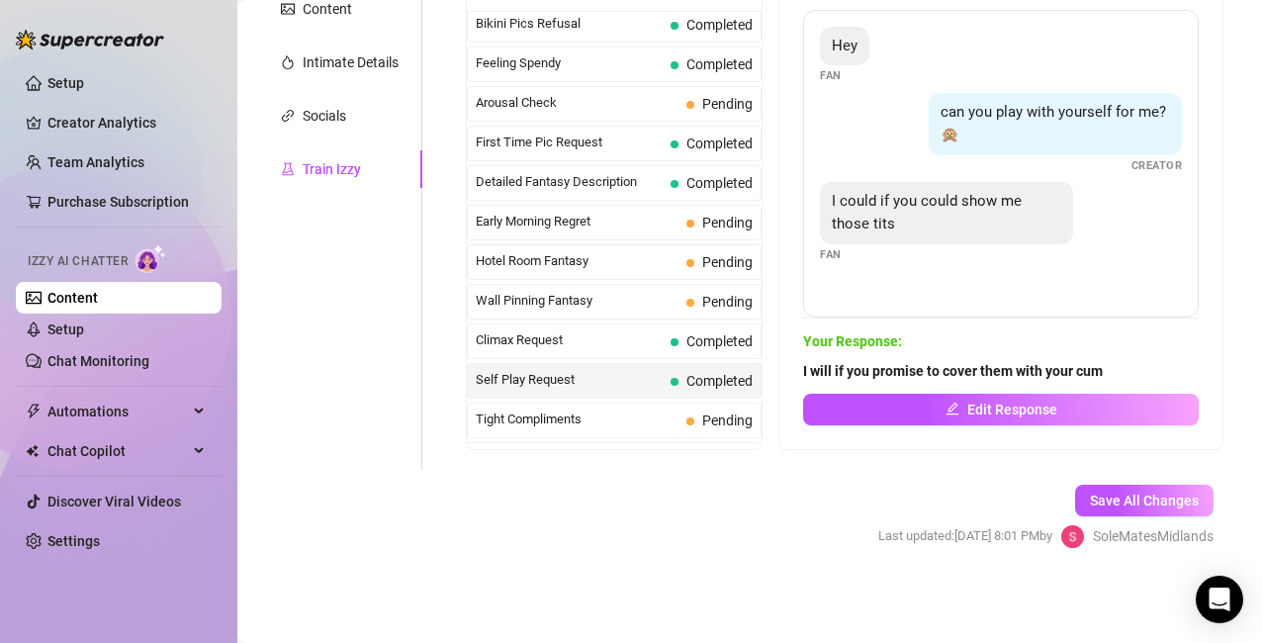
scroll to position [864, 0]
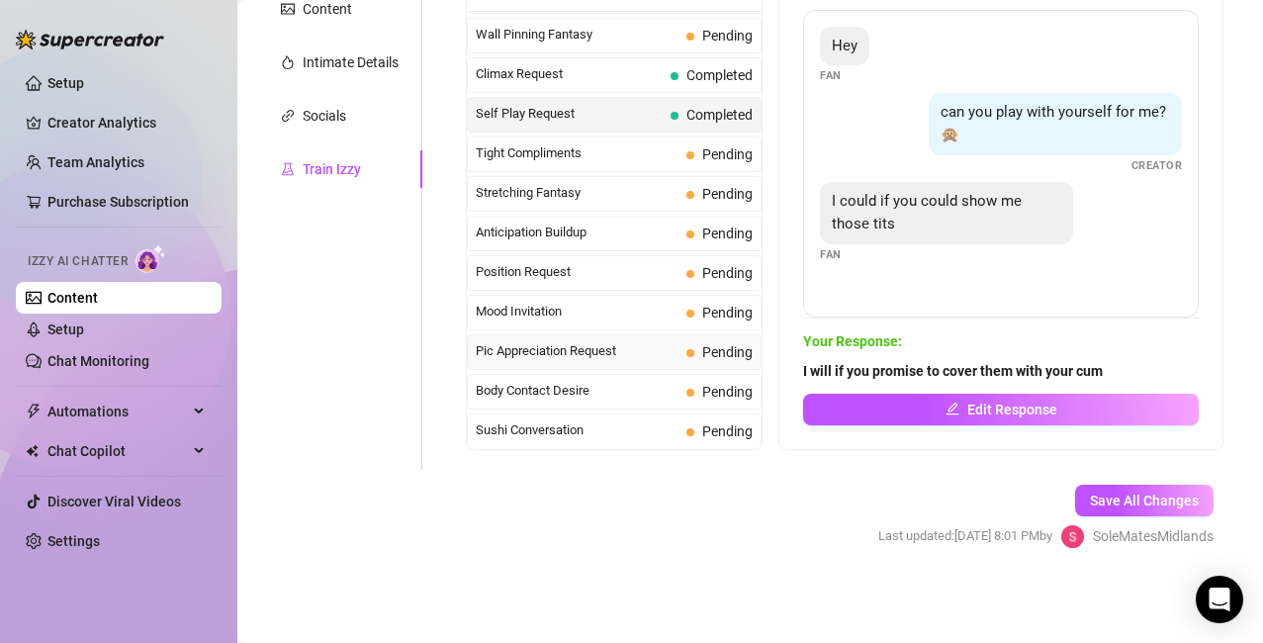
click at [523, 343] on span "Pic Appreciation Request" at bounding box center [577, 351] width 203 height 20
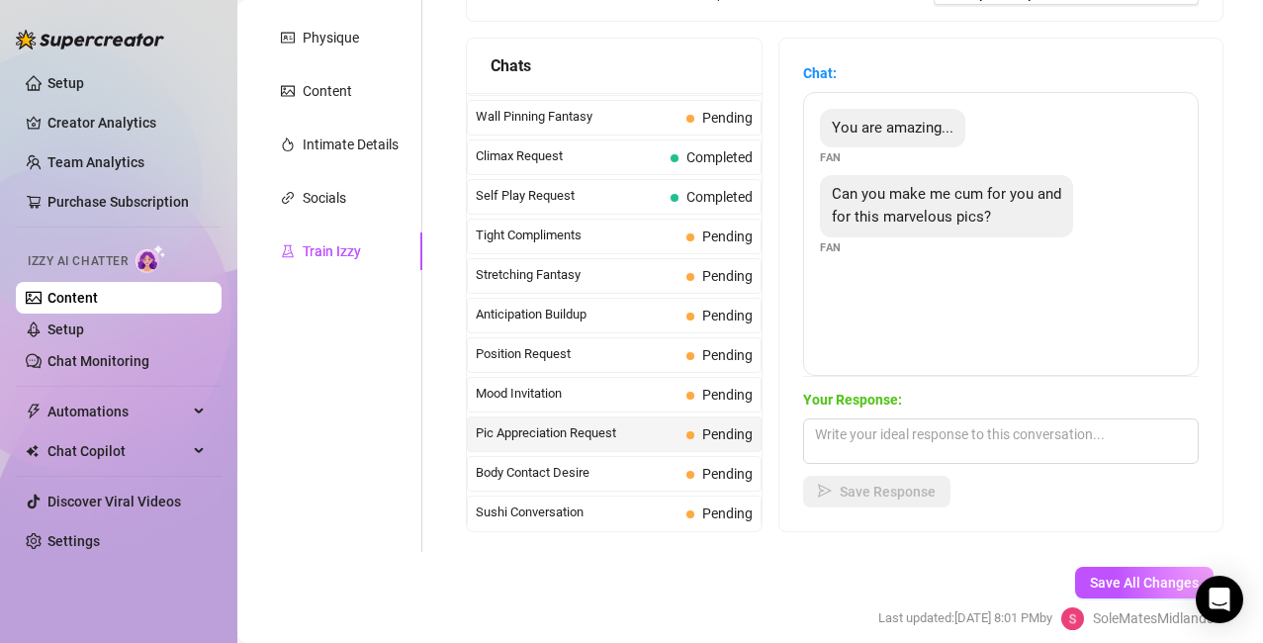
scroll to position [412, 0]
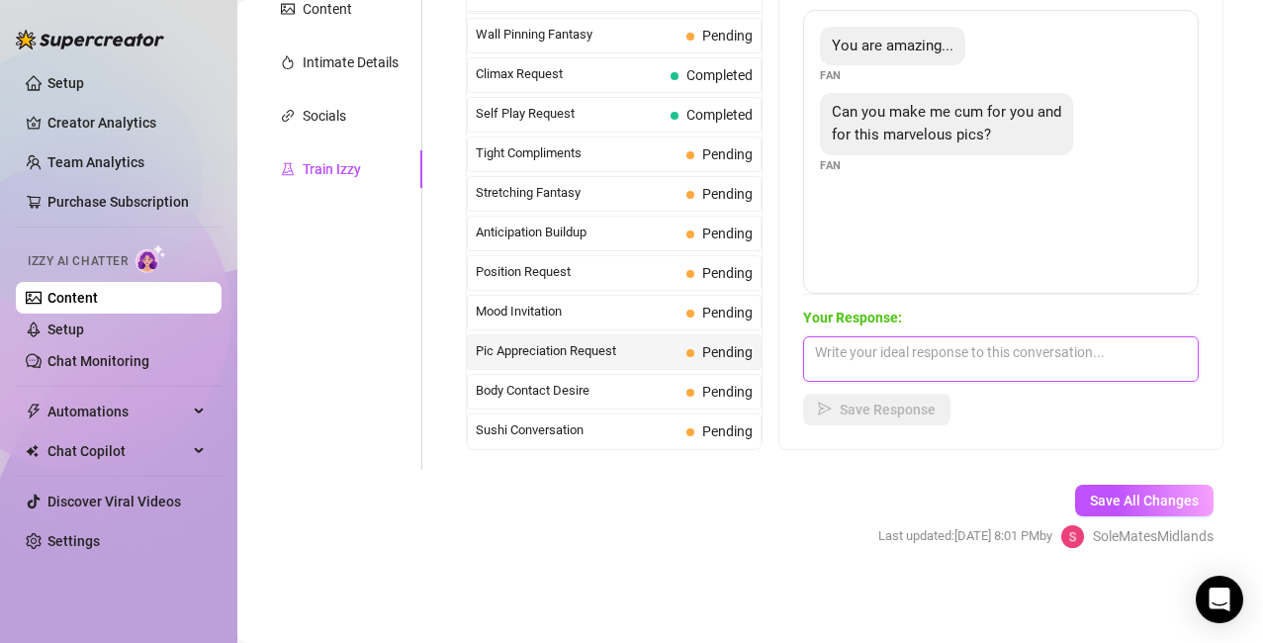
click at [887, 372] on textarea at bounding box center [1001, 359] width 396 height 46
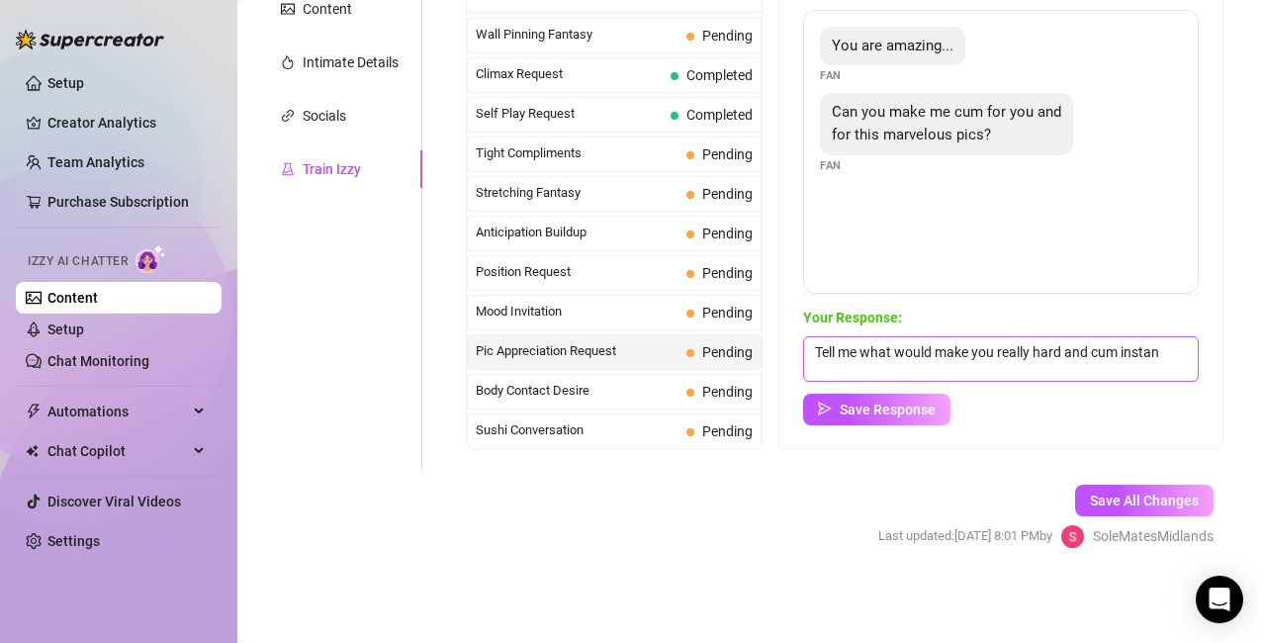
scroll to position [1, 0]
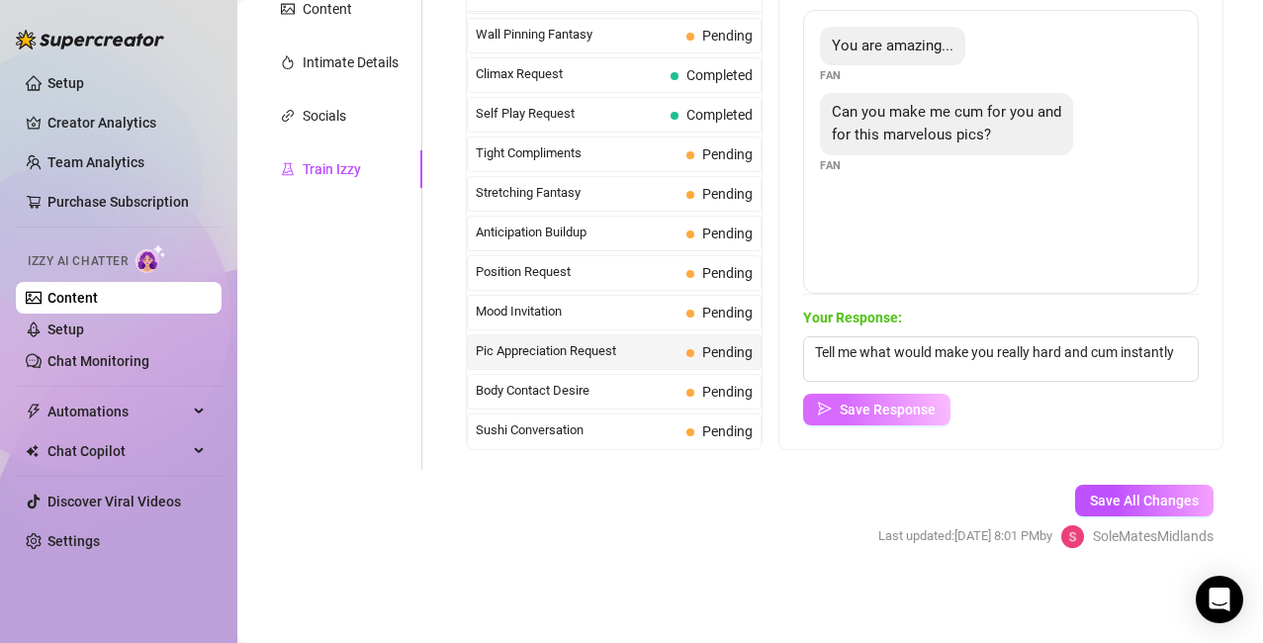
click at [875, 406] on span "Save Response" at bounding box center [888, 410] width 96 height 16
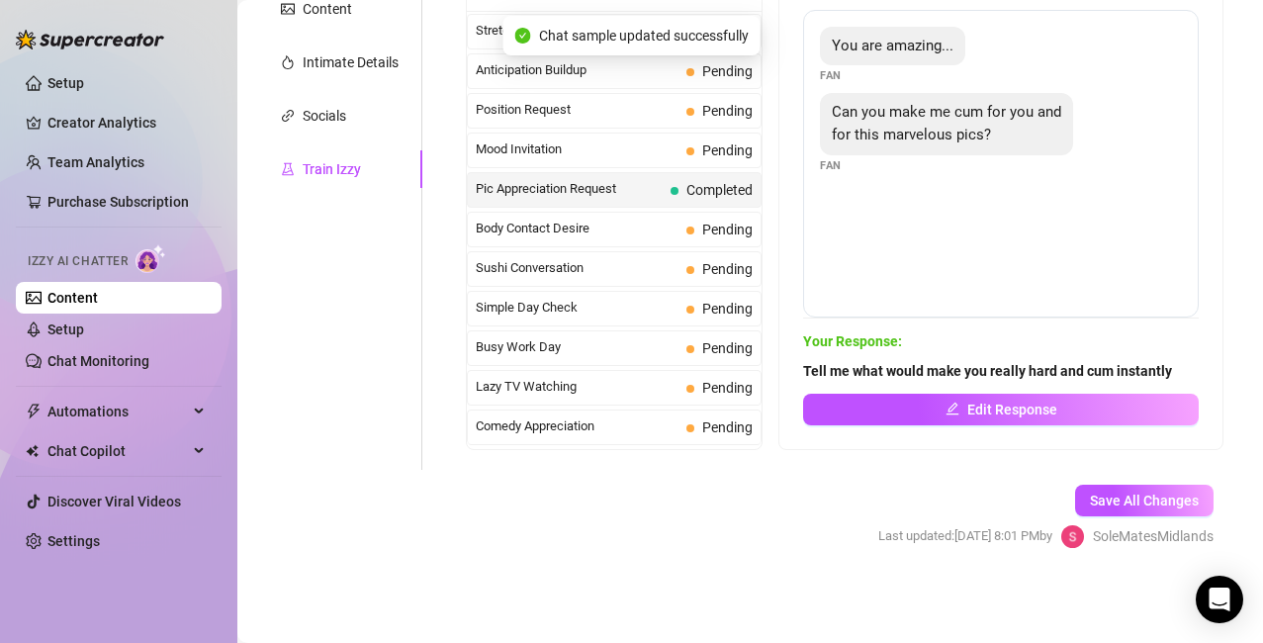
scroll to position [1032, 0]
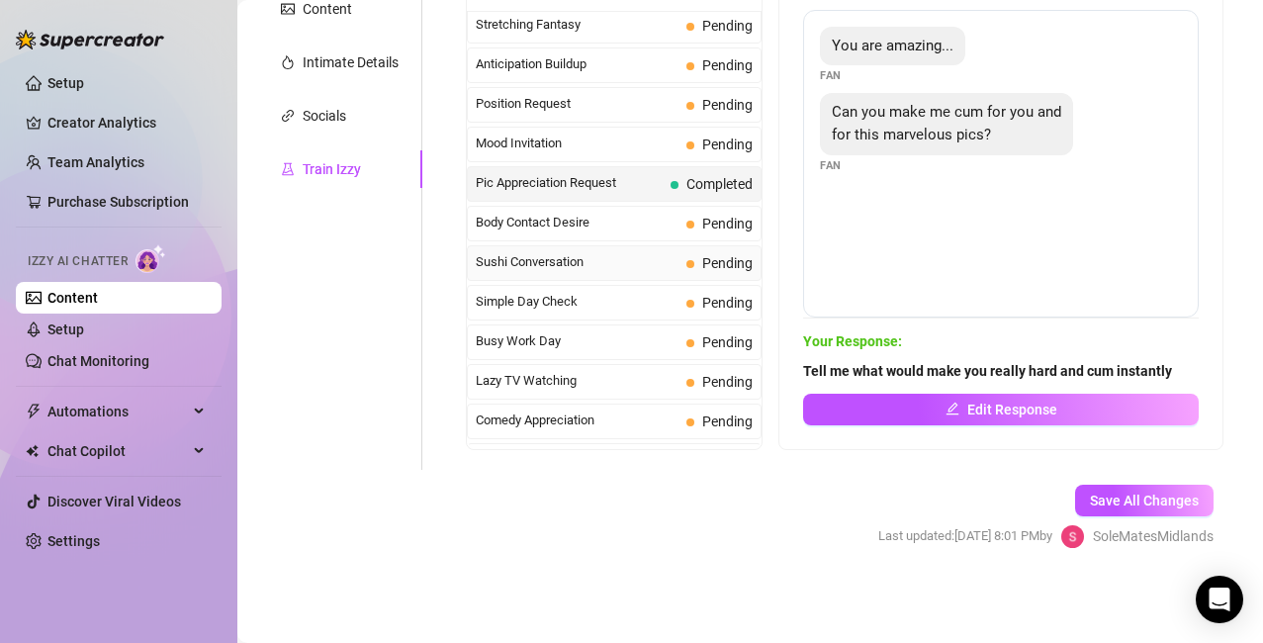
click at [553, 258] on span "Sushi Conversation" at bounding box center [577, 262] width 203 height 20
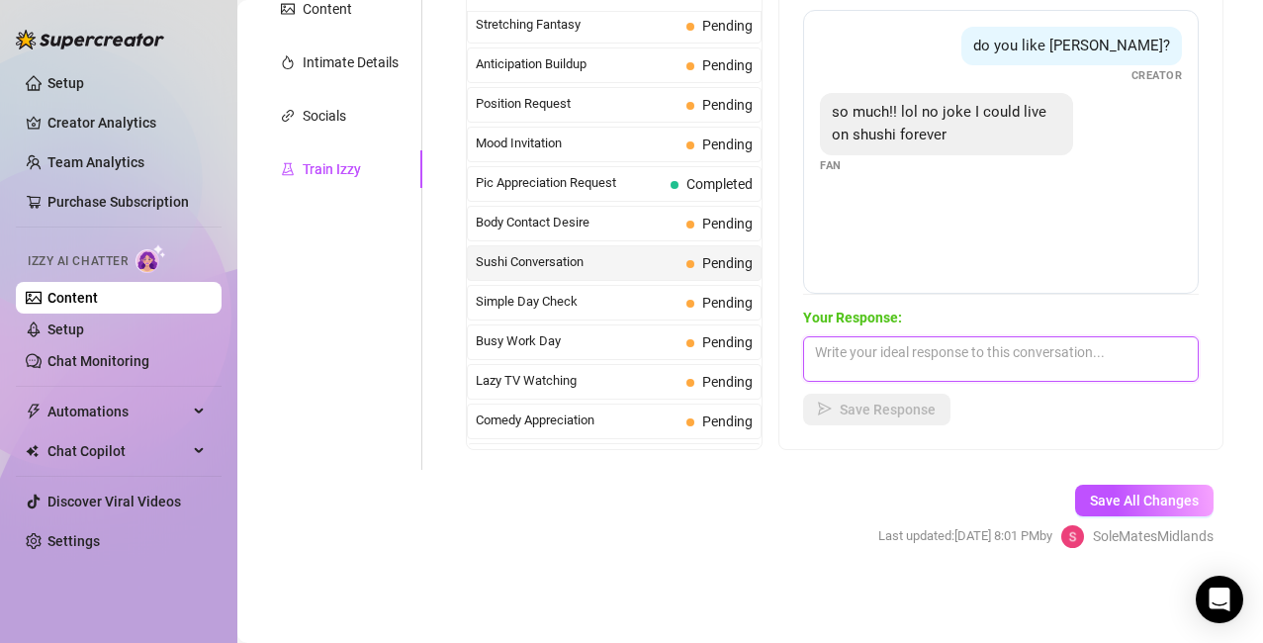
click at [862, 356] on textarea at bounding box center [1001, 359] width 396 height 46
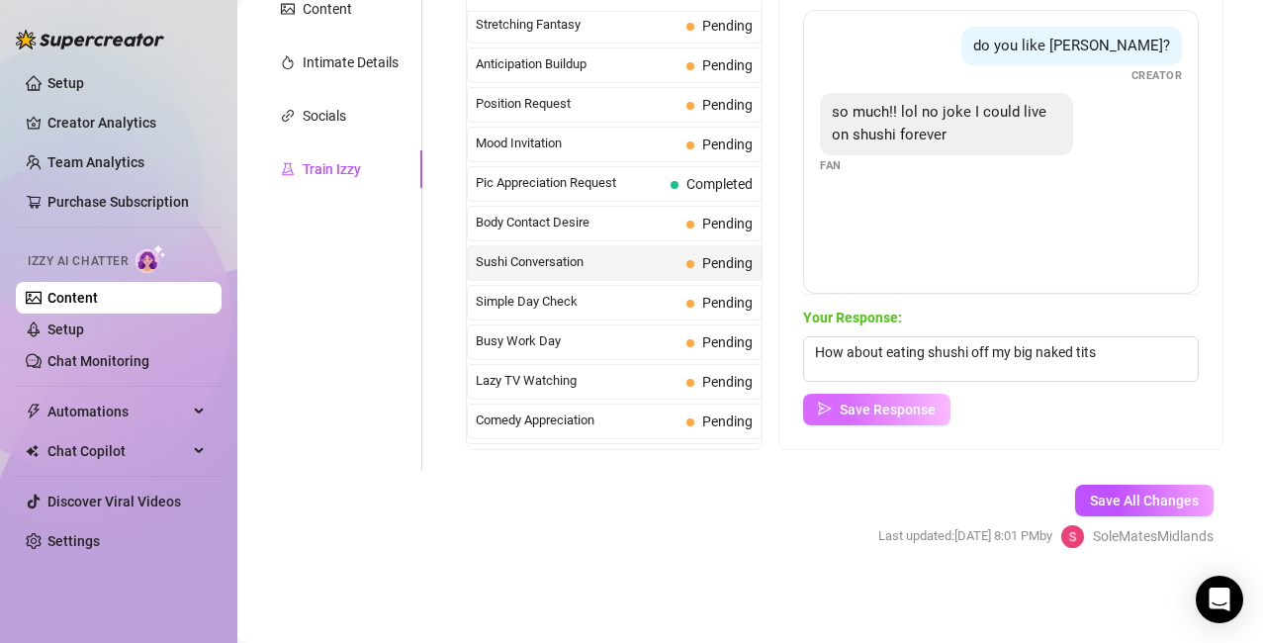
click at [905, 405] on span "Save Response" at bounding box center [888, 410] width 96 height 16
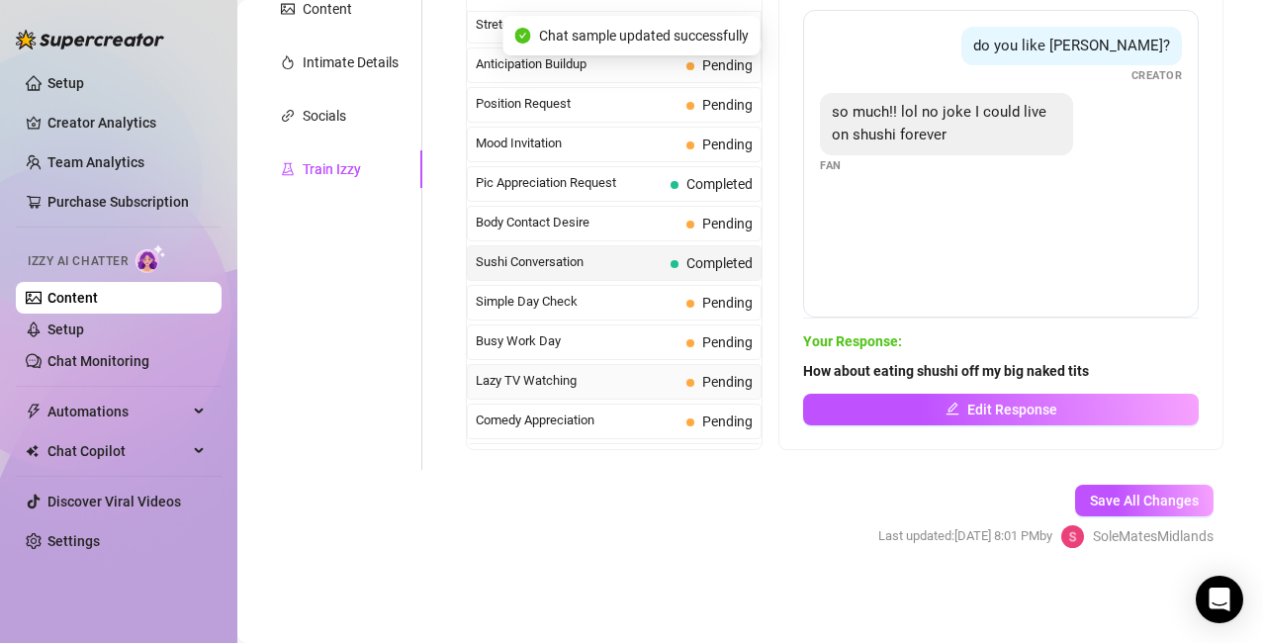
click at [536, 377] on span "Lazy TV Watching" at bounding box center [577, 381] width 203 height 20
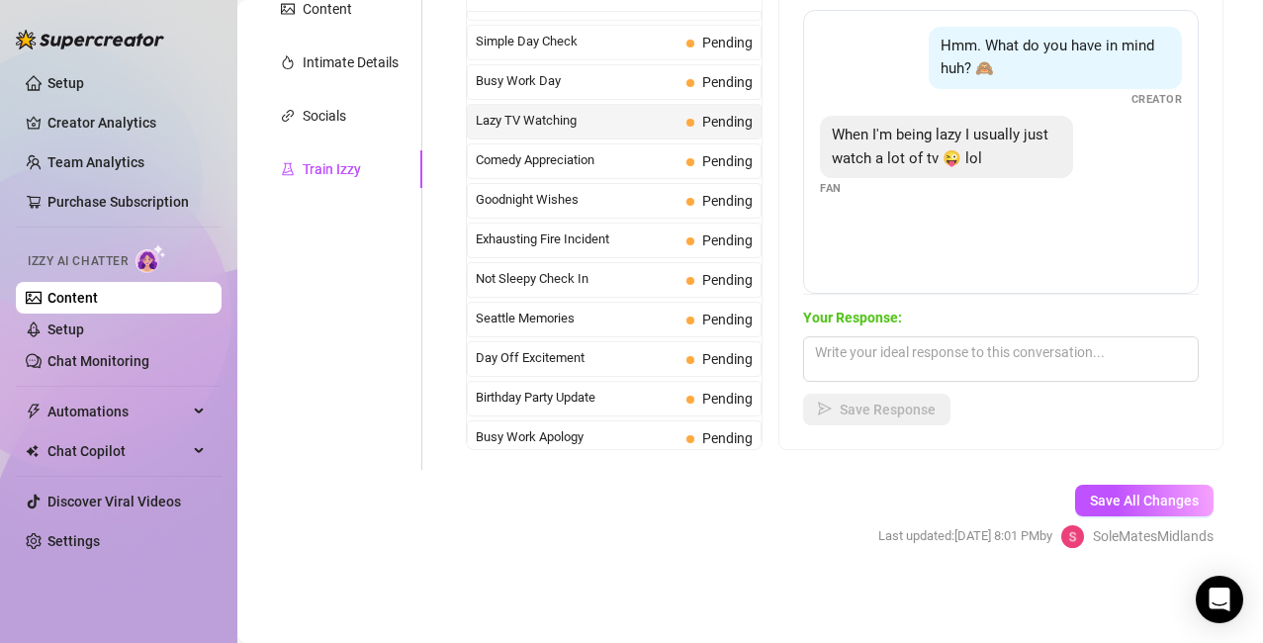
scroll to position [1304, 0]
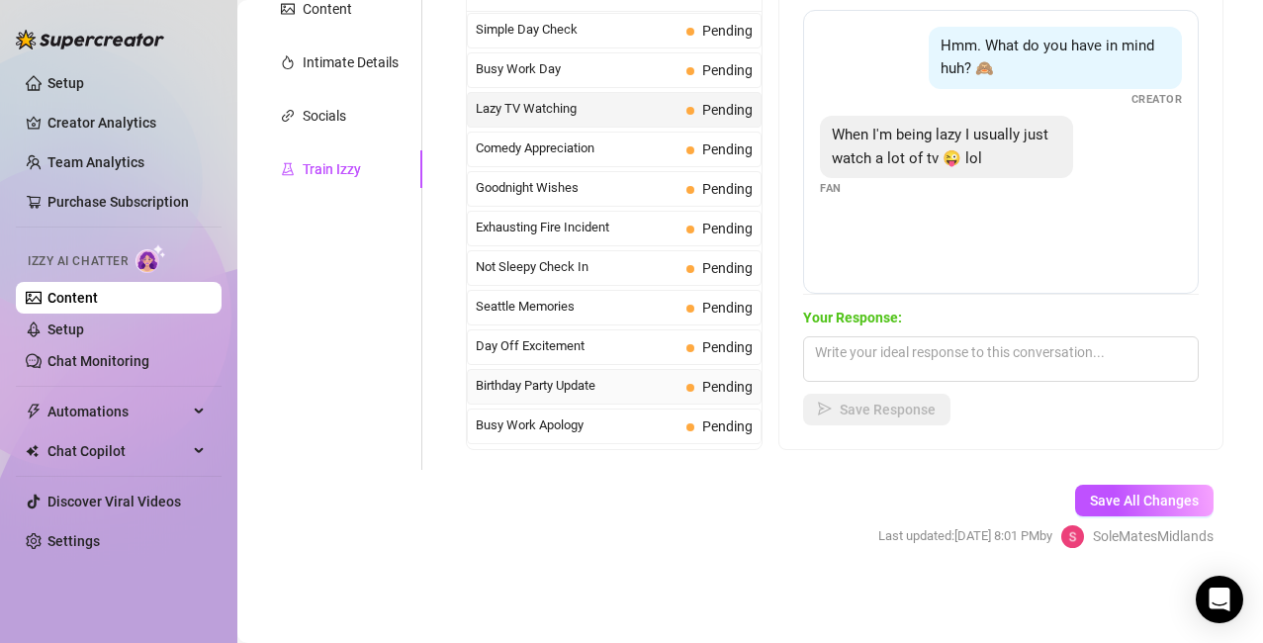
click at [604, 394] on span "Birthday Party Update" at bounding box center [577, 386] width 203 height 20
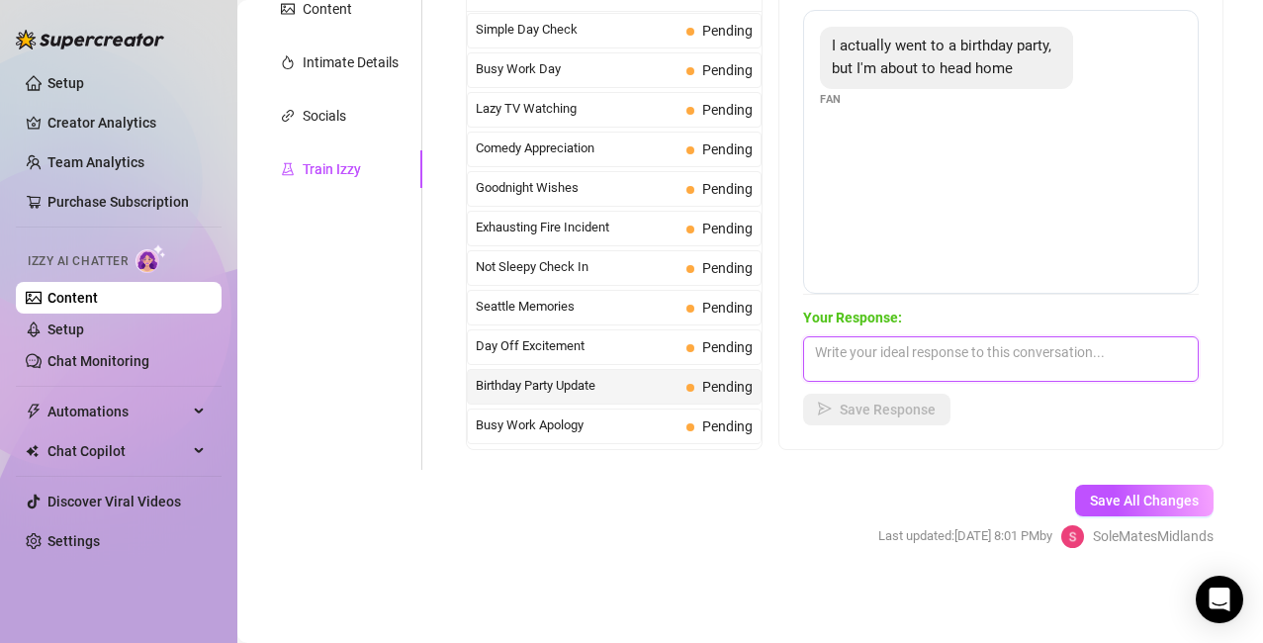
click at [848, 352] on textarea at bounding box center [1001, 359] width 396 height 46
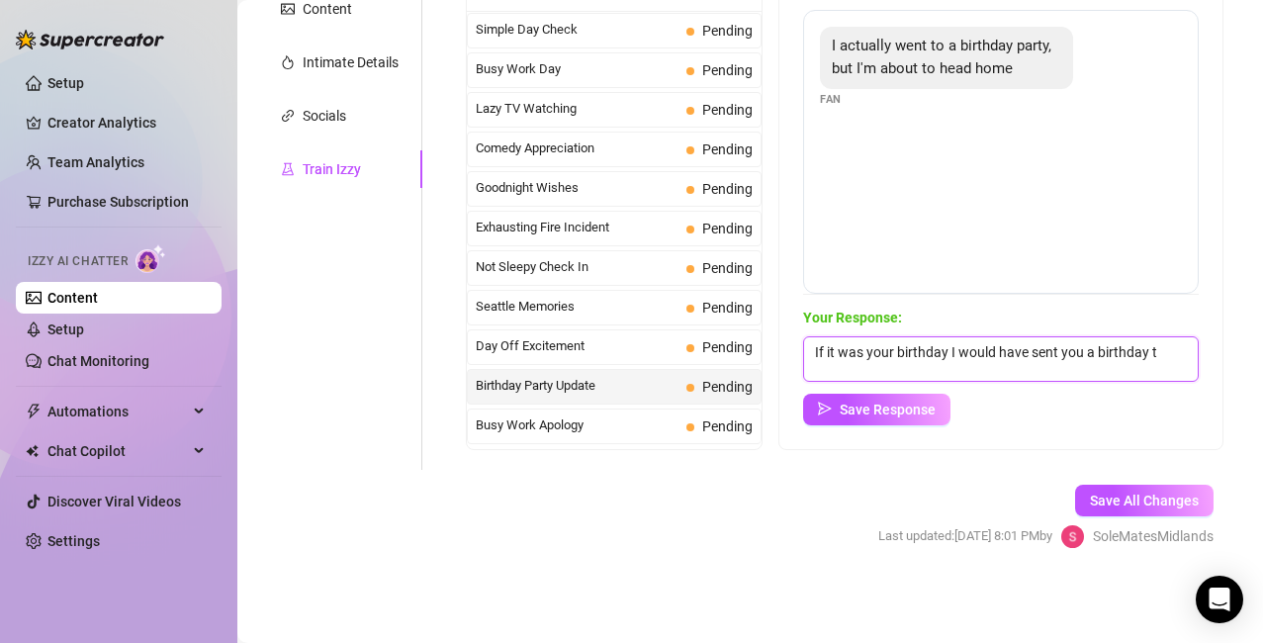
scroll to position [1, 0]
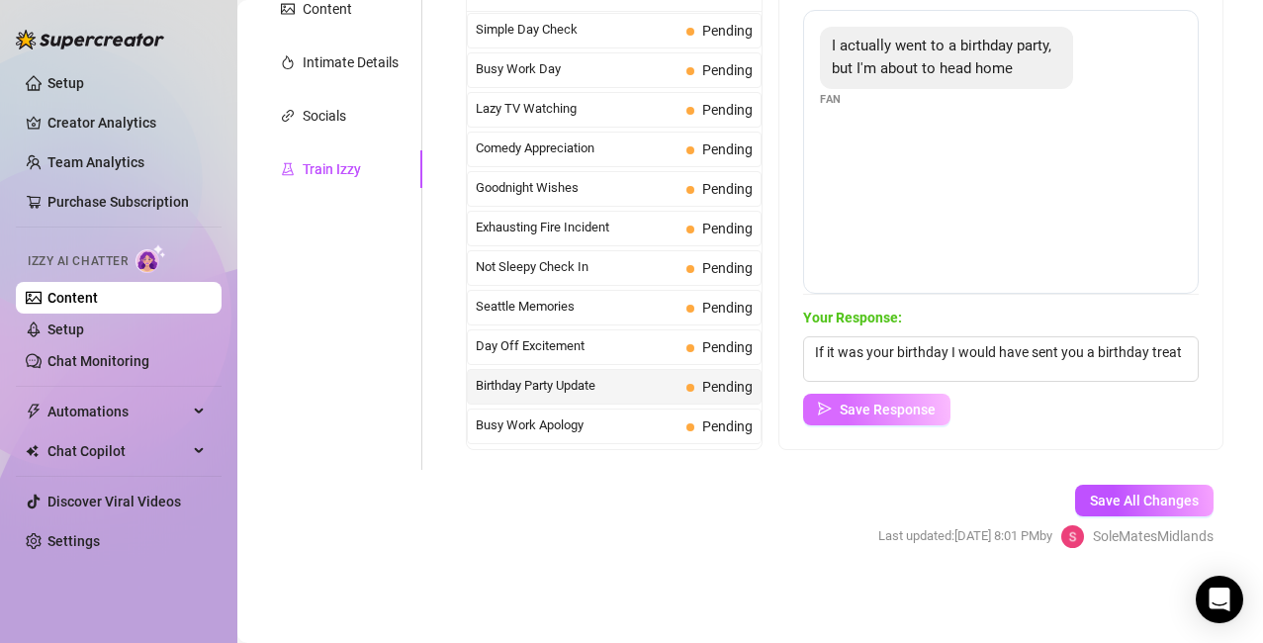
click at [832, 407] on icon "send" at bounding box center [825, 409] width 14 height 14
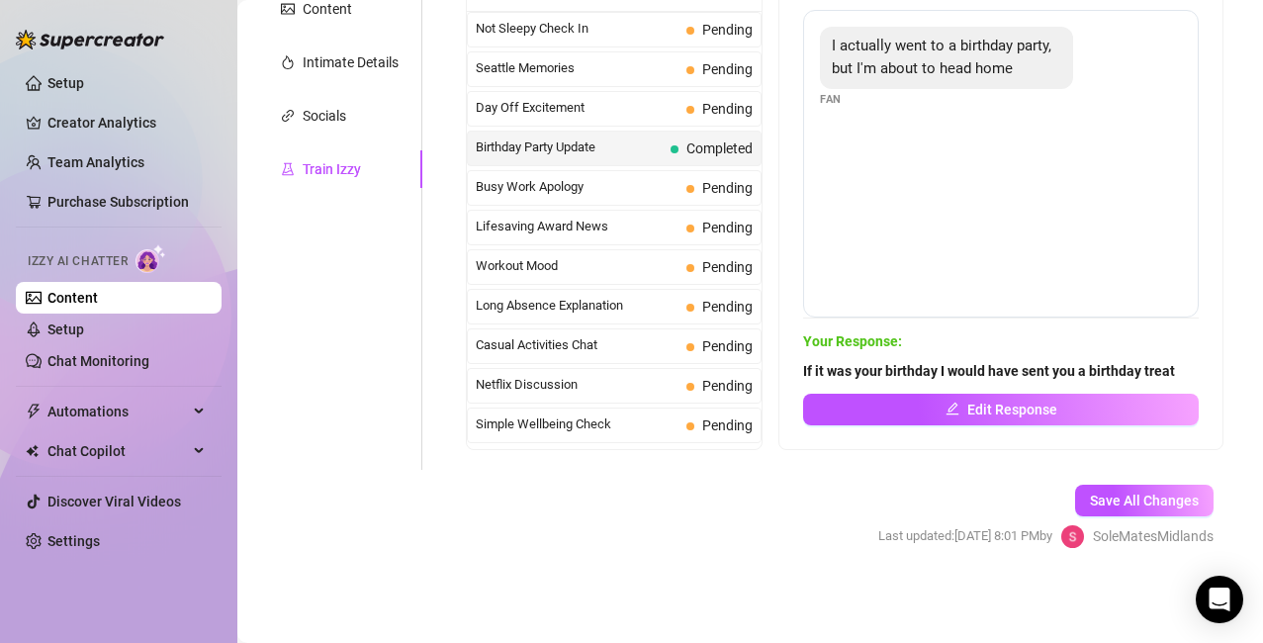
scroll to position [1558, 0]
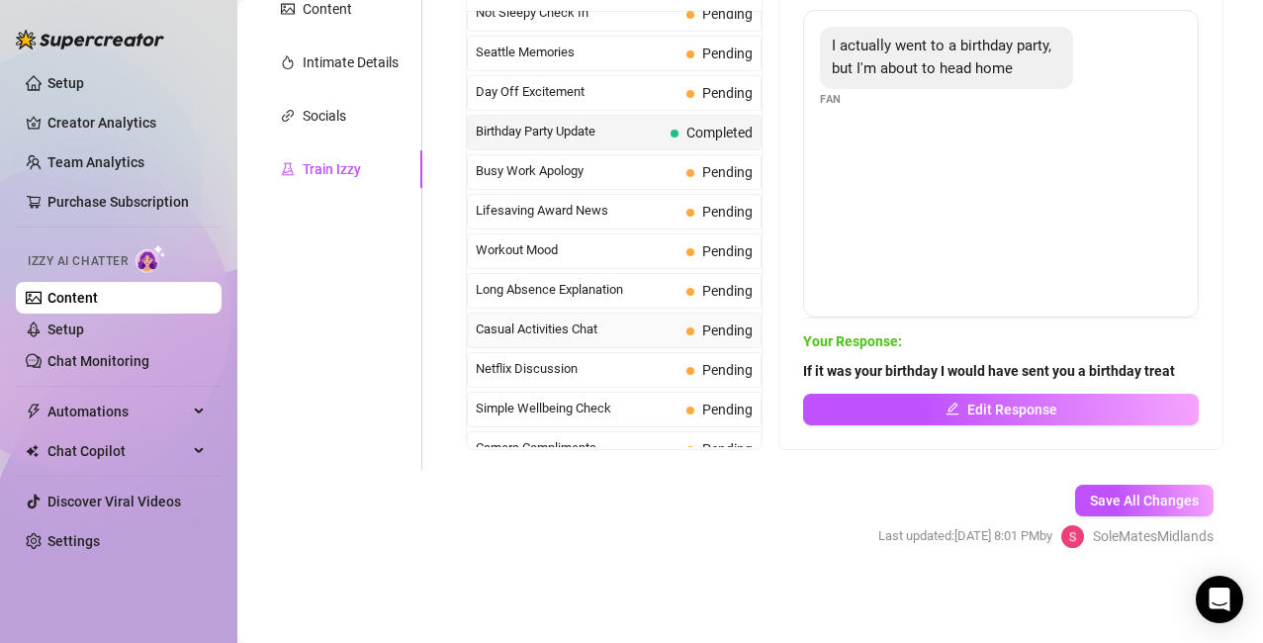
click at [575, 336] on span "Casual Activities Chat" at bounding box center [577, 330] width 203 height 20
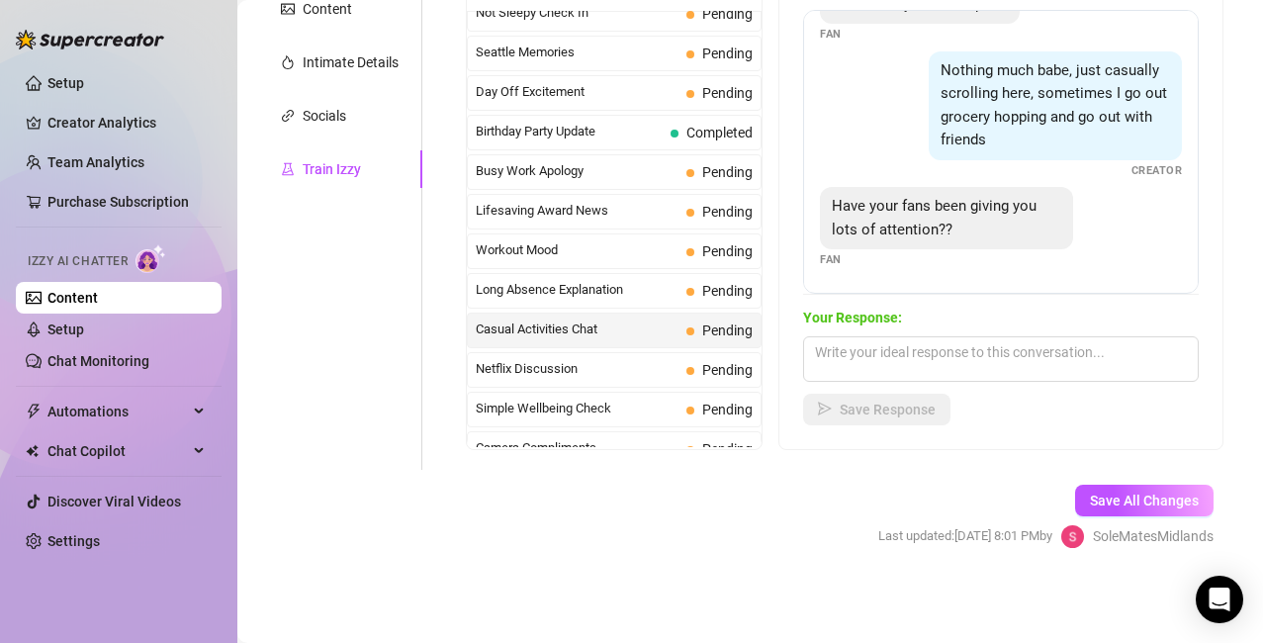
scroll to position [64, 0]
click at [550, 411] on span "Simple Wellbeing Check" at bounding box center [577, 409] width 203 height 20
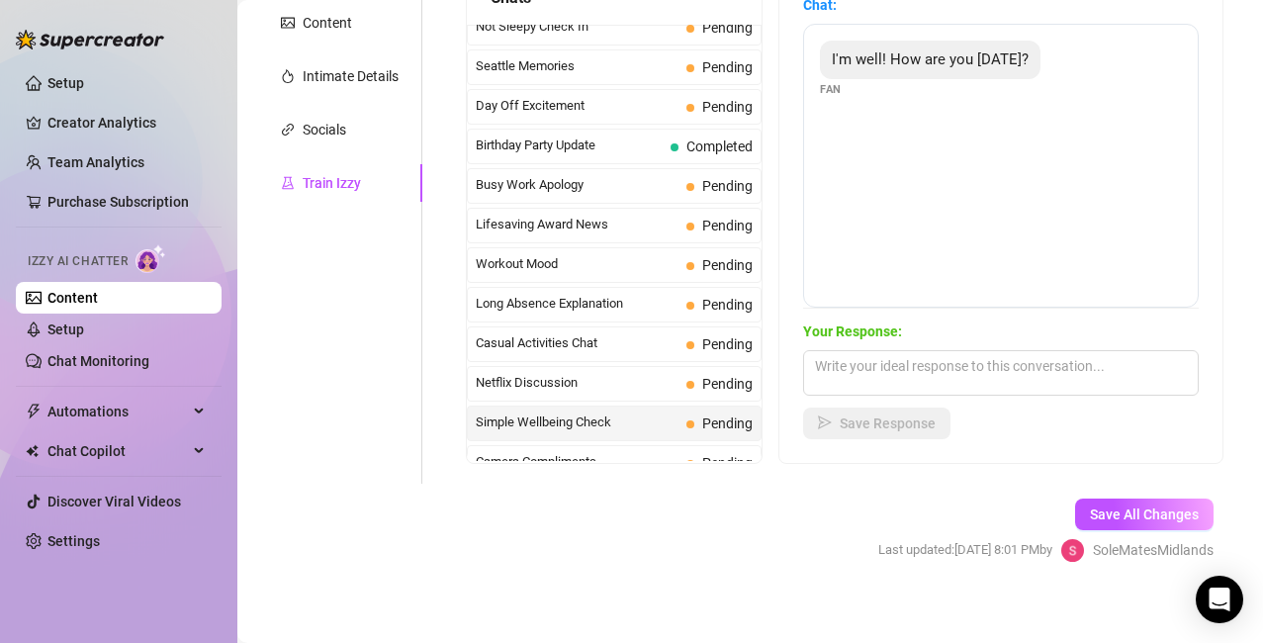
scroll to position [386, 0]
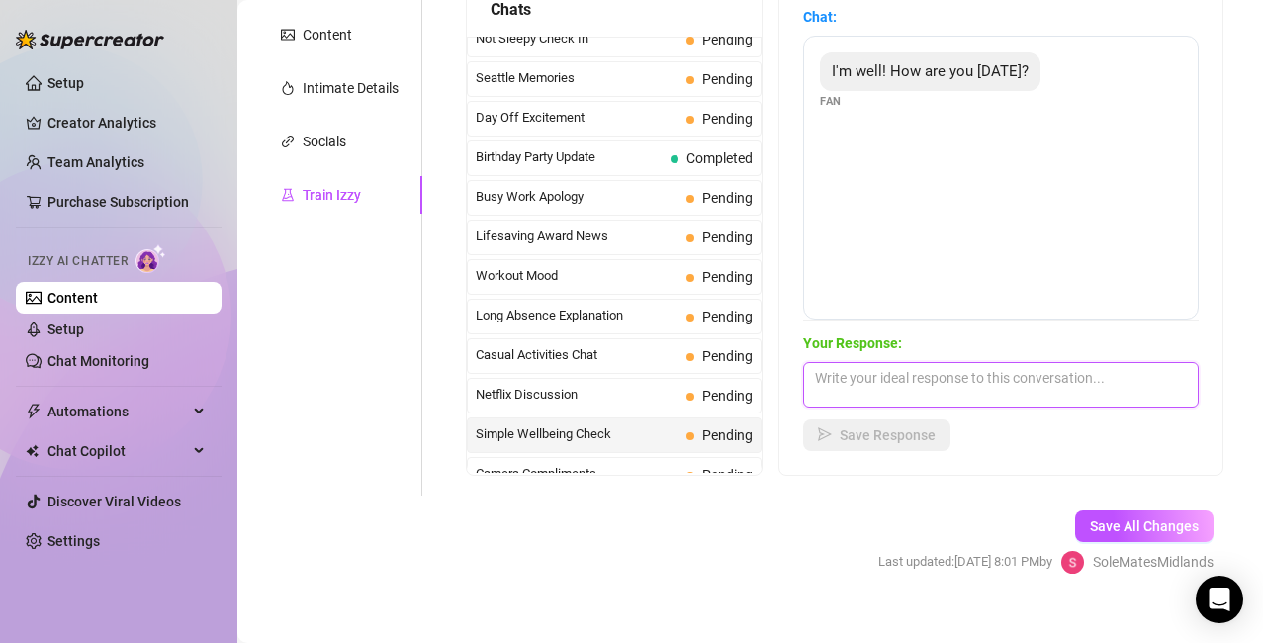
click at [899, 398] on textarea at bounding box center [1001, 385] width 396 height 46
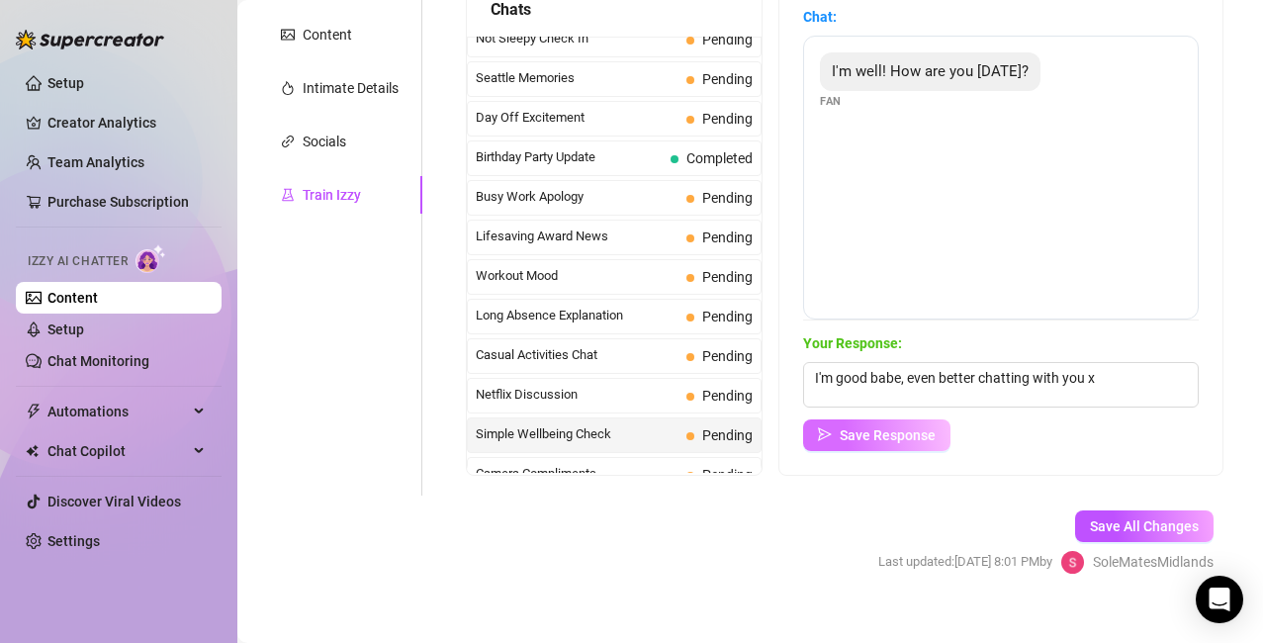
click at [882, 430] on span "Save Response" at bounding box center [888, 435] width 96 height 16
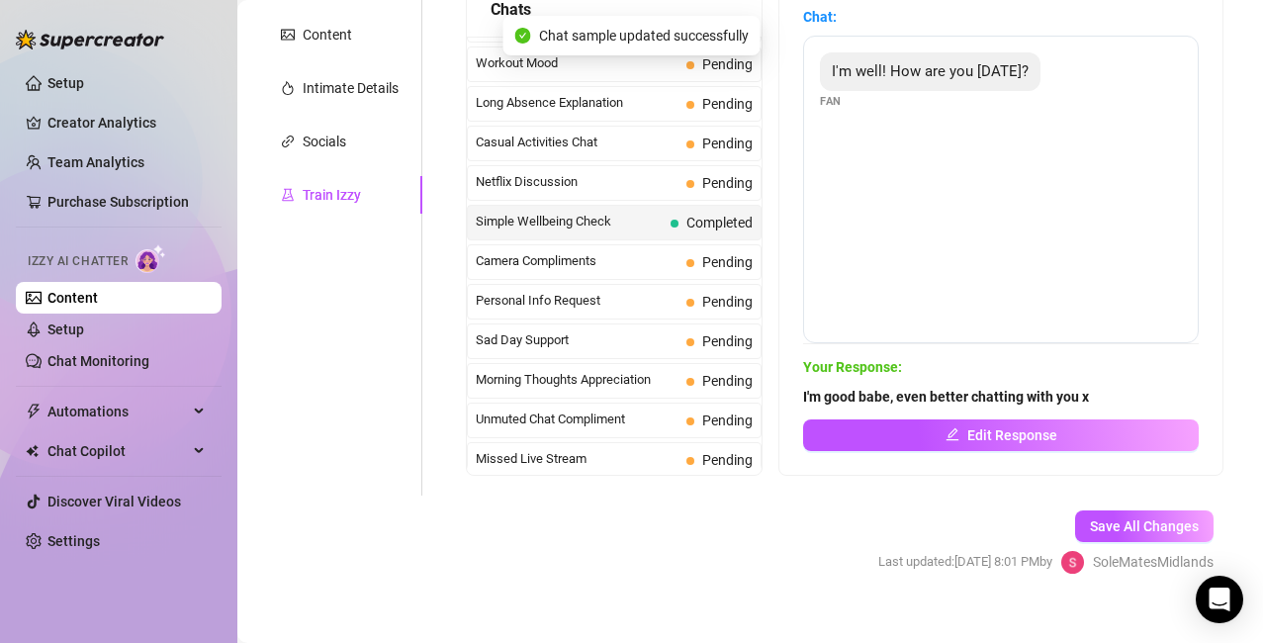
scroll to position [1776, 0]
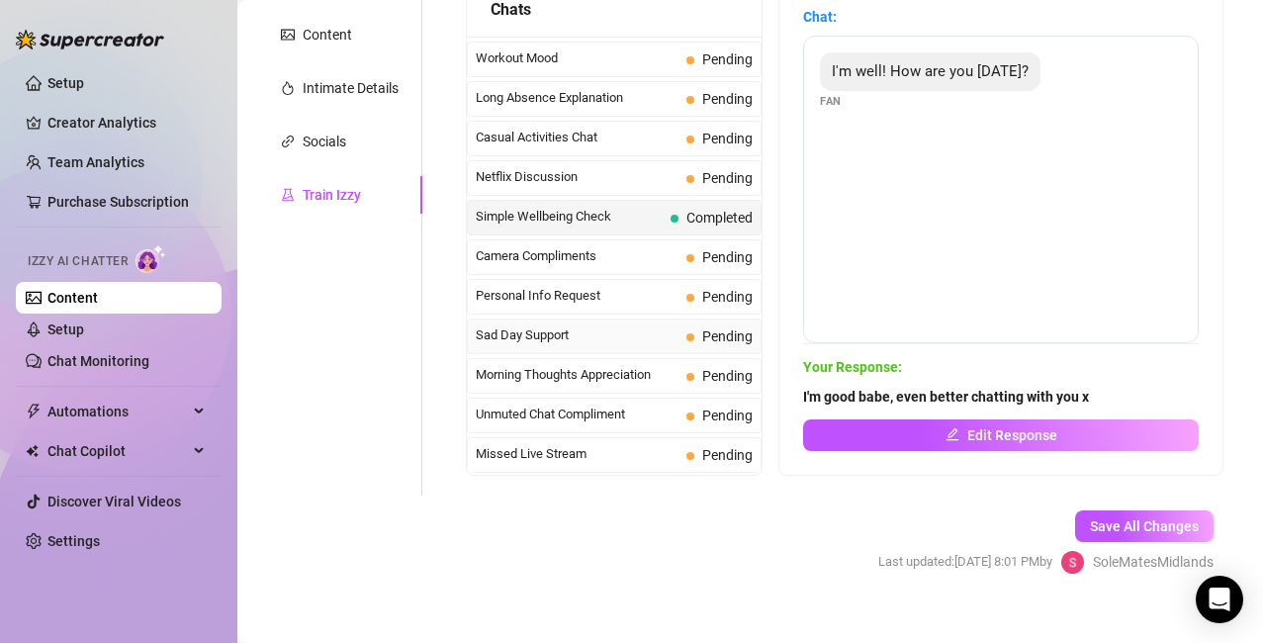
click at [537, 337] on span "Sad Day Support" at bounding box center [577, 335] width 203 height 20
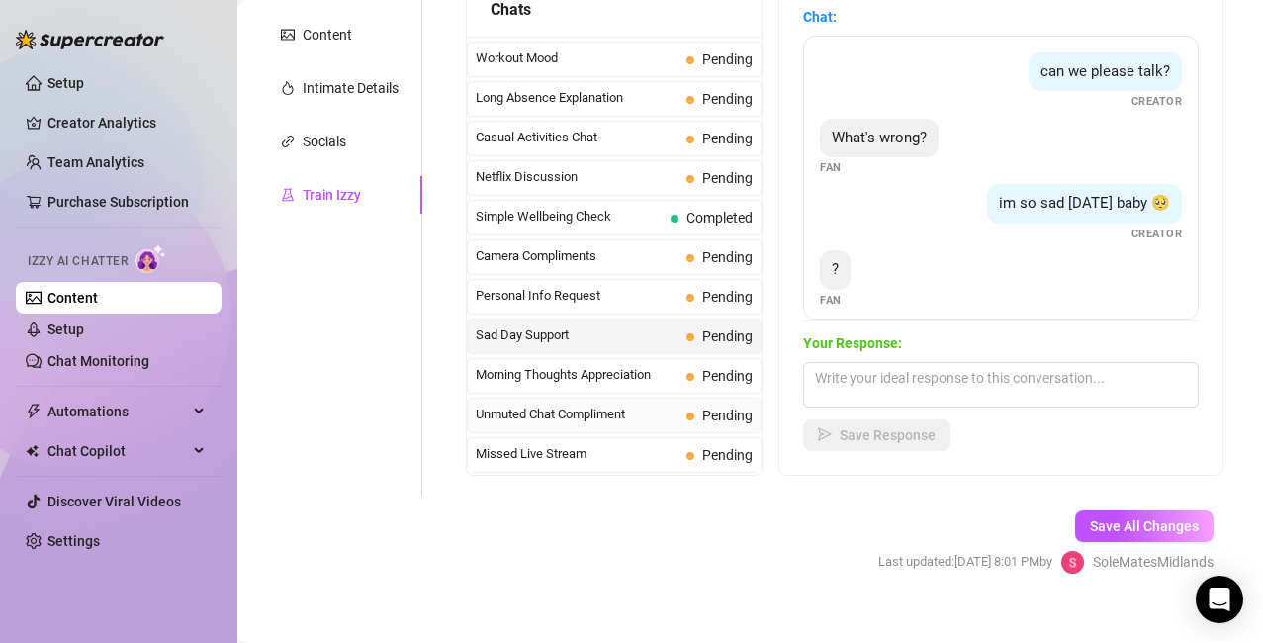
click at [591, 416] on span "Unmuted Chat Compliment" at bounding box center [577, 415] width 203 height 20
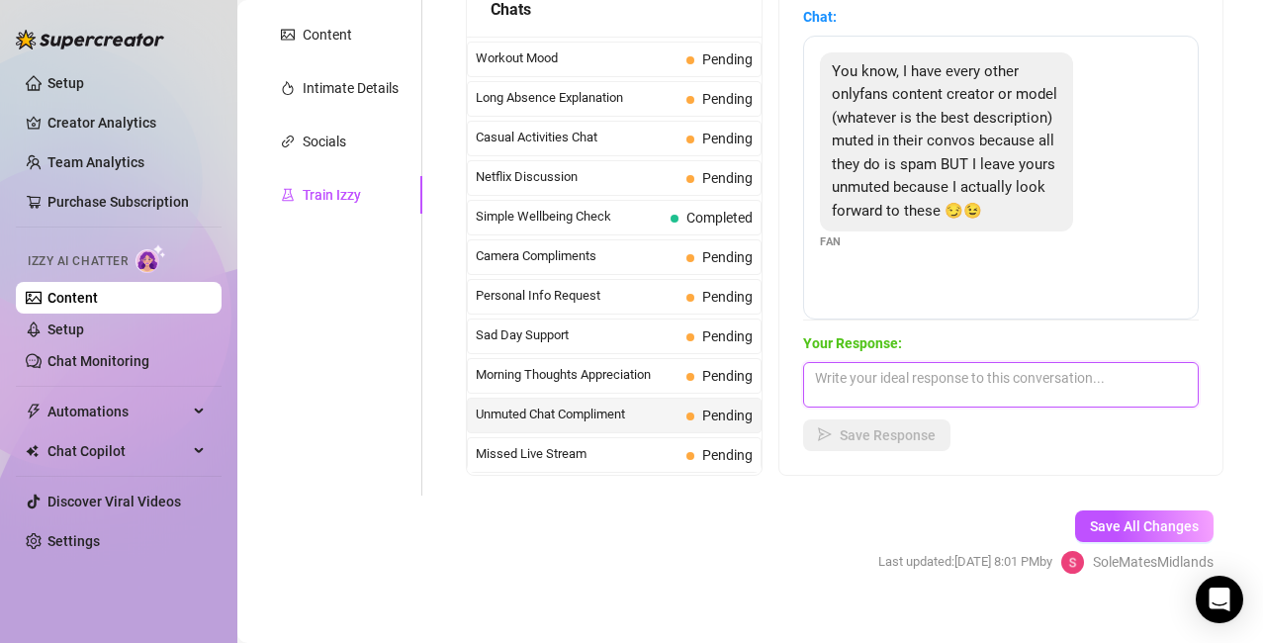
click at [885, 376] on textarea at bounding box center [1001, 385] width 396 height 46
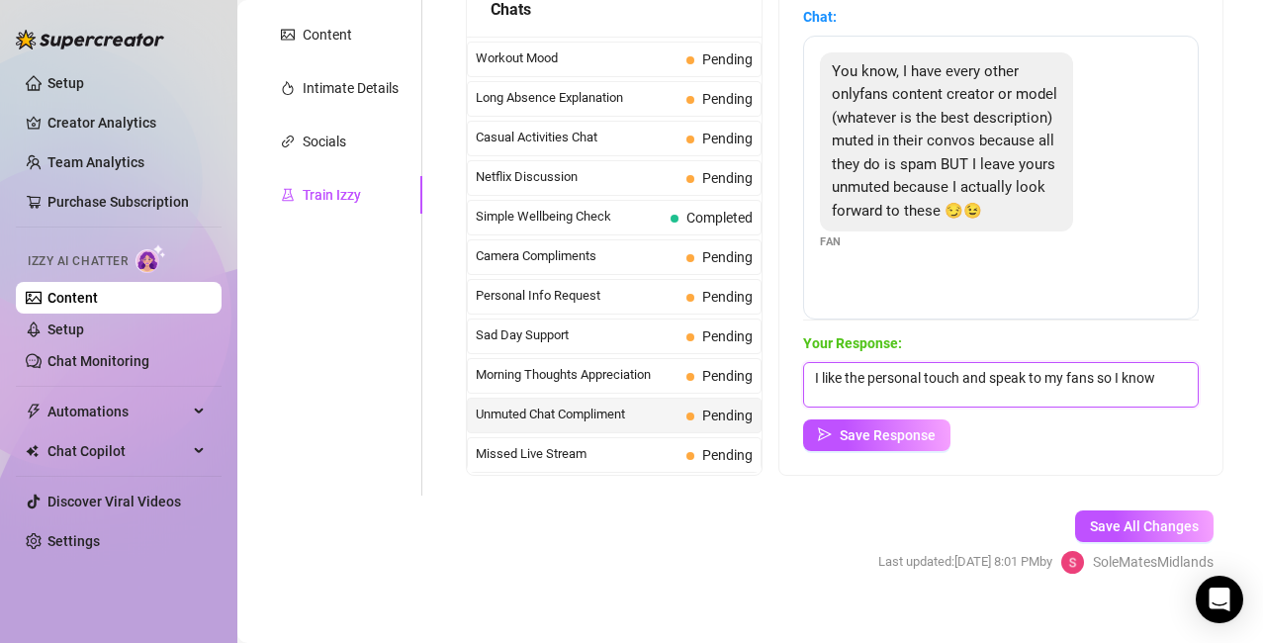
scroll to position [1, 0]
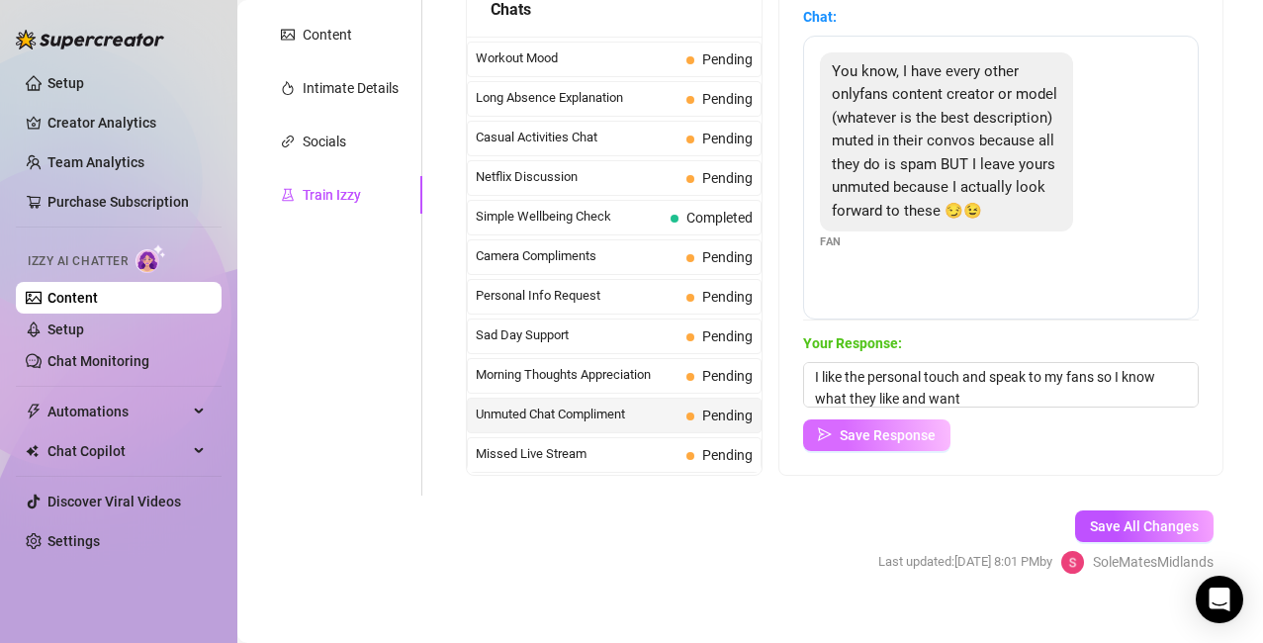
click at [889, 429] on span "Save Response" at bounding box center [888, 435] width 96 height 16
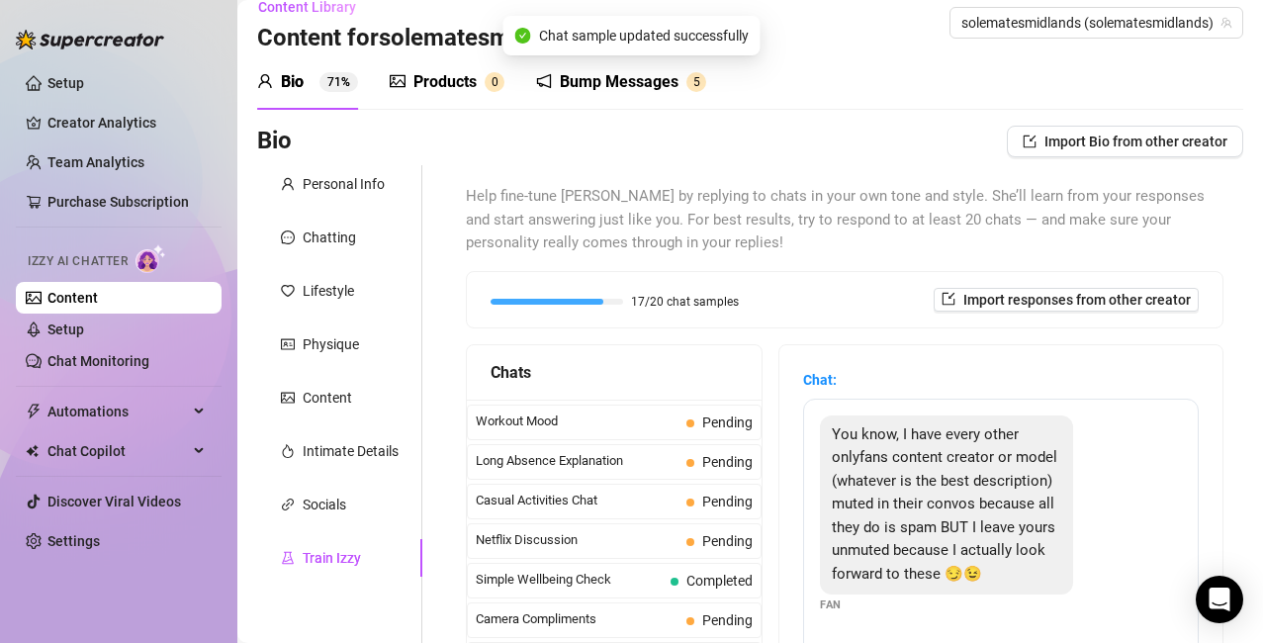
scroll to position [412, 0]
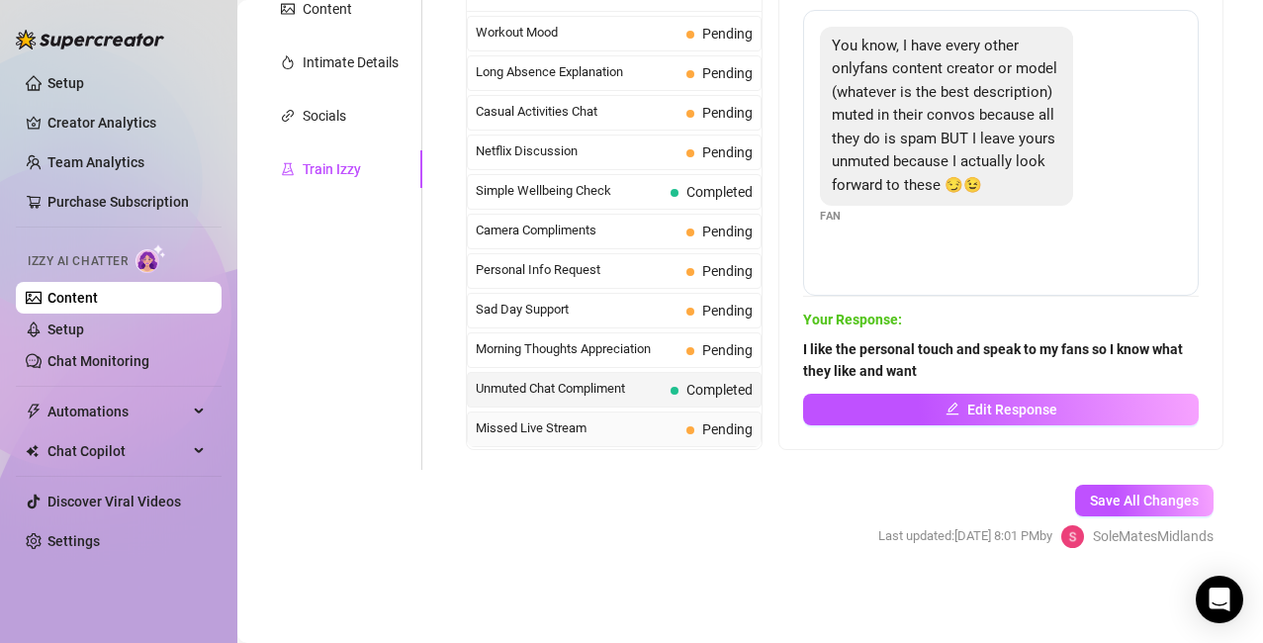
click at [581, 436] on span "Missed Live Stream" at bounding box center [577, 428] width 203 height 20
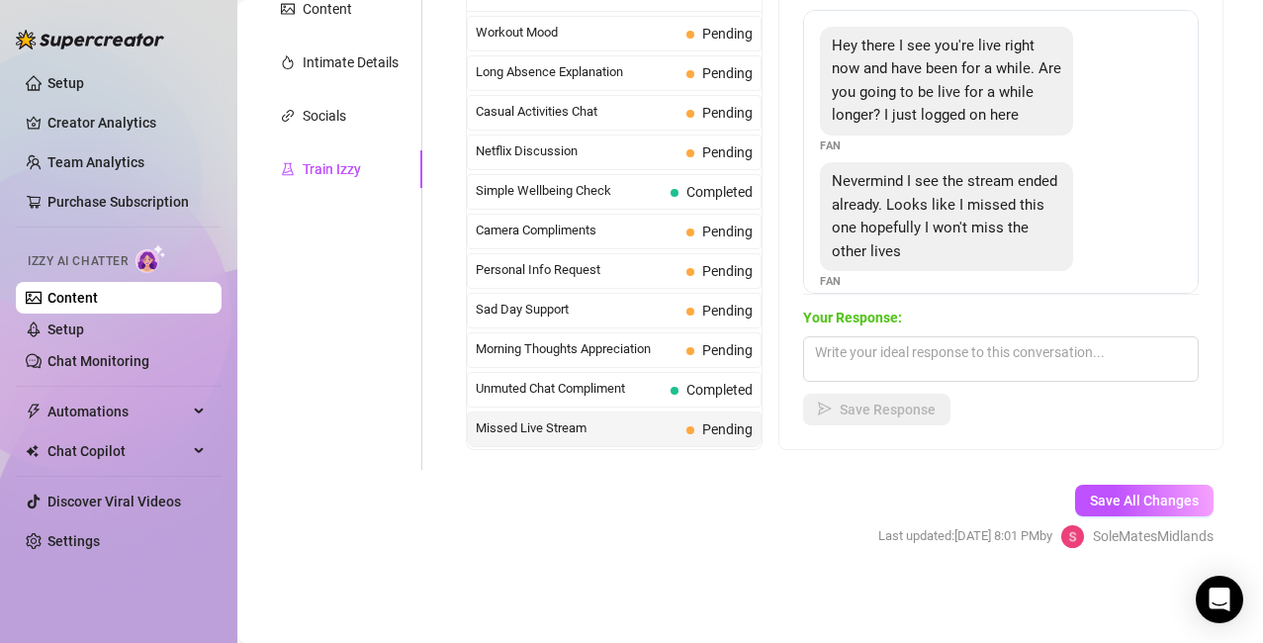
scroll to position [45, 0]
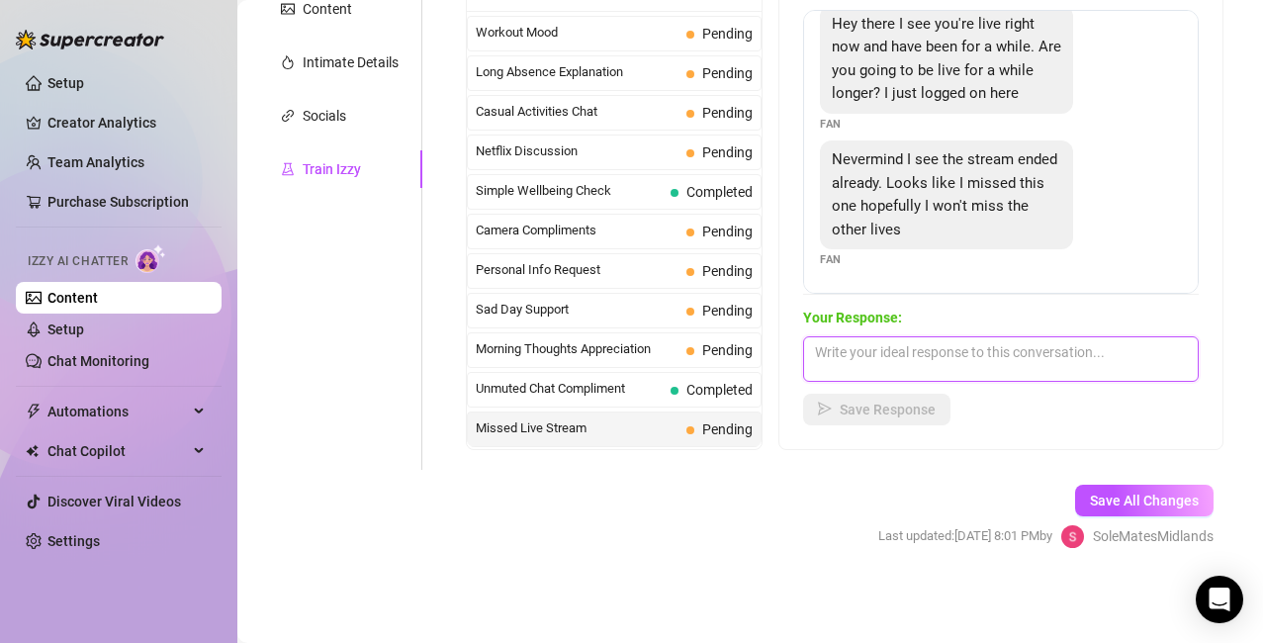
click at [847, 355] on textarea at bounding box center [1001, 359] width 396 height 46
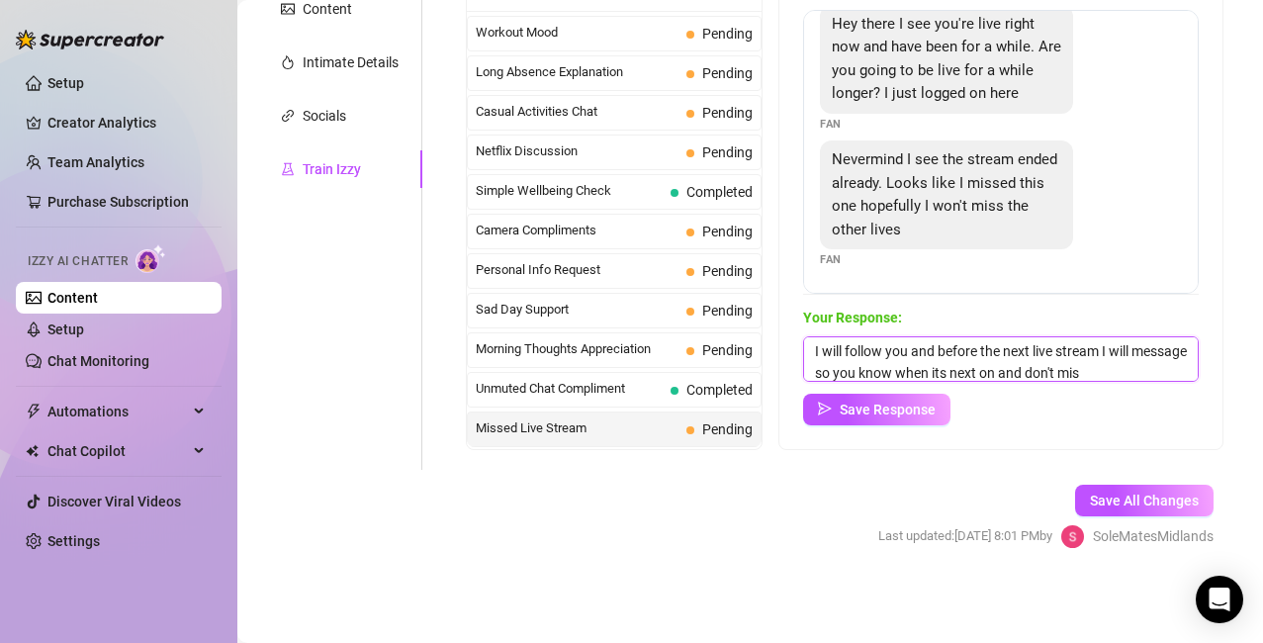
scroll to position [23, 0]
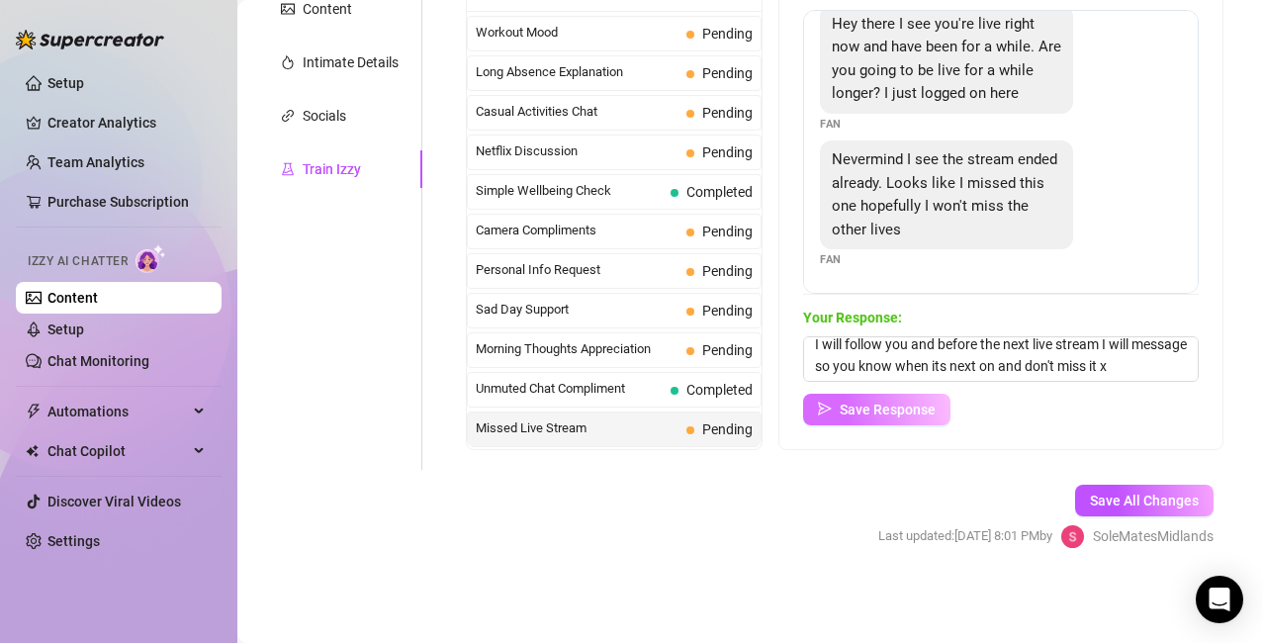
click at [887, 418] on button "Save Response" at bounding box center [876, 410] width 147 height 32
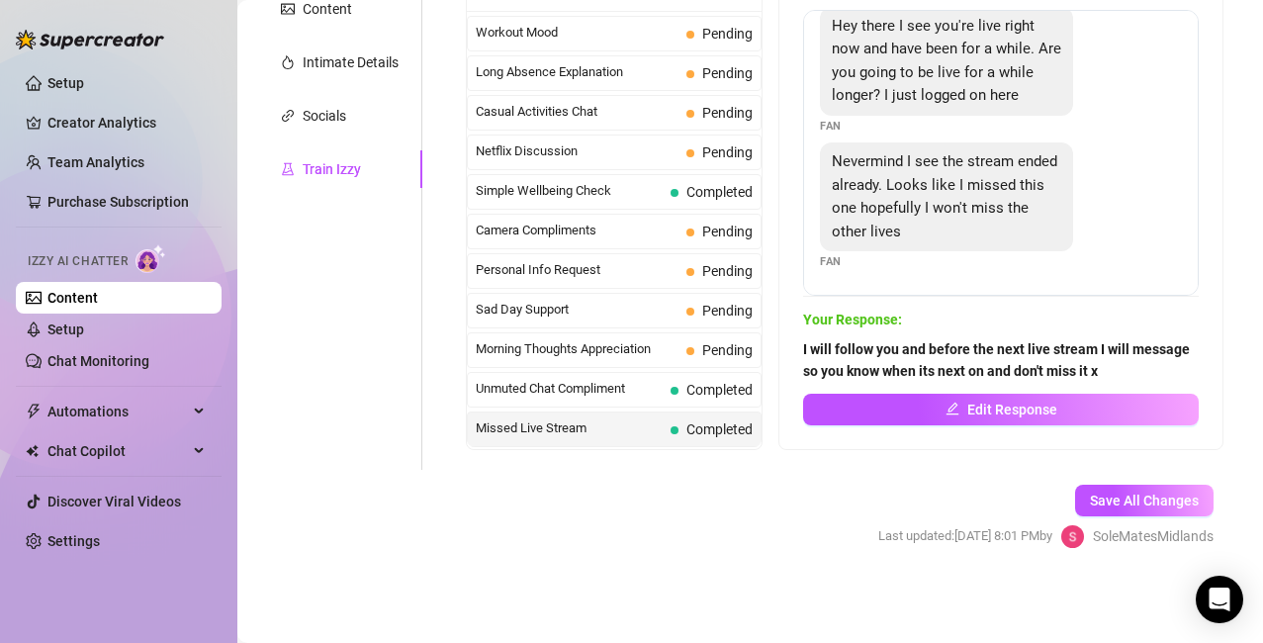
scroll to position [1760, 0]
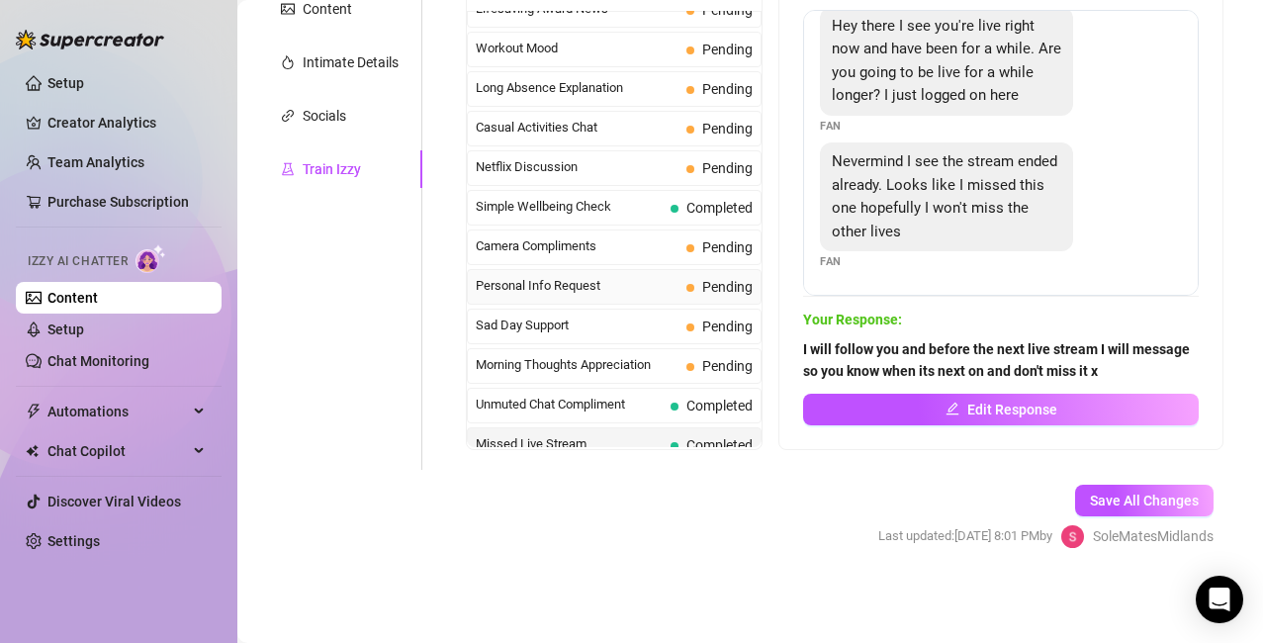
click at [571, 289] on span "Personal Info Request" at bounding box center [577, 286] width 203 height 20
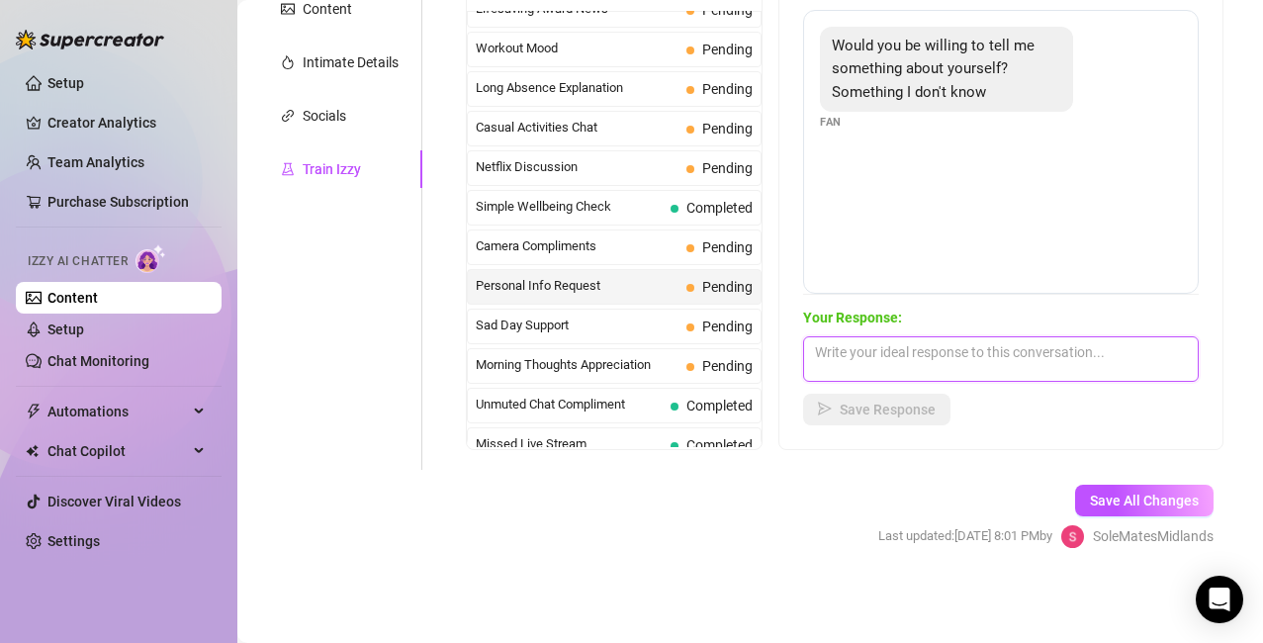
click at [868, 350] on textarea at bounding box center [1001, 359] width 396 height 46
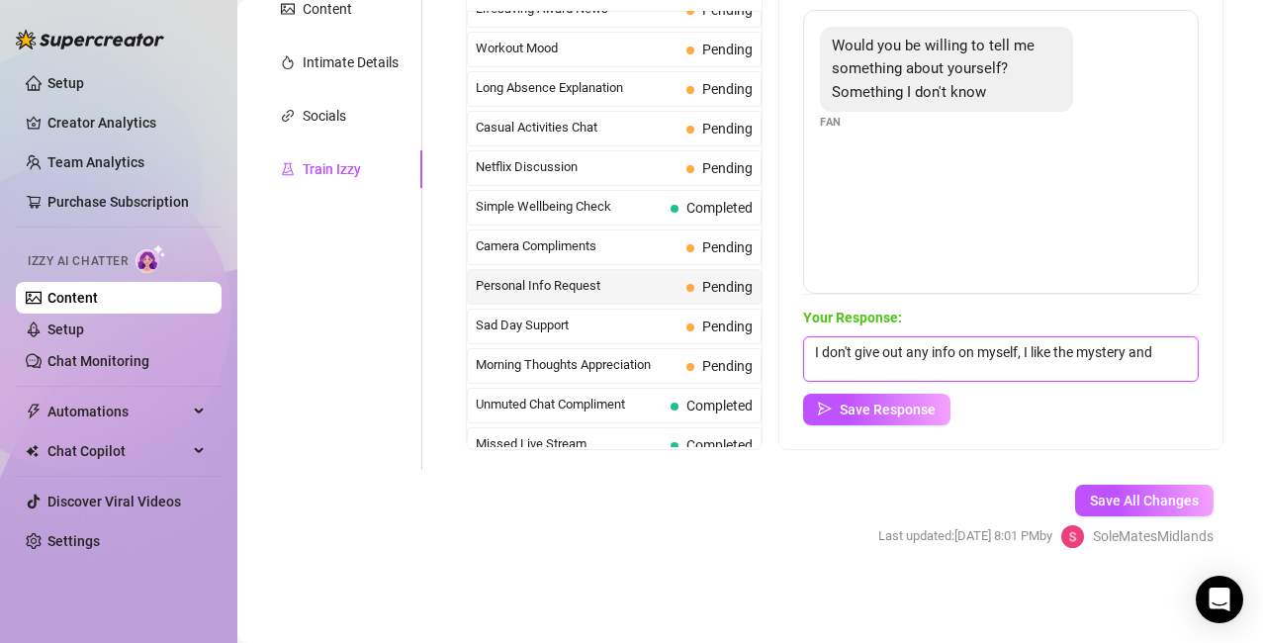
scroll to position [1, 0]
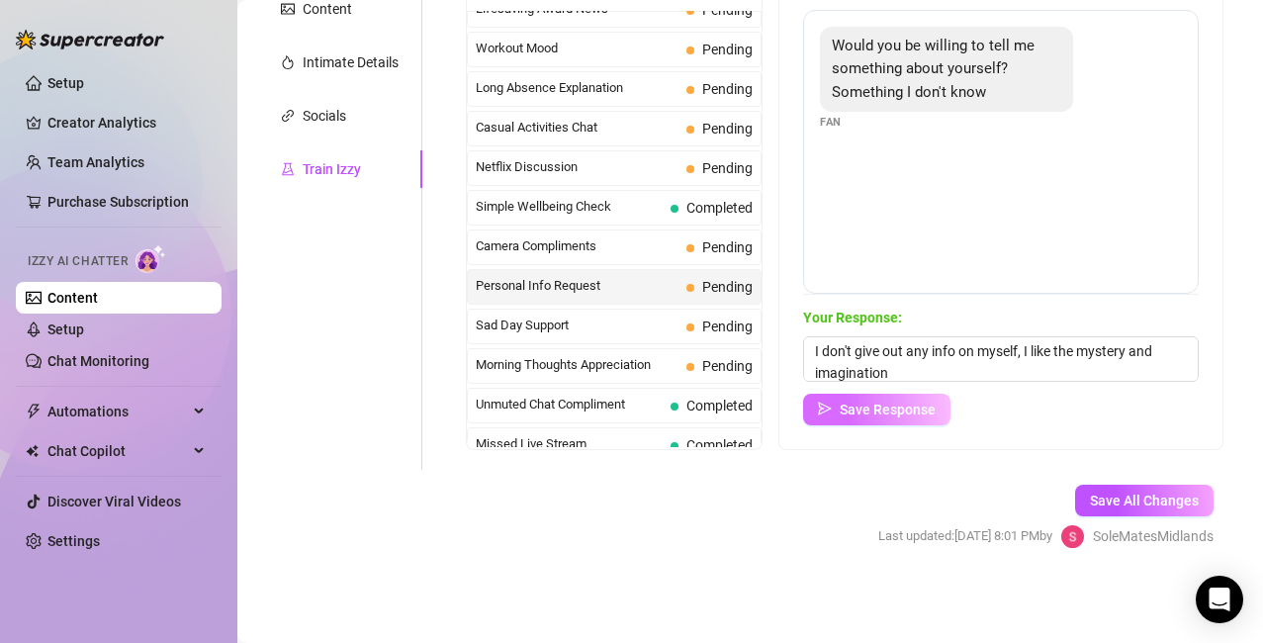
click at [895, 410] on span "Save Response" at bounding box center [888, 410] width 96 height 16
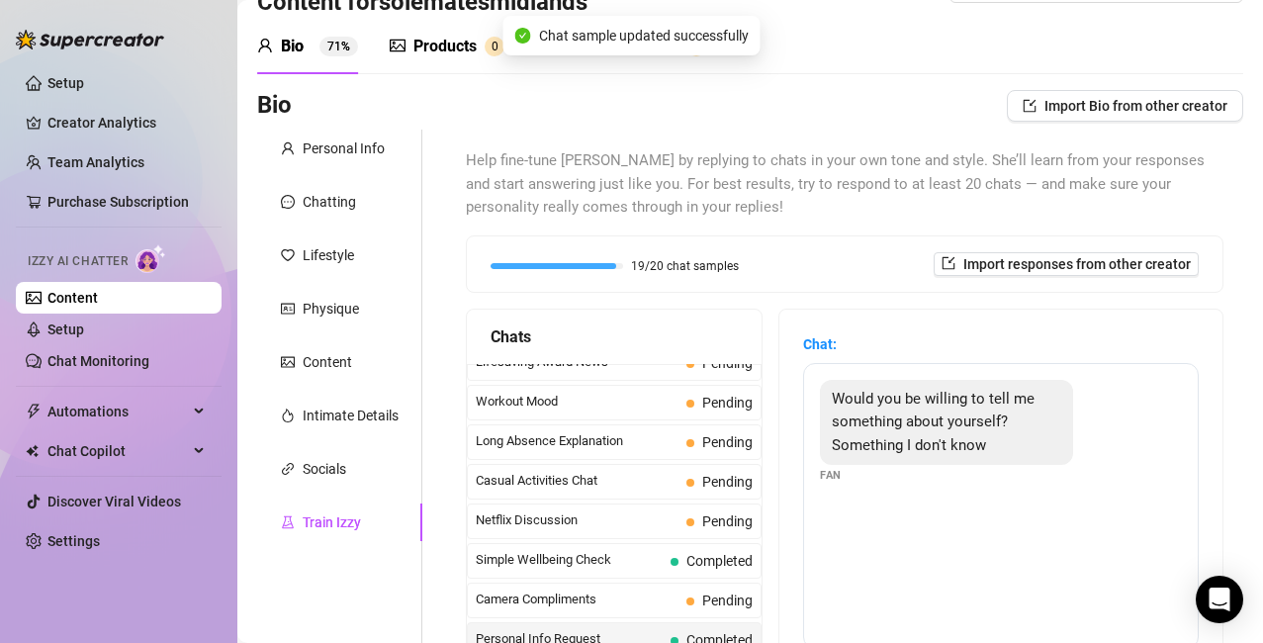
scroll to position [321, 0]
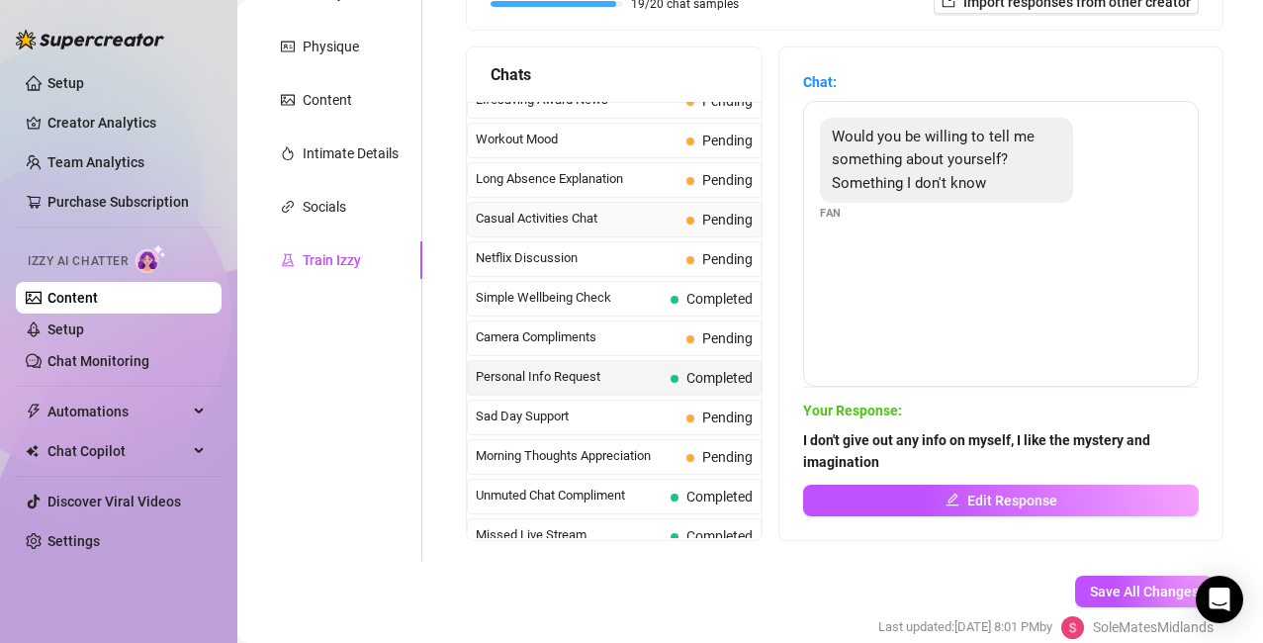
click at [569, 224] on span "Casual Activities Chat" at bounding box center [577, 219] width 203 height 20
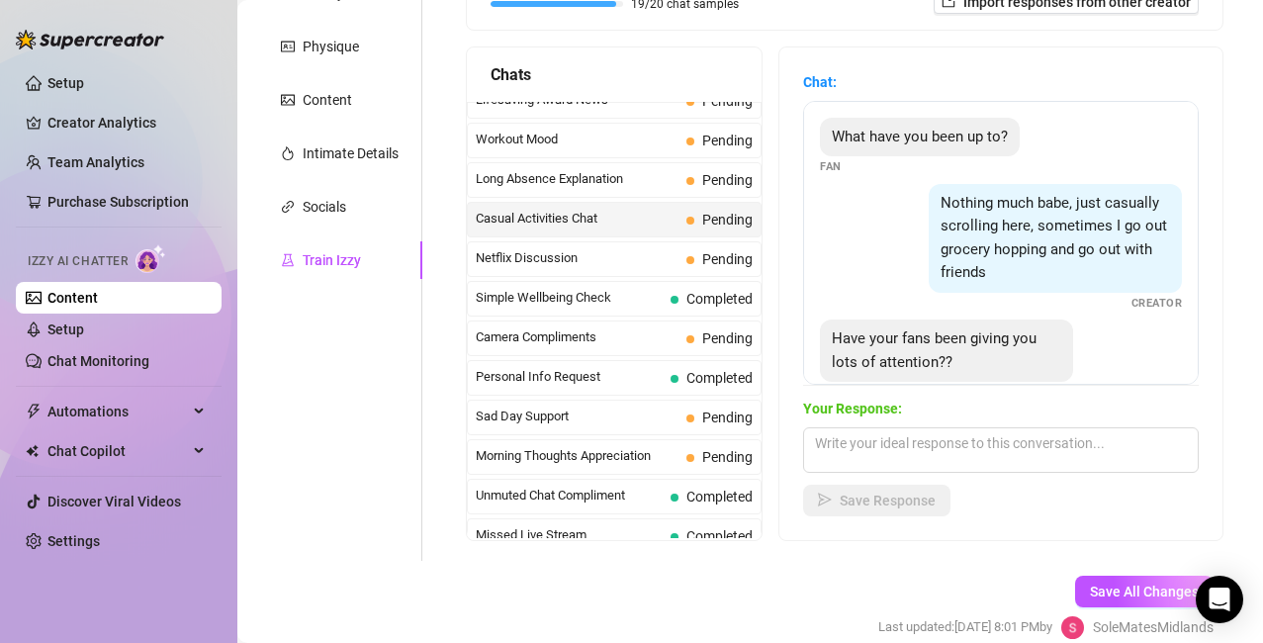
scroll to position [64, 0]
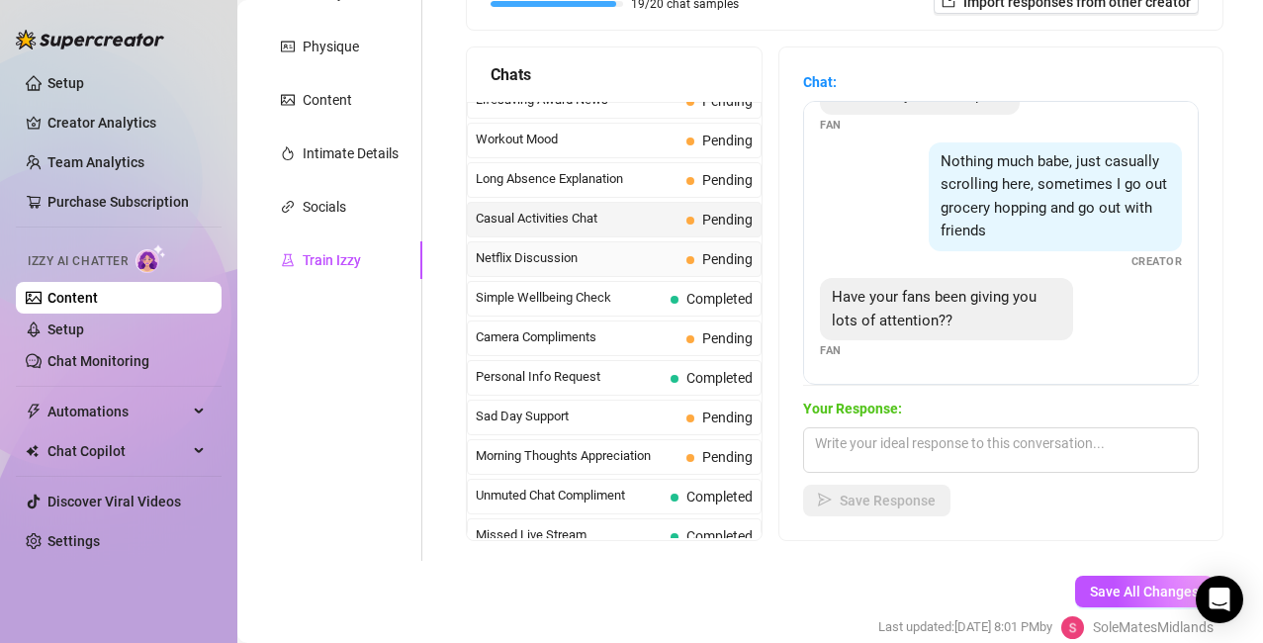
click at [542, 264] on span "Netflix Discussion" at bounding box center [577, 258] width 203 height 20
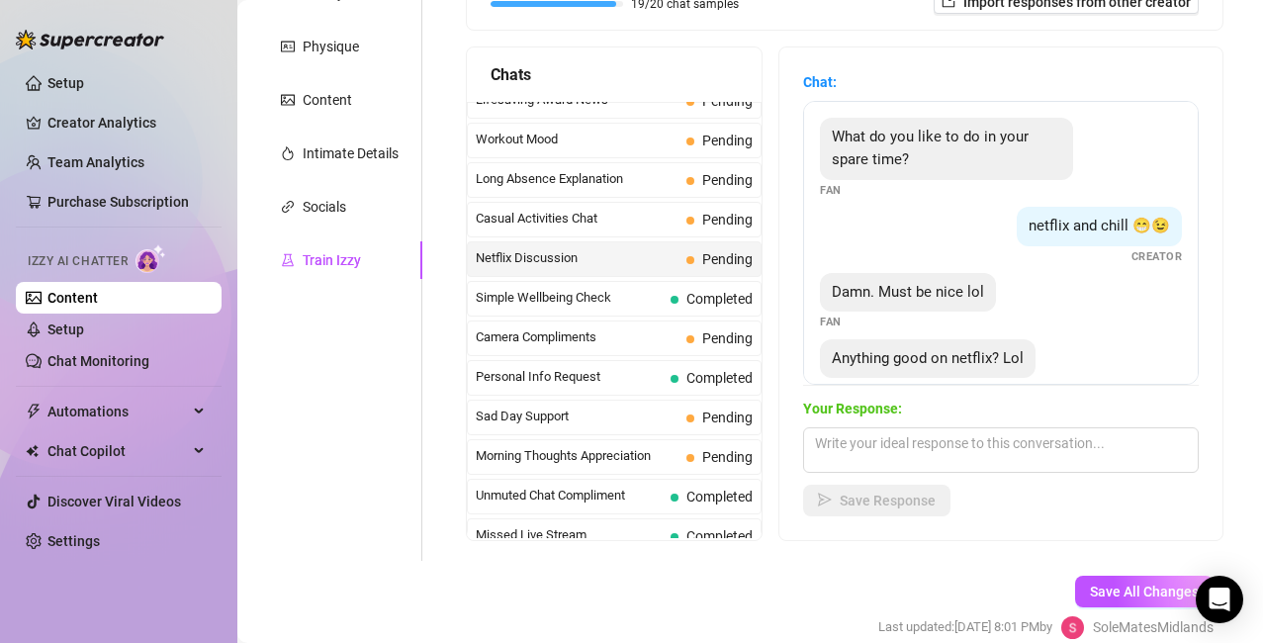
scroll to position [38, 0]
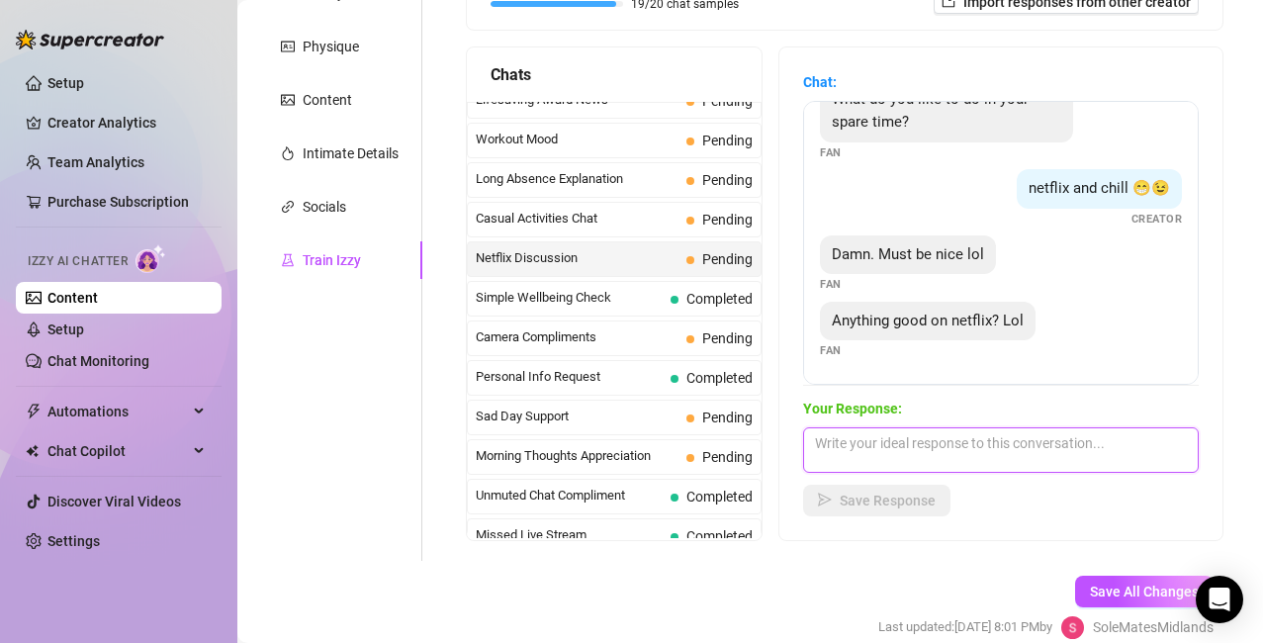
click at [875, 452] on textarea at bounding box center [1001, 450] width 396 height 46
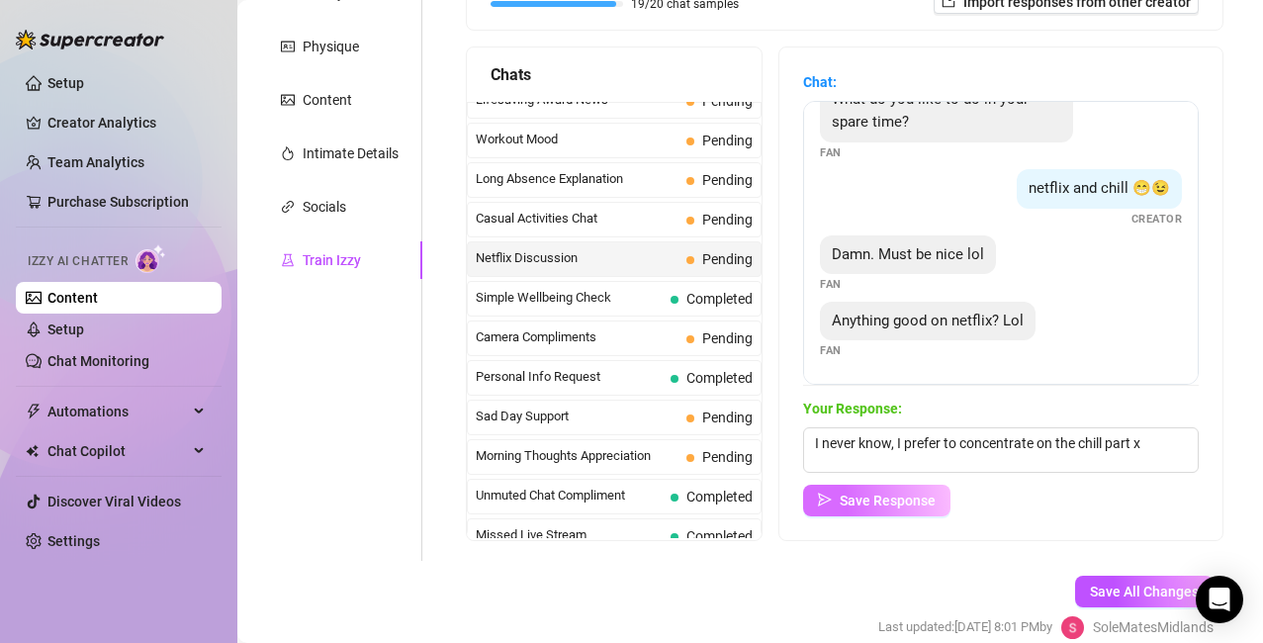
click at [868, 500] on span "Save Response" at bounding box center [888, 501] width 96 height 16
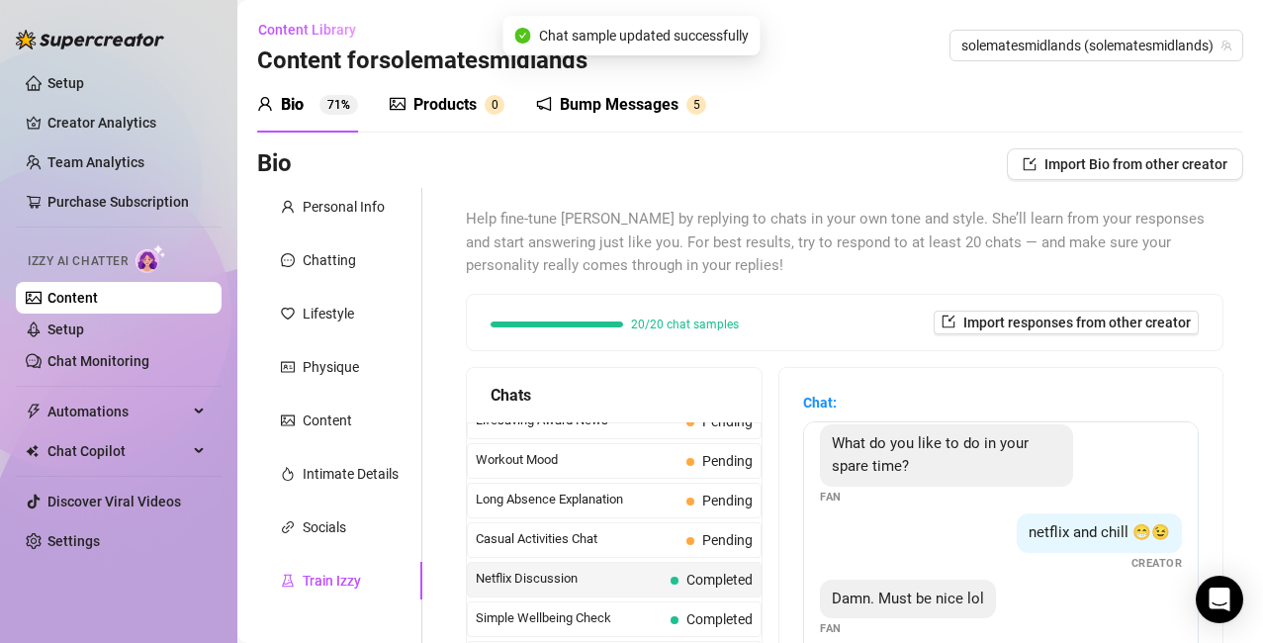
scroll to position [412, 0]
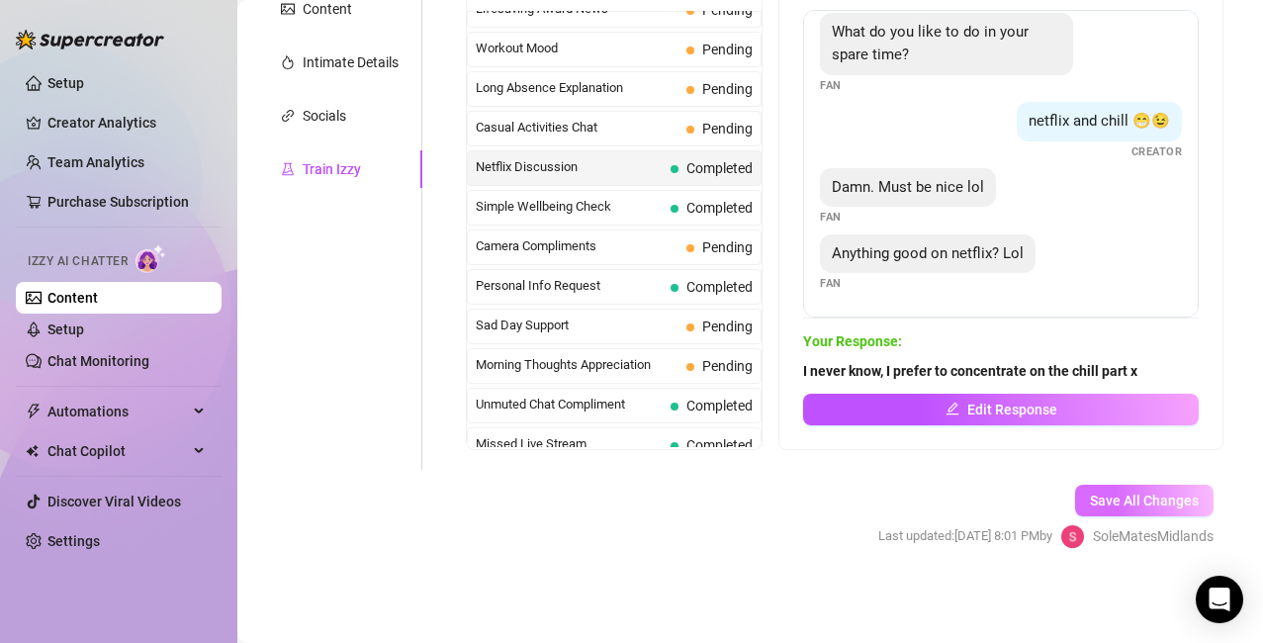
click at [1116, 496] on span "Save All Changes" at bounding box center [1144, 501] width 109 height 16
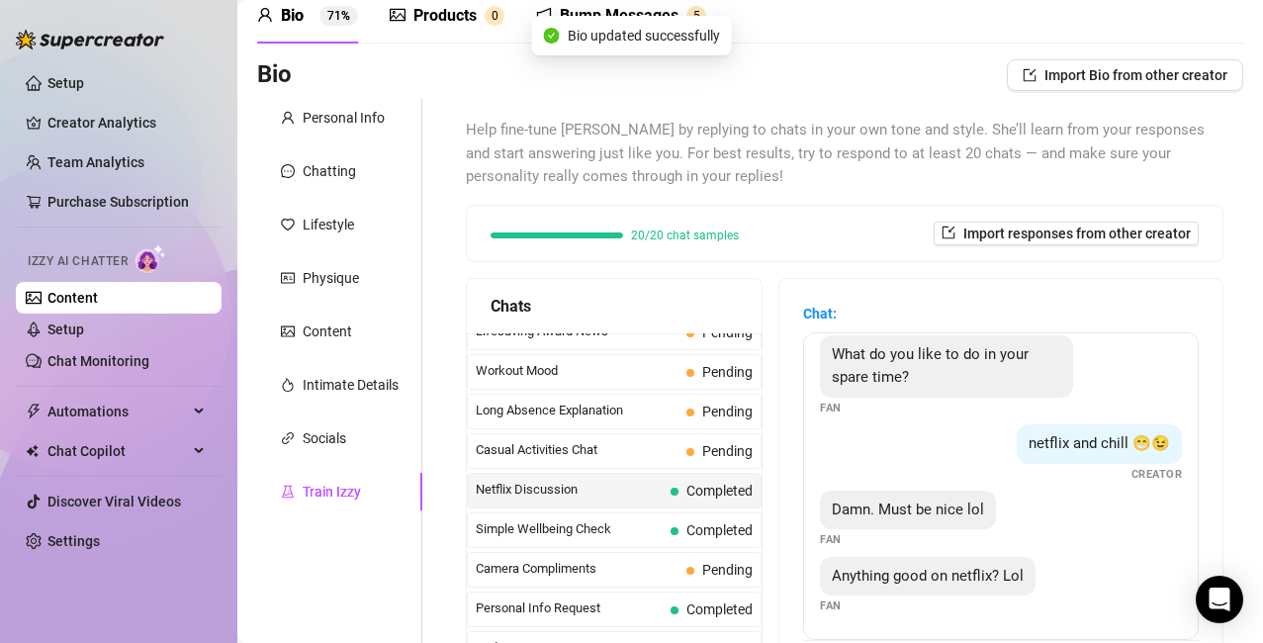
scroll to position [0, 0]
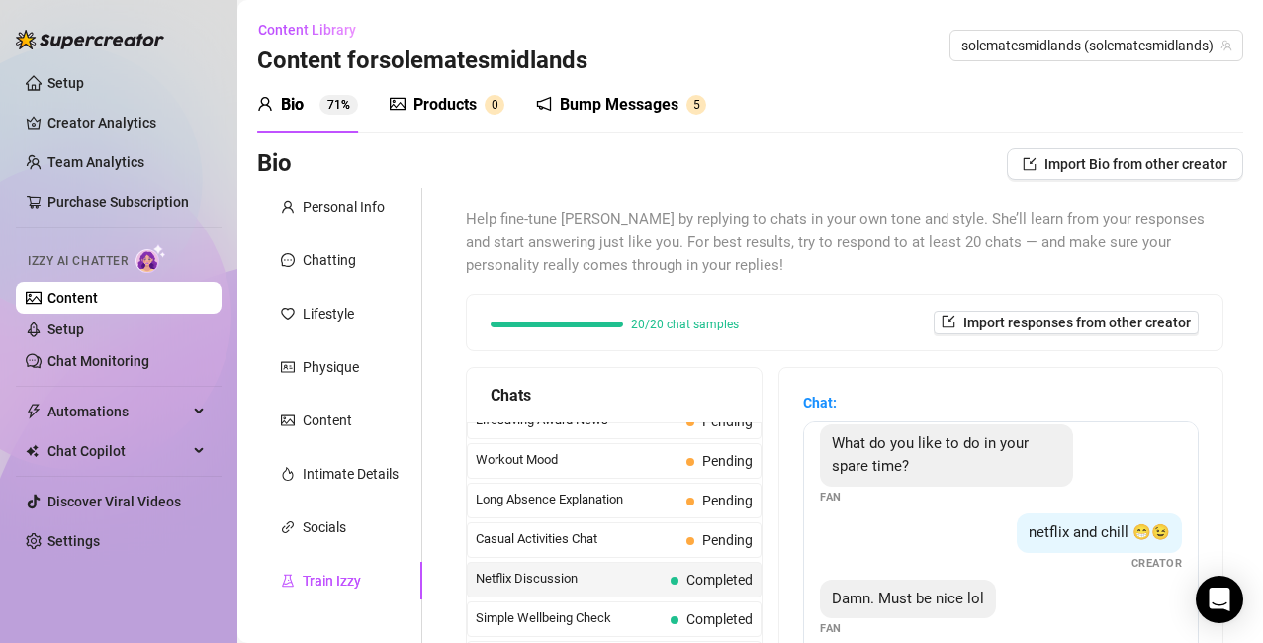
click at [418, 102] on div "Products" at bounding box center [445, 105] width 63 height 24
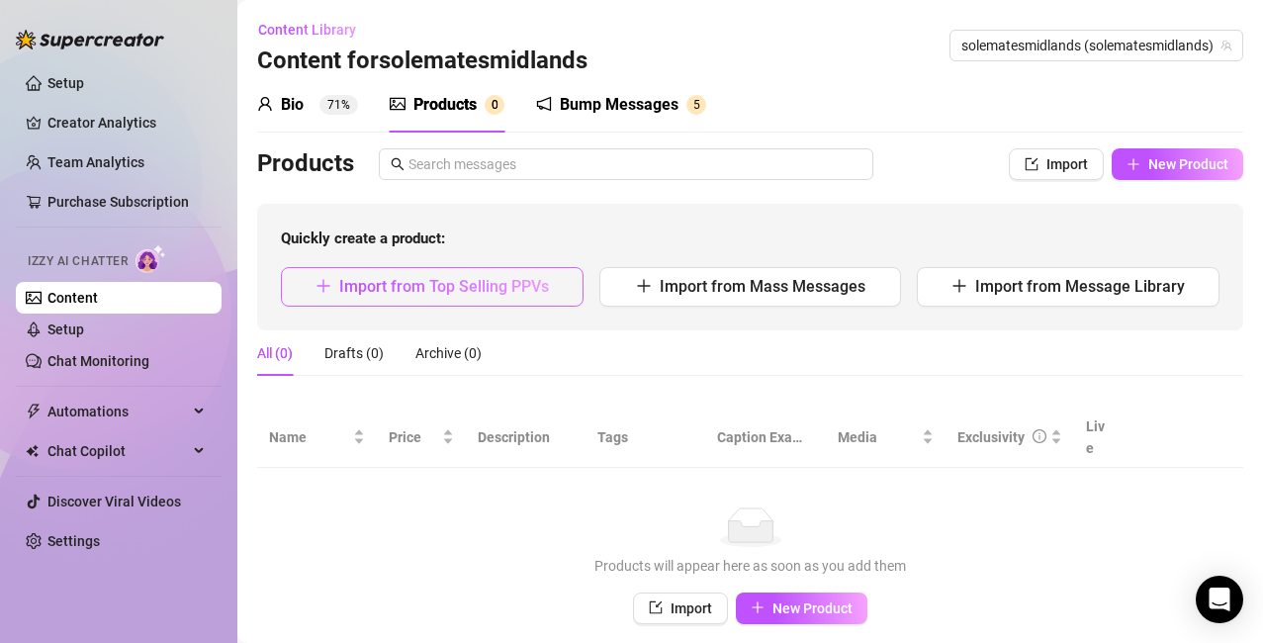
click at [324, 295] on span "button" at bounding box center [324, 286] width 16 height 19
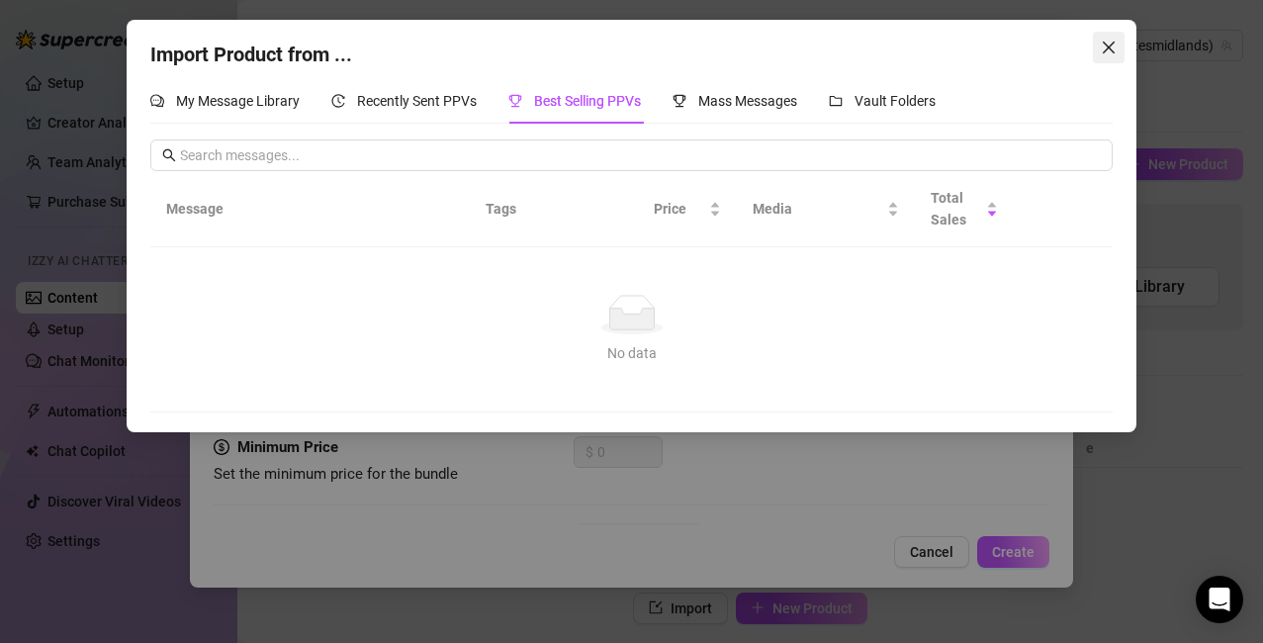
click at [1112, 45] on icon "close" at bounding box center [1109, 48] width 12 height 12
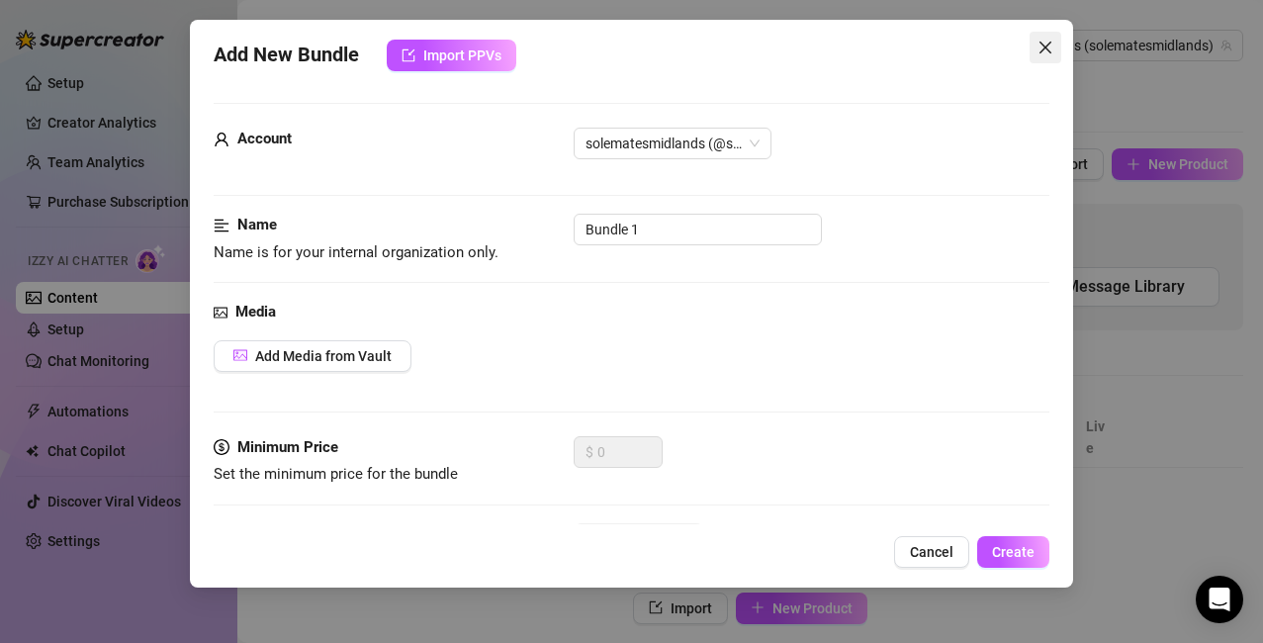
click at [1044, 46] on icon "close" at bounding box center [1046, 48] width 12 height 12
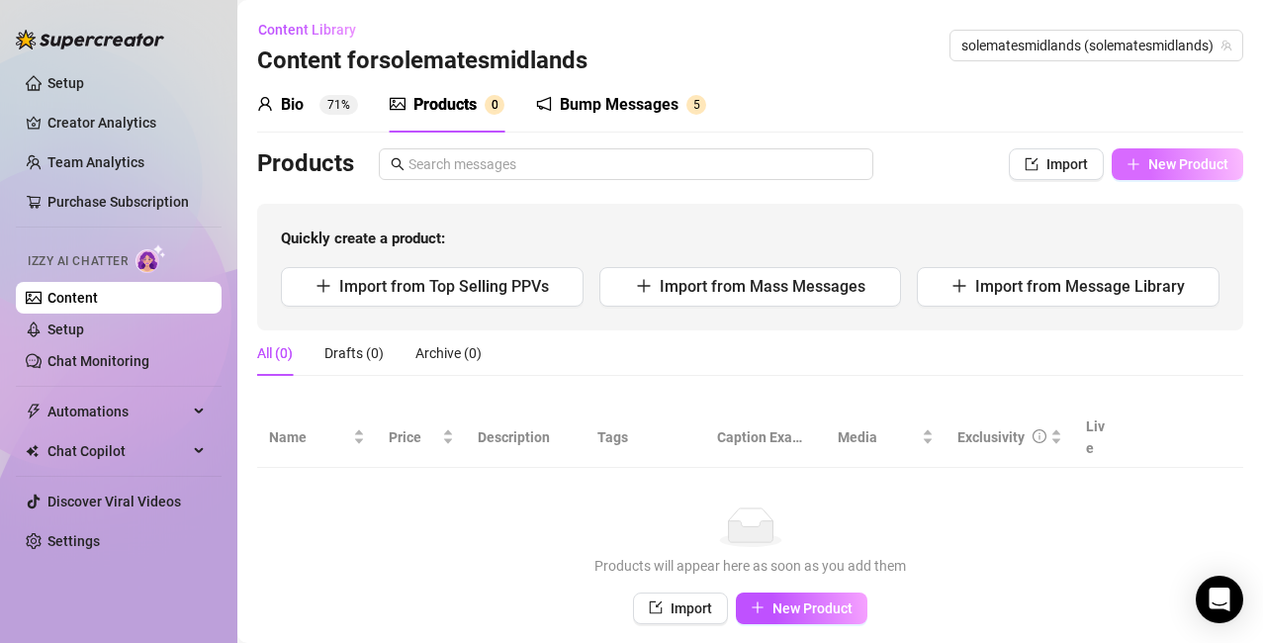
click at [1149, 162] on span "New Product" at bounding box center [1189, 164] width 80 height 16
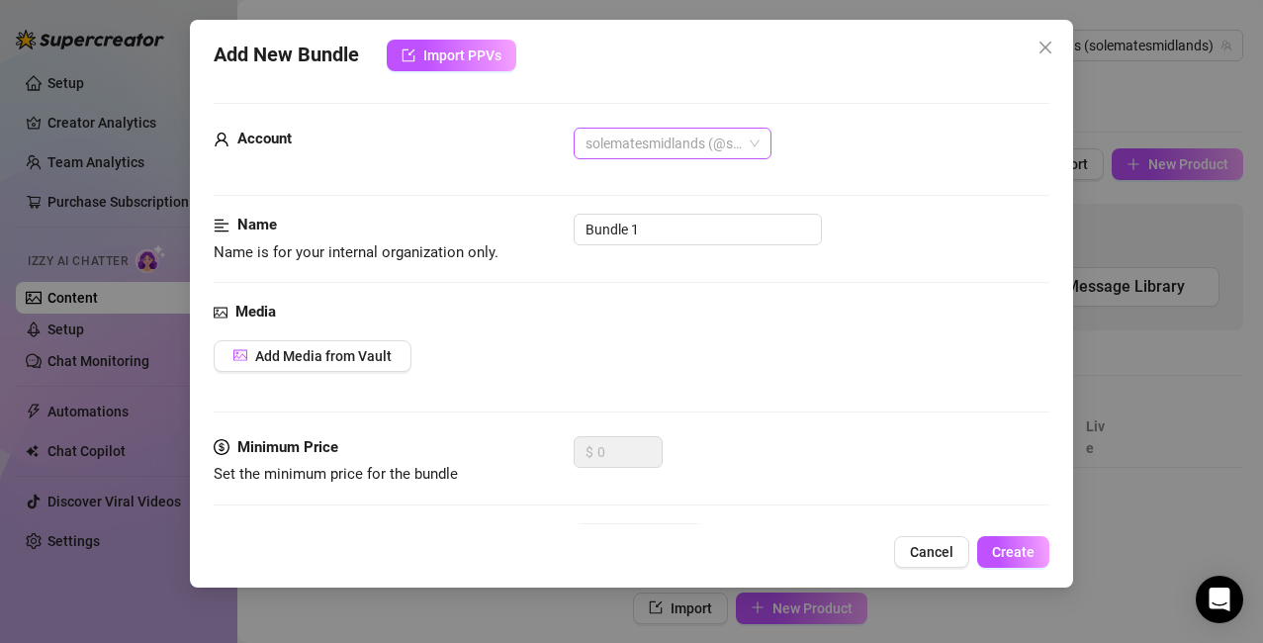
click at [748, 149] on span "solematesmidlands (@solematesmidlands)" at bounding box center [673, 144] width 174 height 30
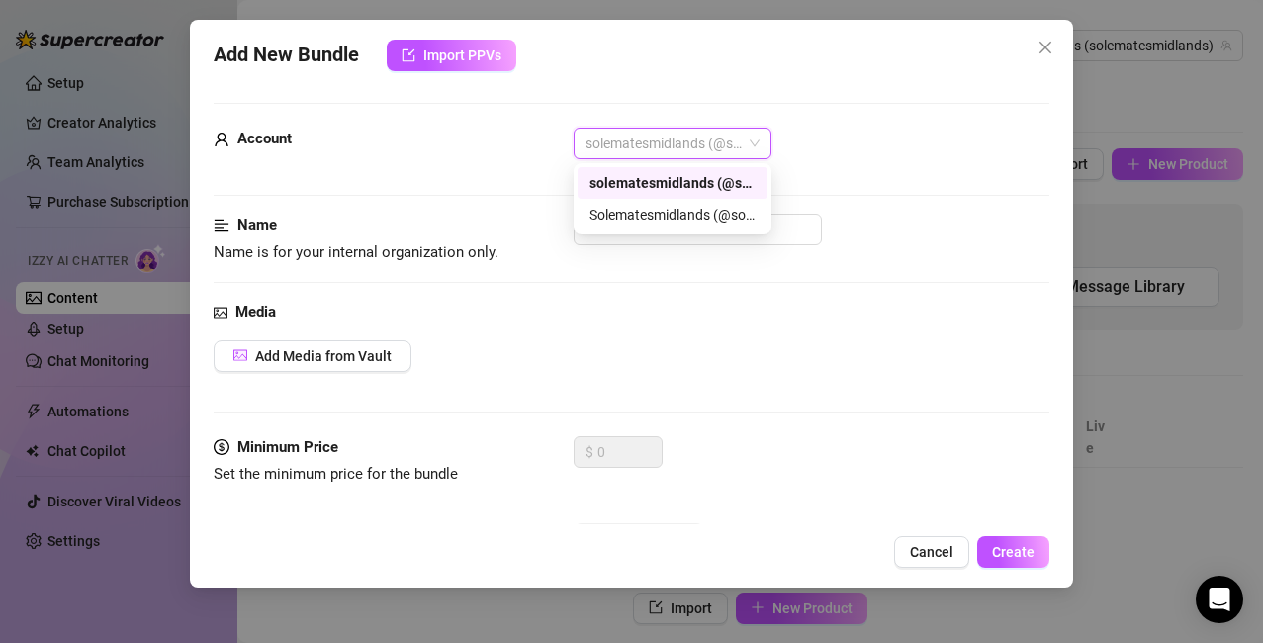
click at [748, 149] on span "solematesmidlands (@solematesmidlands)" at bounding box center [673, 144] width 174 height 30
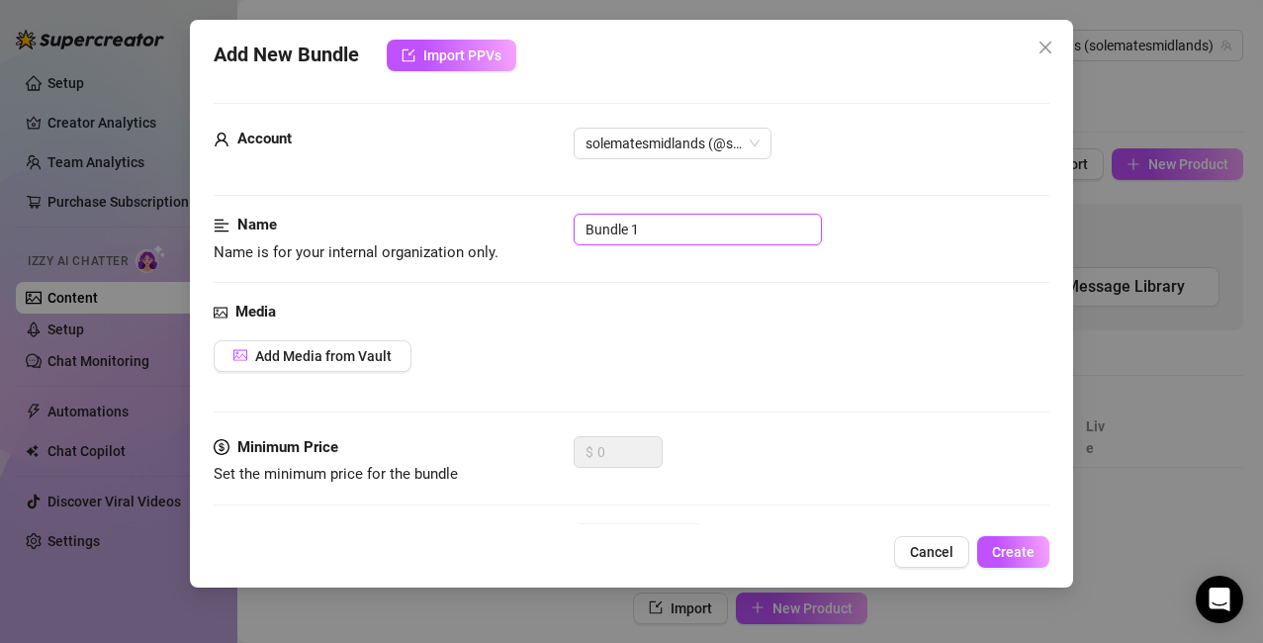
click at [678, 221] on input "Bundle 1" at bounding box center [698, 230] width 248 height 32
click at [1039, 50] on icon "close" at bounding box center [1046, 48] width 16 height 16
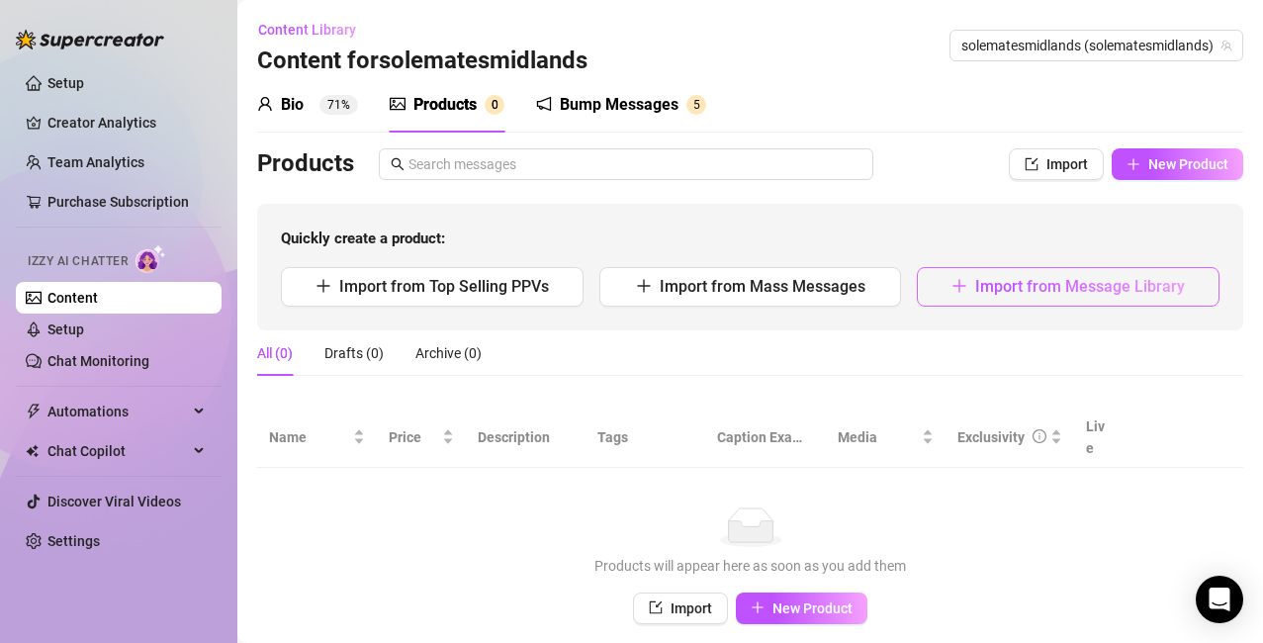
click at [1079, 292] on span "Import from Message Library" at bounding box center [1080, 286] width 210 height 19
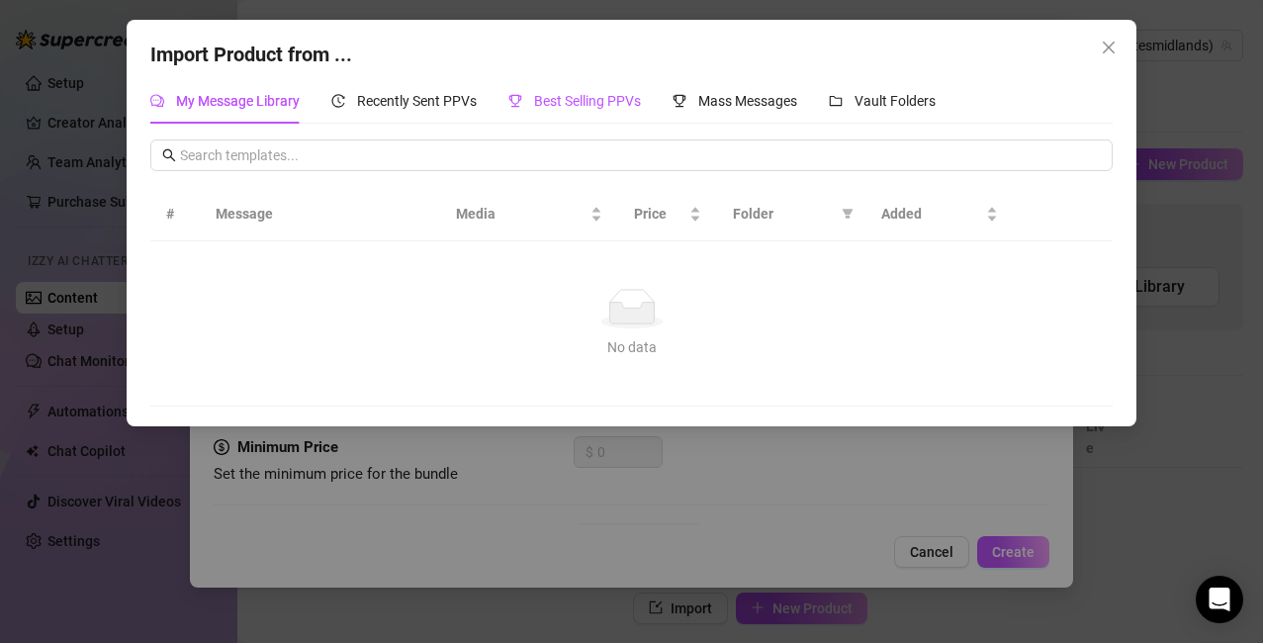
click at [550, 98] on span "Best Selling PPVs" at bounding box center [587, 101] width 107 height 16
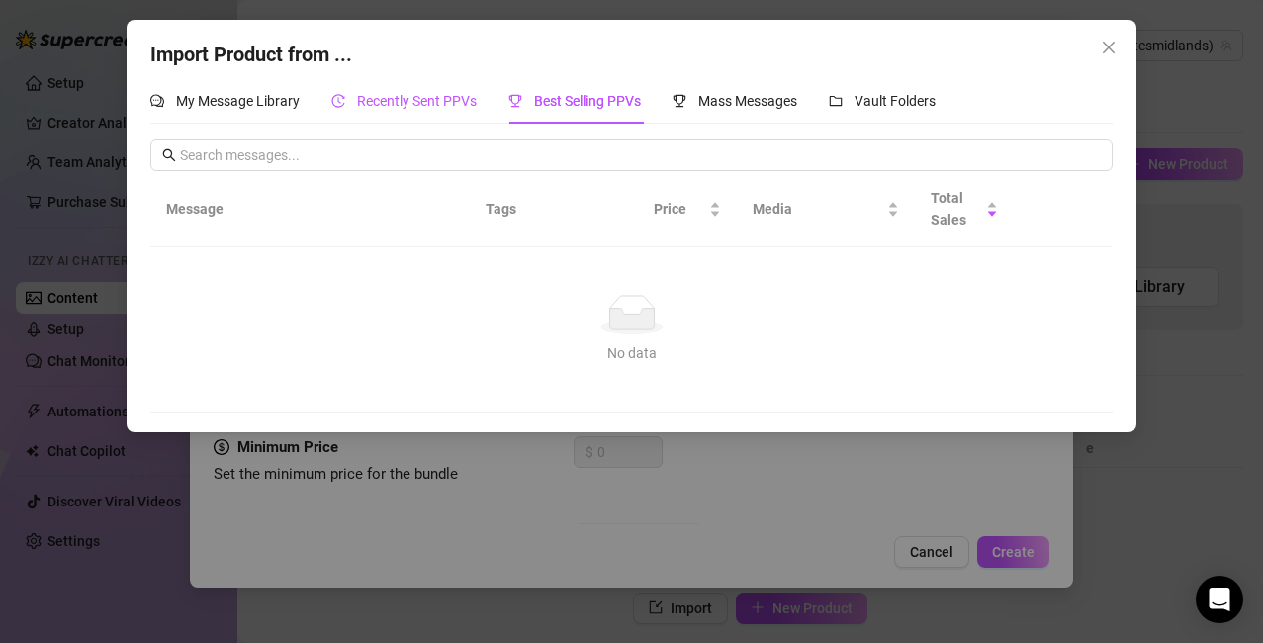
click at [447, 101] on span "Recently Sent PPVs" at bounding box center [417, 101] width 120 height 16
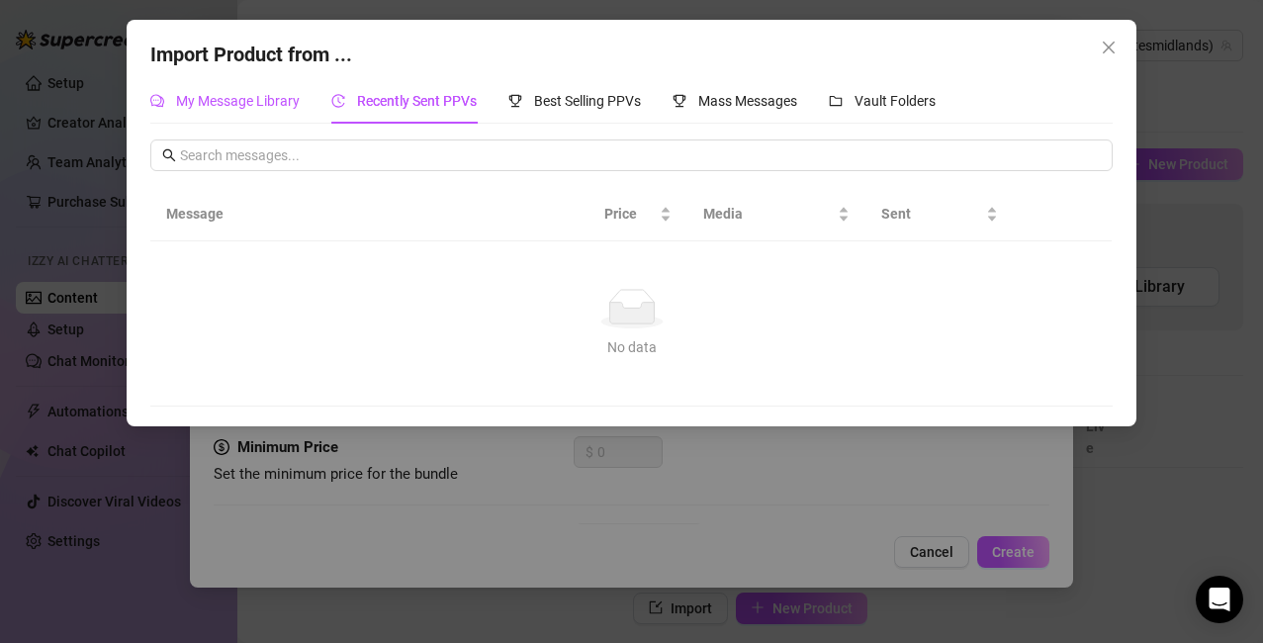
click at [250, 95] on span "My Message Library" at bounding box center [238, 101] width 124 height 16
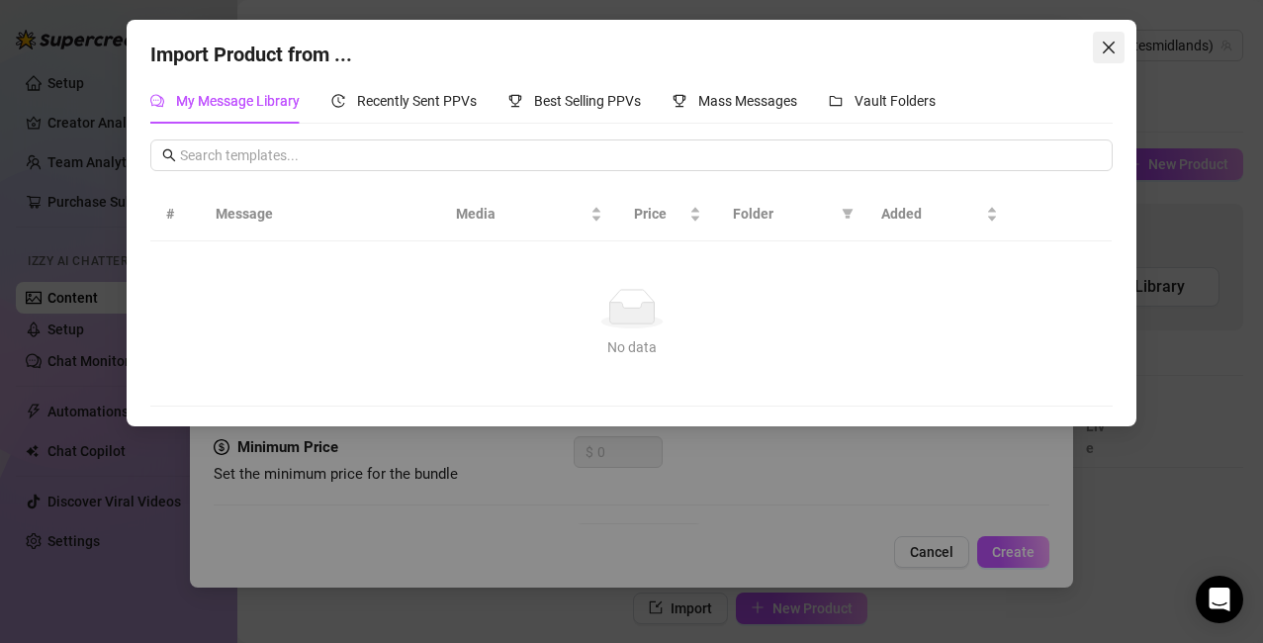
click at [1107, 53] on icon "close" at bounding box center [1109, 48] width 16 height 16
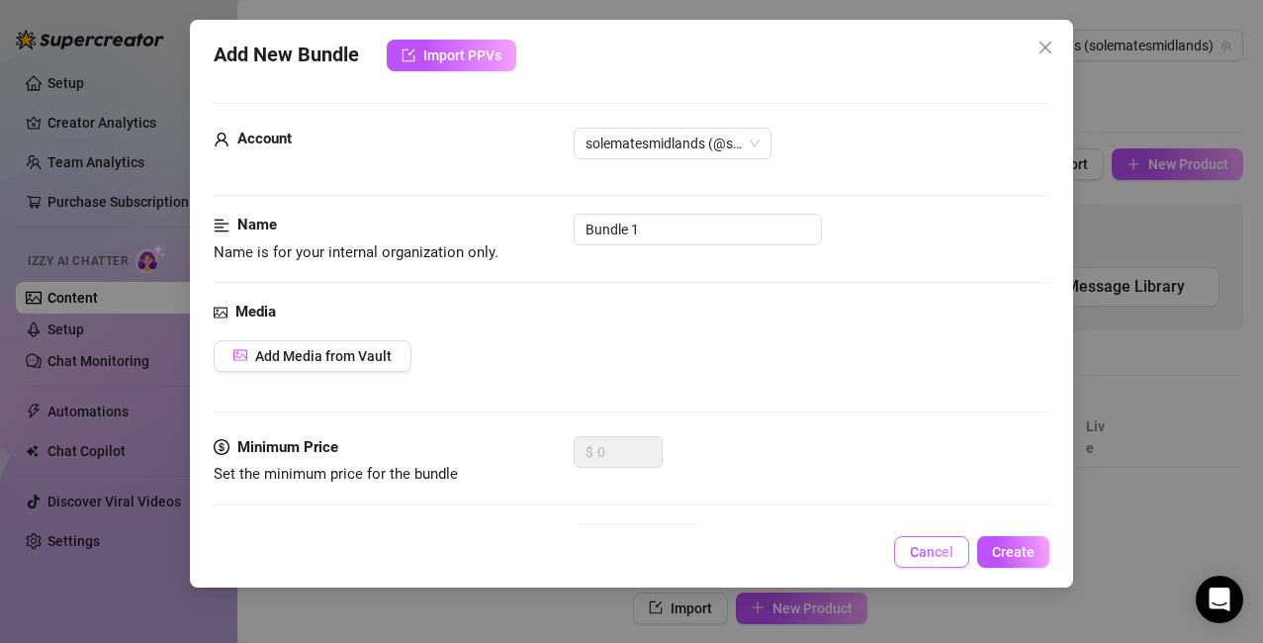
click at [915, 555] on span "Cancel" at bounding box center [932, 552] width 44 height 16
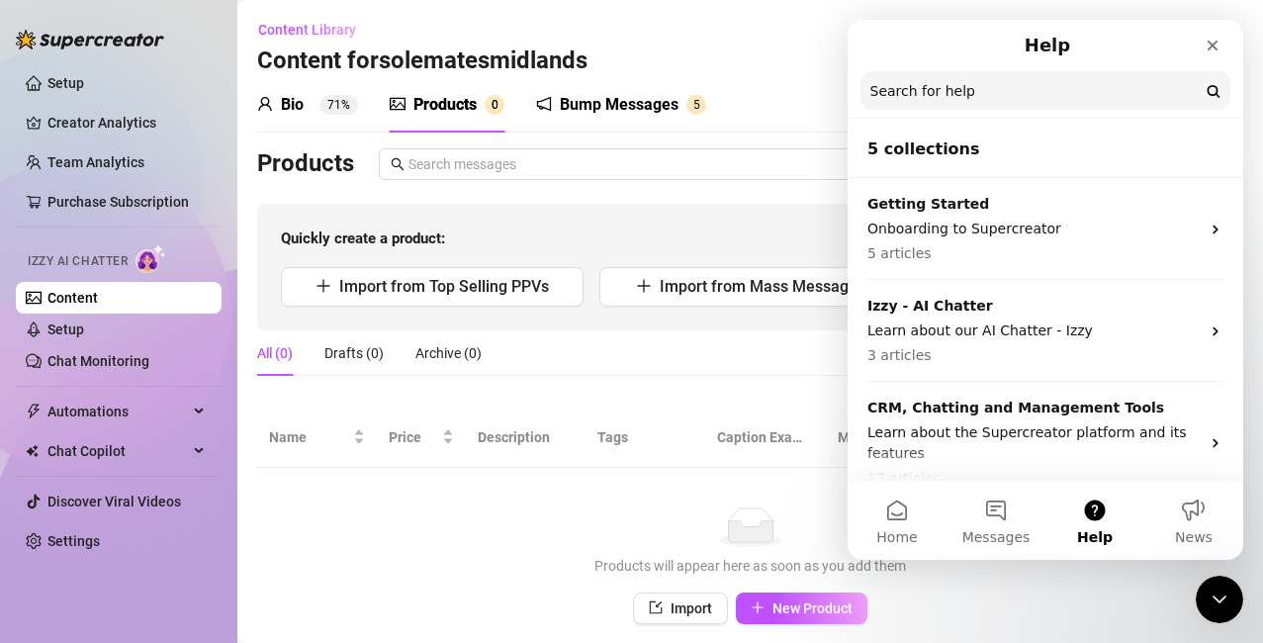
click at [948, 91] on input "Search for help" at bounding box center [1046, 90] width 370 height 39
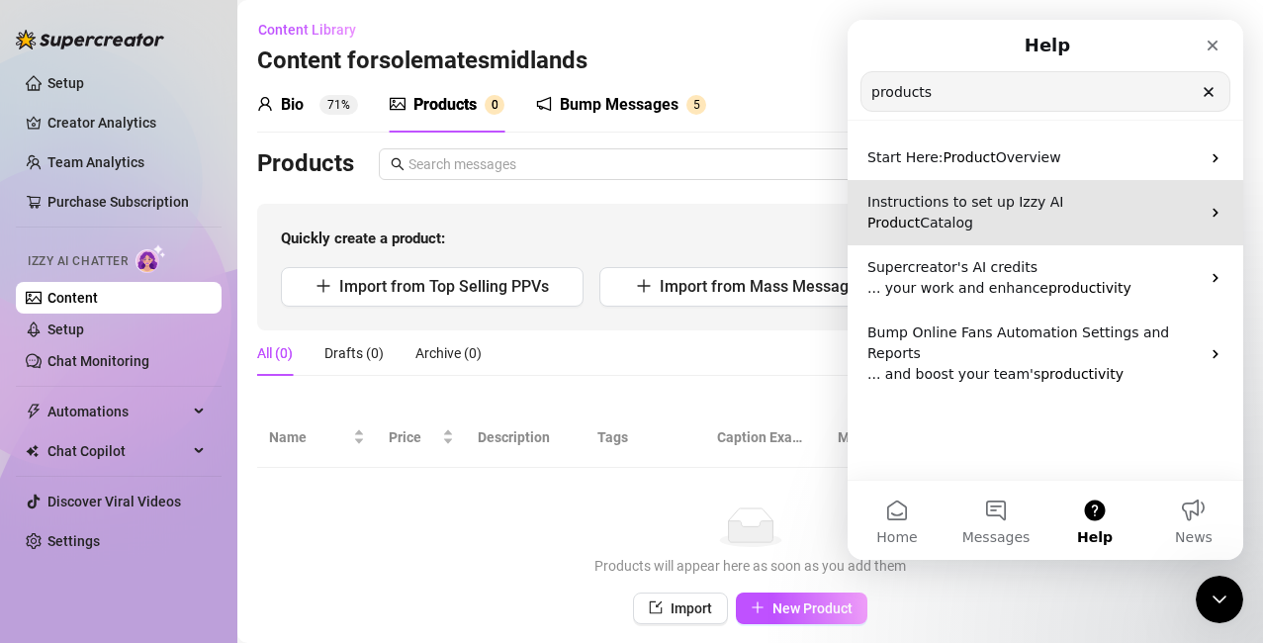
click at [952, 213] on p "Product Catalog" at bounding box center [1034, 223] width 332 height 21
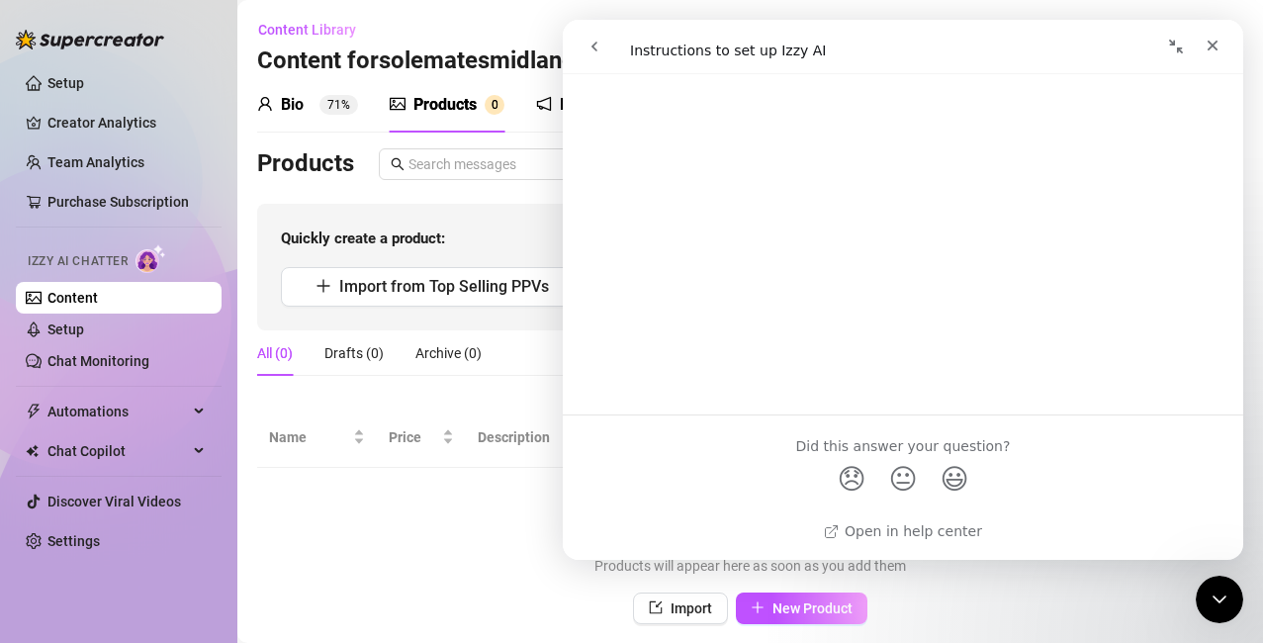
scroll to position [3148, 0]
click at [1217, 46] on icon "Close" at bounding box center [1213, 46] width 16 height 16
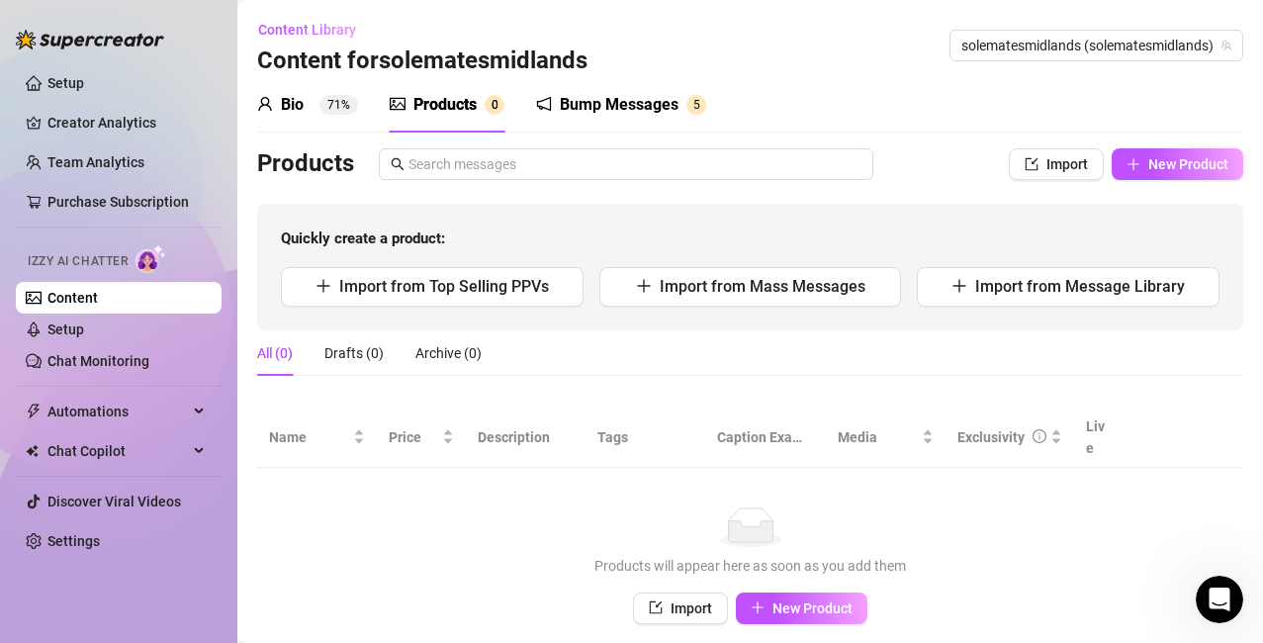
scroll to position [0, 0]
click at [69, 337] on link "Setup" at bounding box center [65, 330] width 37 height 16
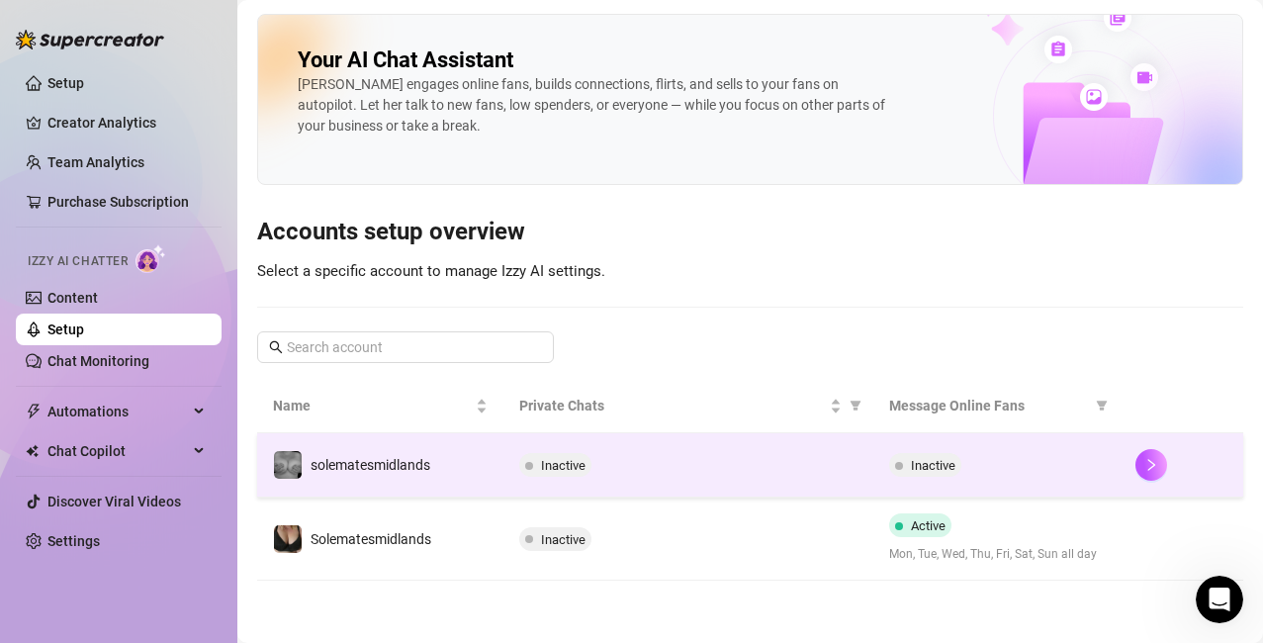
click at [922, 469] on span "Inactive" at bounding box center [933, 465] width 45 height 15
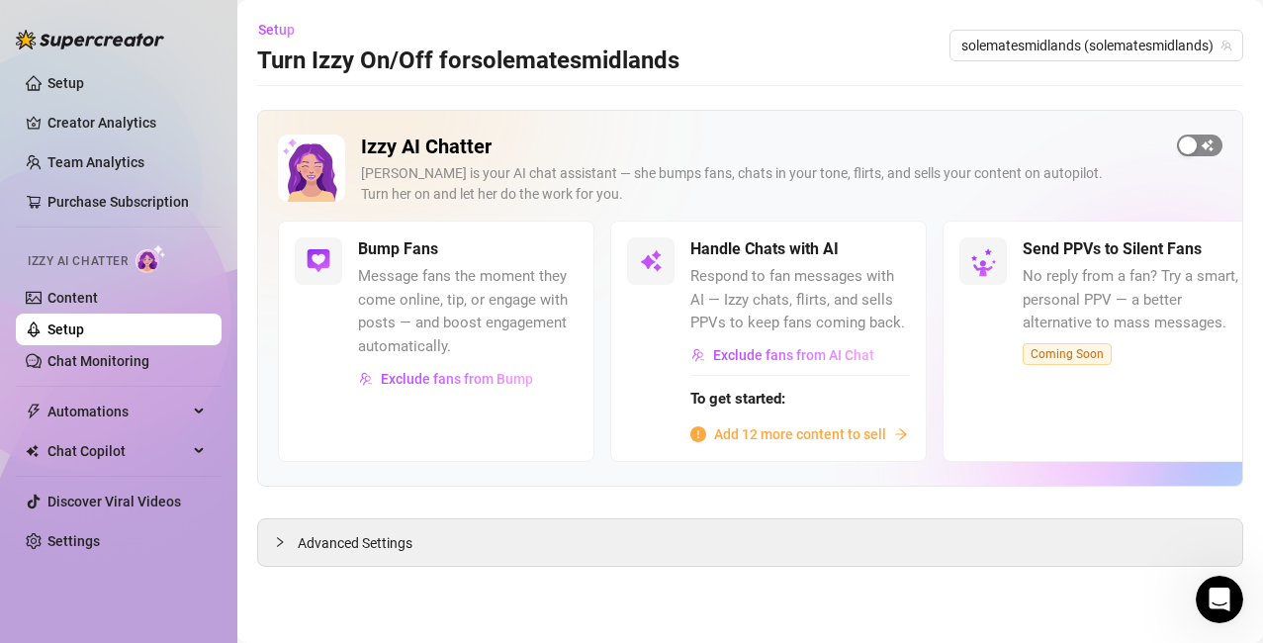
click at [1208, 141] on span "button" at bounding box center [1200, 146] width 46 height 22
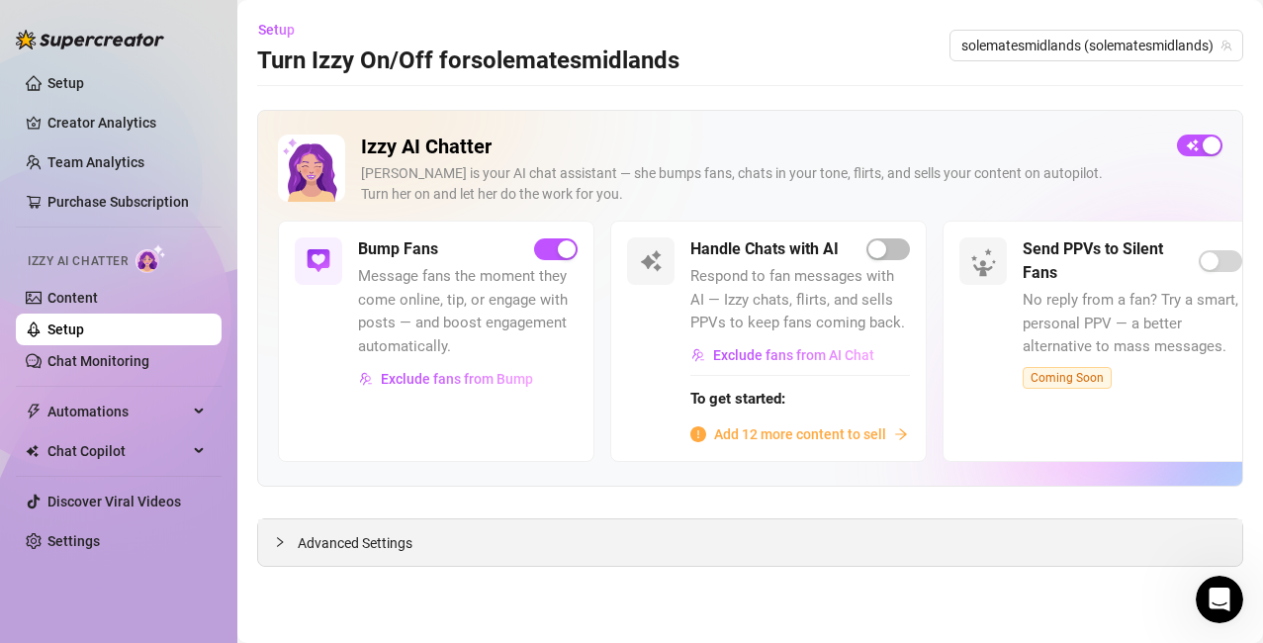
drag, startPoint x: 278, startPoint y: 540, endPoint x: 299, endPoint y: 546, distance: 21.6
click at [278, 540] on icon "collapsed" at bounding box center [280, 542] width 12 height 12
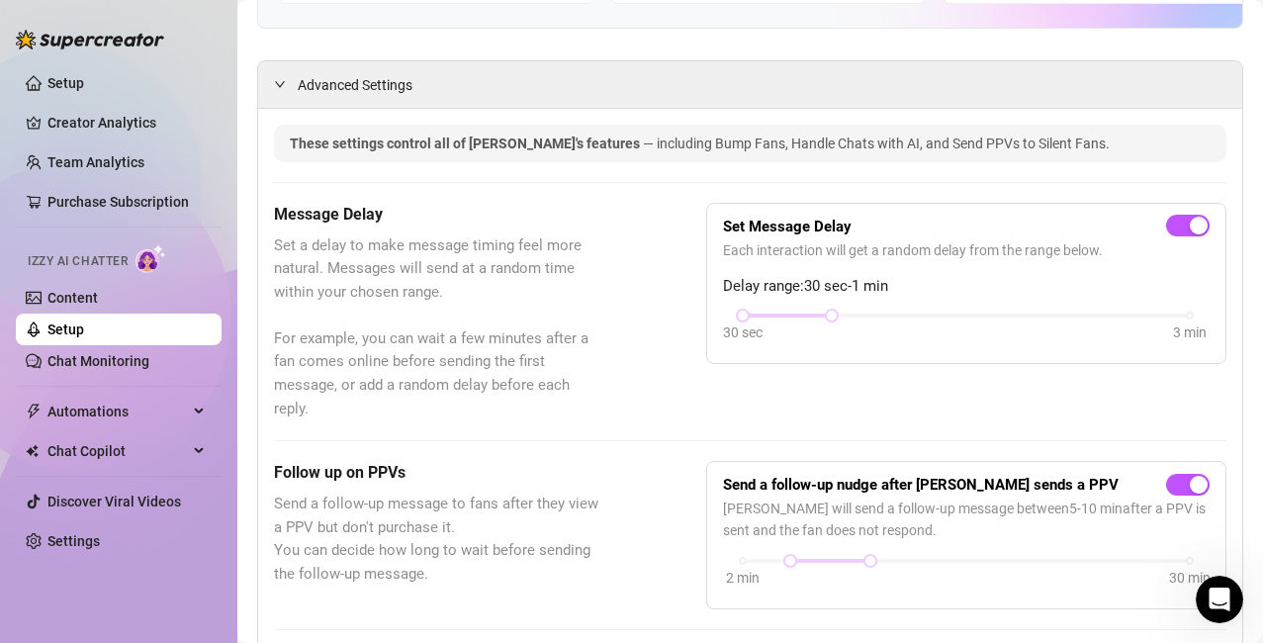
scroll to position [418, 0]
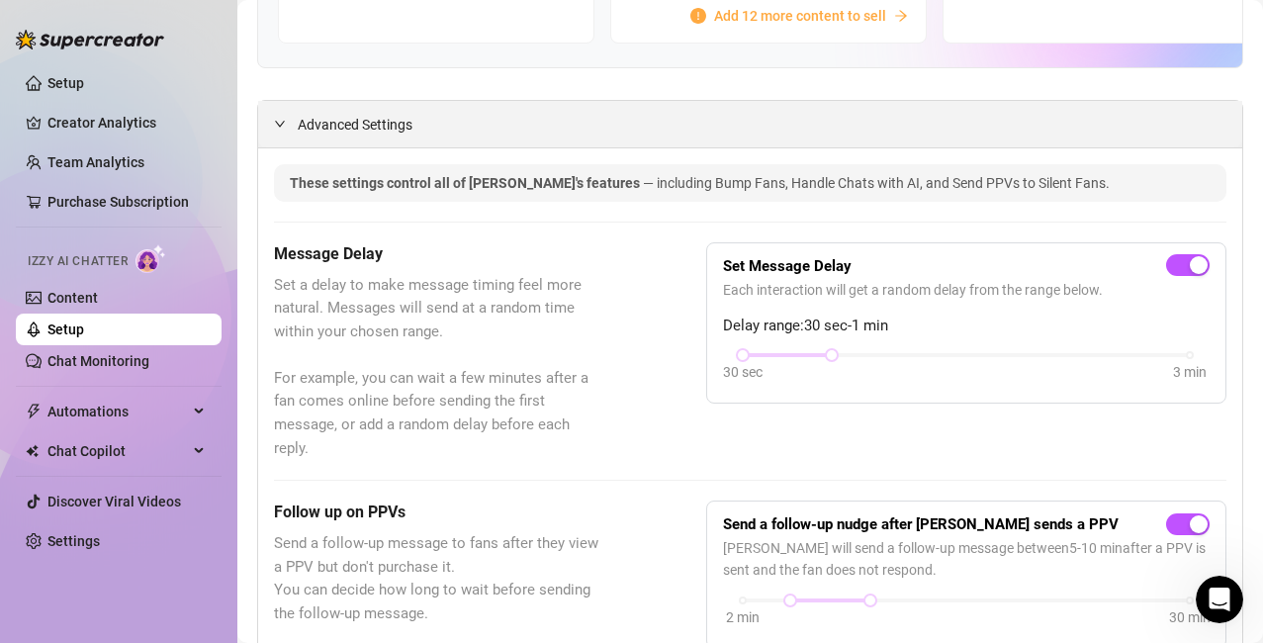
click at [281, 127] on icon "expanded" at bounding box center [280, 124] width 12 height 12
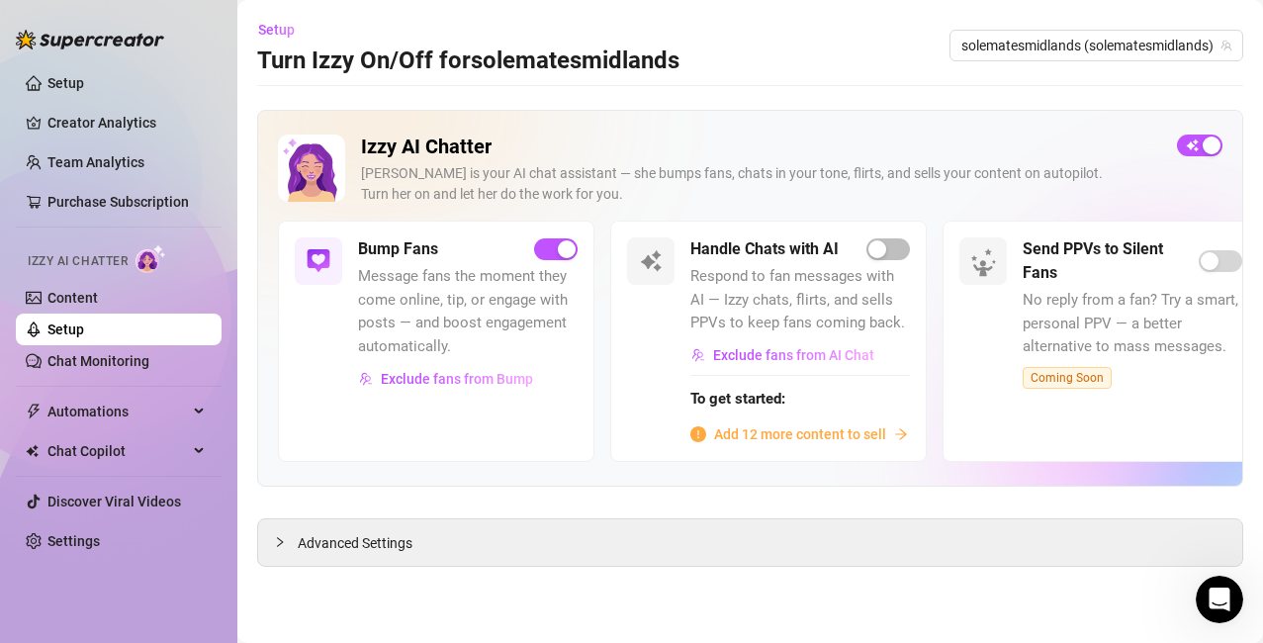
scroll to position [0, 0]
click at [64, 294] on link "Content" at bounding box center [72, 298] width 50 height 16
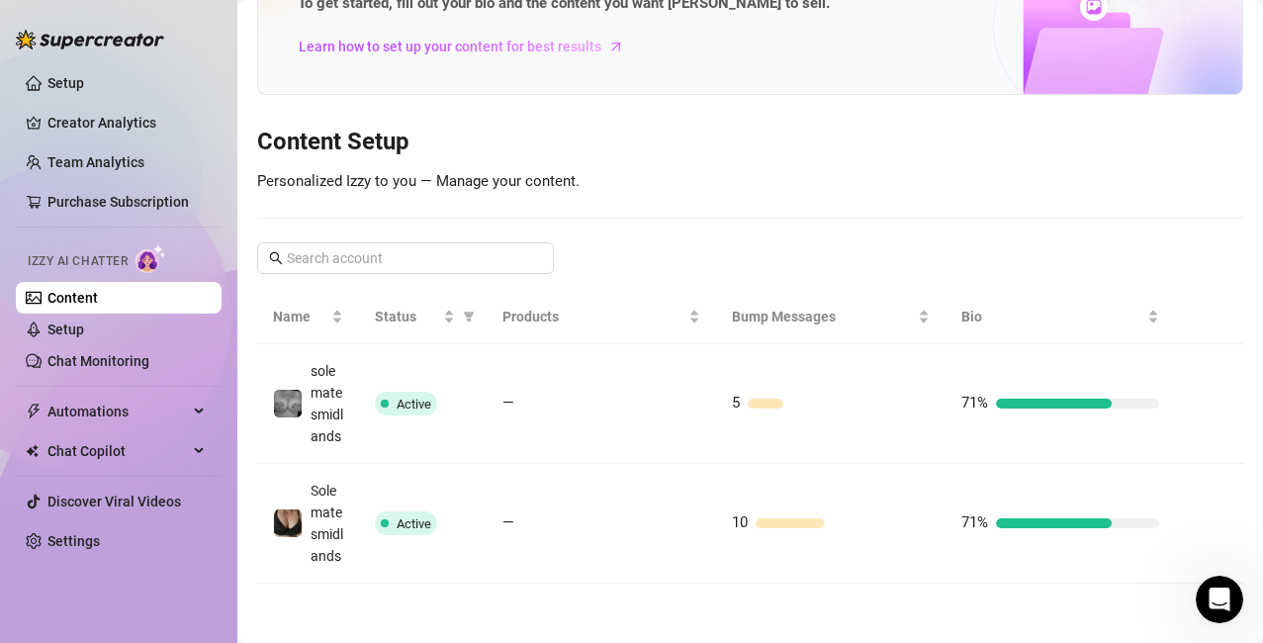
scroll to position [211, 0]
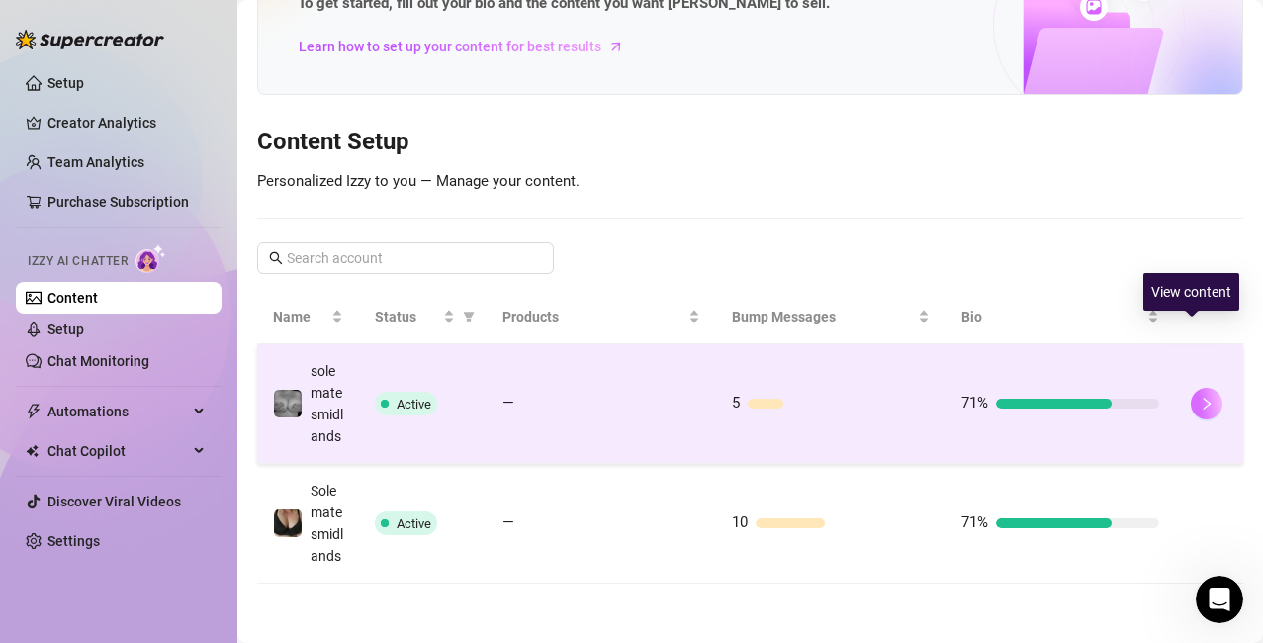
click at [1200, 397] on icon "right" at bounding box center [1207, 404] width 14 height 14
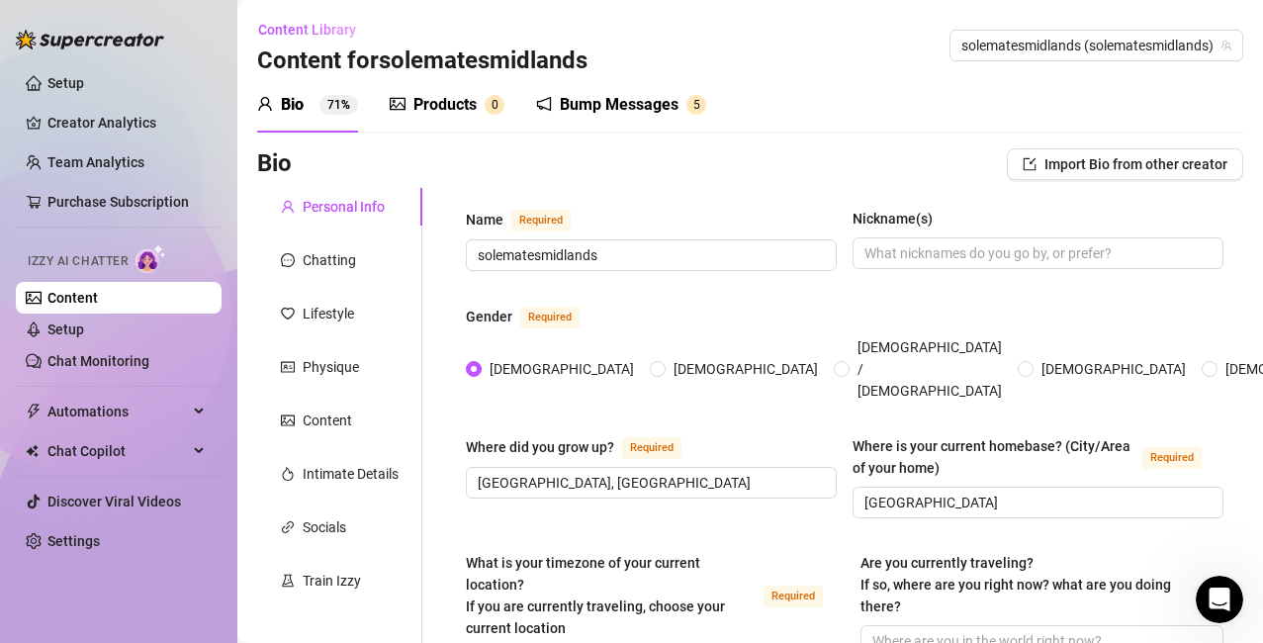
click at [572, 104] on div "Bump Messages" at bounding box center [619, 105] width 119 height 24
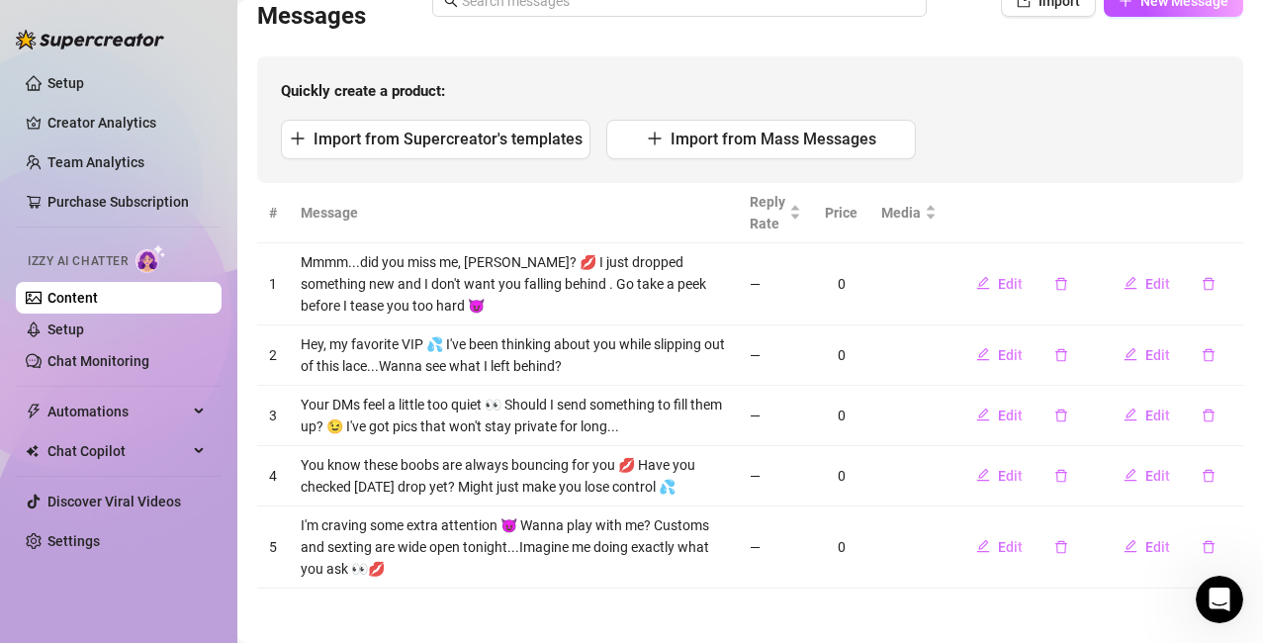
scroll to position [184, 0]
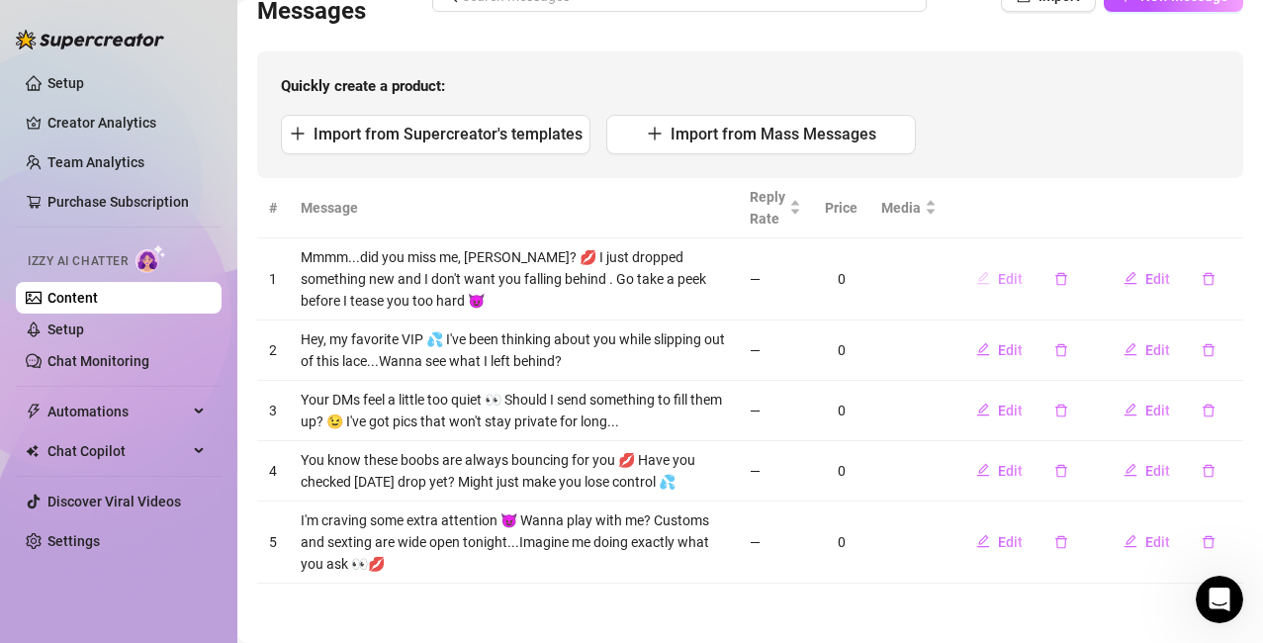
click at [998, 276] on span "Edit" at bounding box center [1010, 279] width 25 height 16
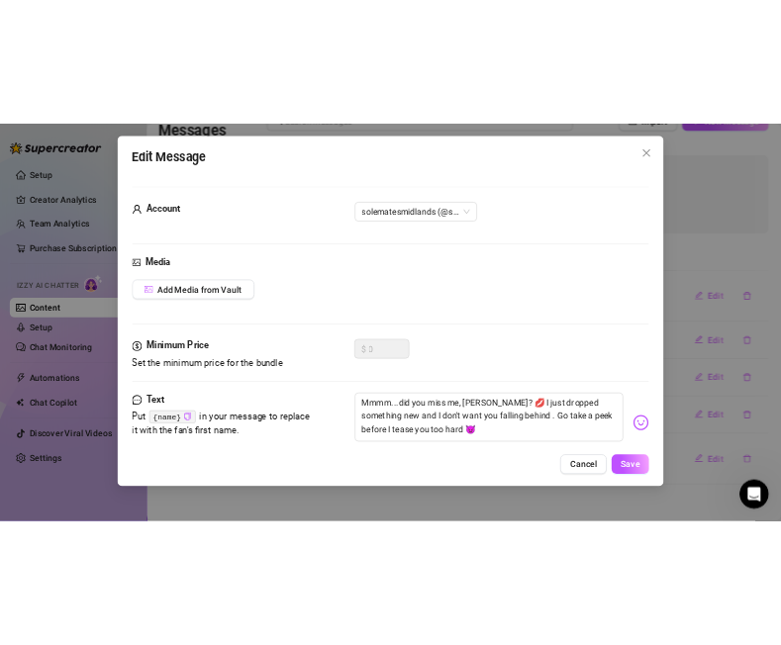
scroll to position [46, 0]
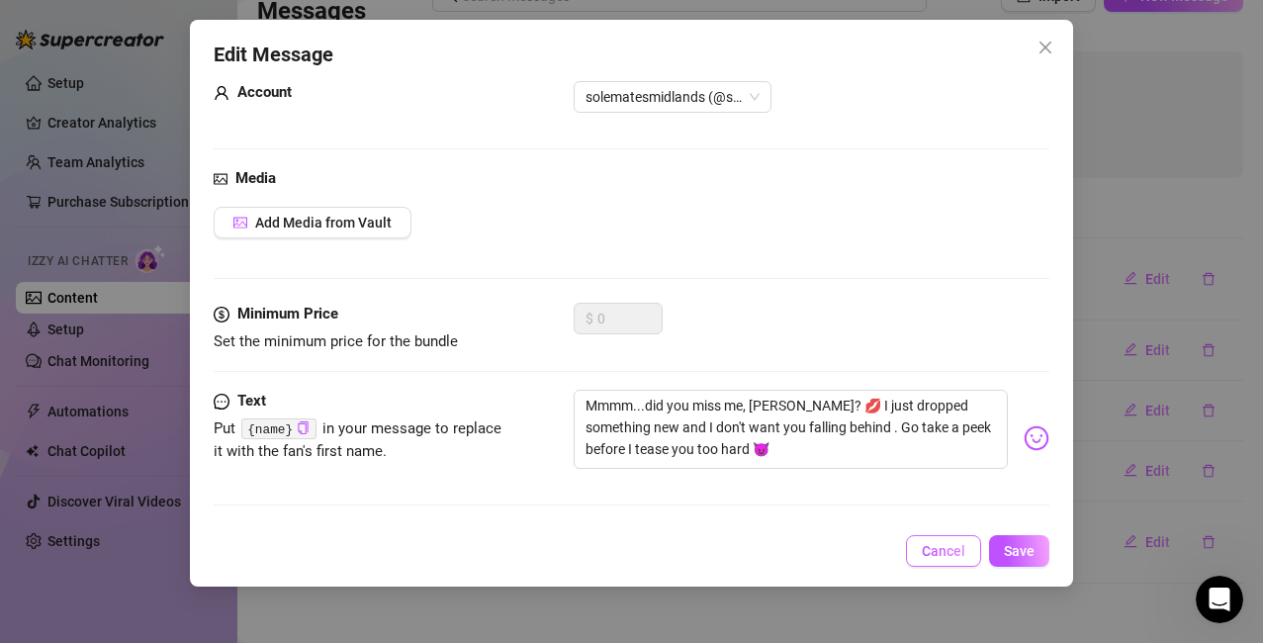
click at [934, 543] on span "Cancel" at bounding box center [944, 551] width 44 height 16
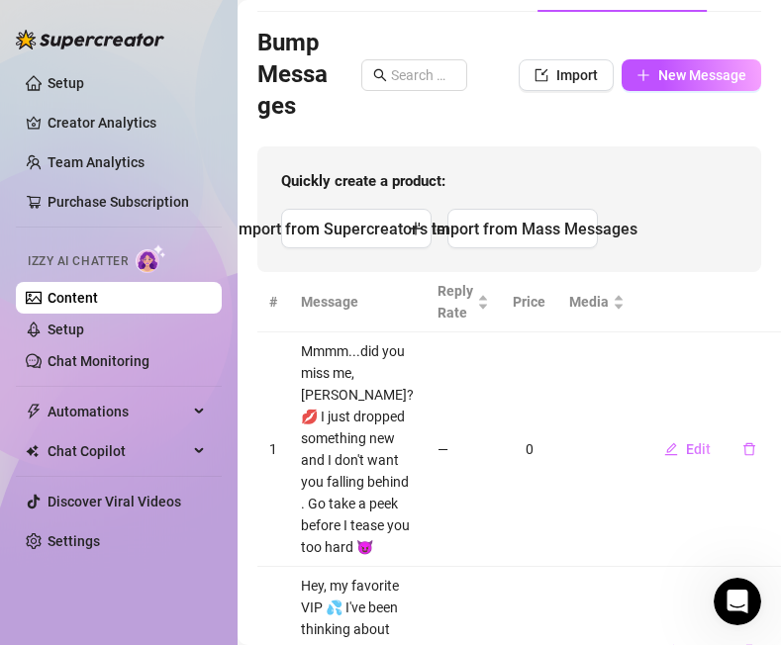
scroll to position [247, 0]
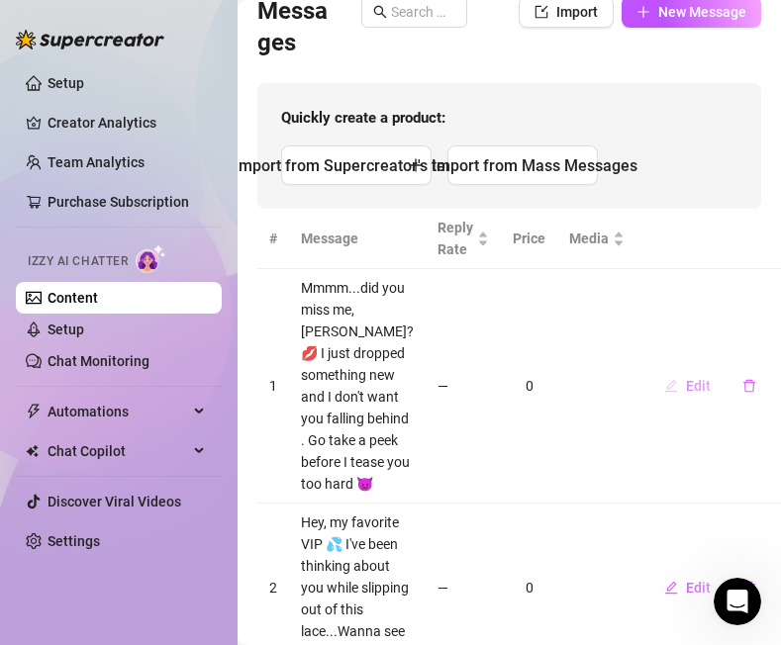
click at [686, 394] on span "Edit" at bounding box center [698, 386] width 25 height 16
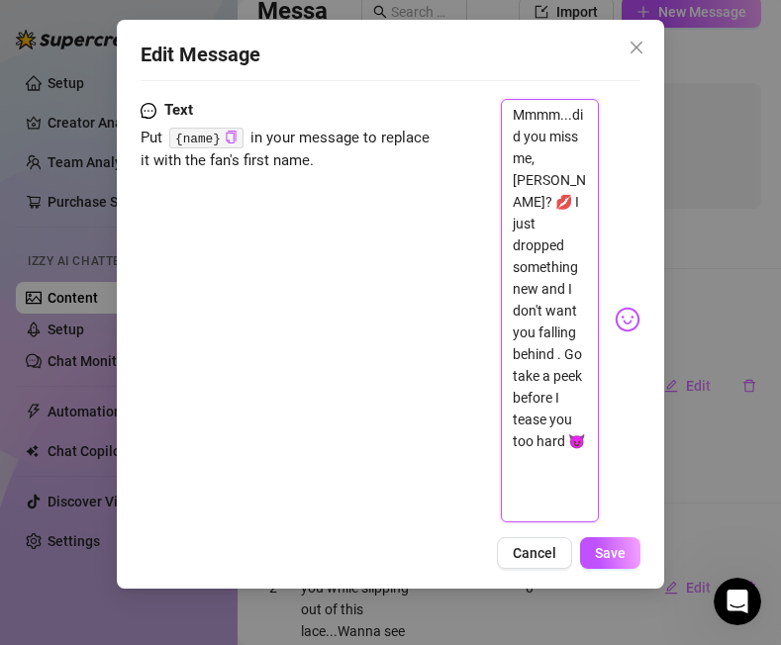
scroll to position [405, 0]
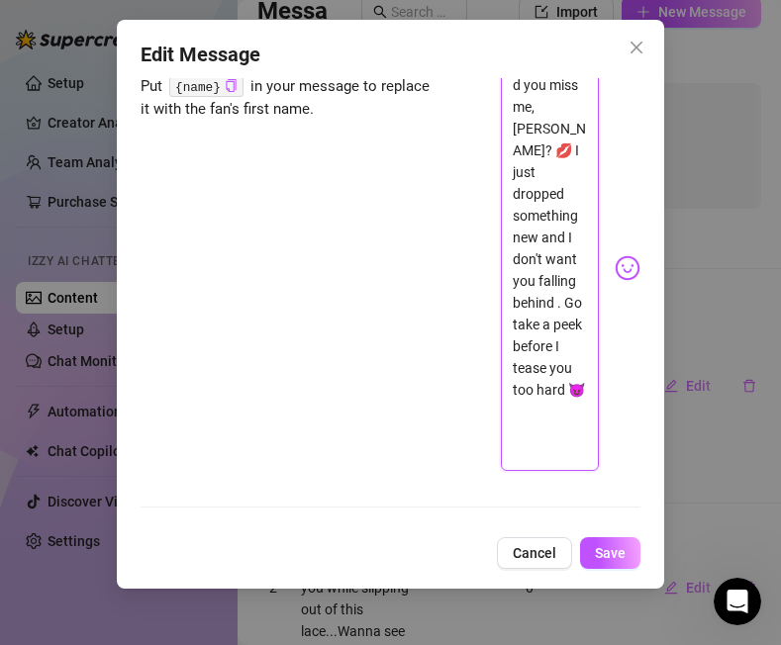
drag, startPoint x: 511, startPoint y: 451, endPoint x: 582, endPoint y: 521, distance: 99.3
click at [582, 521] on div "Account solematesmidlands (@solematesmidlands) Media Add Media from Vault Minim…" at bounding box center [389, 301] width 499 height 447
paste textarea "“Mmm babe… I can’t stop thinking about you 👀 Wanna play with me? 💋 ✨ Sexting – …"
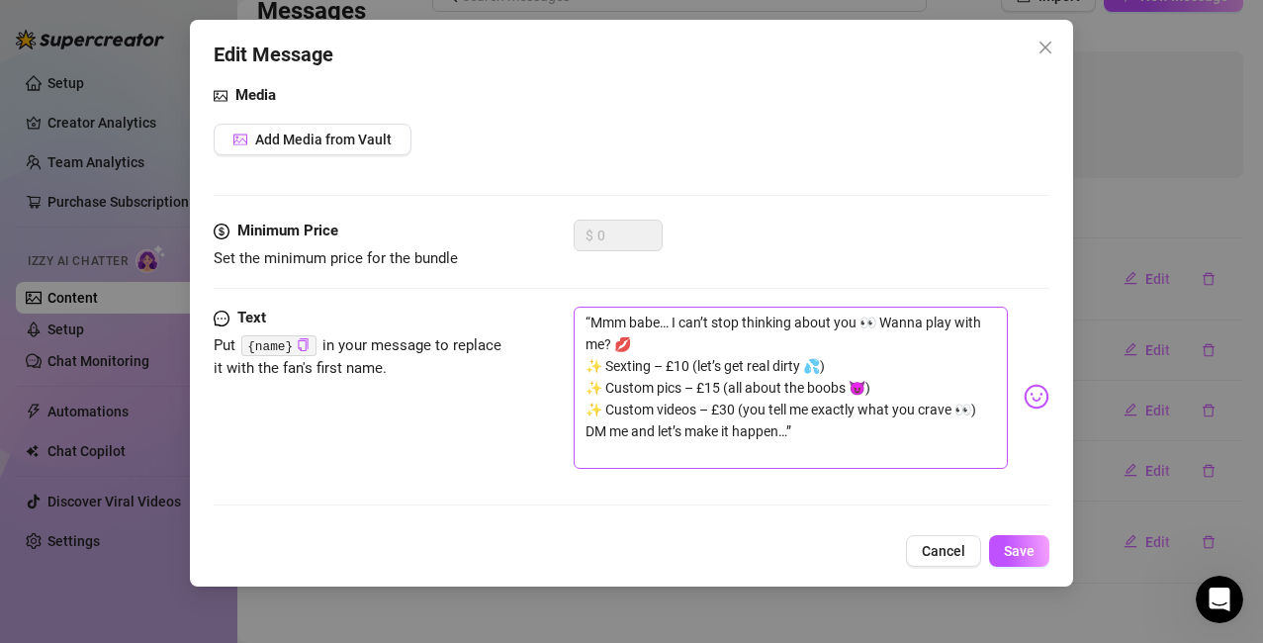
scroll to position [129, 0]
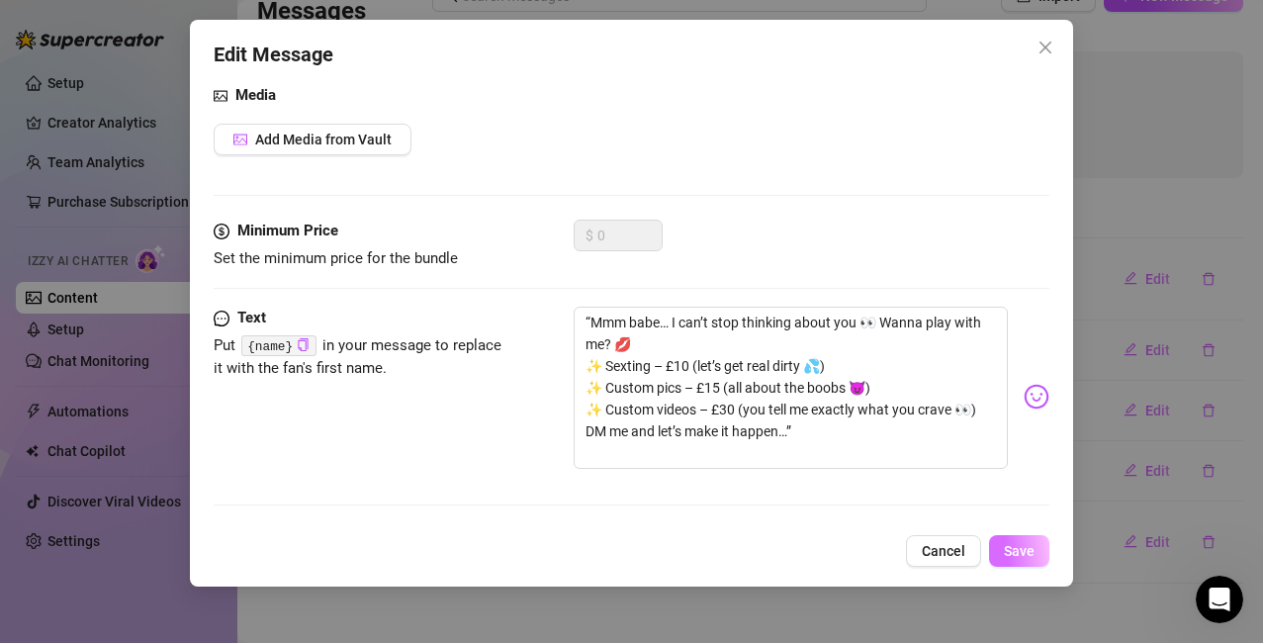
click at [1019, 554] on span "Save" at bounding box center [1019, 551] width 31 height 16
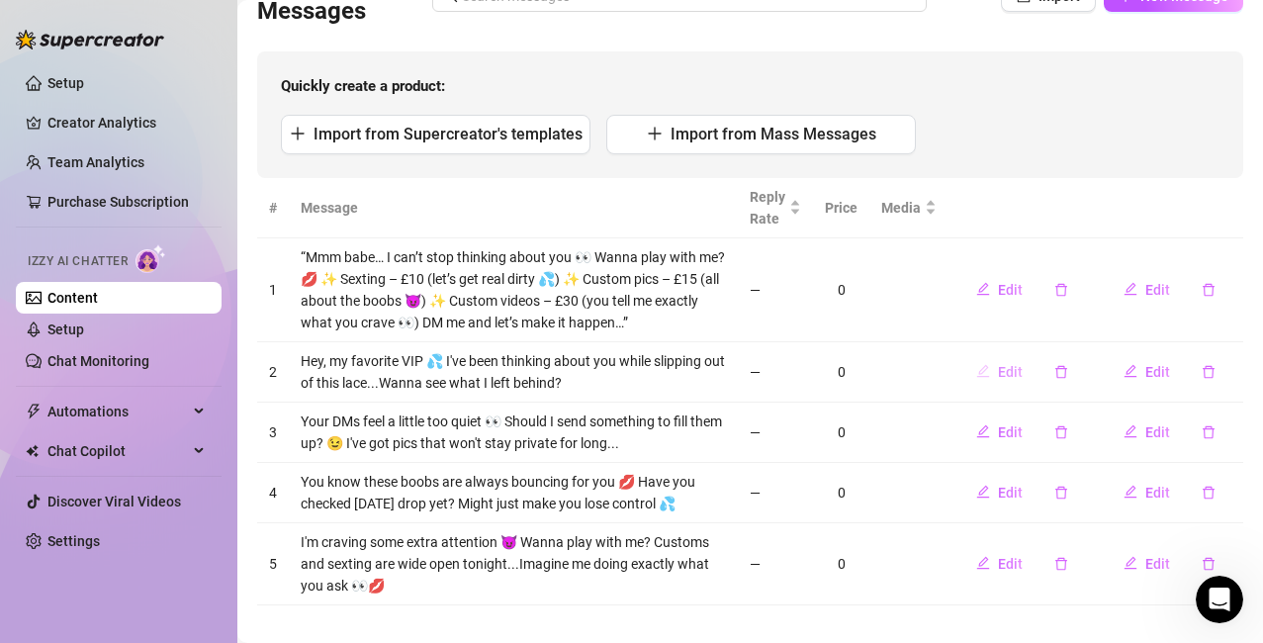
click at [981, 365] on button "Edit" at bounding box center [1000, 372] width 78 height 32
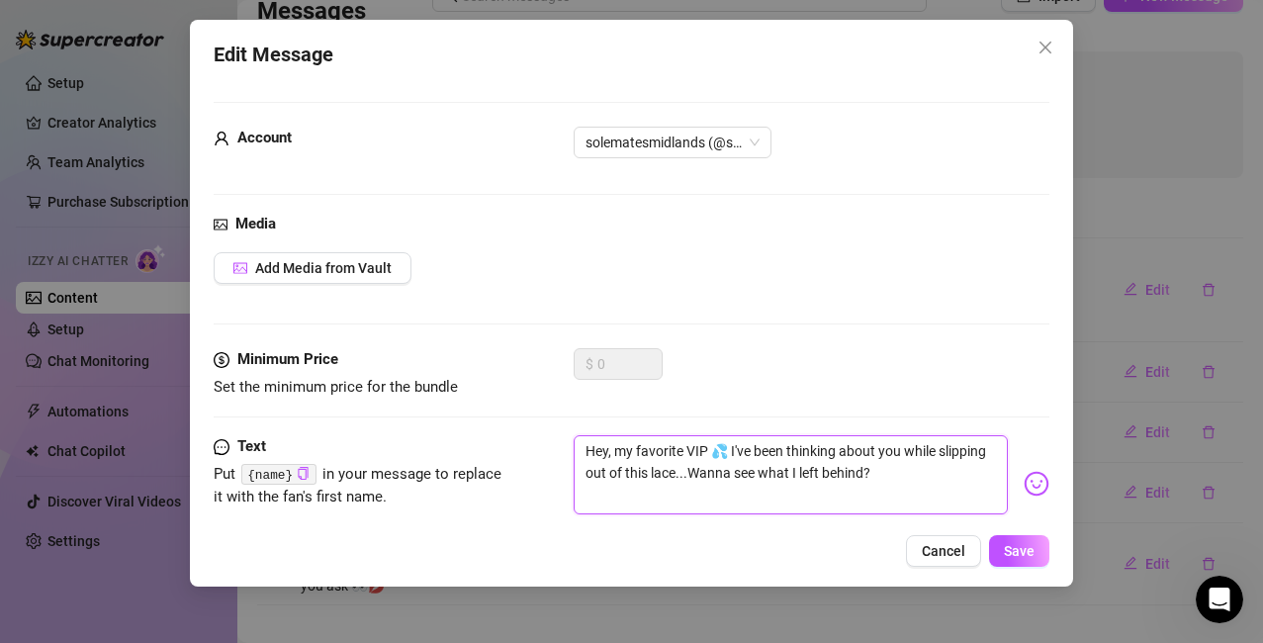
drag, startPoint x: 586, startPoint y: 456, endPoint x: 1001, endPoint y: 503, distance: 418.1
click at [1001, 503] on div "Hey, my favorite VIP 💦 I've been thinking about you while slipping out of this …" at bounding box center [812, 483] width 477 height 97
paste textarea "“You know these big boobs are just waiting to be your playground 💦 Wanna go fur…"
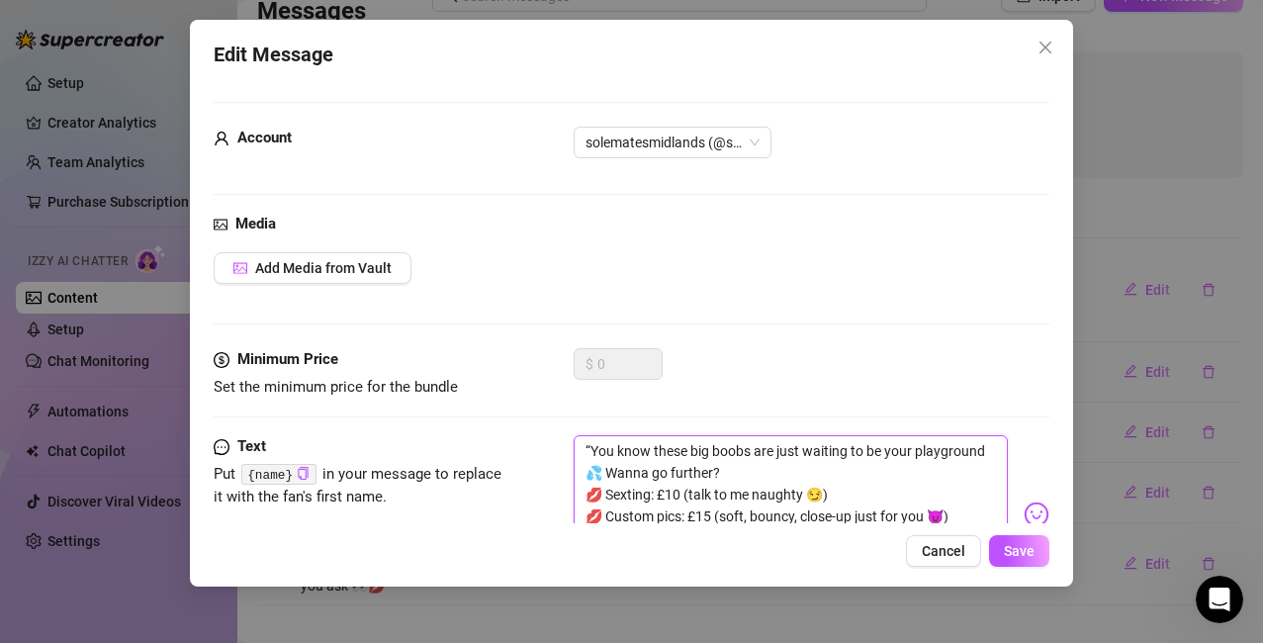
scroll to position [0, 0]
click at [1015, 550] on span "Save" at bounding box center [1019, 551] width 31 height 16
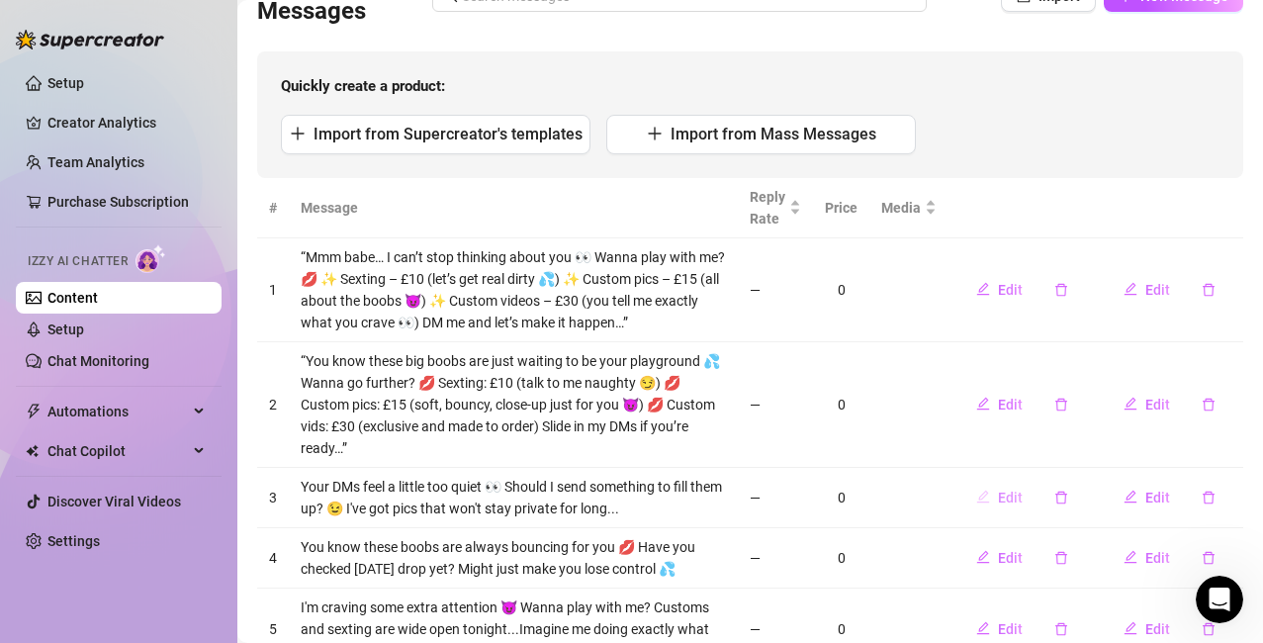
click at [998, 499] on span "Edit" at bounding box center [1010, 498] width 25 height 16
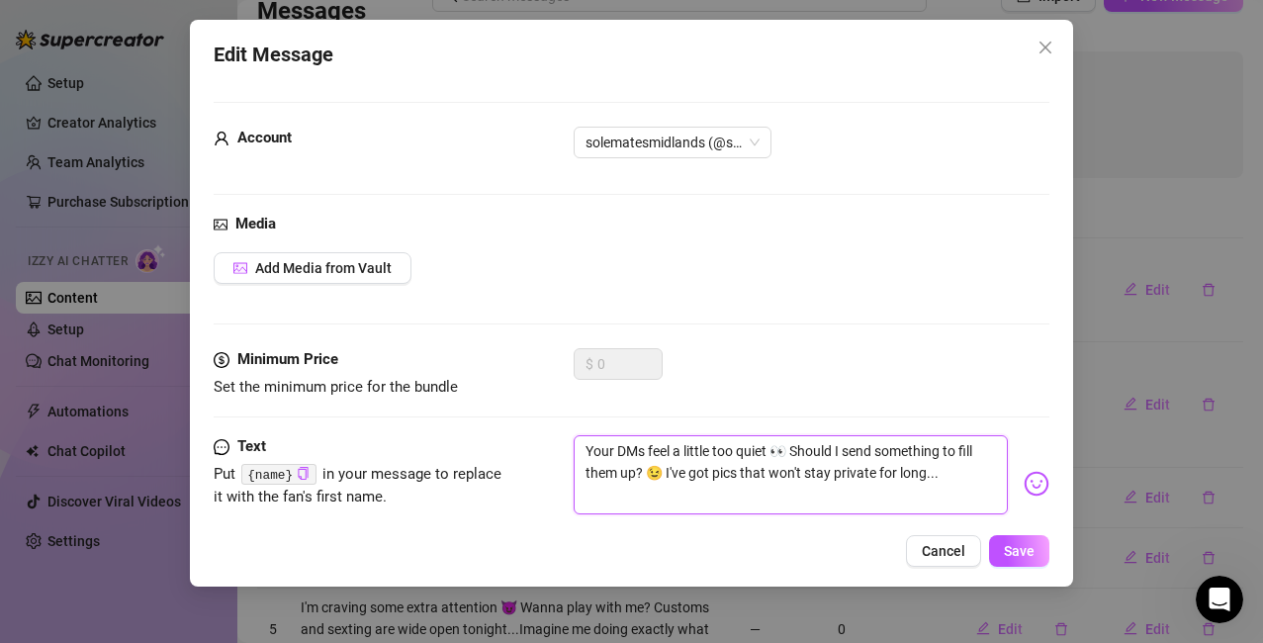
drag, startPoint x: 586, startPoint y: 457, endPoint x: 1015, endPoint y: 492, distance: 430.7
click at [1015, 492] on div "Your DMs feel a little too quiet 👀 Should I send something to fill them up? 😉 I…" at bounding box center [812, 483] width 477 height 97
paste textarea "“Don’t just watch, baby… take control 😏 🔥 Sexting session – £10 (let’s get real…"
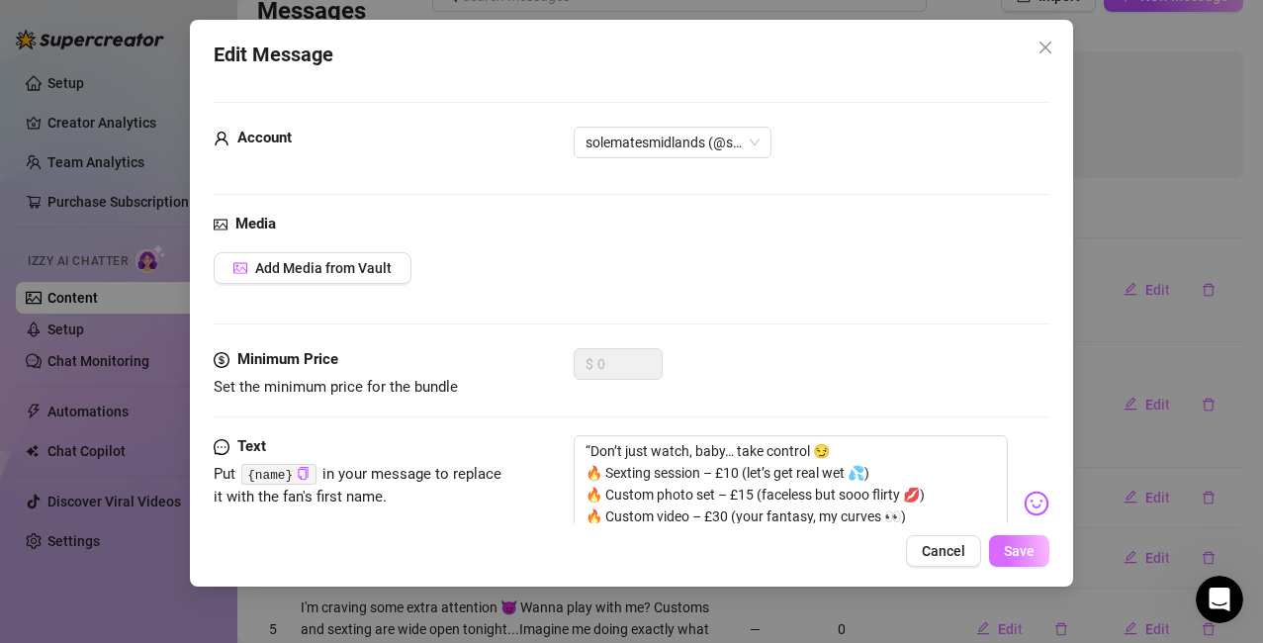
click at [1006, 553] on span "Save" at bounding box center [1019, 551] width 31 height 16
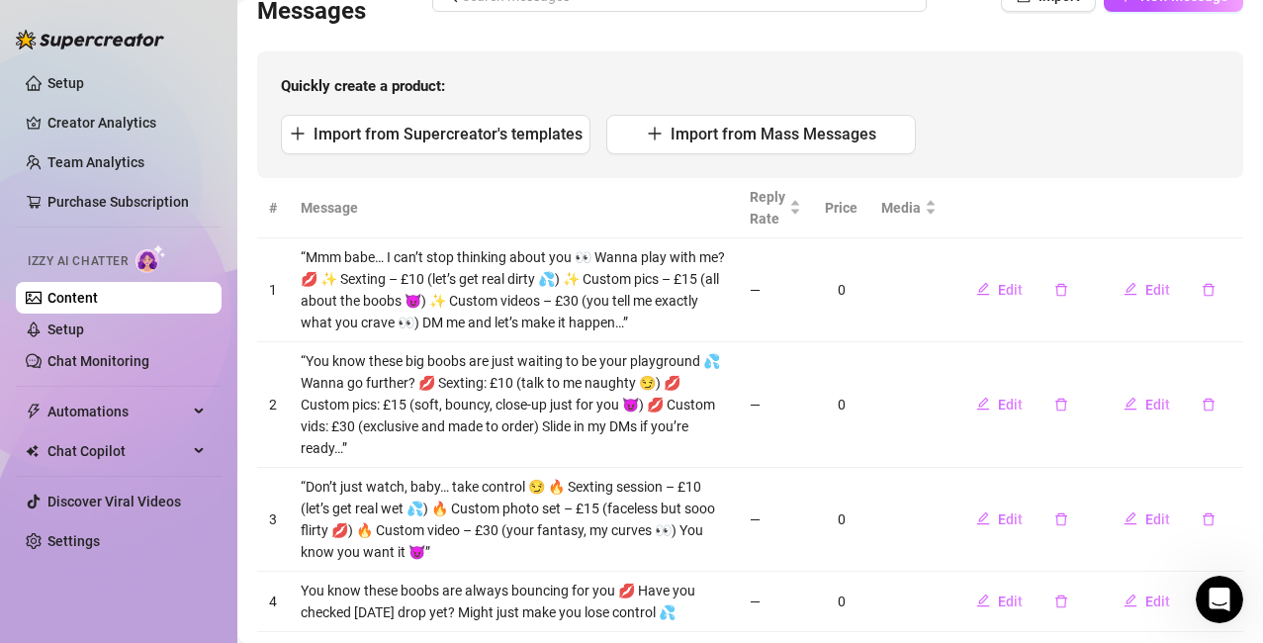
scroll to position [315, 0]
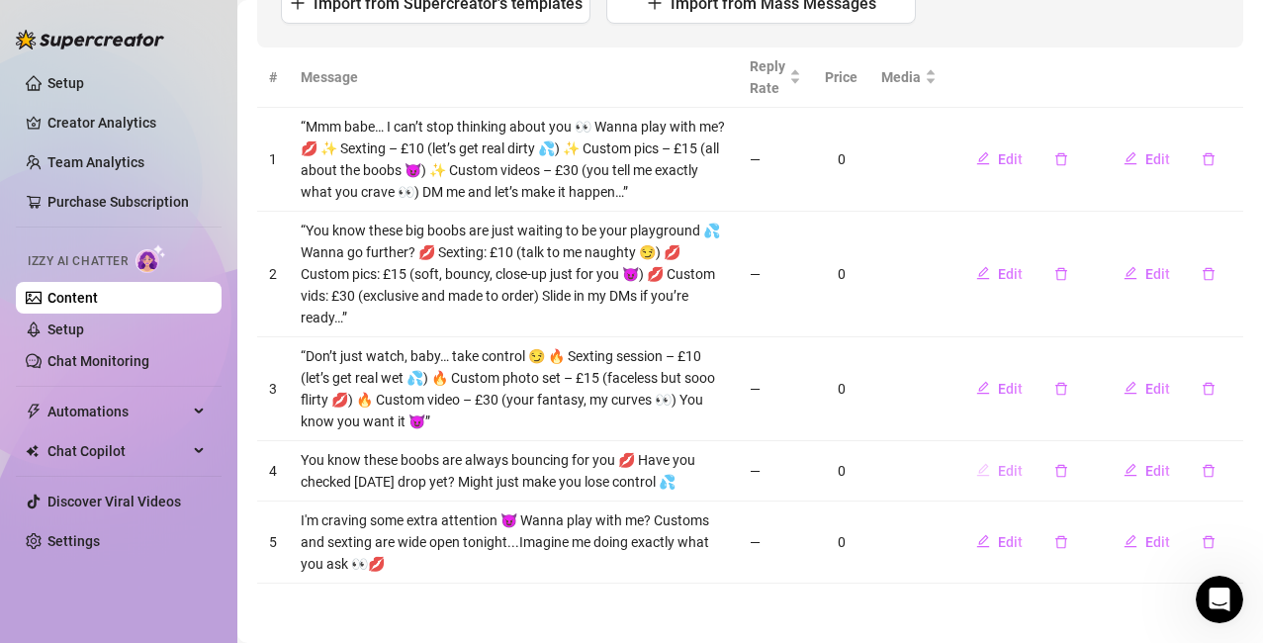
click at [977, 475] on icon "edit" at bounding box center [983, 470] width 13 height 13
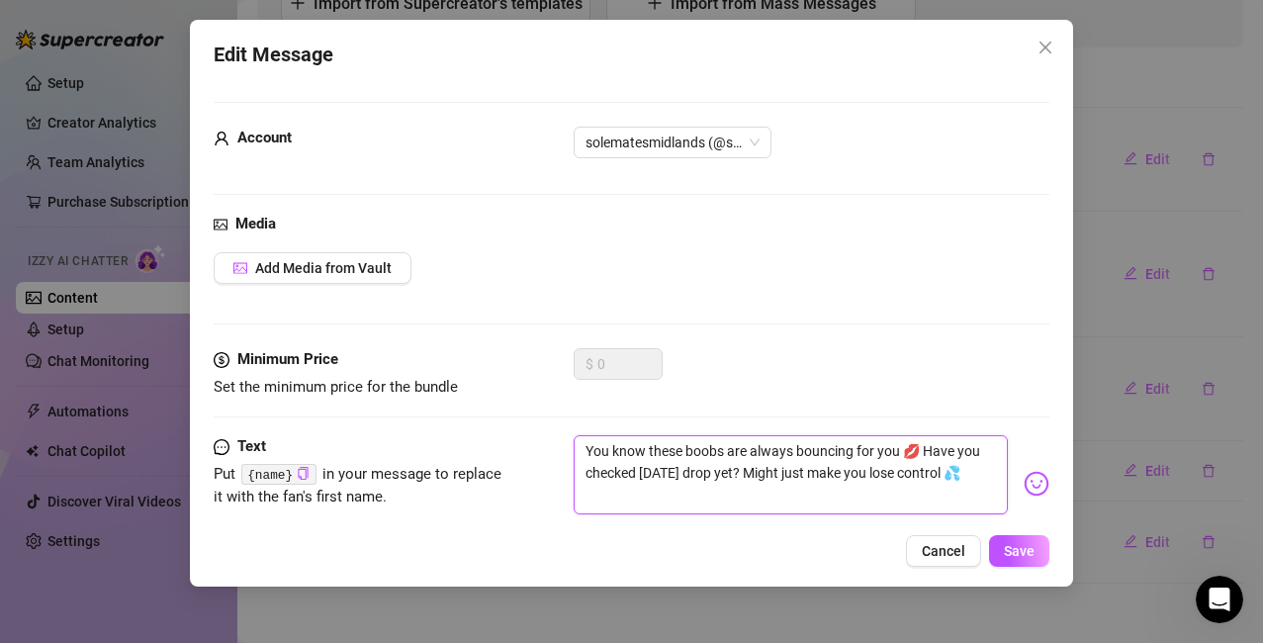
scroll to position [46, 0]
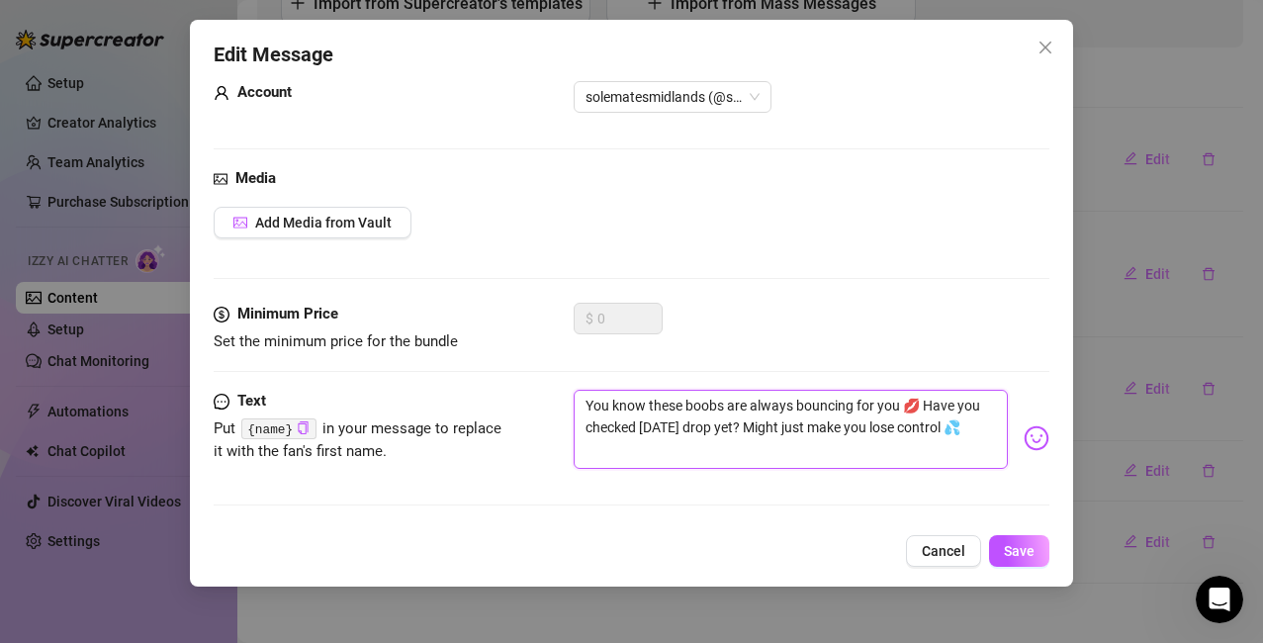
drag, startPoint x: 585, startPoint y: 447, endPoint x: 712, endPoint y: 519, distance: 146.6
click at [712, 519] on div "Text Put {name} in your message to replace it with the fan's first name. You kn…" at bounding box center [632, 457] width 837 height 134
paste textarea "“I love teasing you… but what if I made something JUST for you? 👀 💦 Sexting: £1…"
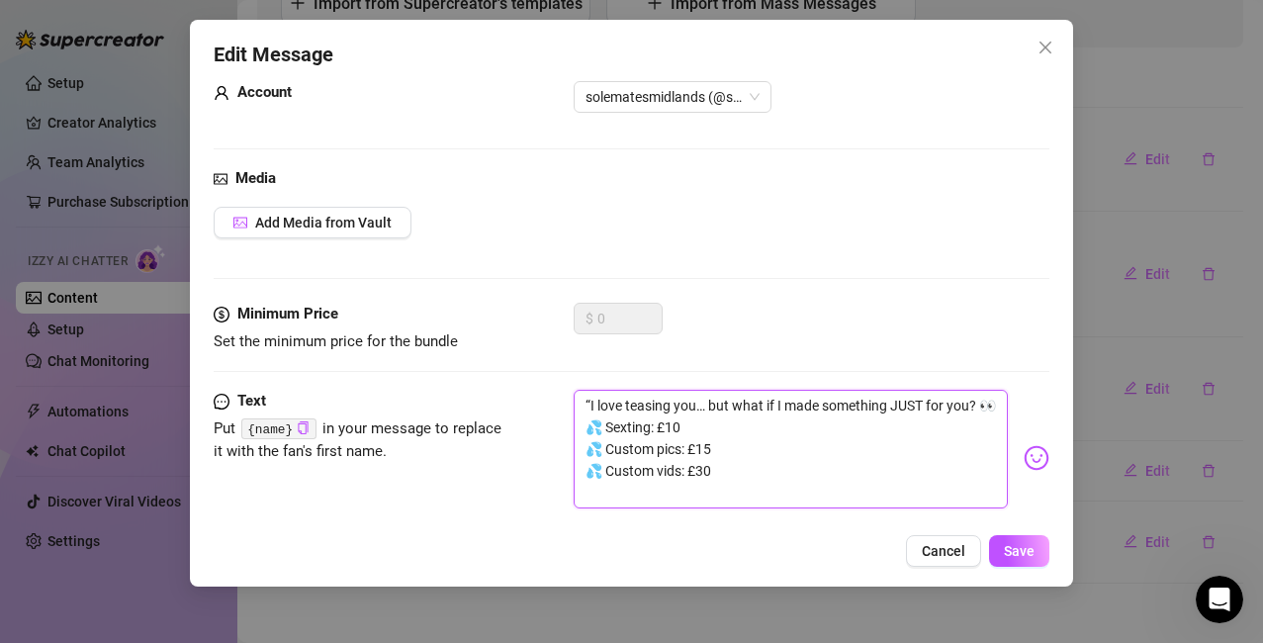
scroll to position [0, 0]
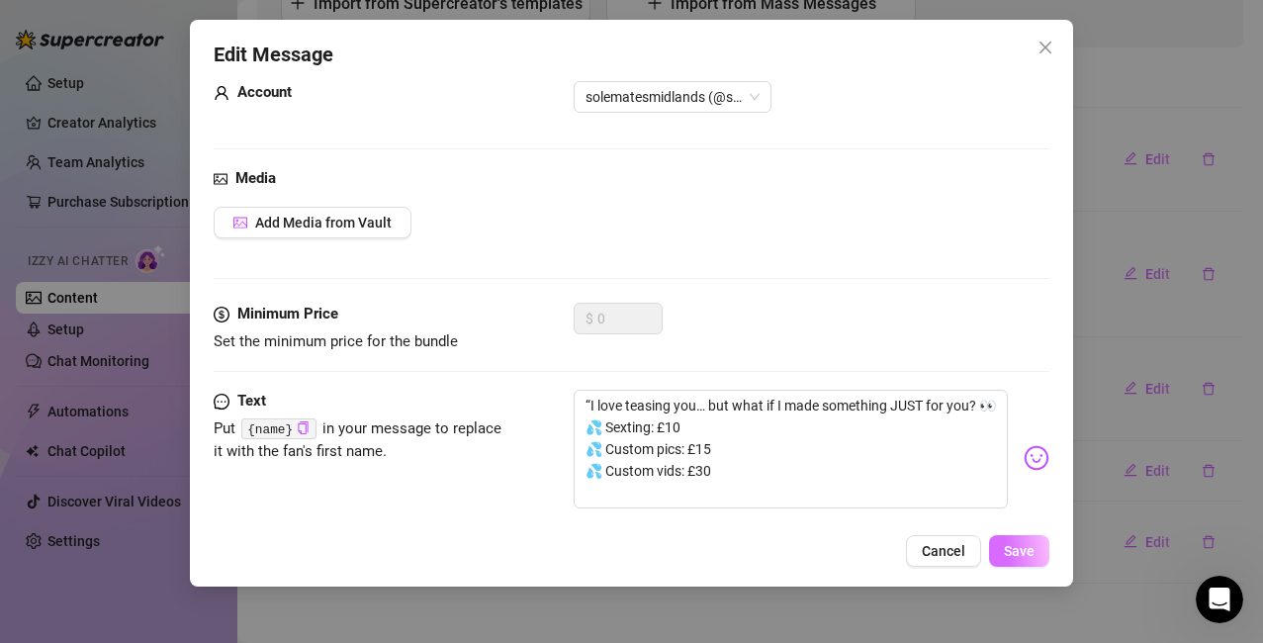
click at [1024, 557] on span "Save" at bounding box center [1019, 551] width 31 height 16
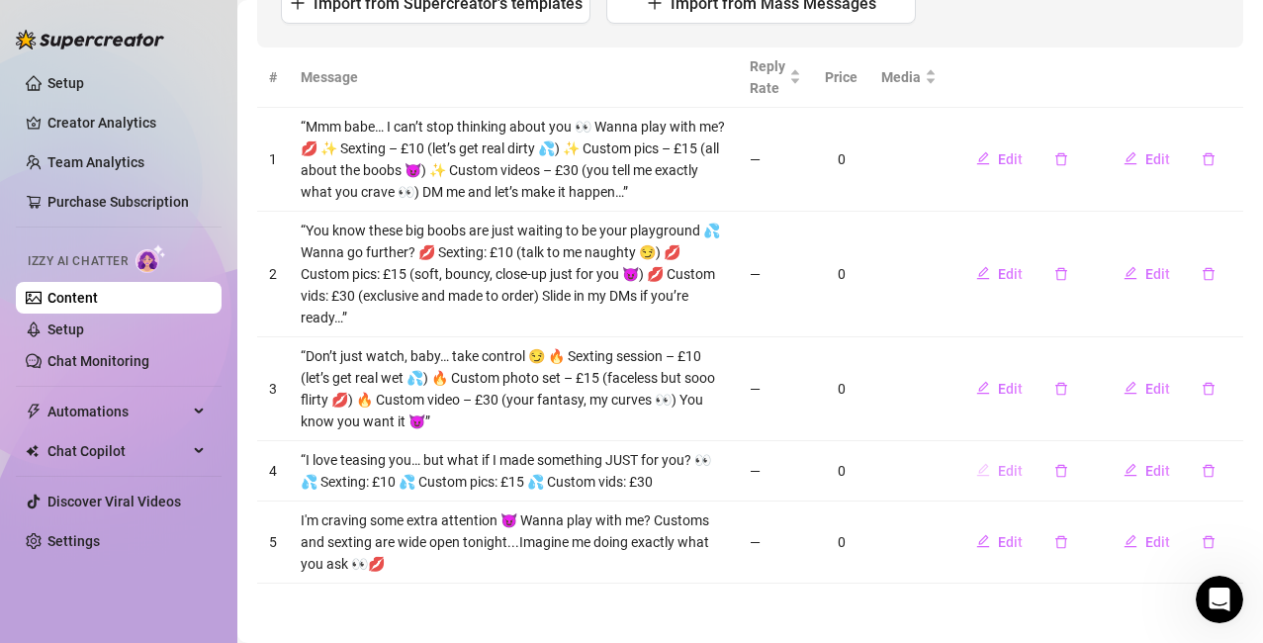
click at [982, 469] on button "Edit" at bounding box center [1000, 471] width 78 height 32
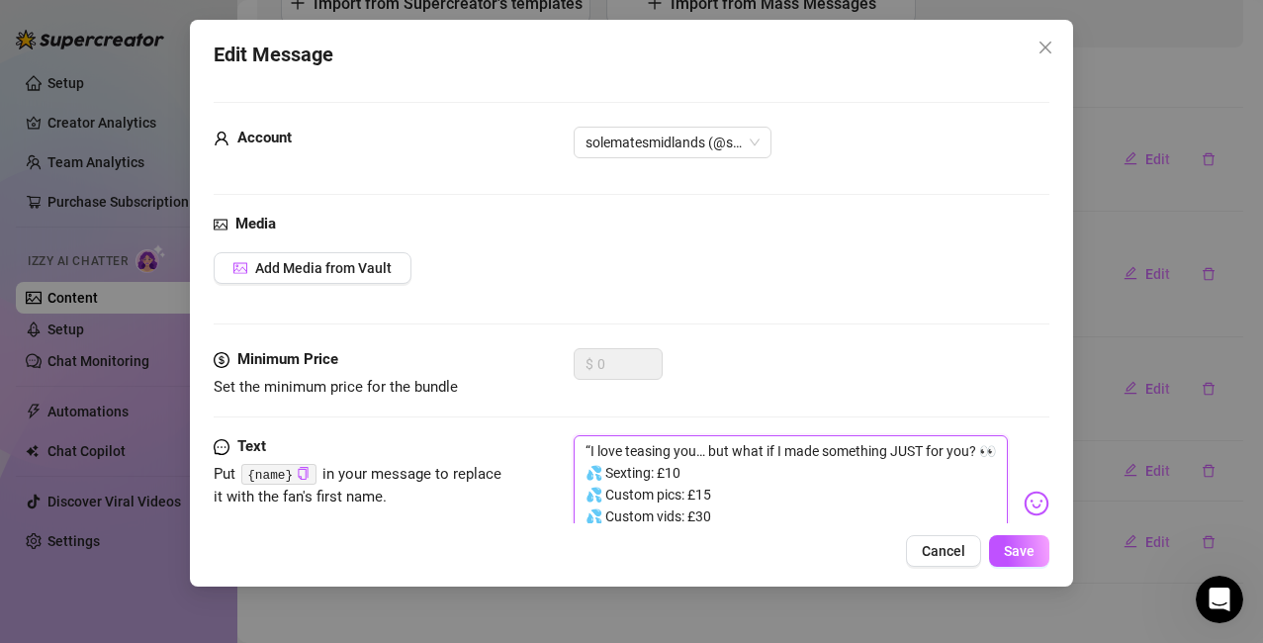
scroll to position [85, 0]
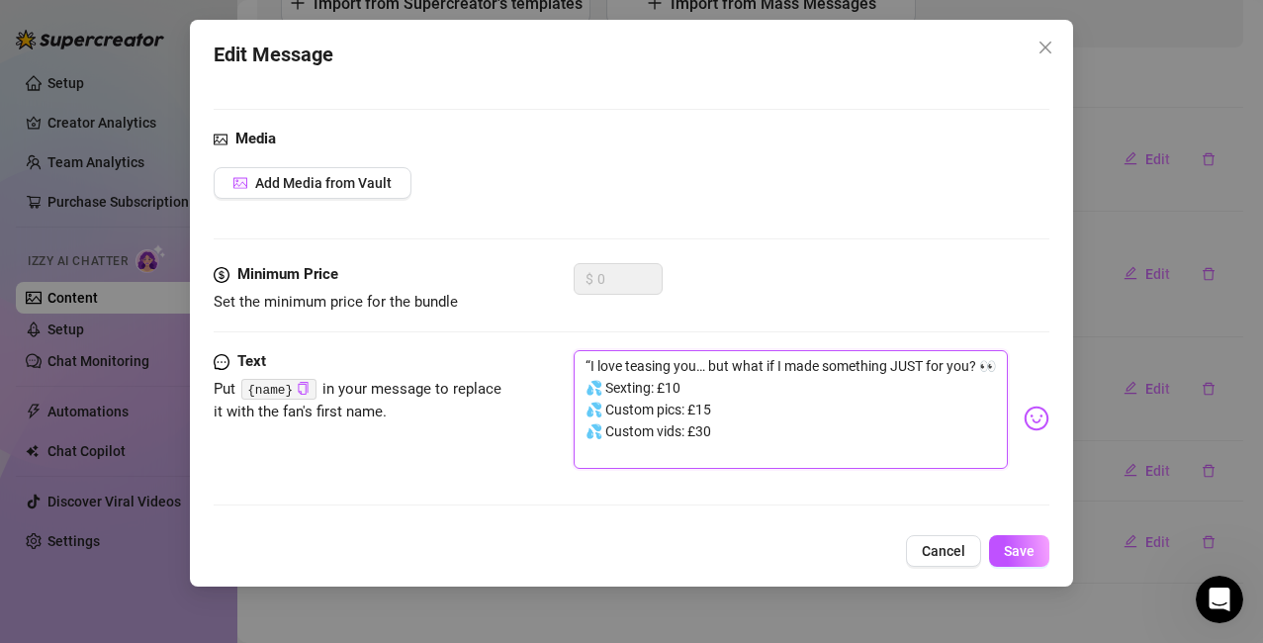
drag, startPoint x: 580, startPoint y: 446, endPoint x: 825, endPoint y: 522, distance: 256.9
click at [825, 522] on div "Text Put {name} in your message to replace it with the fan's first name. “I lov…" at bounding box center [632, 436] width 837 height 173
paste textarea "Faceless, flirty, and all about these boobs 😏 Ready to play?”"
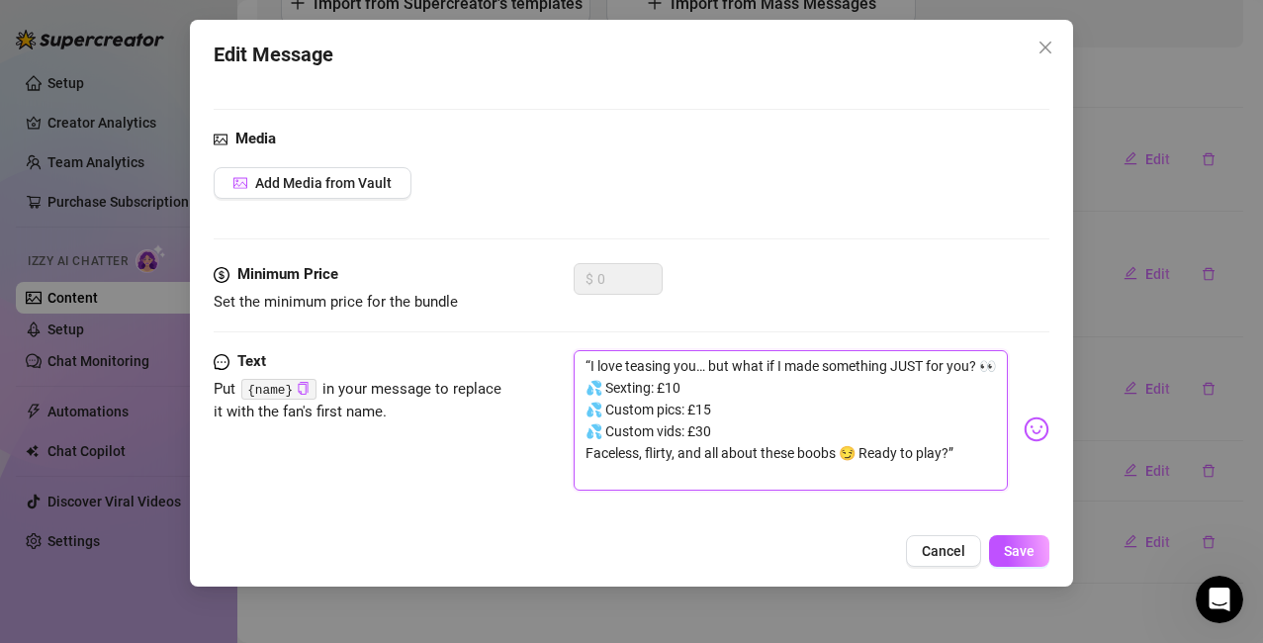
scroll to position [0, 0]
click at [1031, 554] on span "Save" at bounding box center [1019, 551] width 31 height 16
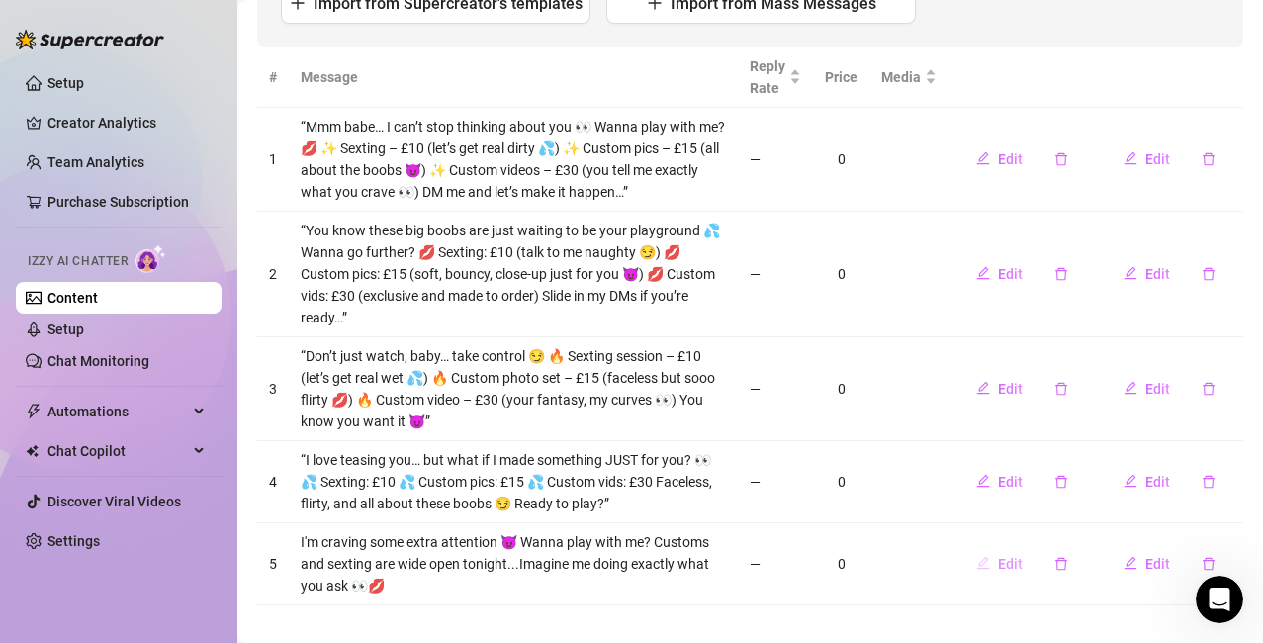
click at [980, 560] on button "Edit" at bounding box center [1000, 564] width 78 height 32
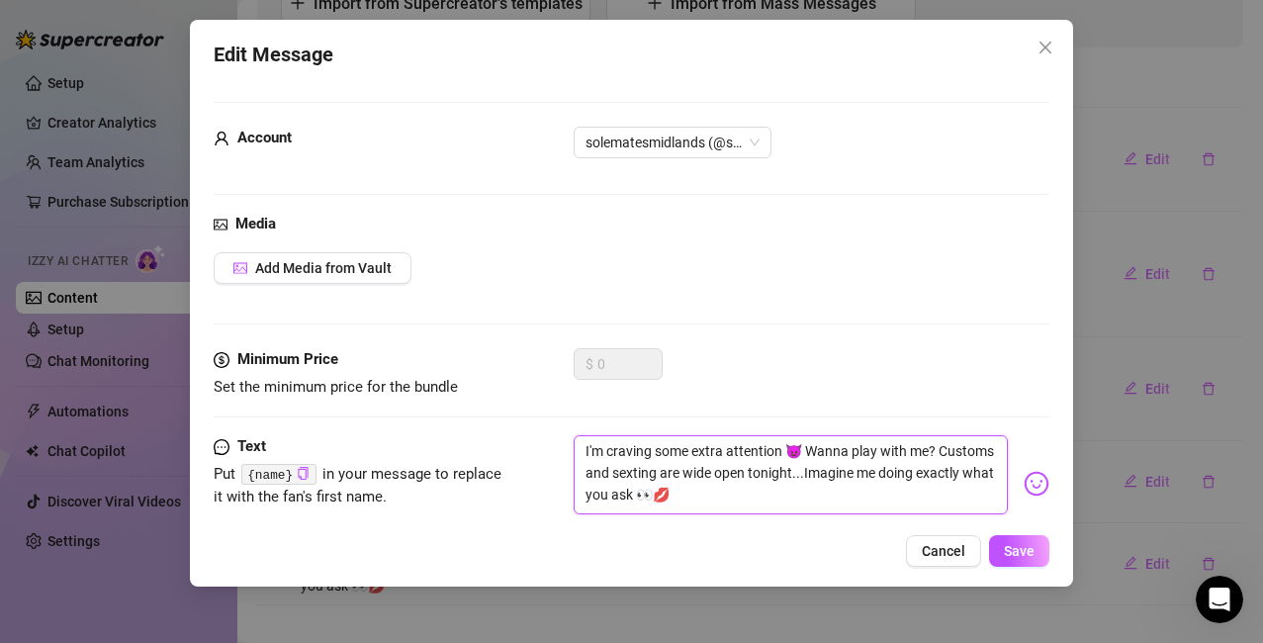
scroll to position [46, 0]
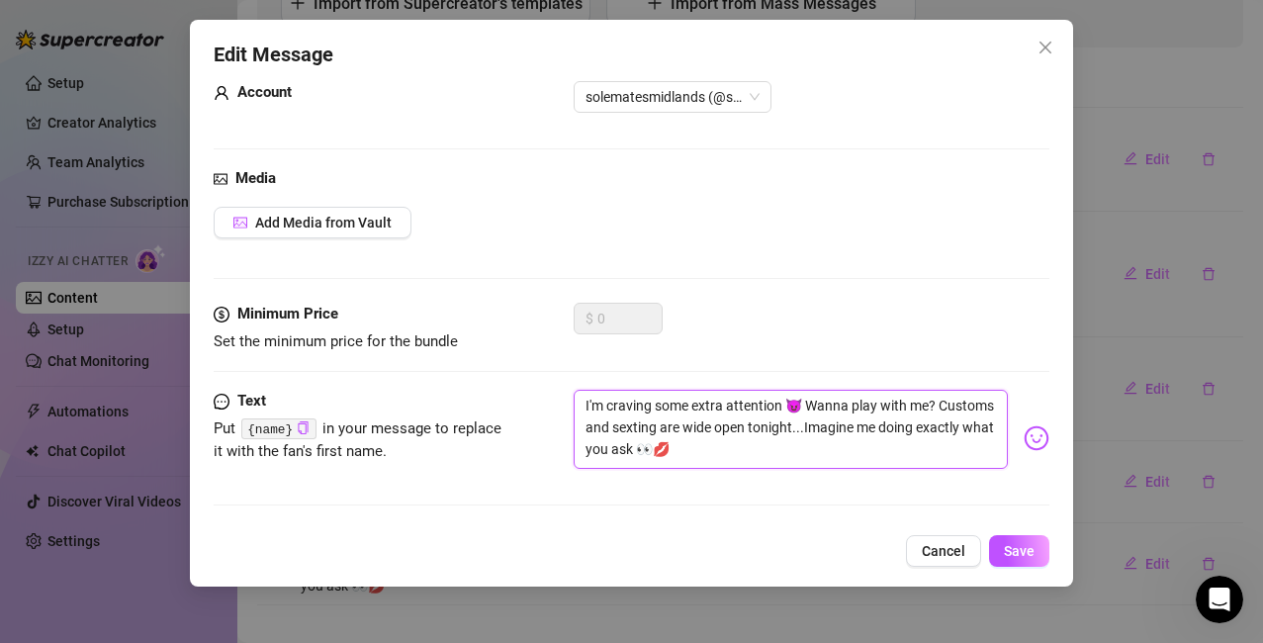
drag, startPoint x: 576, startPoint y: 447, endPoint x: 968, endPoint y: 526, distance: 400.6
click at [968, 526] on div "Edit Message Account solematesmidlands (@solematesmidlands) Media Add Media fro…" at bounding box center [632, 303] width 884 height 567
paste textarea "“Imagine me sending you exactly what you’ve been craving 💋 ✨ Sexting: £10 (let’…"
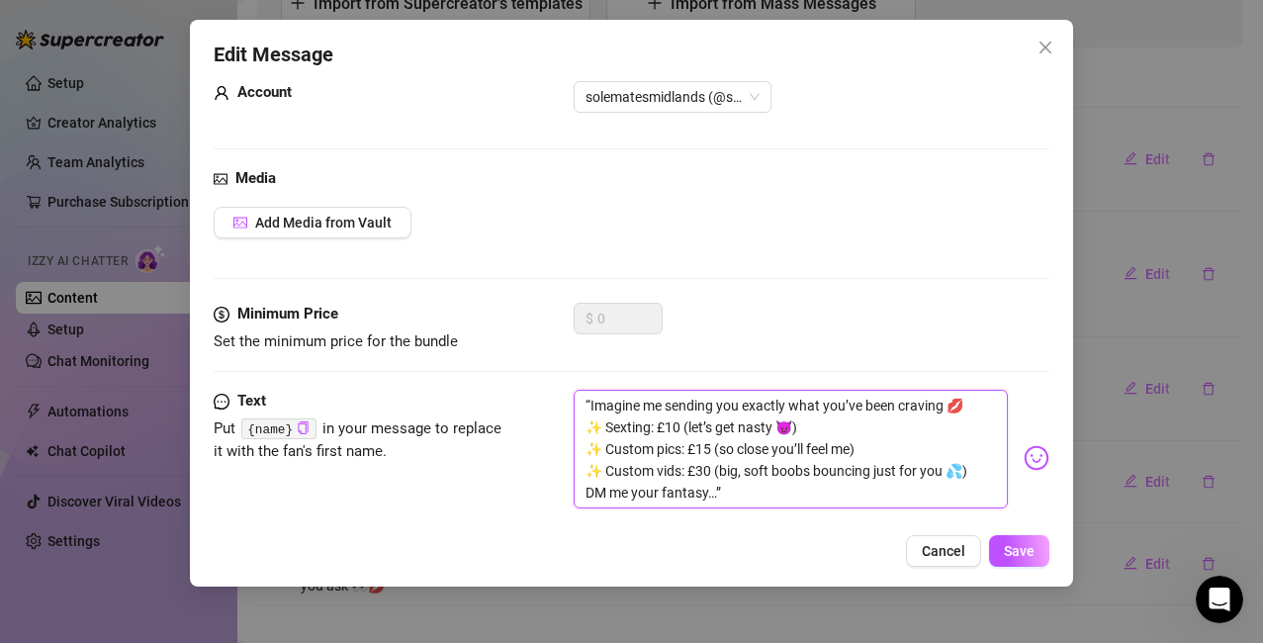
scroll to position [0, 0]
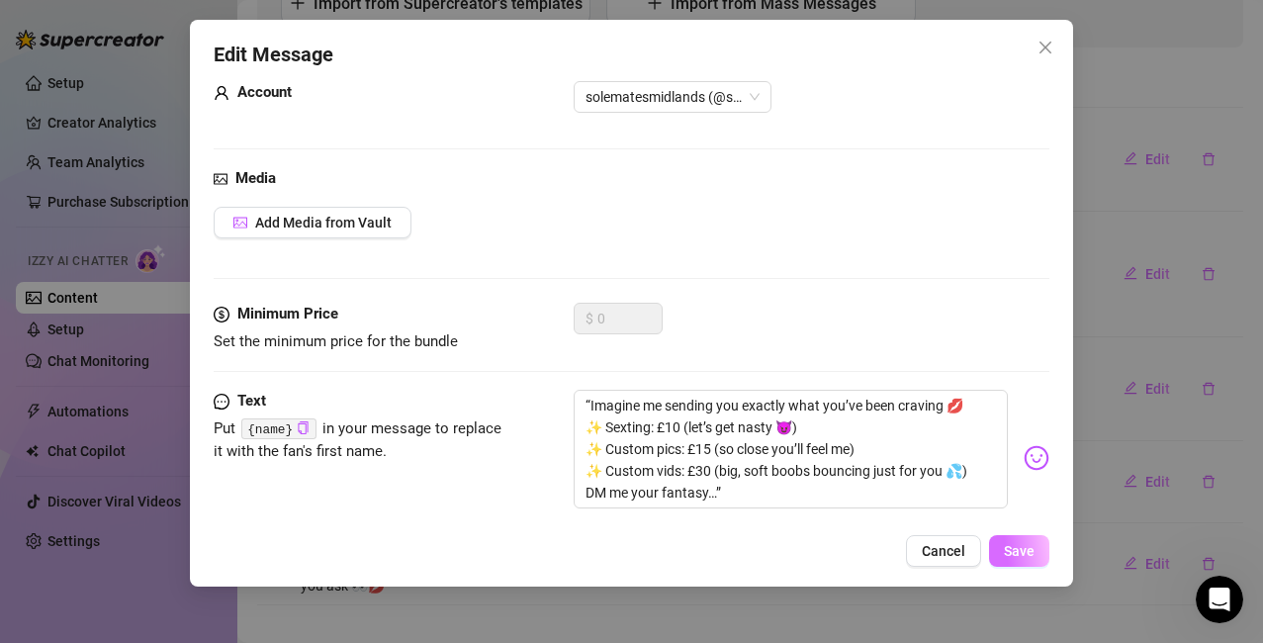
click at [1012, 551] on span "Save" at bounding box center [1019, 551] width 31 height 16
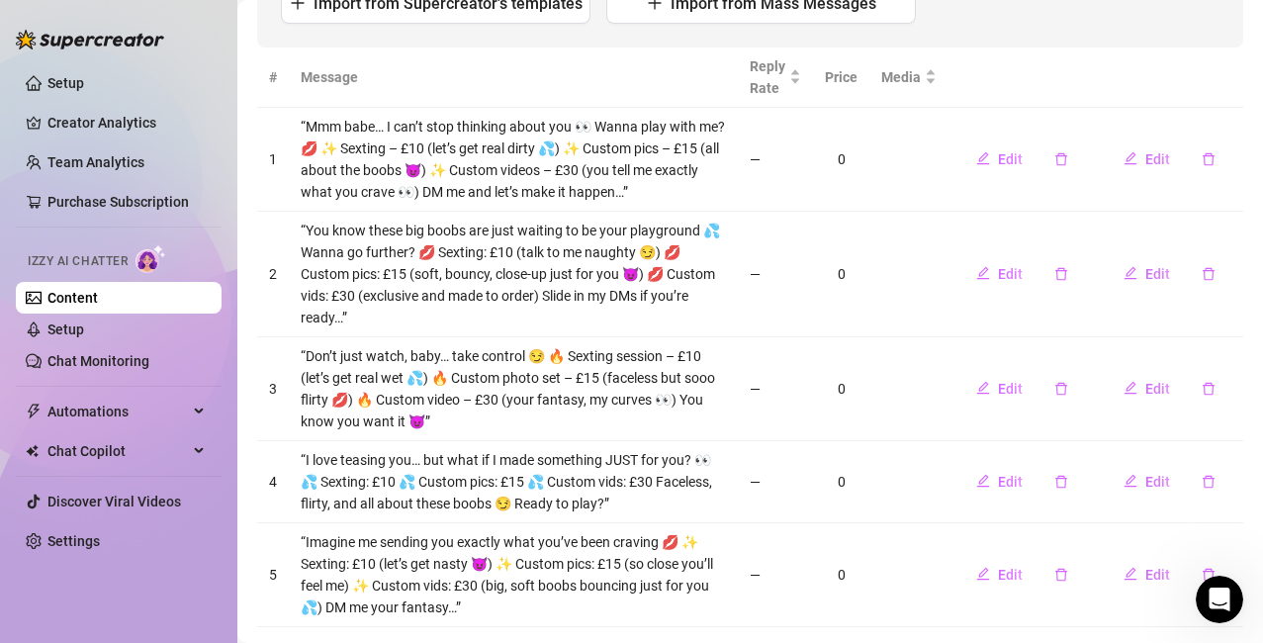
drag, startPoint x: 665, startPoint y: 188, endPoint x: 574, endPoint y: 172, distance: 92.4
click at [665, 188] on td "“Mmm babe… I can’t stop thinking about you 👀 Wanna play with me? 💋 ✨ Sexting – …" at bounding box center [513, 160] width 449 height 104
click at [459, 143] on td "“Mmm babe… I can’t stop thinking about you 👀 Wanna play with me? 💋 ✨ Sexting – …" at bounding box center [513, 160] width 449 height 104
click at [998, 155] on span "Edit" at bounding box center [1010, 159] width 25 height 16
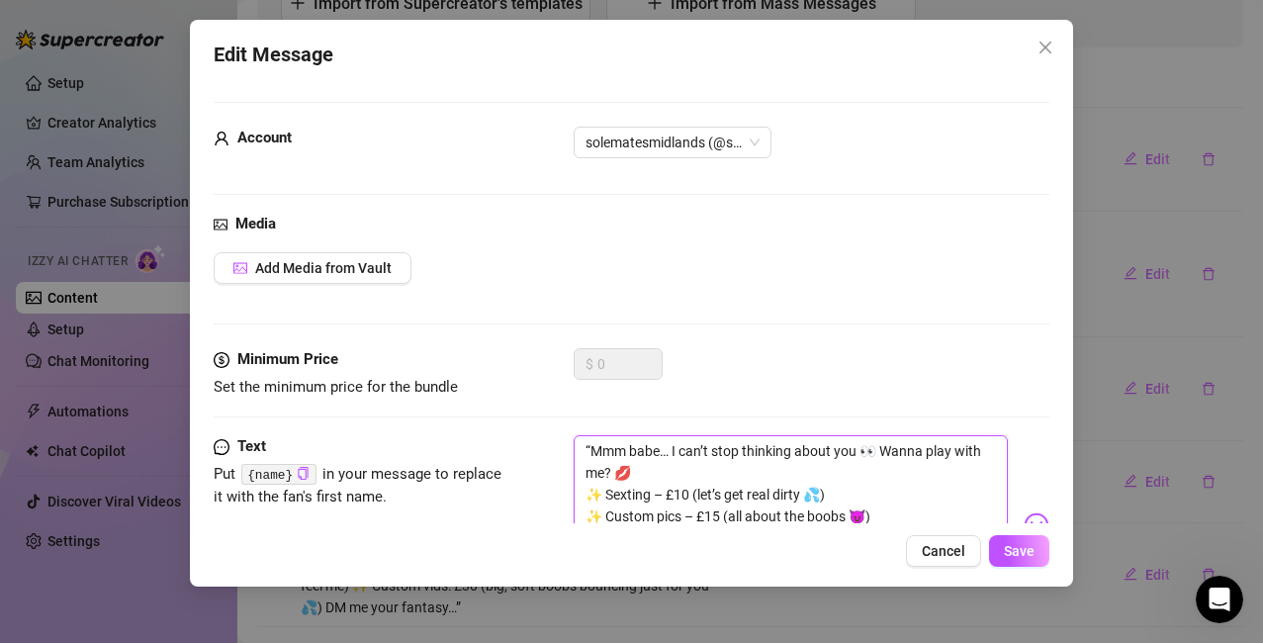
click at [695, 494] on textarea "“Mmm babe… I can’t stop thinking about you 👀 Wanna play with me? 💋 ✨ Sexting – …" at bounding box center [791, 516] width 435 height 162
click at [695, 492] on textarea "“Mmm babe… I can’t stop thinking about you 👀 Wanna play with me? 💋 ✨ Sexting – …" at bounding box center [791, 516] width 435 height 162
click at [691, 503] on textarea "“Mmm babe… I can’t stop thinking about you 👀 Wanna play with me? 💋 ✨ Sexting – …" at bounding box center [791, 516] width 435 height 162
click at [691, 493] on textarea "“Mmm babe… I can’t stop thinking about you 👀 Wanna play with me? 💋 ✨ Sexting – …" at bounding box center [791, 516] width 435 height 162
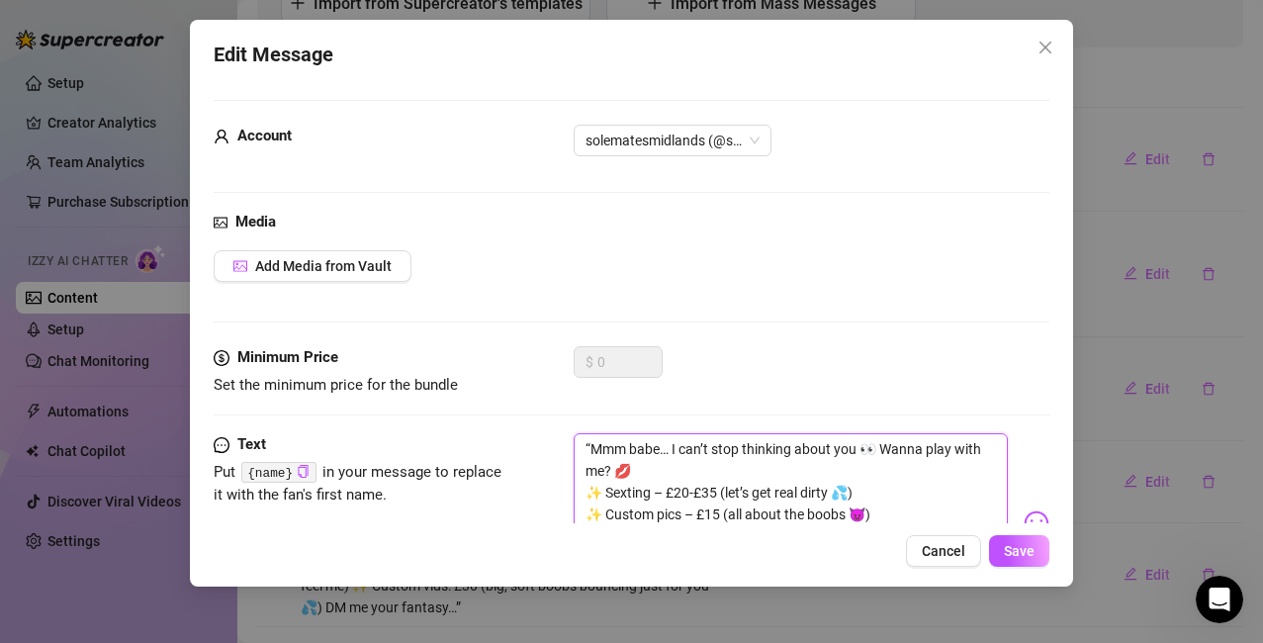
click at [701, 488] on textarea "“Mmm babe… I can’t stop thinking about you 👀 Wanna play with me? 💋 ✨ Sexting – …" at bounding box center [791, 514] width 435 height 162
click at [676, 490] on textarea "“Mmm babe… I can’t stop thinking about you 👀 Wanna play with me? 💋 ✨ Sexting – …" at bounding box center [791, 514] width 435 height 162
click at [725, 512] on textarea "“Mmm babe… I can’t stop thinking about you 👀 Wanna play with me? 💋 ✨ Sexting – …" at bounding box center [791, 514] width 435 height 162
click at [725, 523] on textarea "“Mmm babe… I can’t stop thinking about you 👀 Wanna play with me? 💋 ✨ Sexting – …" at bounding box center [791, 514] width 435 height 162
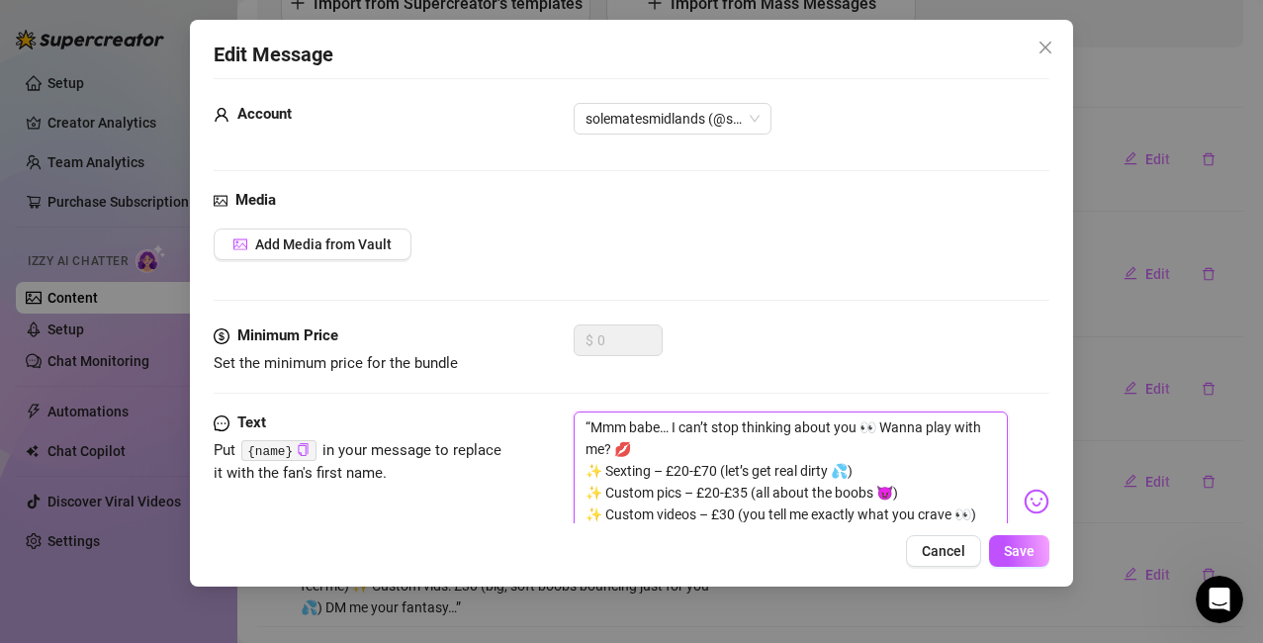
scroll to position [46, 0]
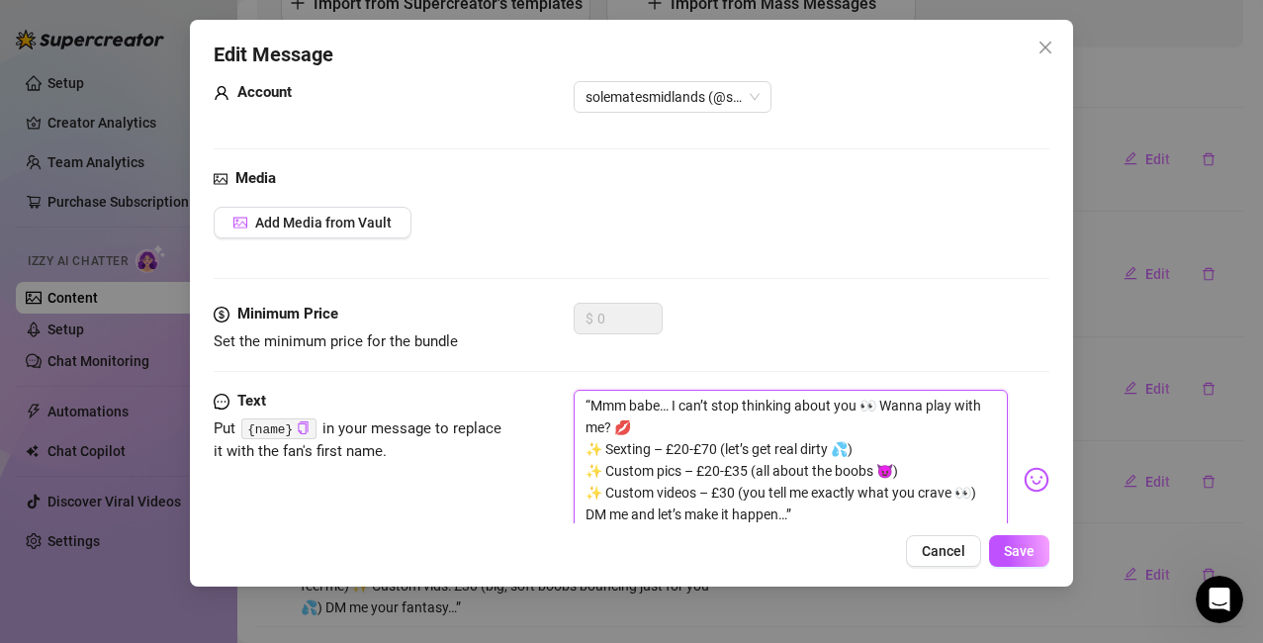
click at [737, 495] on textarea "“Mmm babe… I can’t stop thinking about you 👀 Wanna play with me? 💋 ✨ Sexting – …" at bounding box center [791, 471] width 435 height 162
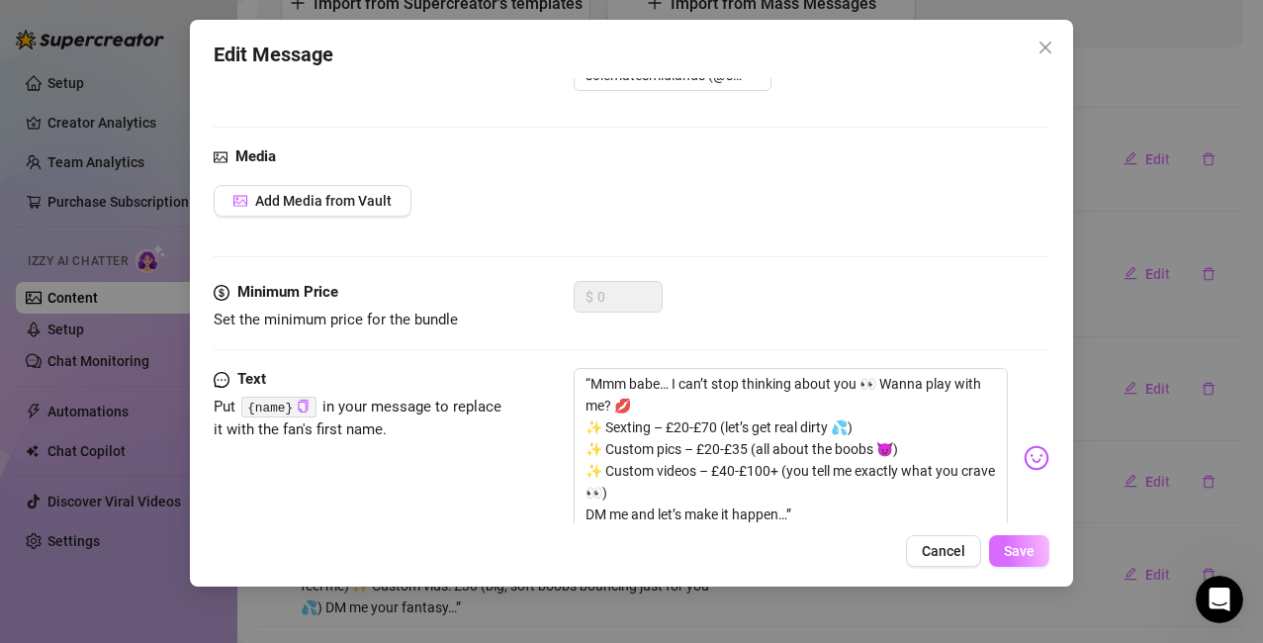
click at [1022, 553] on span "Save" at bounding box center [1019, 551] width 31 height 16
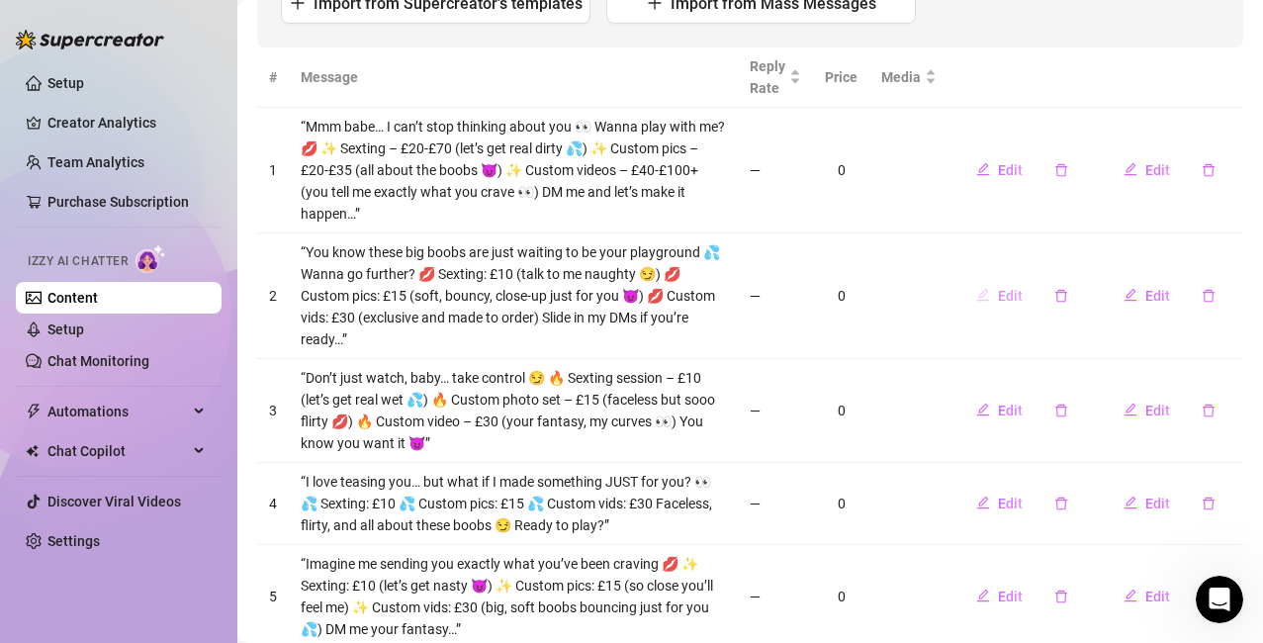
click at [998, 298] on span "Edit" at bounding box center [1010, 296] width 25 height 16
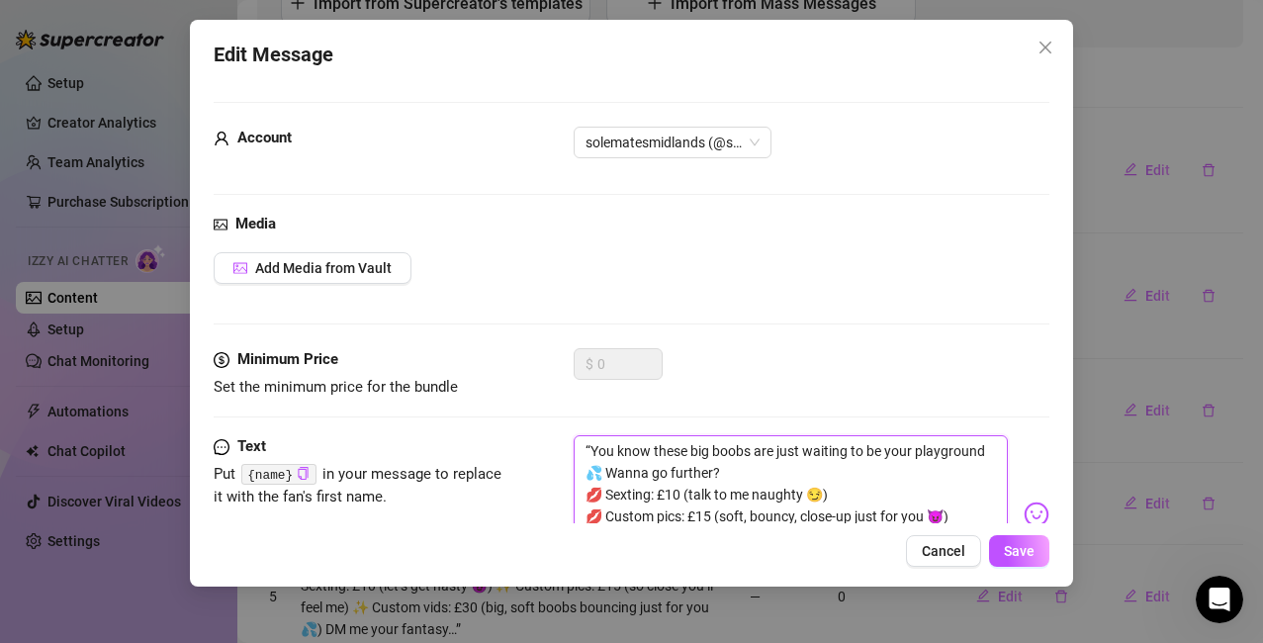
click at [682, 492] on textarea "“You know these big boobs are just waiting to be your playground 💦 Wanna go fur…" at bounding box center [791, 505] width 435 height 140
click at [711, 509] on textarea "“You know these big boobs are just waiting to be your playground 💦 Wanna go fur…" at bounding box center [791, 505] width 435 height 140
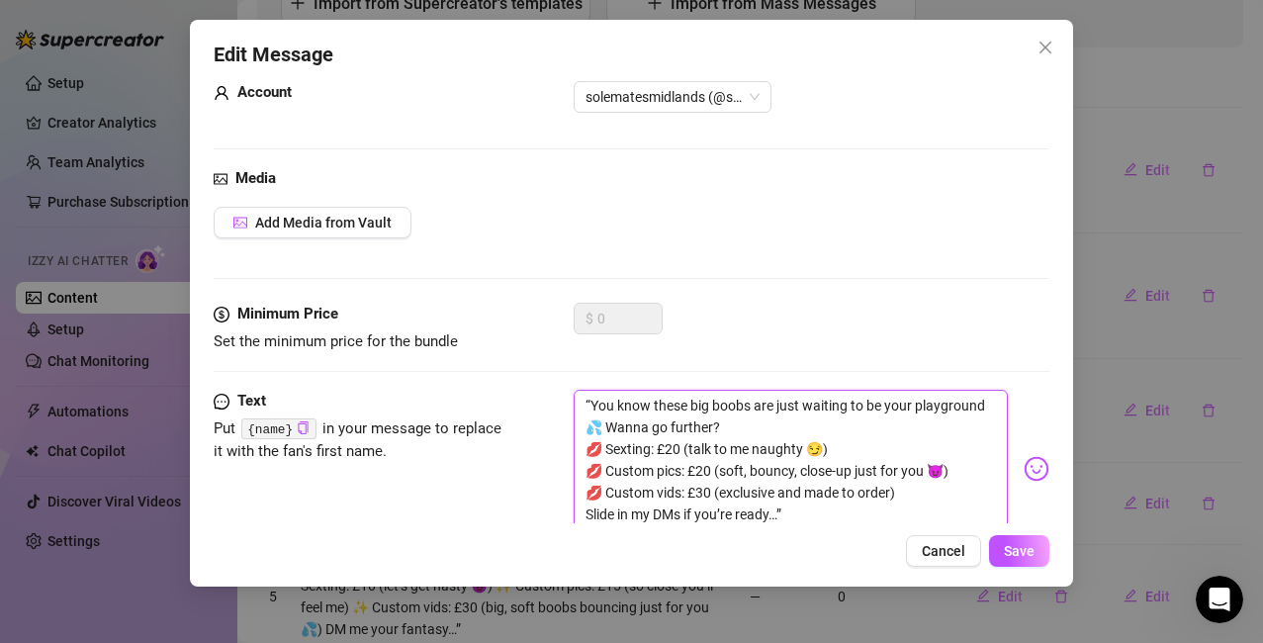
click at [706, 488] on textarea "“You know these big boobs are just waiting to be your playground 💦 Wanna go fur…" at bounding box center [791, 460] width 435 height 140
click at [1013, 546] on span "Save" at bounding box center [1019, 551] width 31 height 16
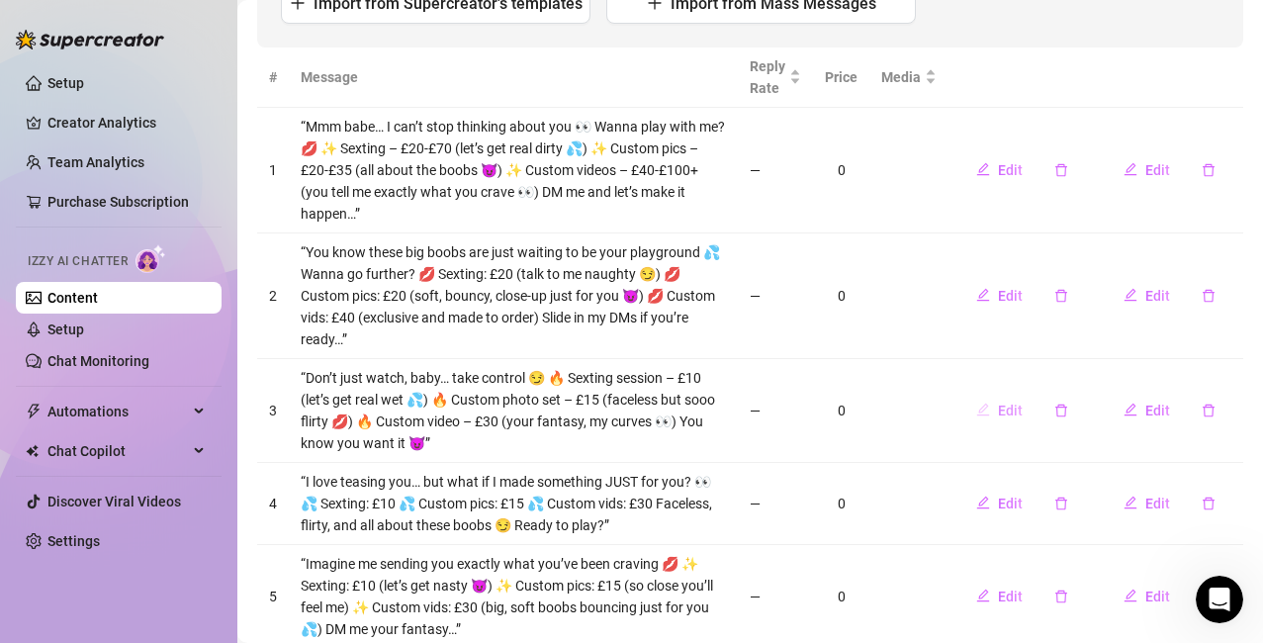
click at [998, 410] on span "Edit" at bounding box center [1010, 411] width 25 height 16
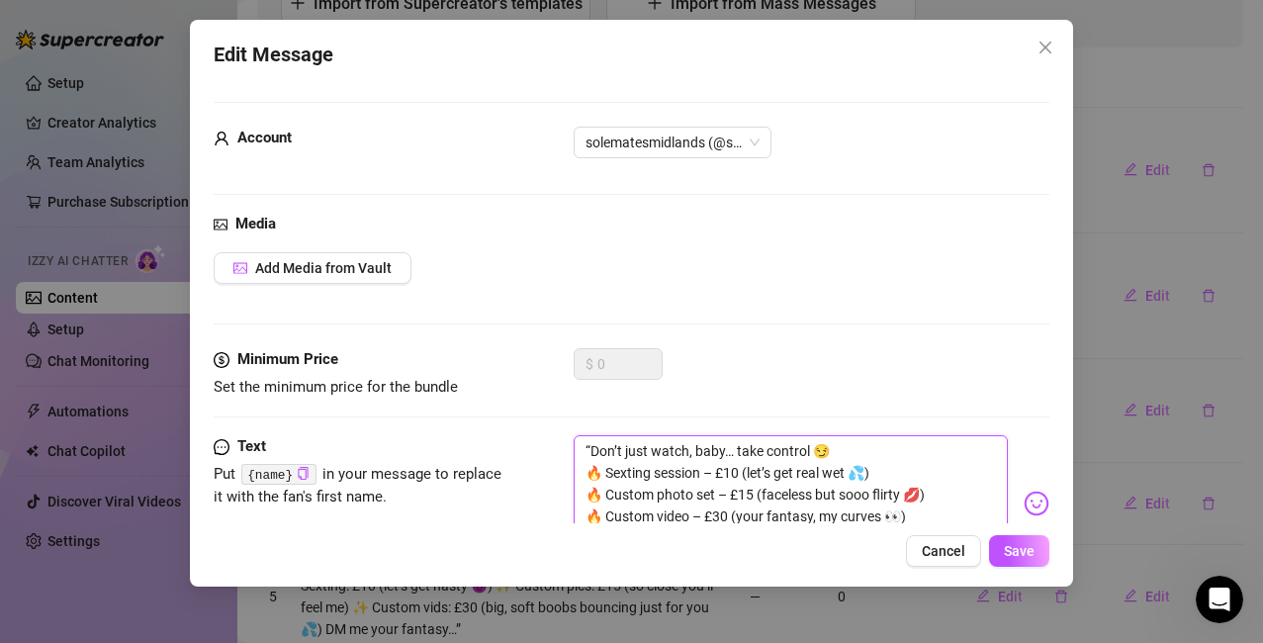
click at [727, 466] on textarea "“Don’t just watch, baby… take control 😏 🔥 Sexting session – £10 (let’s get real…" at bounding box center [791, 494] width 435 height 119
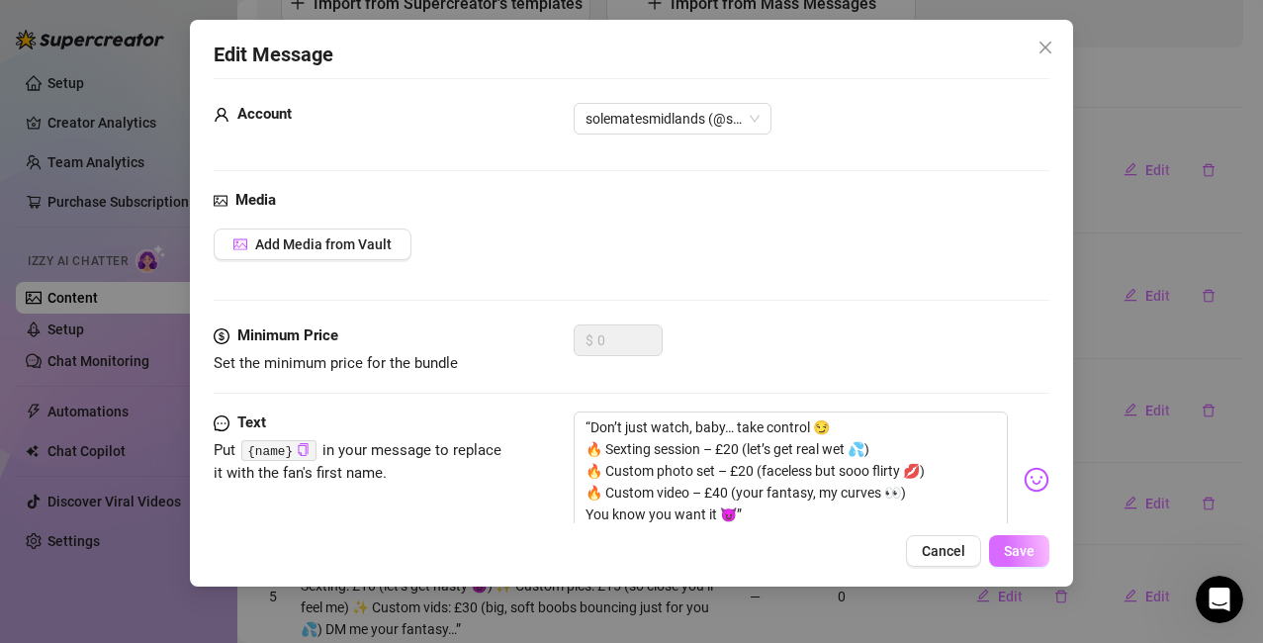
click at [1026, 554] on span "Save" at bounding box center [1019, 551] width 31 height 16
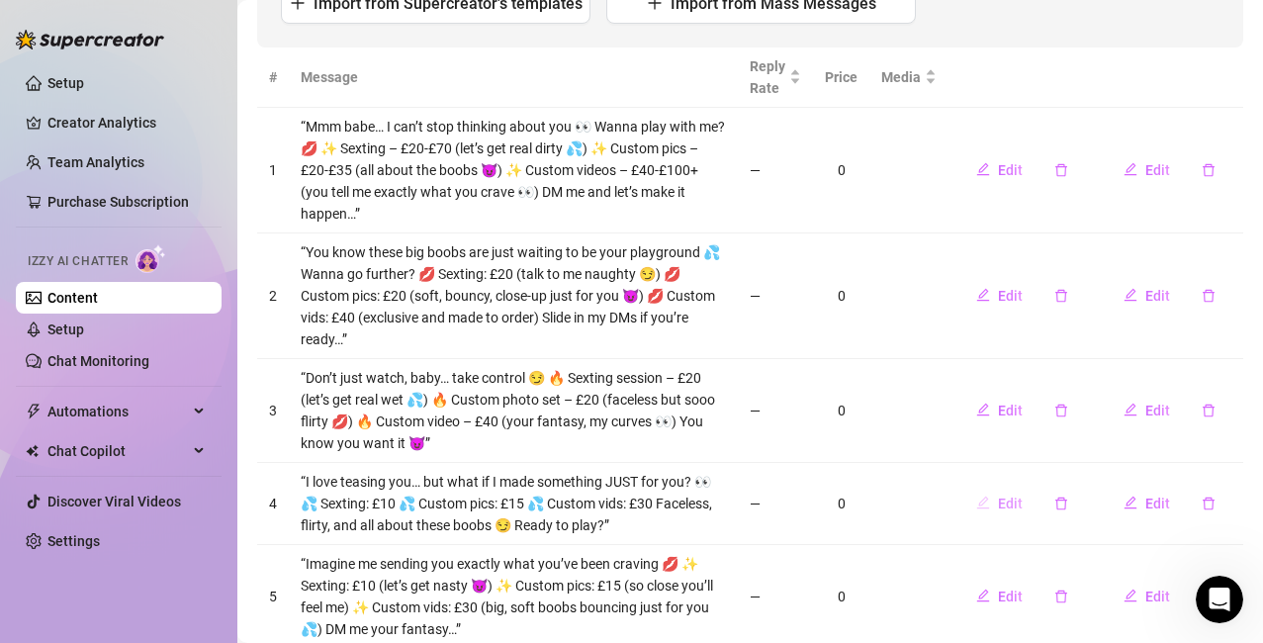
click at [998, 507] on span "Edit" at bounding box center [1010, 504] width 25 height 16
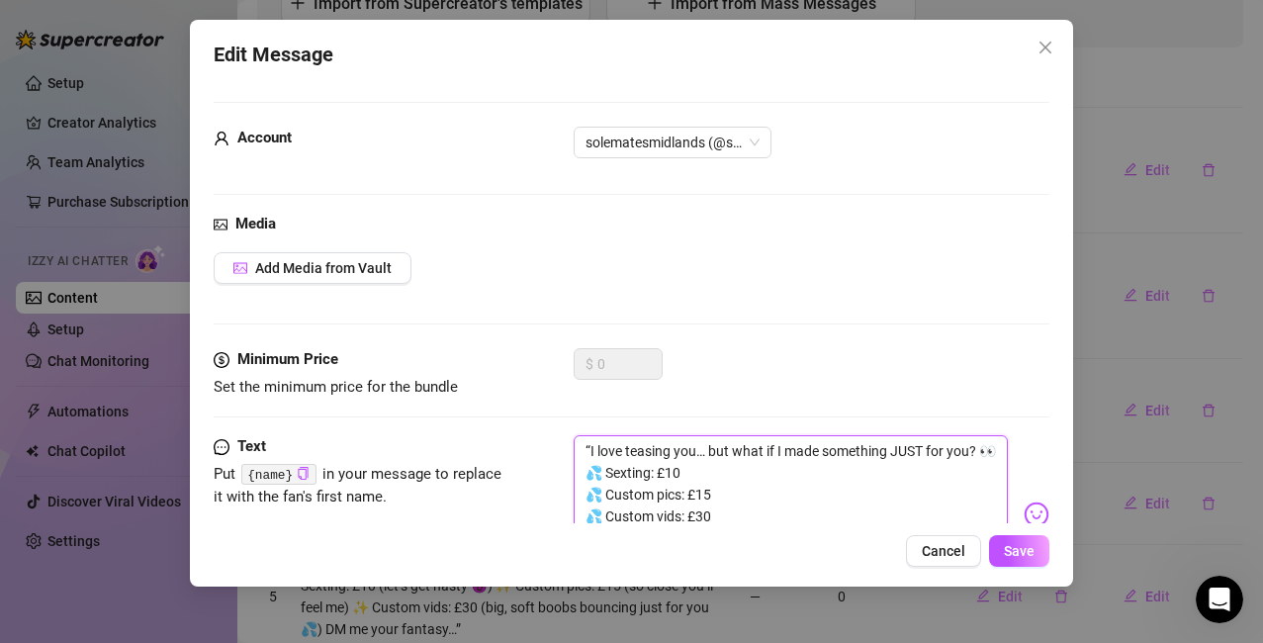
click at [686, 493] on textarea "“I love teasing you… but what if I made something JUST for you? 👀 💦 Sexting: £1…" at bounding box center [791, 505] width 435 height 140
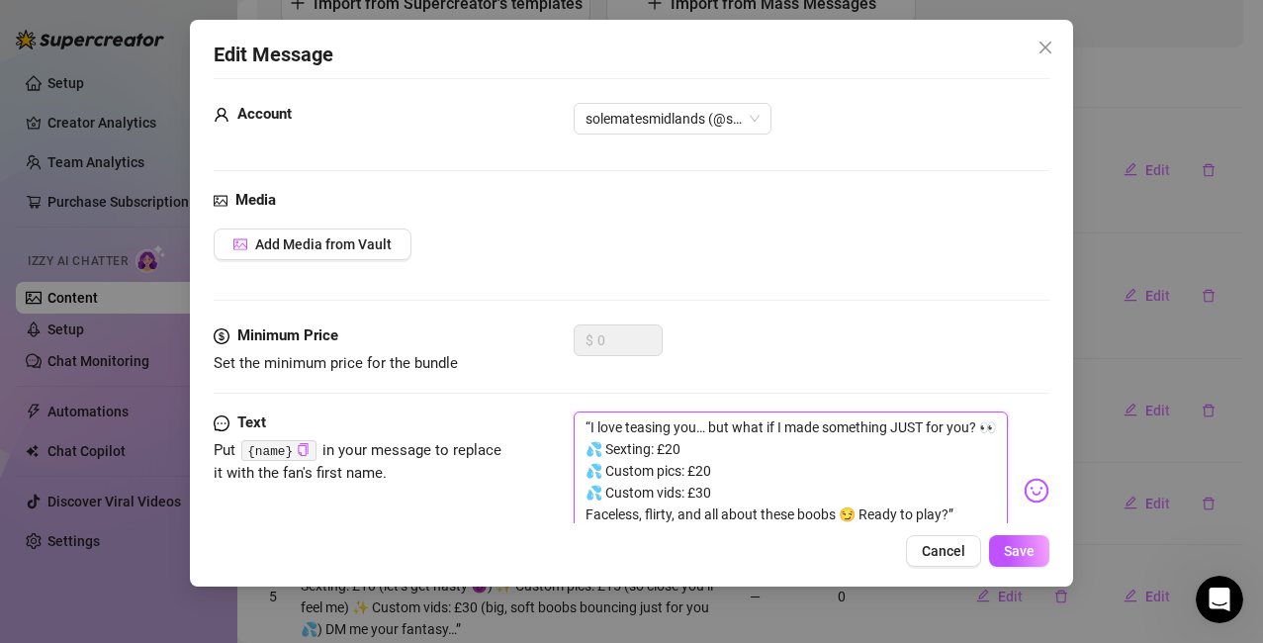
scroll to position [46, 0]
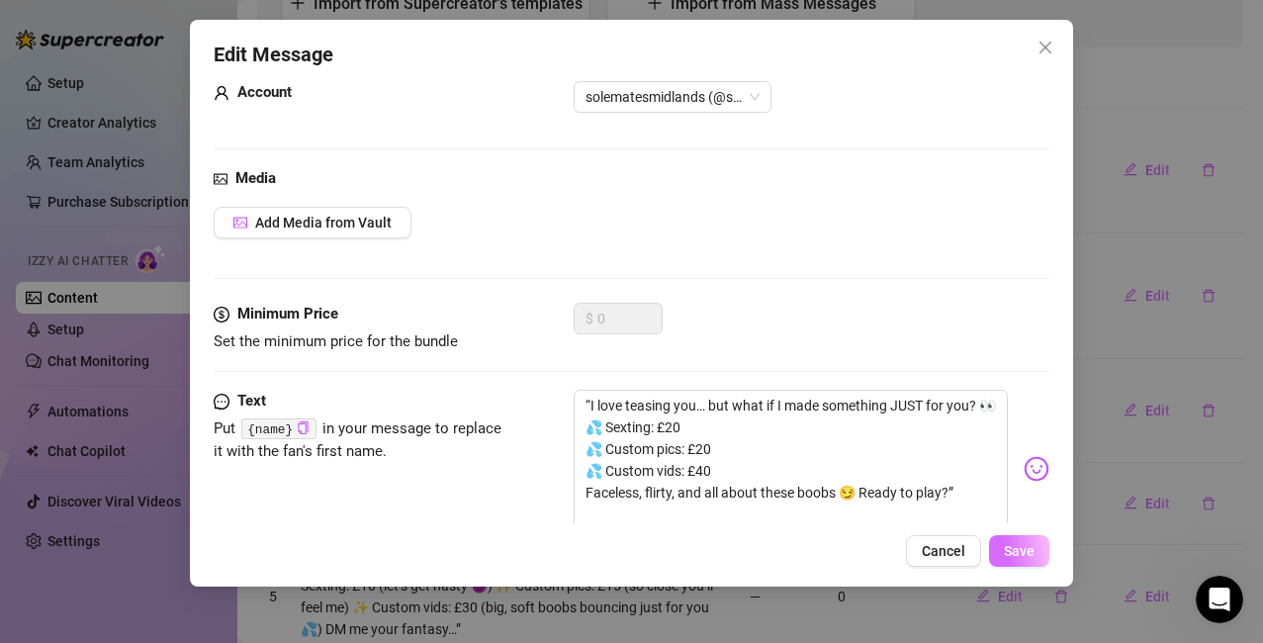
click at [1021, 547] on span "Save" at bounding box center [1019, 551] width 31 height 16
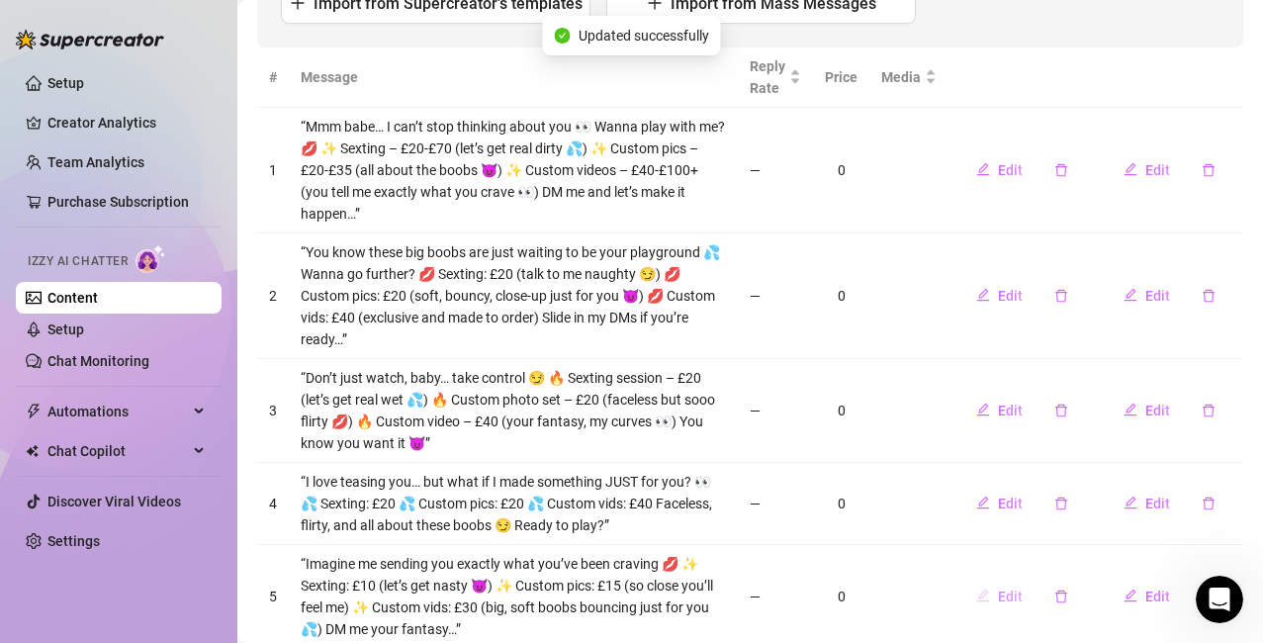
click at [998, 591] on span "Edit" at bounding box center [1010, 597] width 25 height 16
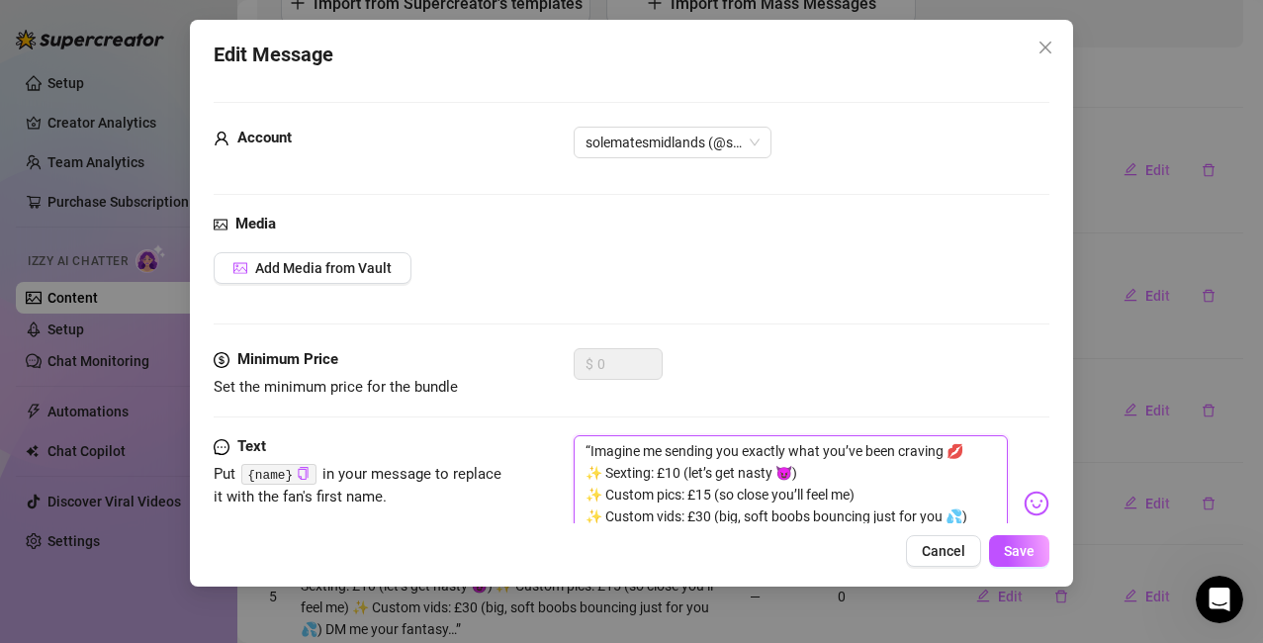
click at [674, 472] on textarea "“Imagine me sending you exactly what you’ve been craving 💋 ✨ Sexting: £10 (let’…" at bounding box center [791, 494] width 435 height 119
click at [1026, 553] on span "Save" at bounding box center [1019, 551] width 31 height 16
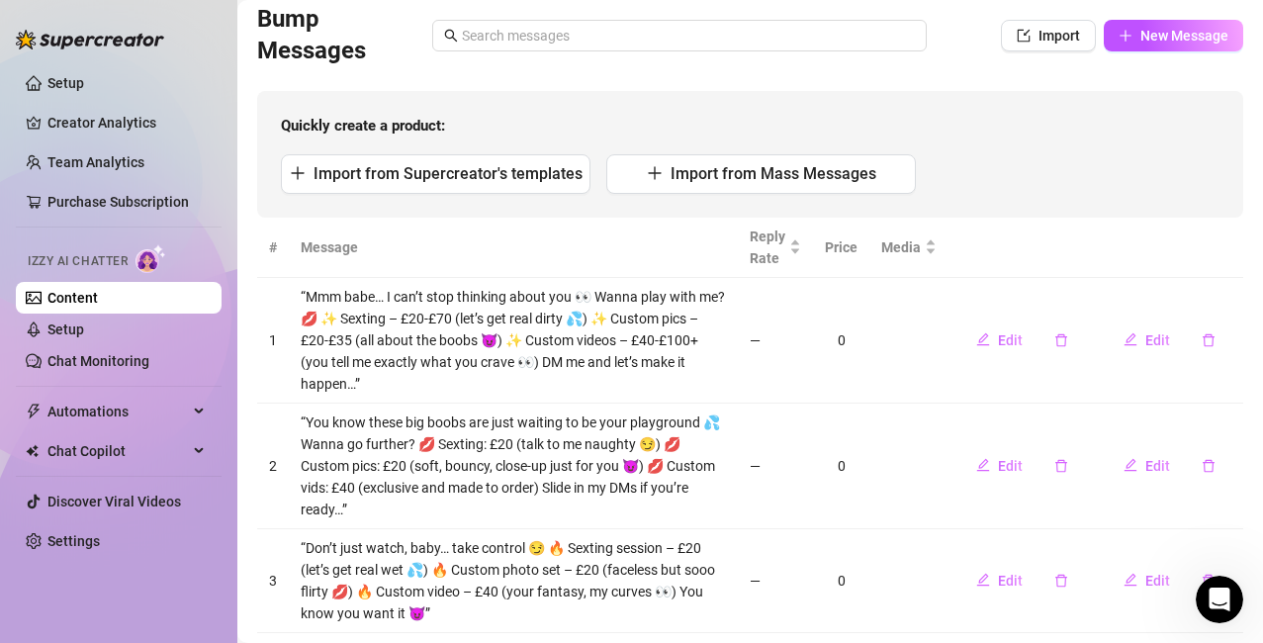
scroll to position [0, 0]
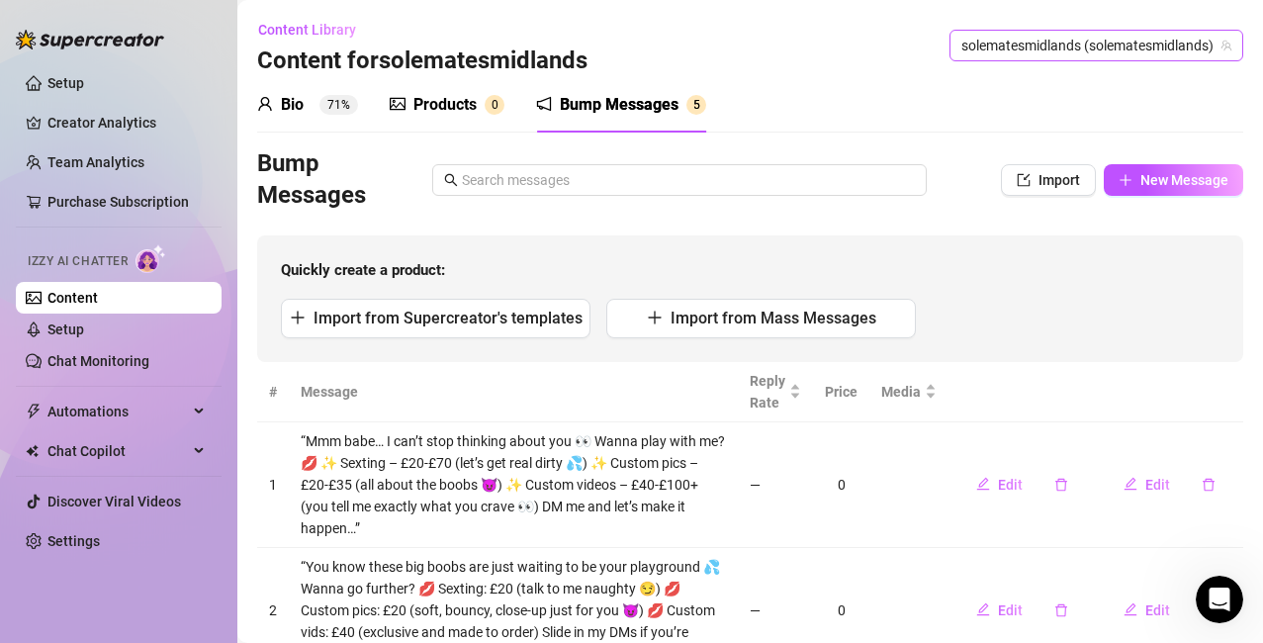
click at [1221, 49] on icon "team" at bounding box center [1227, 46] width 12 height 12
click at [1089, 48] on span "solematesmidlands (solematesmidlands)" at bounding box center [1097, 46] width 270 height 30
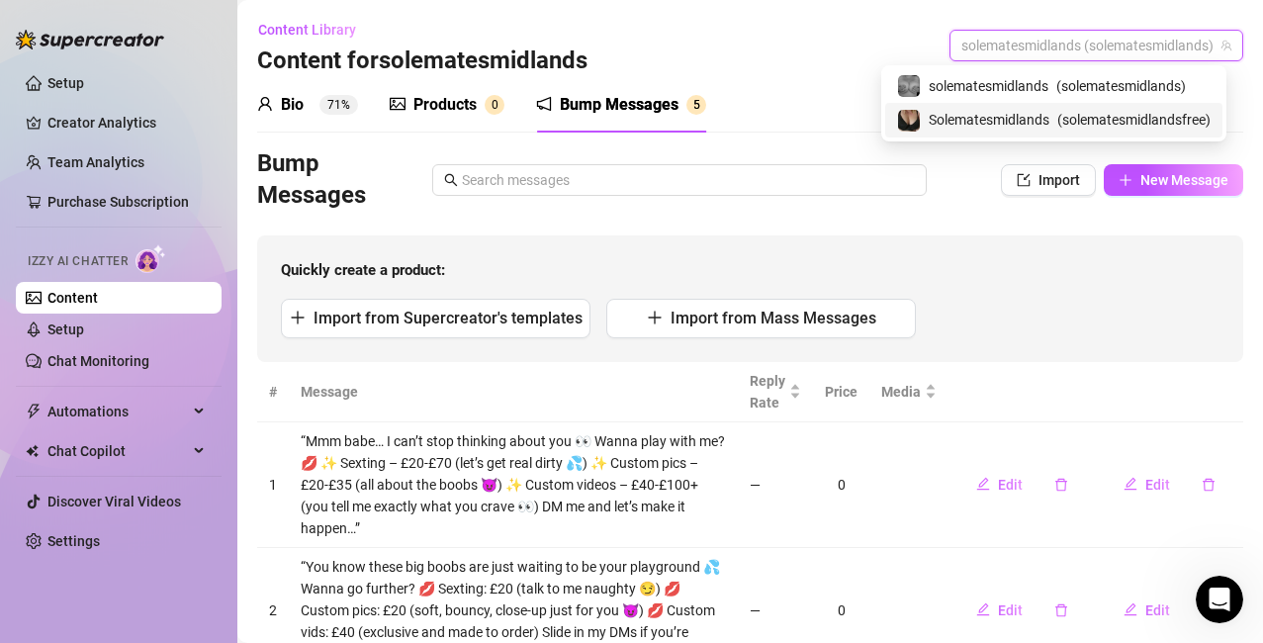
click at [1075, 121] on span "( solematesmidlandsfree )" at bounding box center [1134, 120] width 153 height 22
